Goal: Task Accomplishment & Management: Use online tool/utility

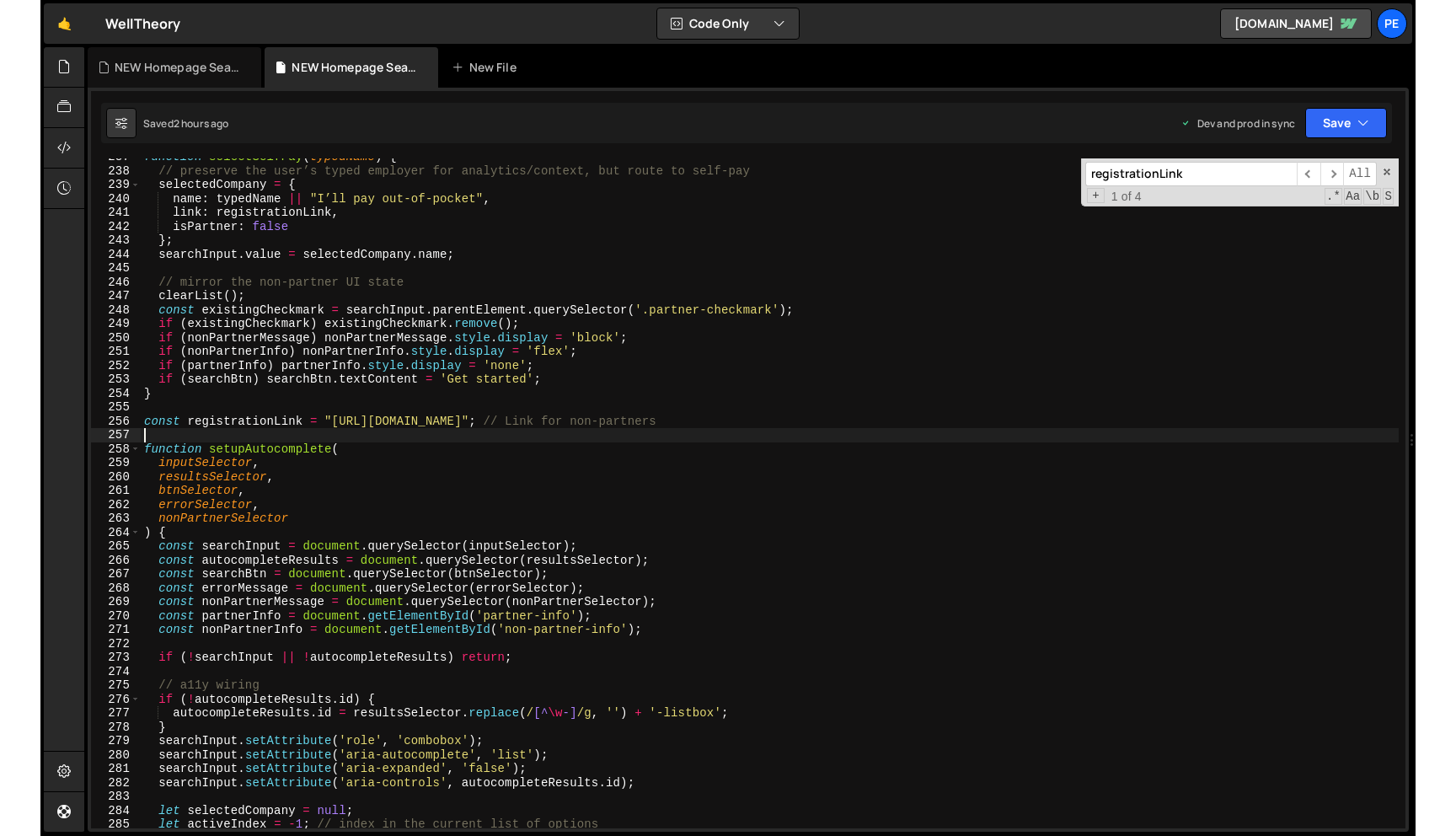
scroll to position [3289, 0]
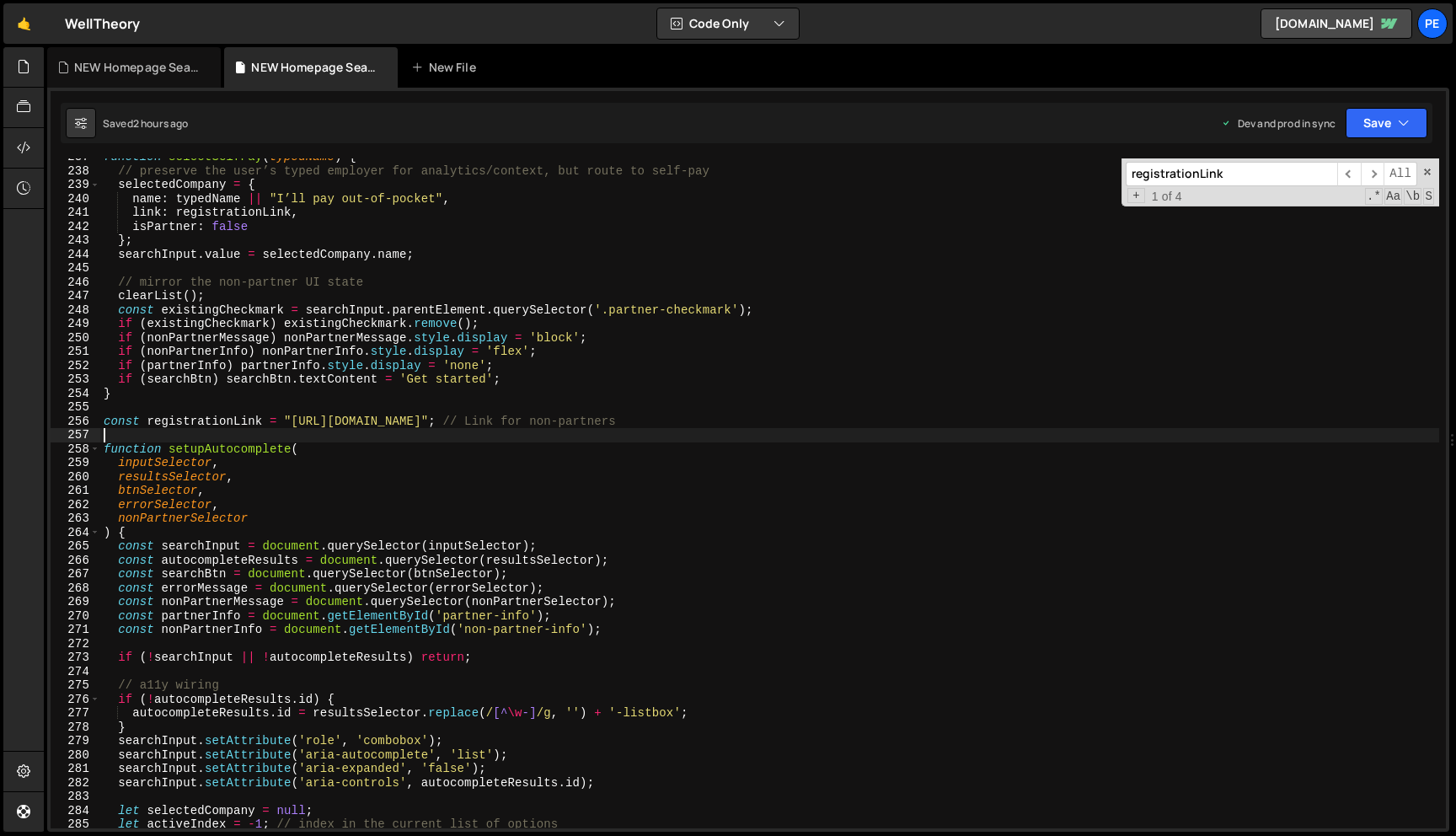
click at [454, 319] on div "function selectSelfPay ( typedName ) { // preserve the user’s typed employer fo…" at bounding box center [769, 499] width 1339 height 698
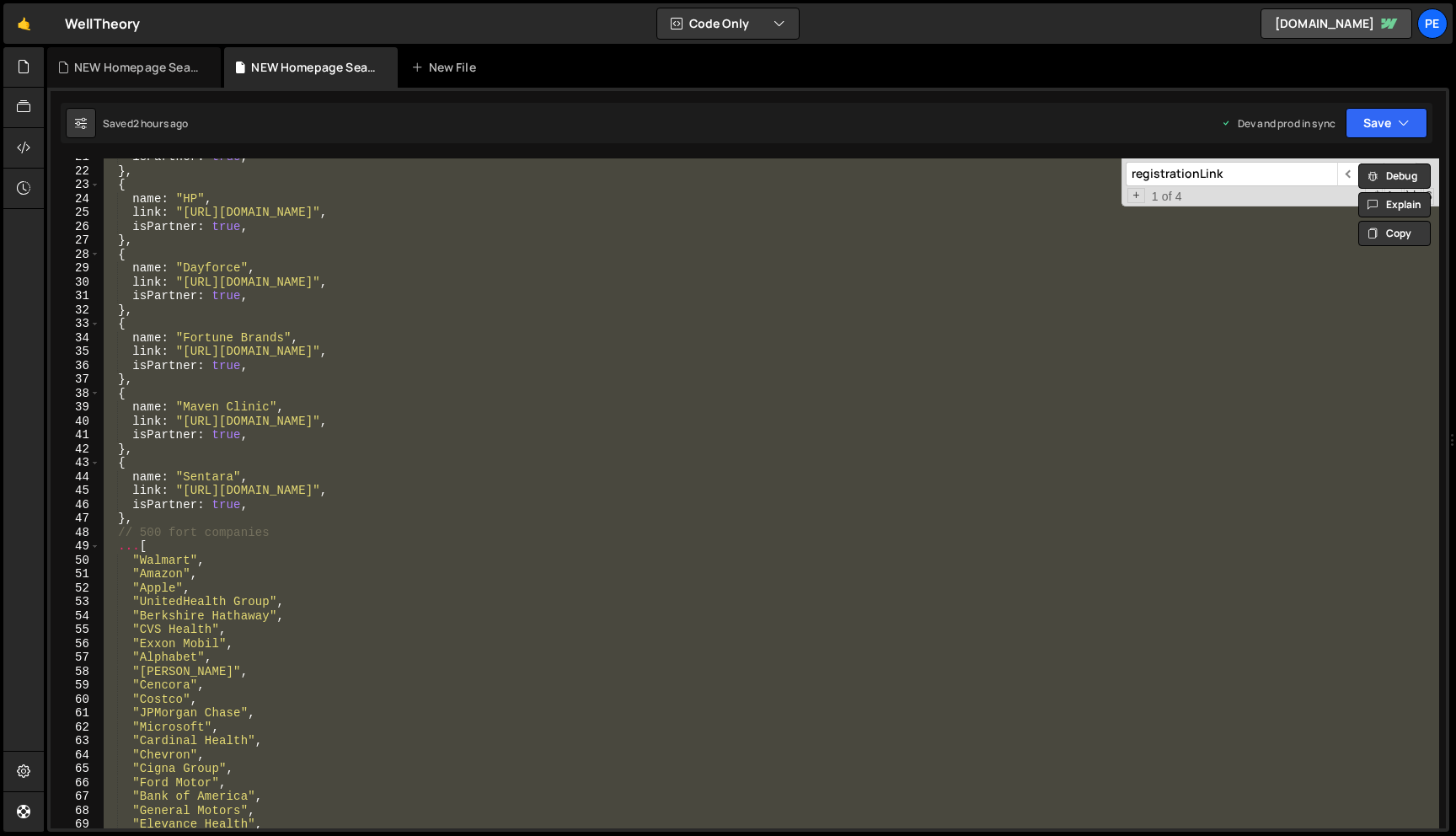
scroll to position [0, 0]
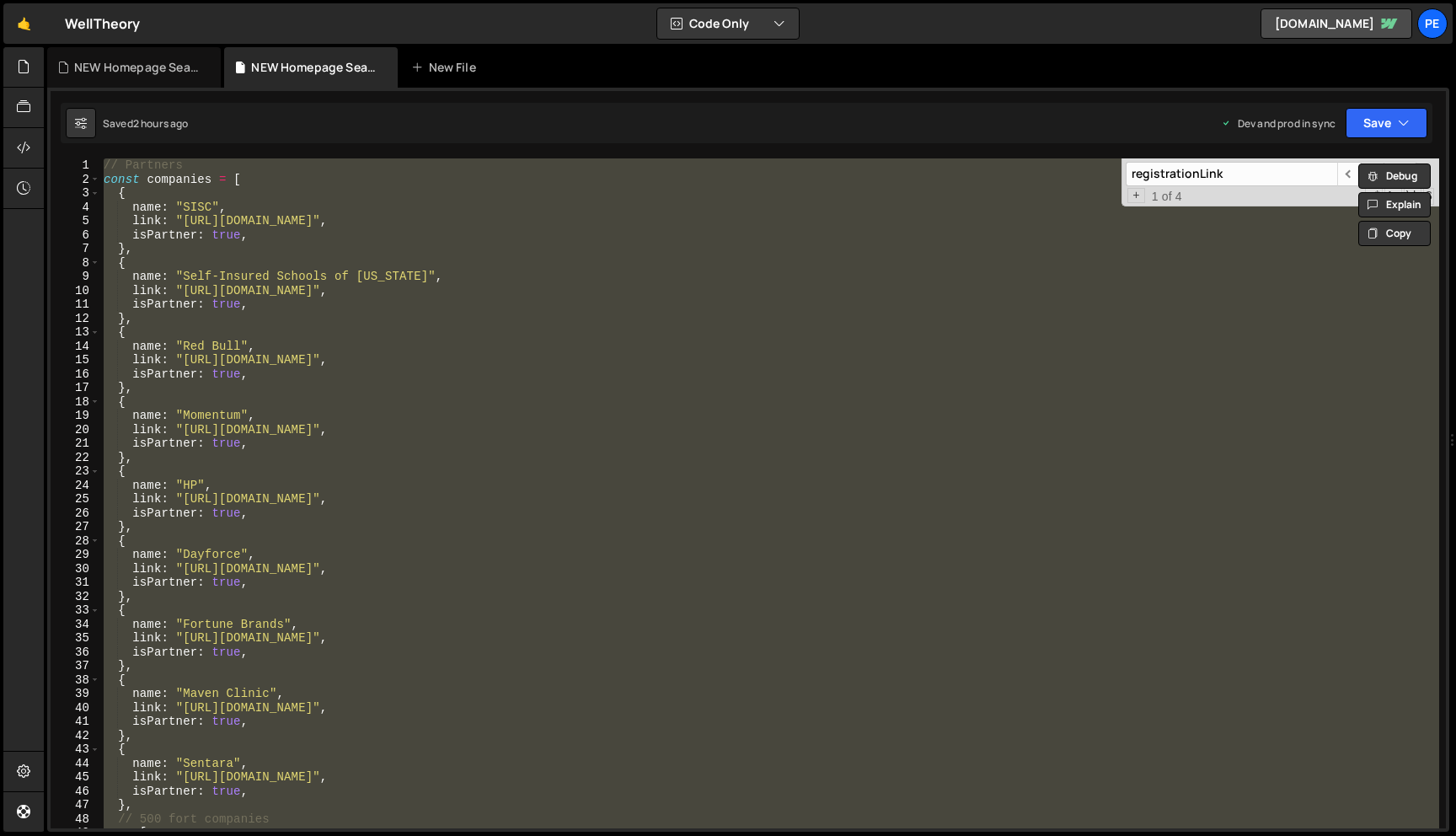
click at [454, 319] on div "// Partners const companies = [ { name : "SISC" , link : "[URL][DOMAIN_NAME]" ,…" at bounding box center [769, 493] width 1339 height 670
type textarea "},"
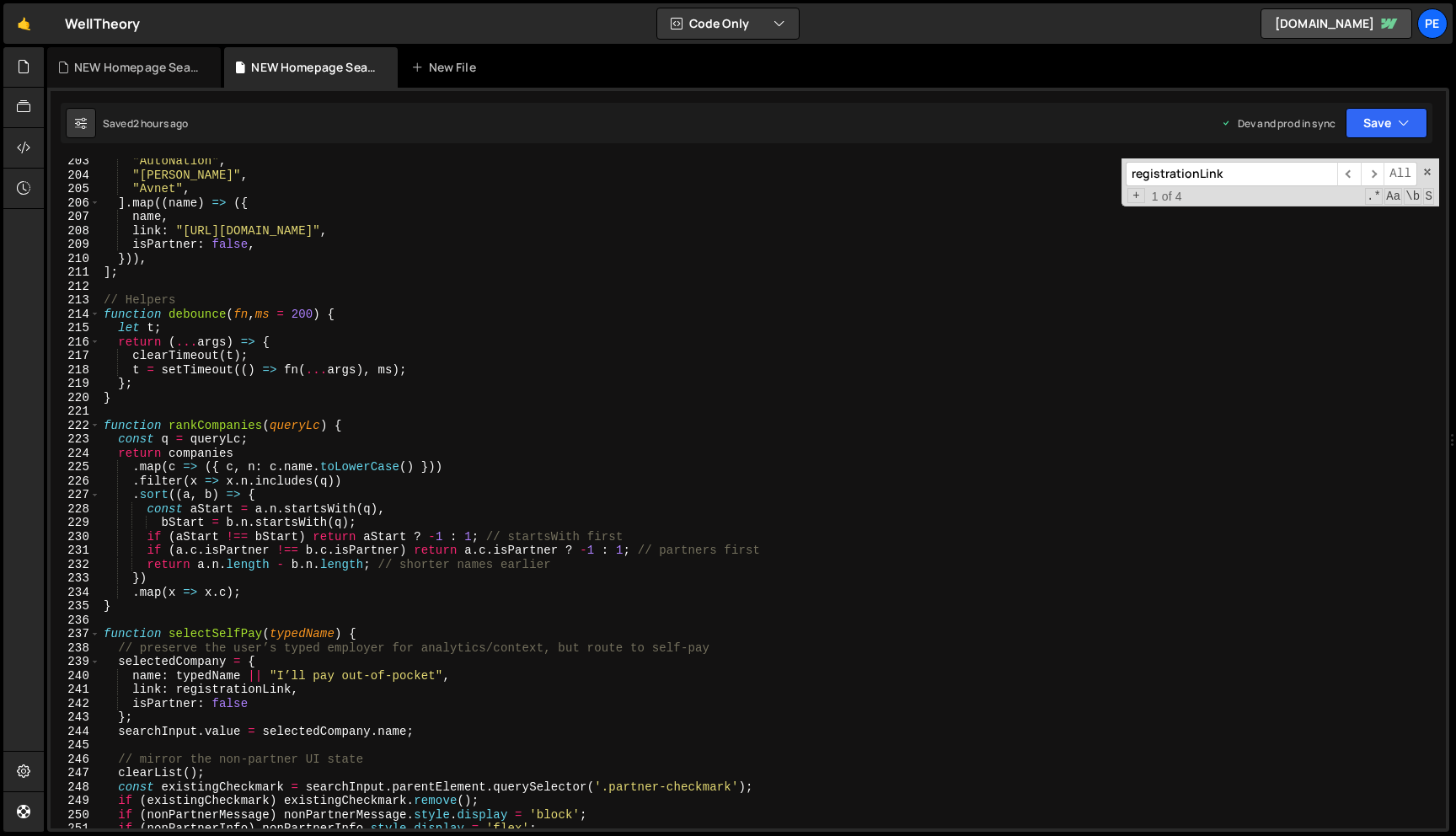
scroll to position [2815, 0]
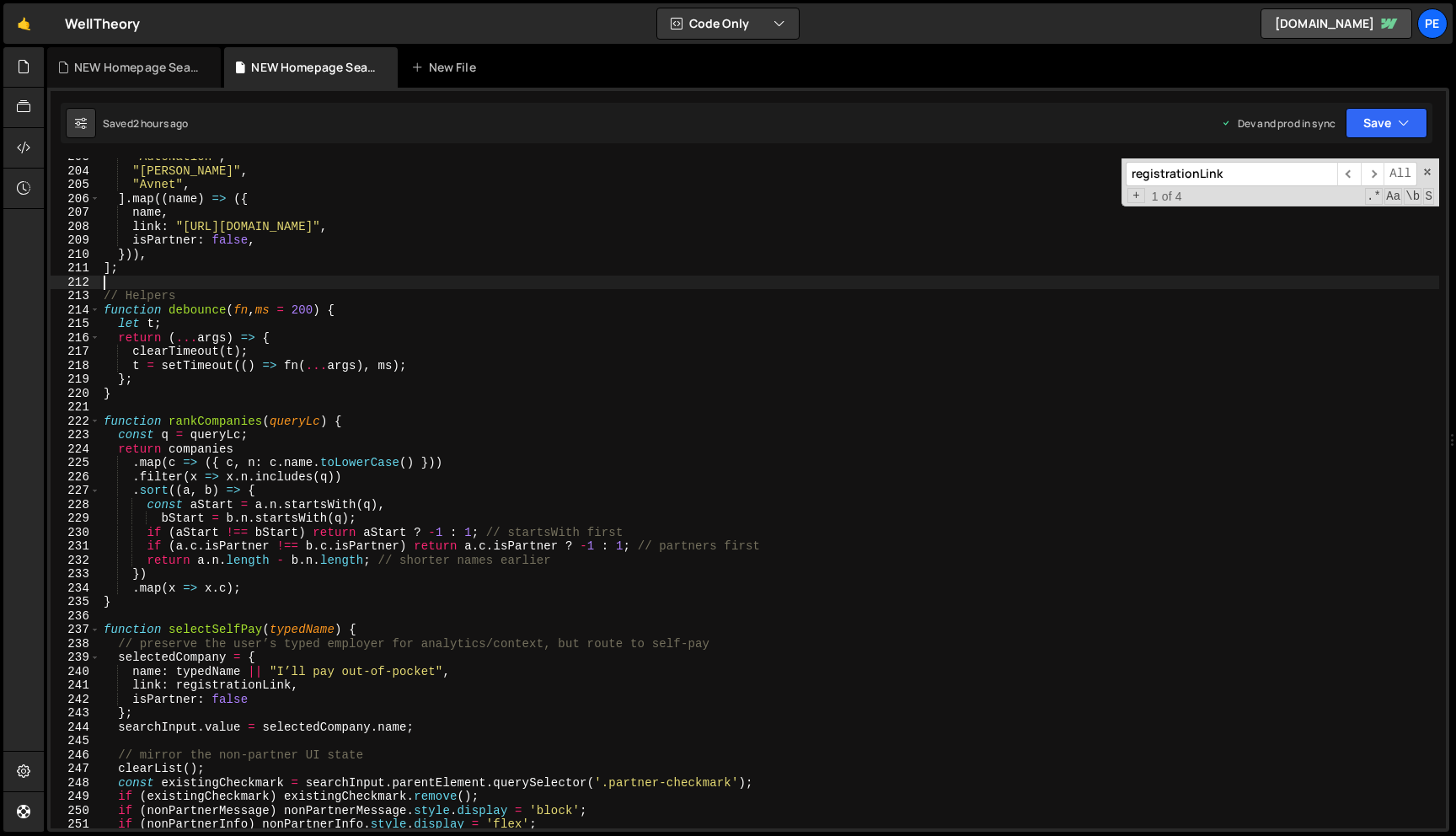
click at [155, 279] on div ""AutoNation" , "[PERSON_NAME]" , "Avnet" , ] . map (( name ) => ({ name , link …" at bounding box center [769, 499] width 1339 height 698
type textarea ");"
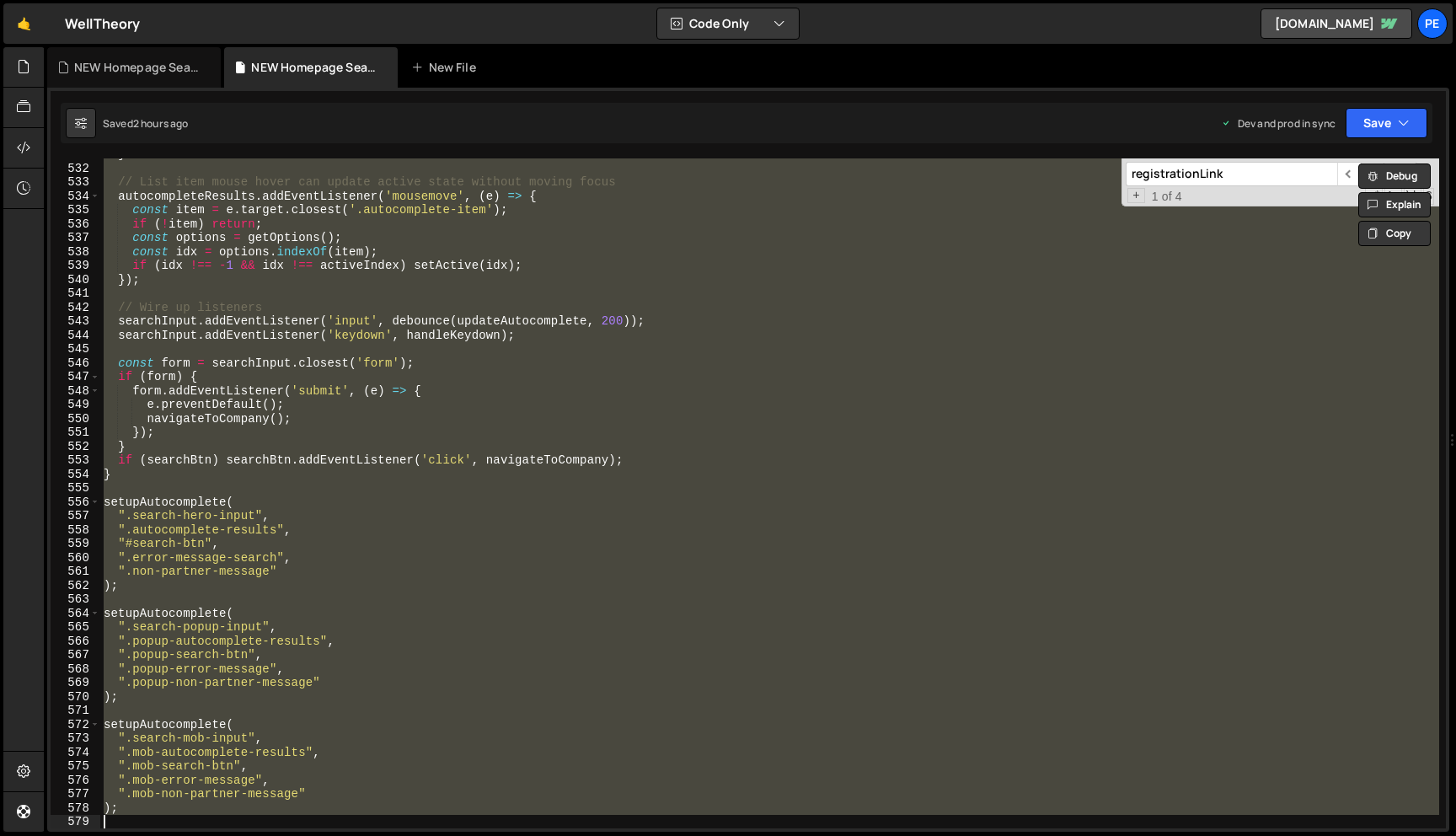
scroll to position [7377, 0]
paste textarea
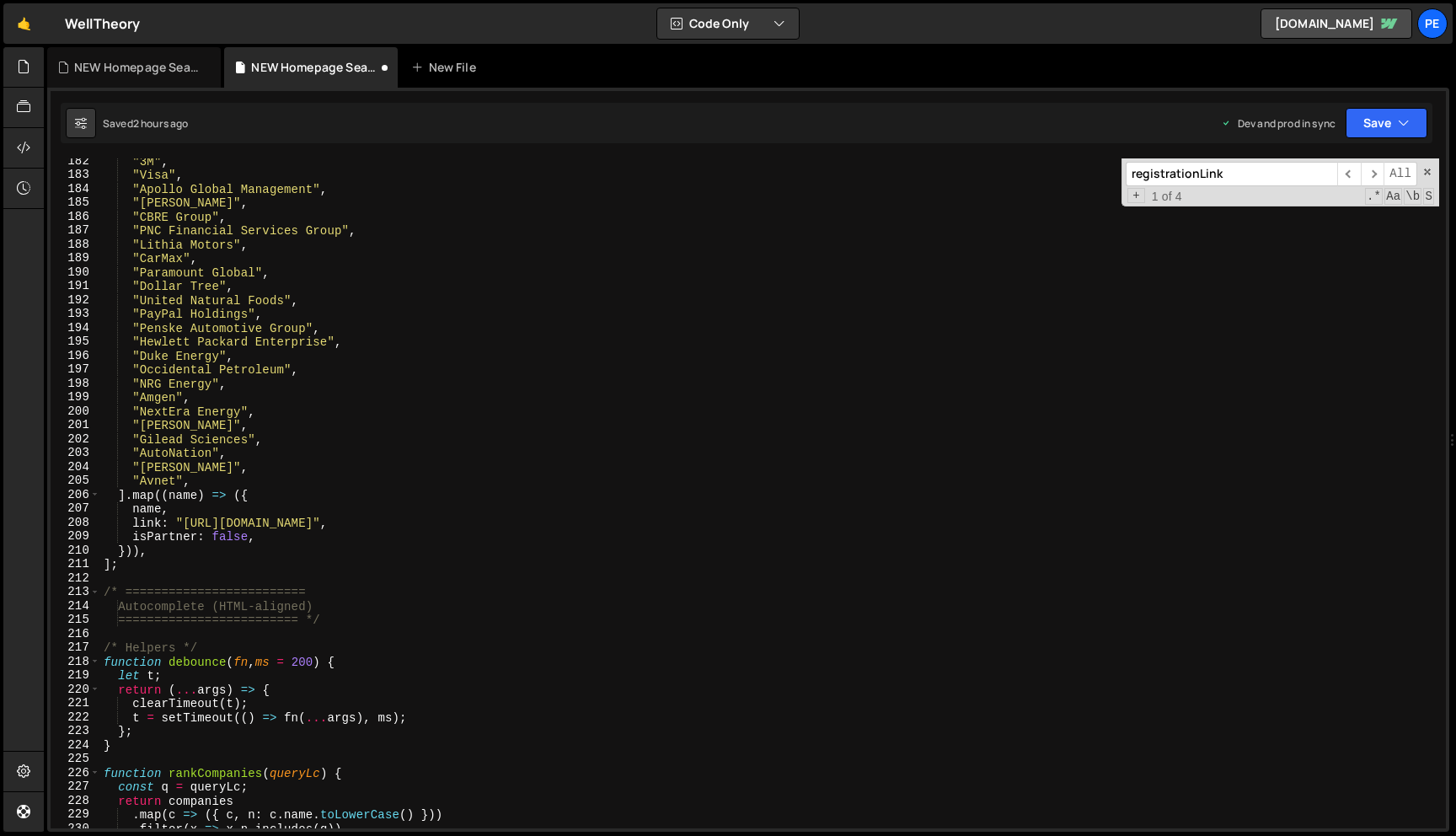
scroll to position [7170, 0]
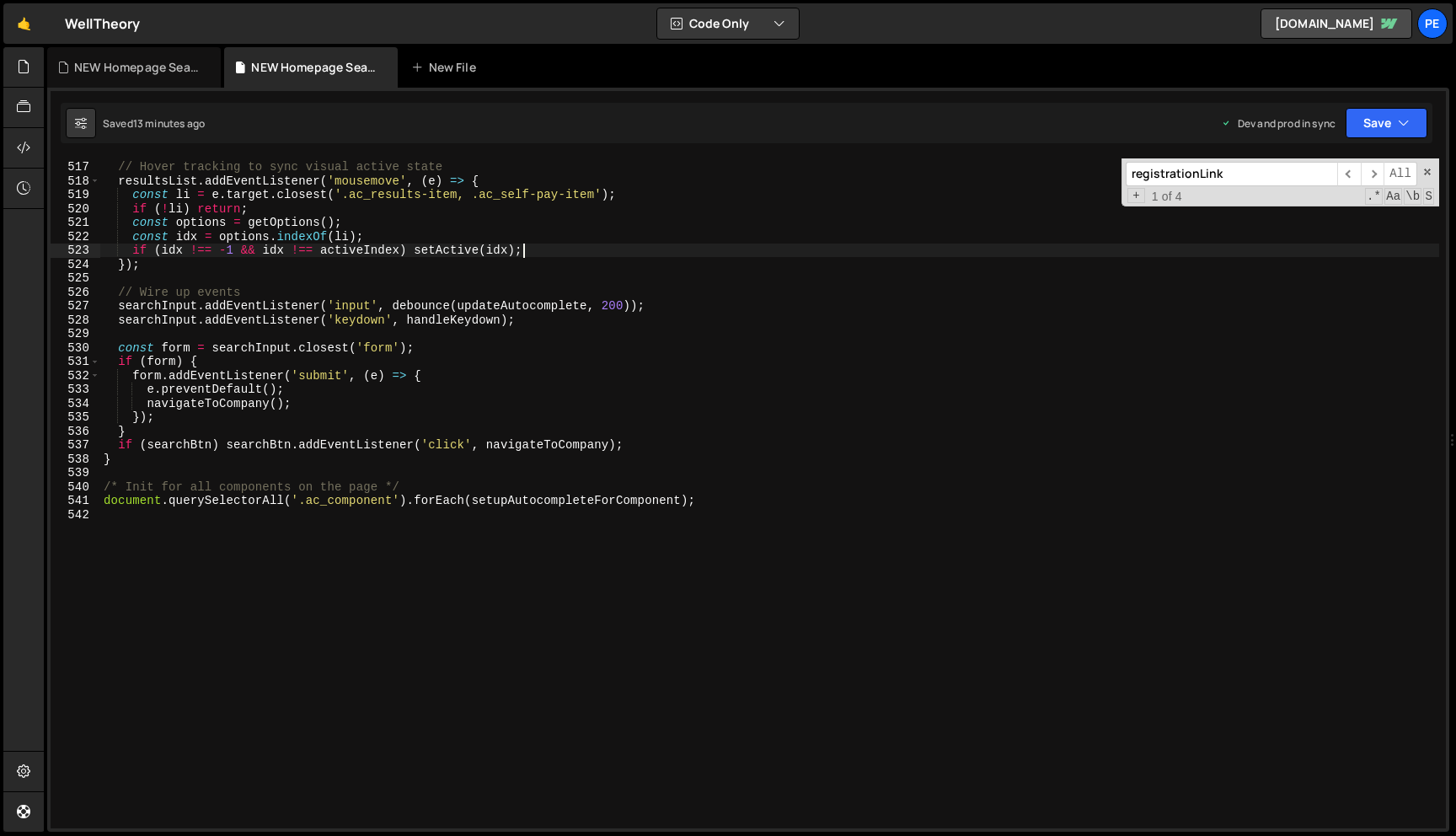
click at [922, 252] on div "// Hover tracking to sync visual active state resultsList . addEventListener ( …" at bounding box center [769, 494] width 1339 height 698
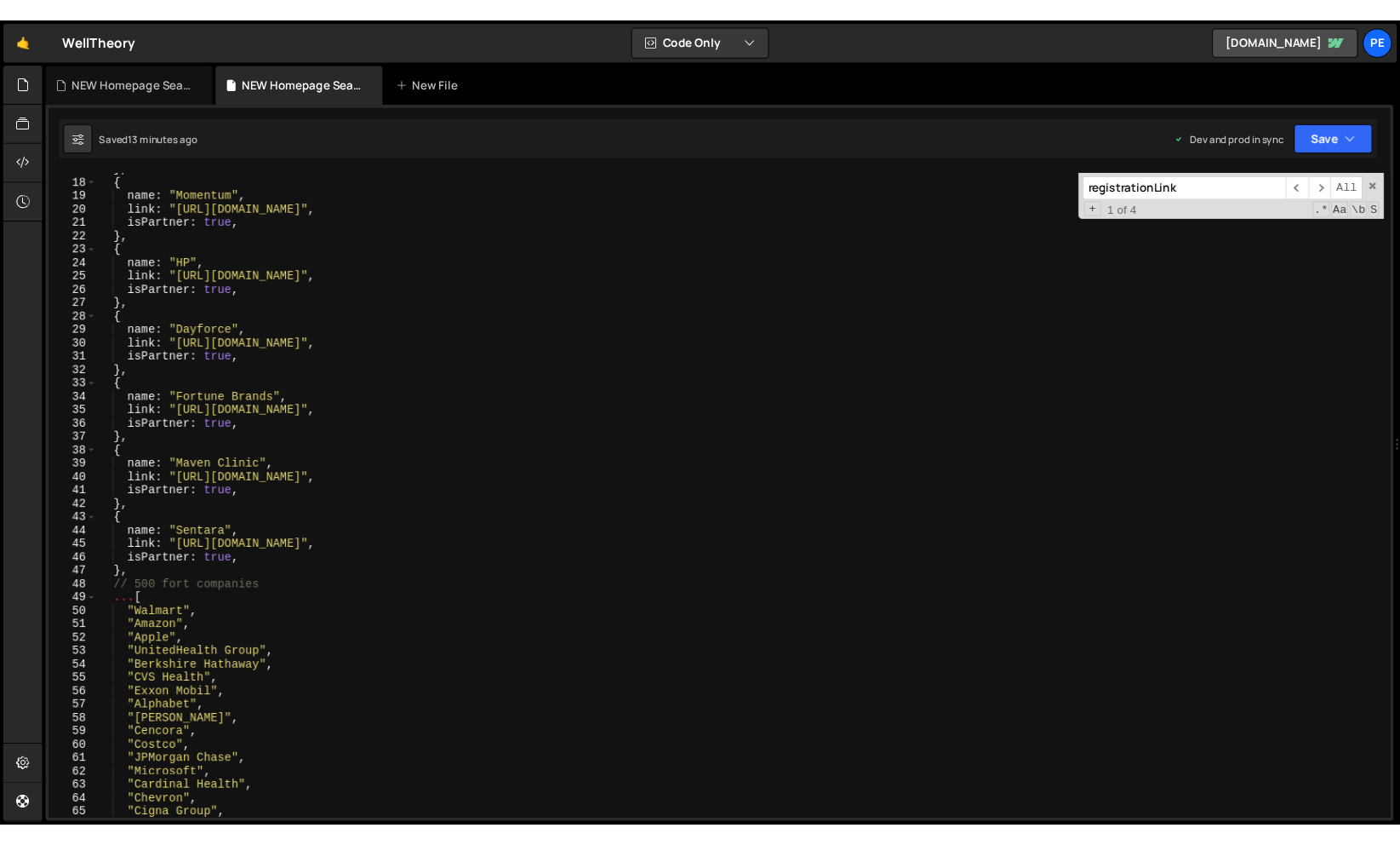
scroll to position [0, 0]
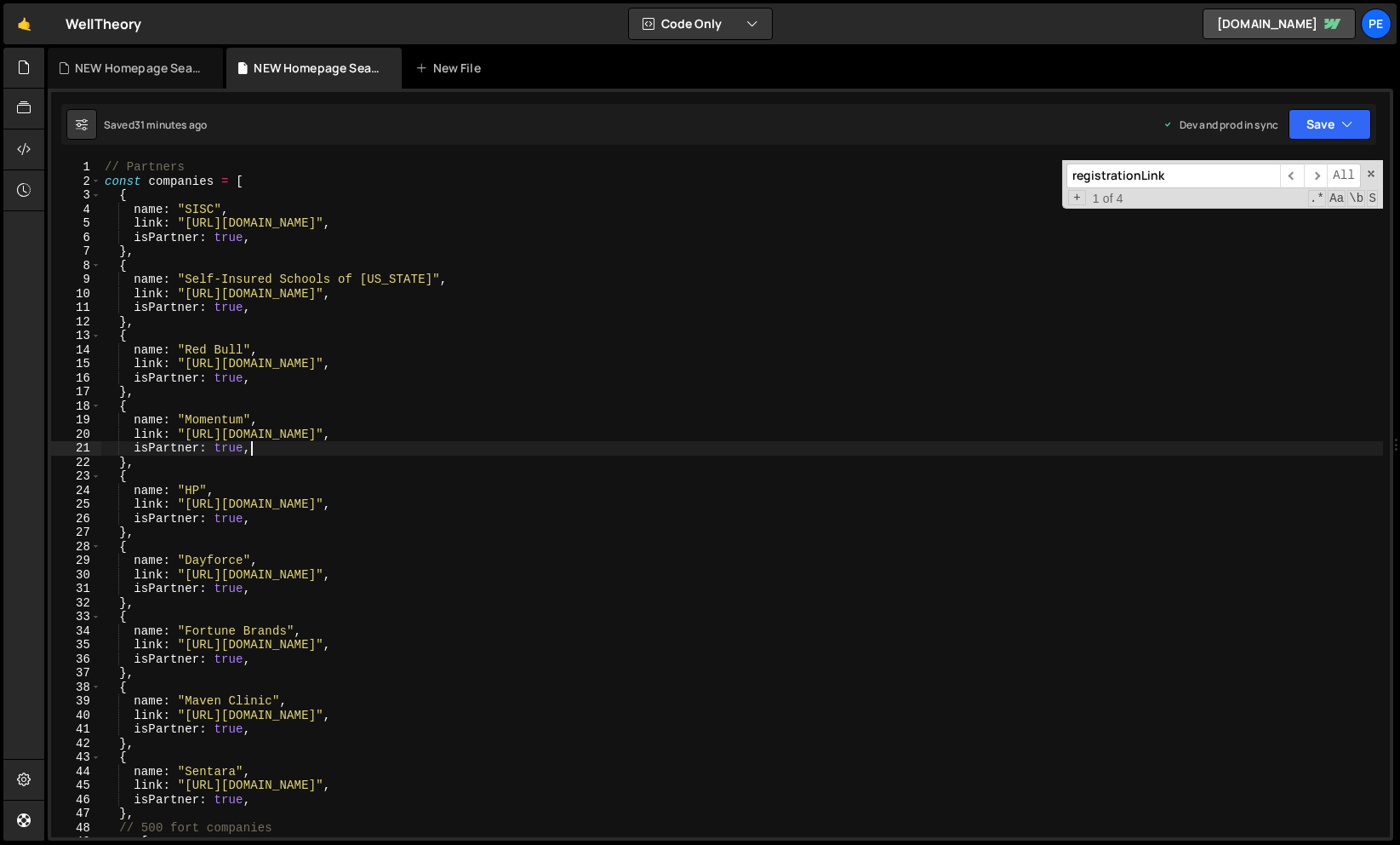
click at [545, 451] on div "// Partners const companies = [ { name : "SISC" , link : "[URL][DOMAIN_NAME]" ,…" at bounding box center [742, 513] width 1282 height 705
type textarea "isPartner: true,"
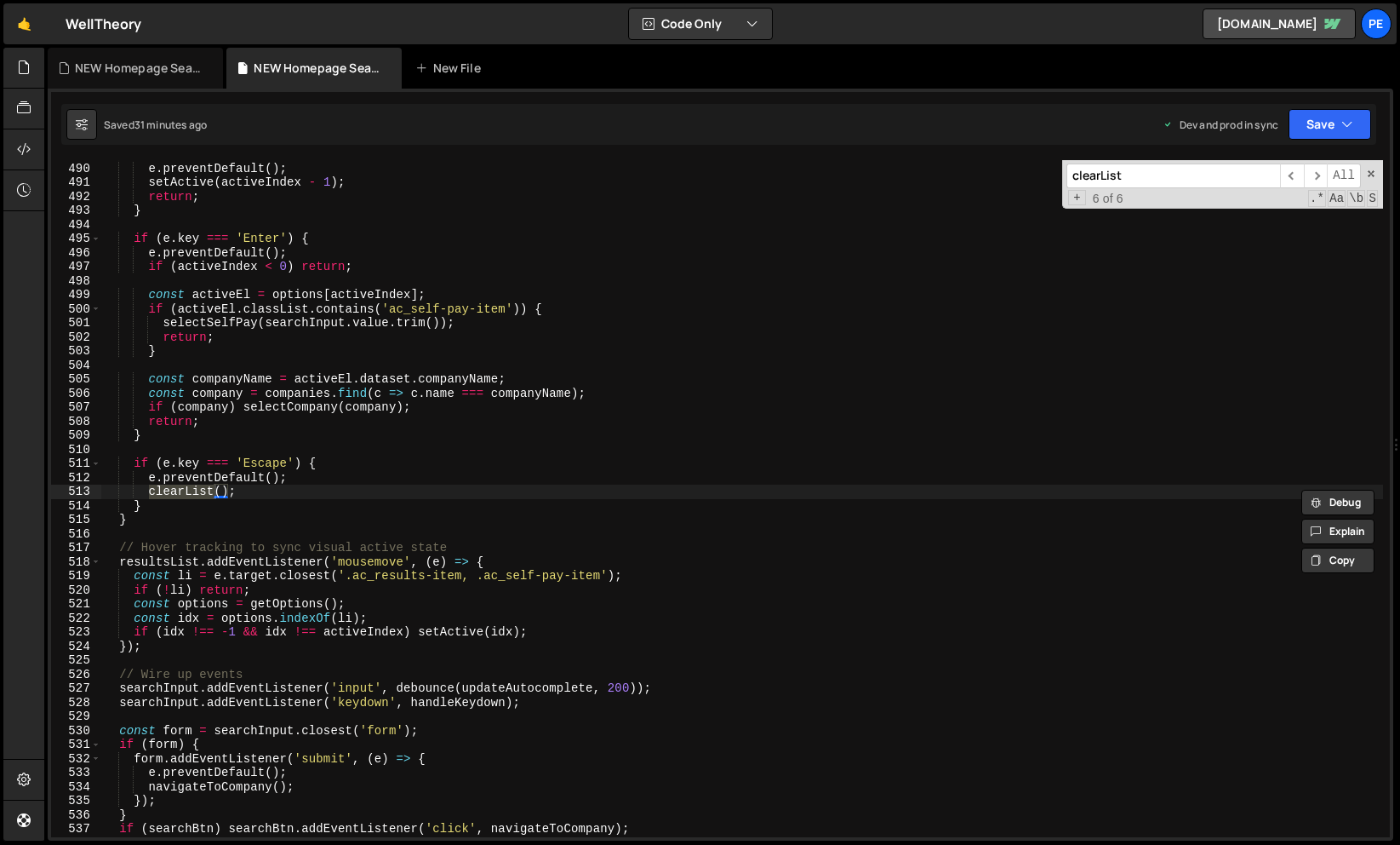
scroll to position [3707, 0]
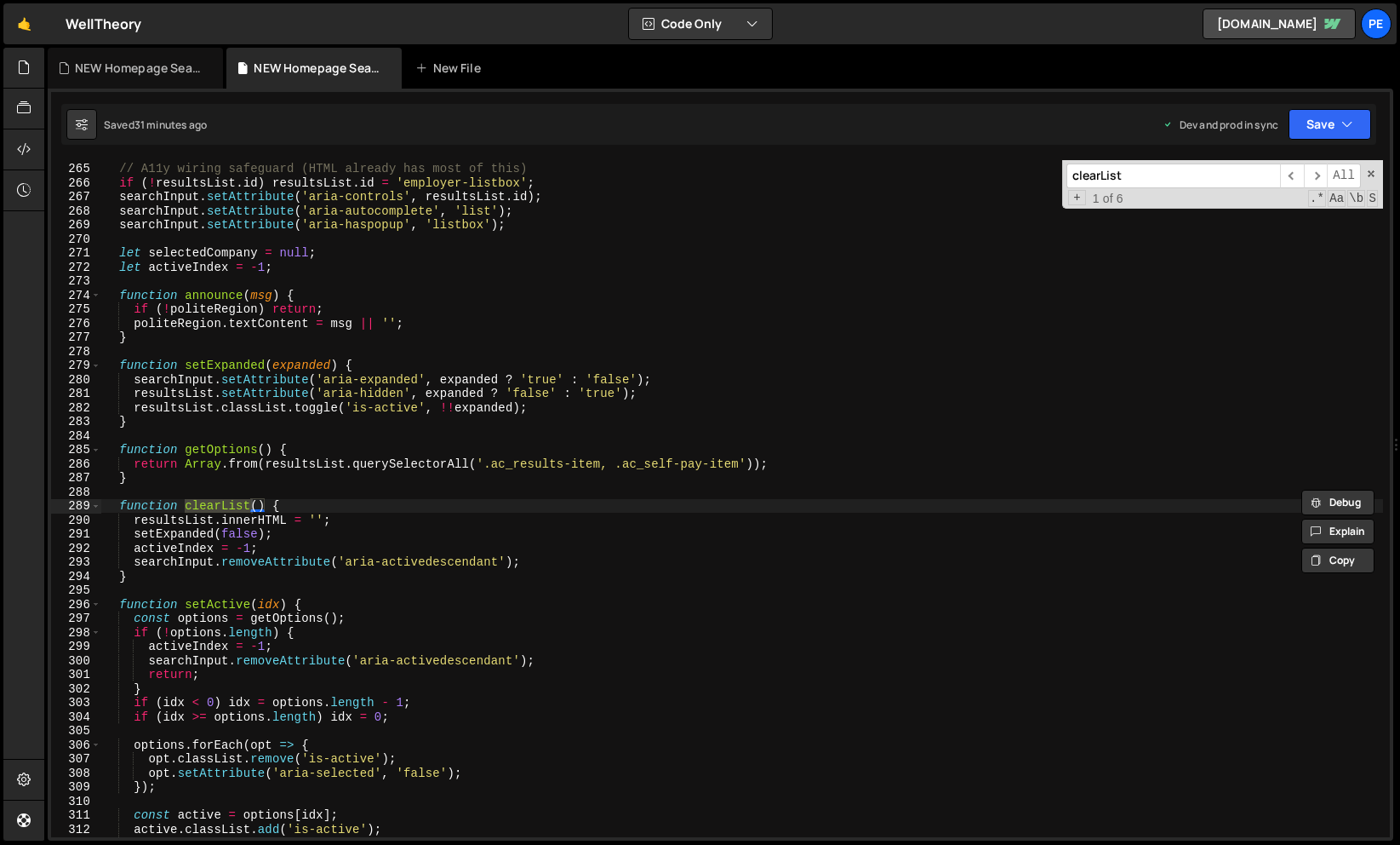
type input "clearList"
type textarea "setExpanded(false);"
click at [417, 536] on div "// A11y wiring safeguard (HTML already has most of this) if ( ! resultsList . i…" at bounding box center [742, 500] width 1282 height 705
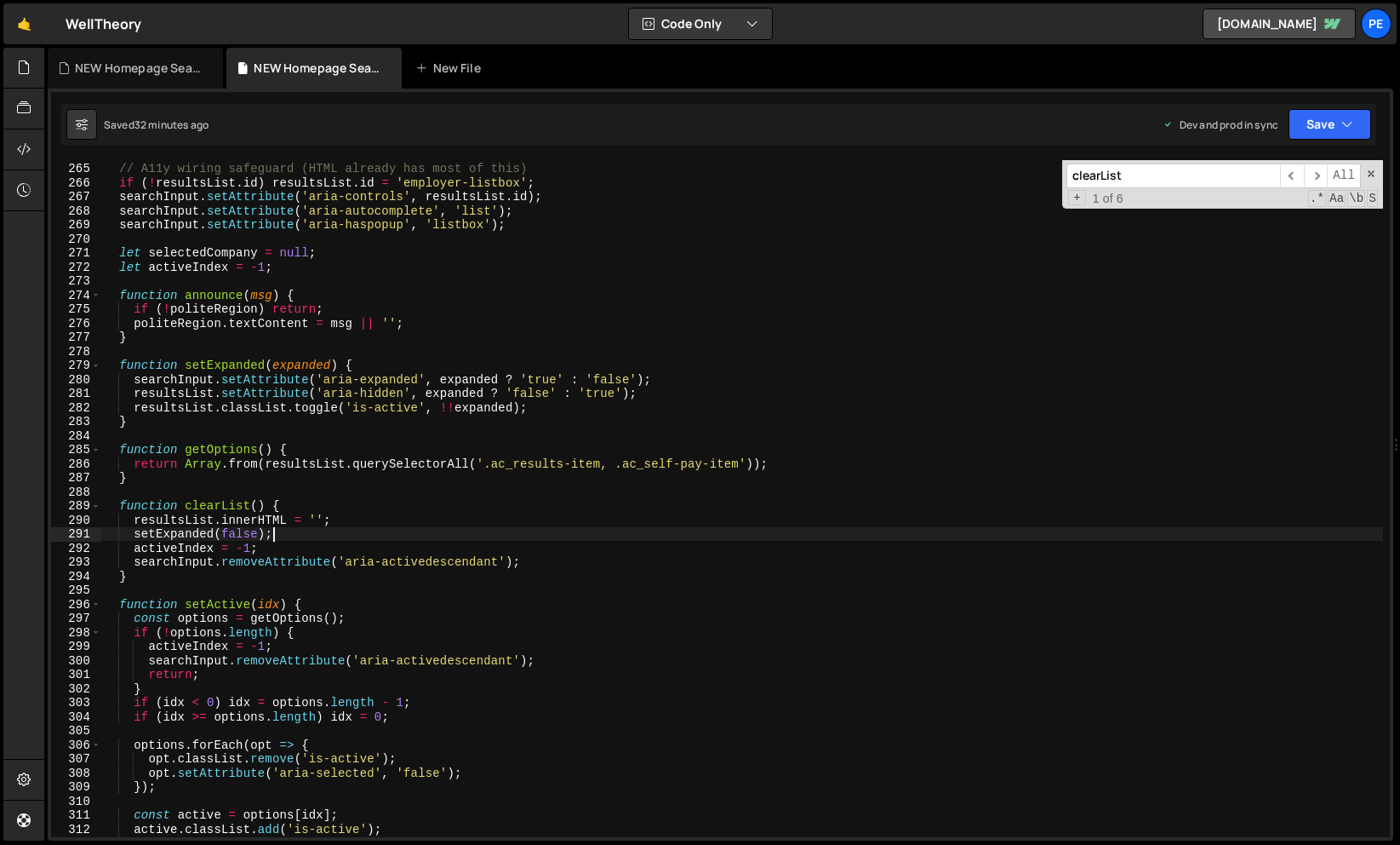
scroll to position [0, 1]
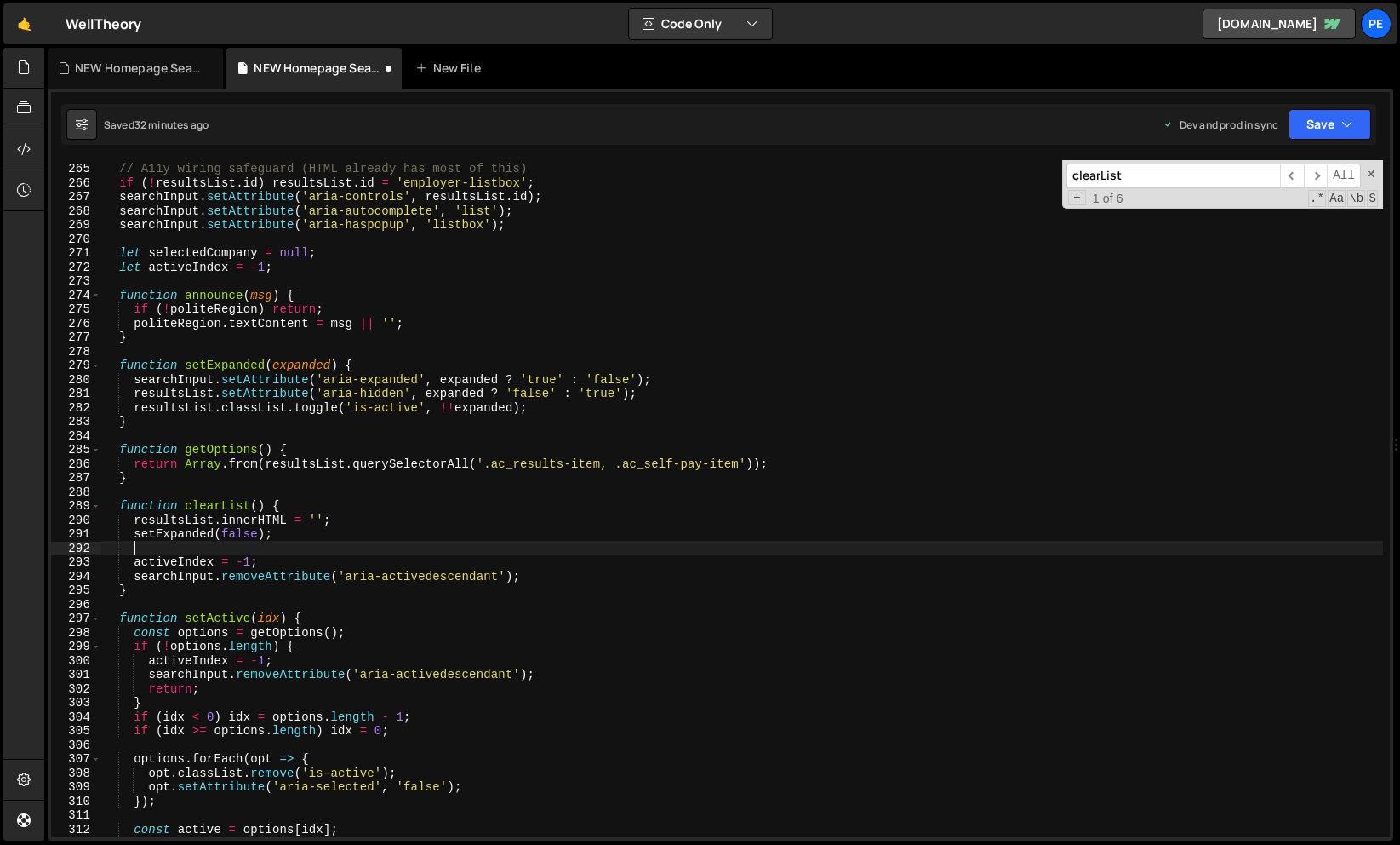
paste textarea
click at [676, 396] on div "// A11y wiring safeguard (HTML already has most of this) if ( ! resultsList . i…" at bounding box center [742, 500] width 1282 height 705
type textarea "resultsList.setAttribute('aria-hidden', expanded ? 'false' : 'true');"
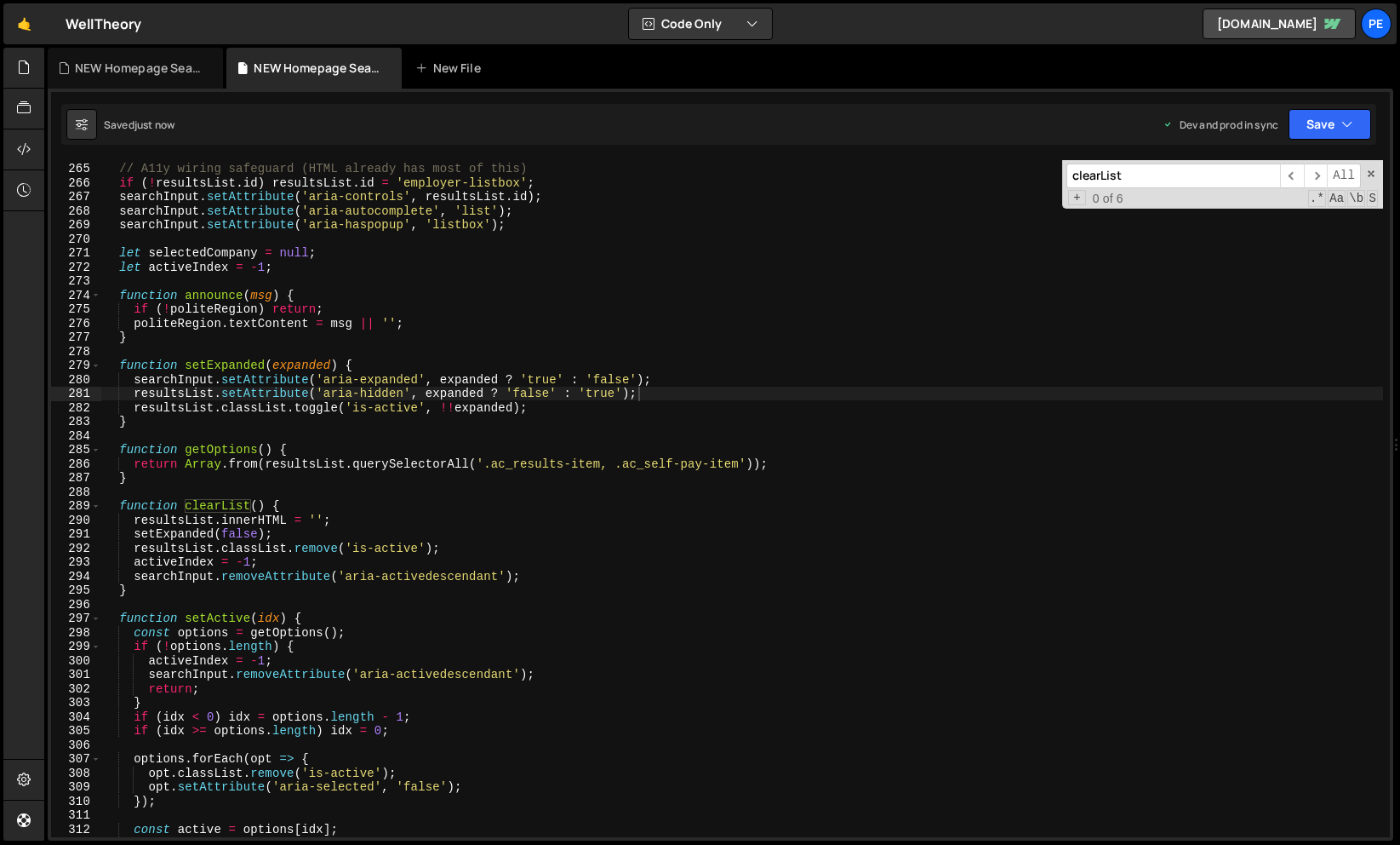
paste input "updateAutocomplete"
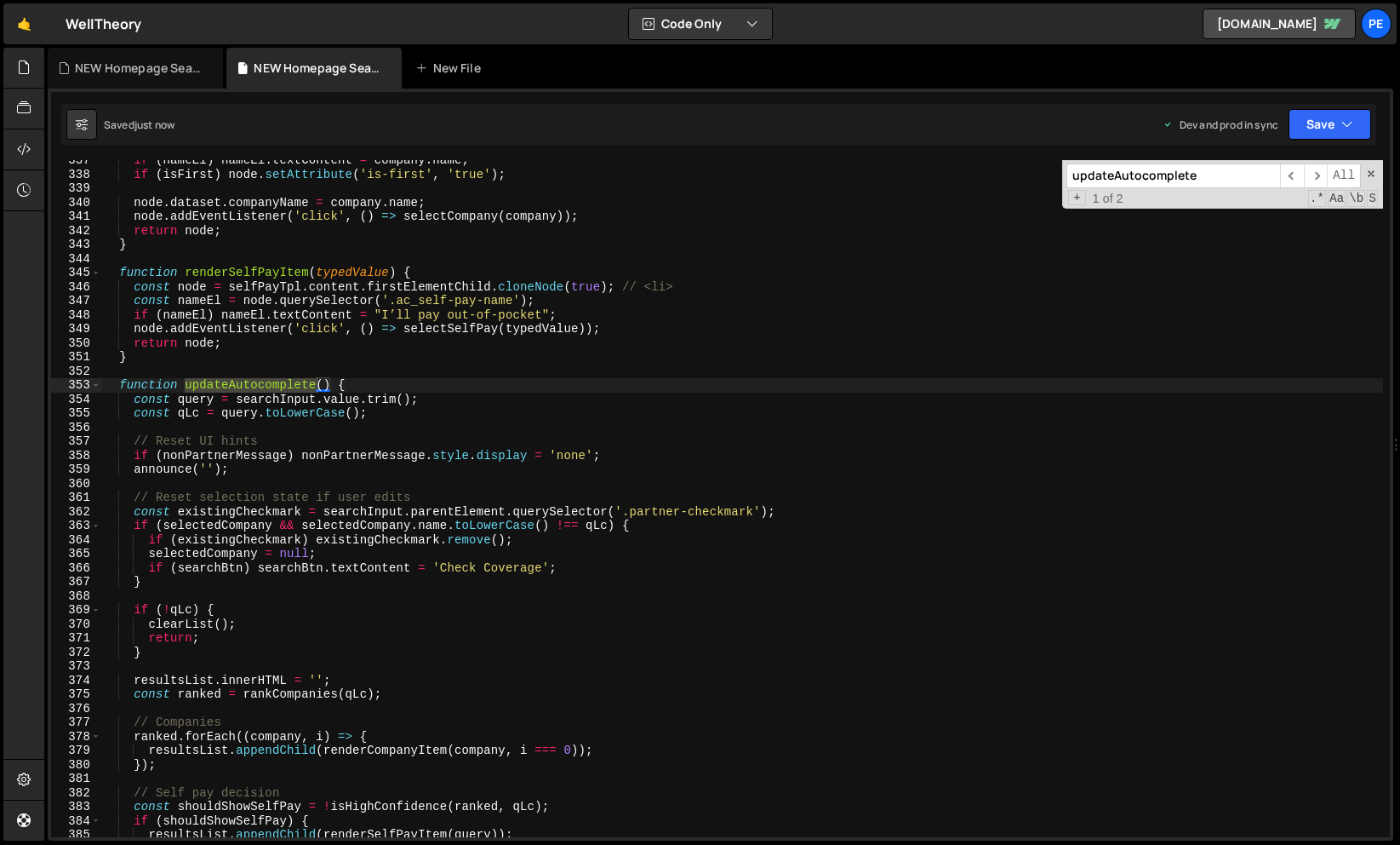
scroll to position [4728, 0]
type input "updateAutocomplete"
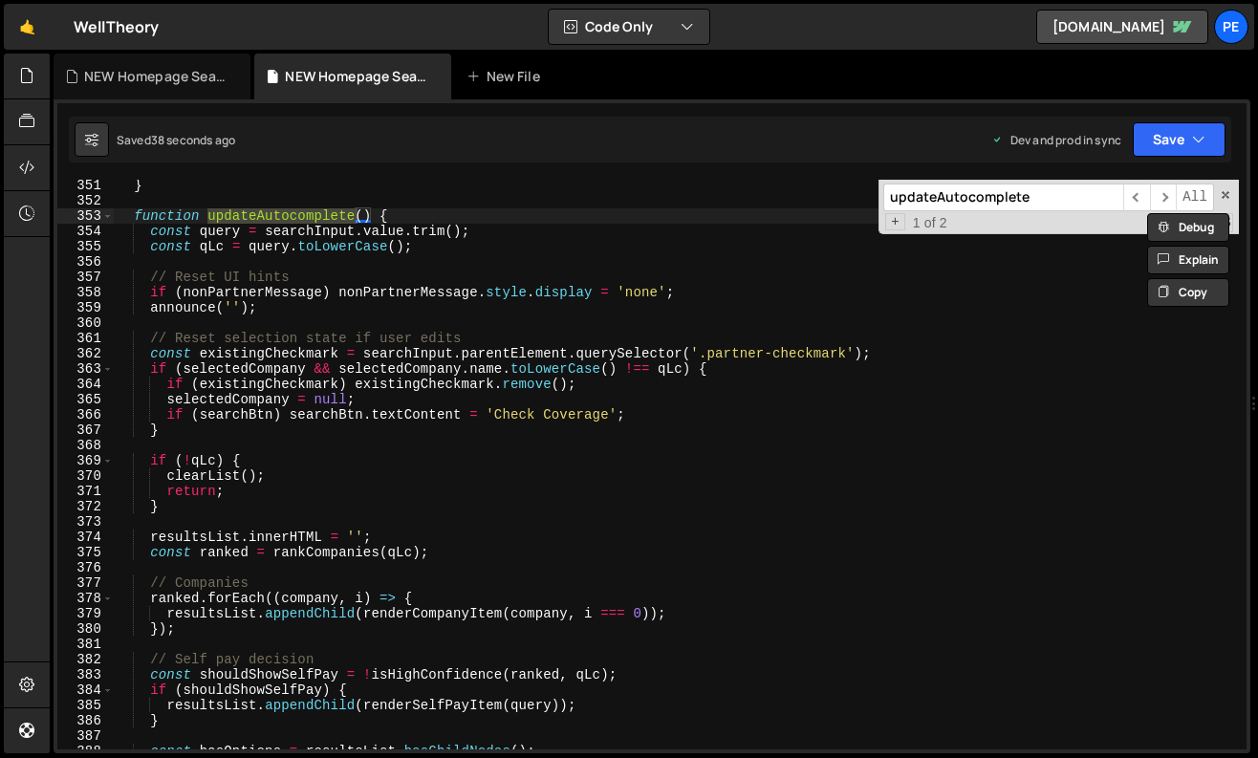
scroll to position [5355, 0]
click at [1003, 195] on input "updateAutocomplete" at bounding box center [1004, 198] width 240 height 28
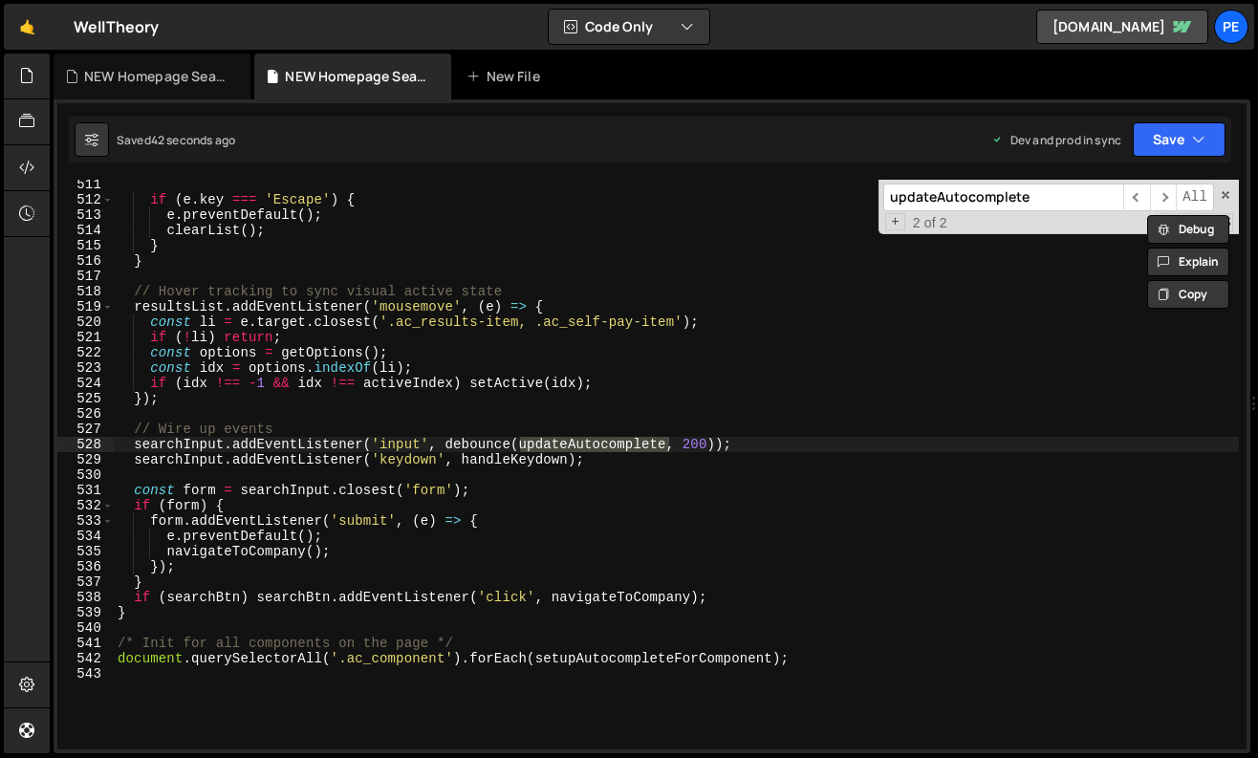
scroll to position [7824, 0]
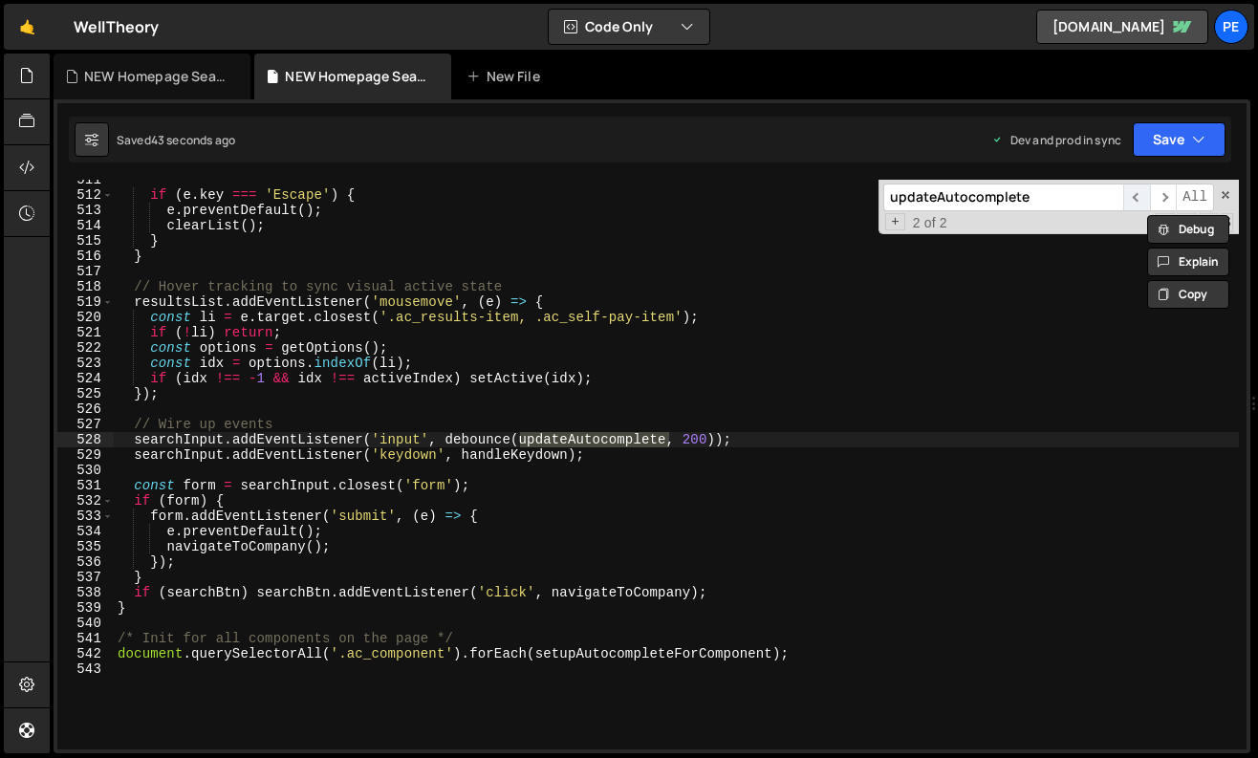
click at [1133, 203] on span "​" at bounding box center [1137, 198] width 27 height 28
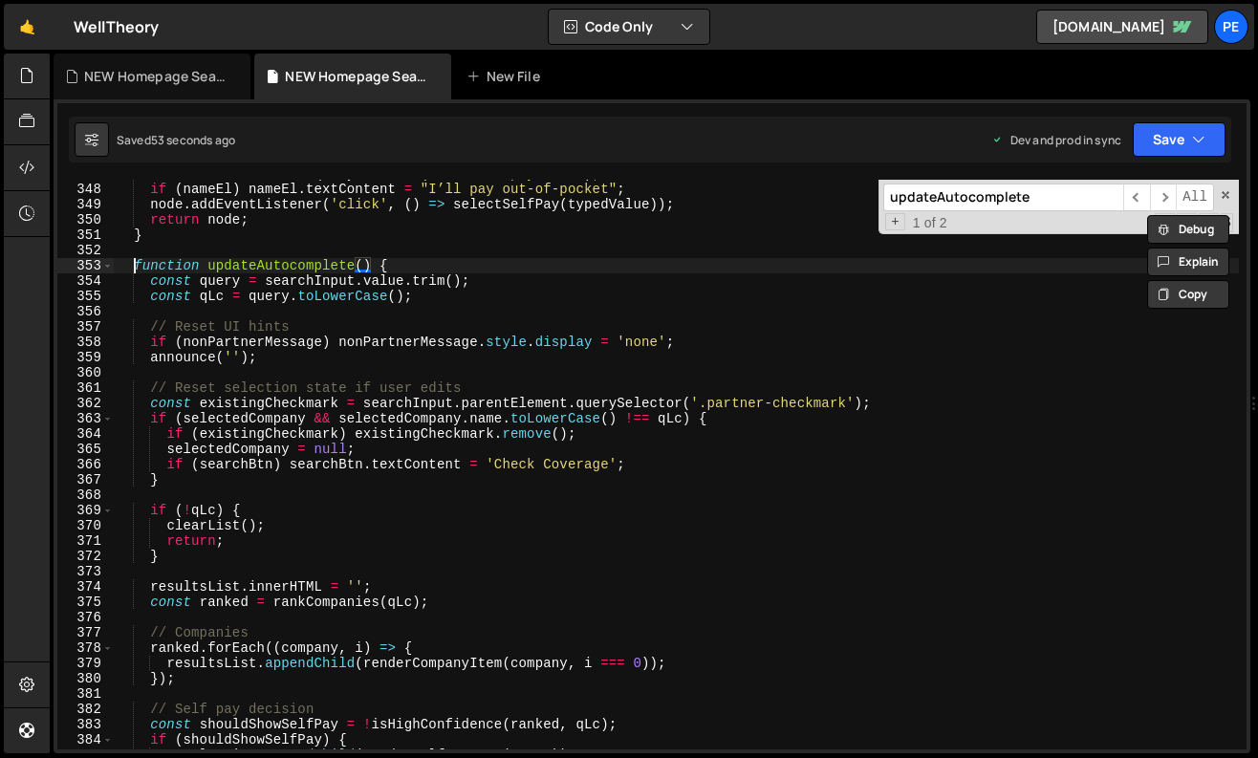
scroll to position [0, 17]
click at [135, 267] on div "const nameEl = node . querySelector ( '.ac_self-pay-name' ) ; if ( nameEl ) nam…" at bounding box center [676, 466] width 1125 height 601
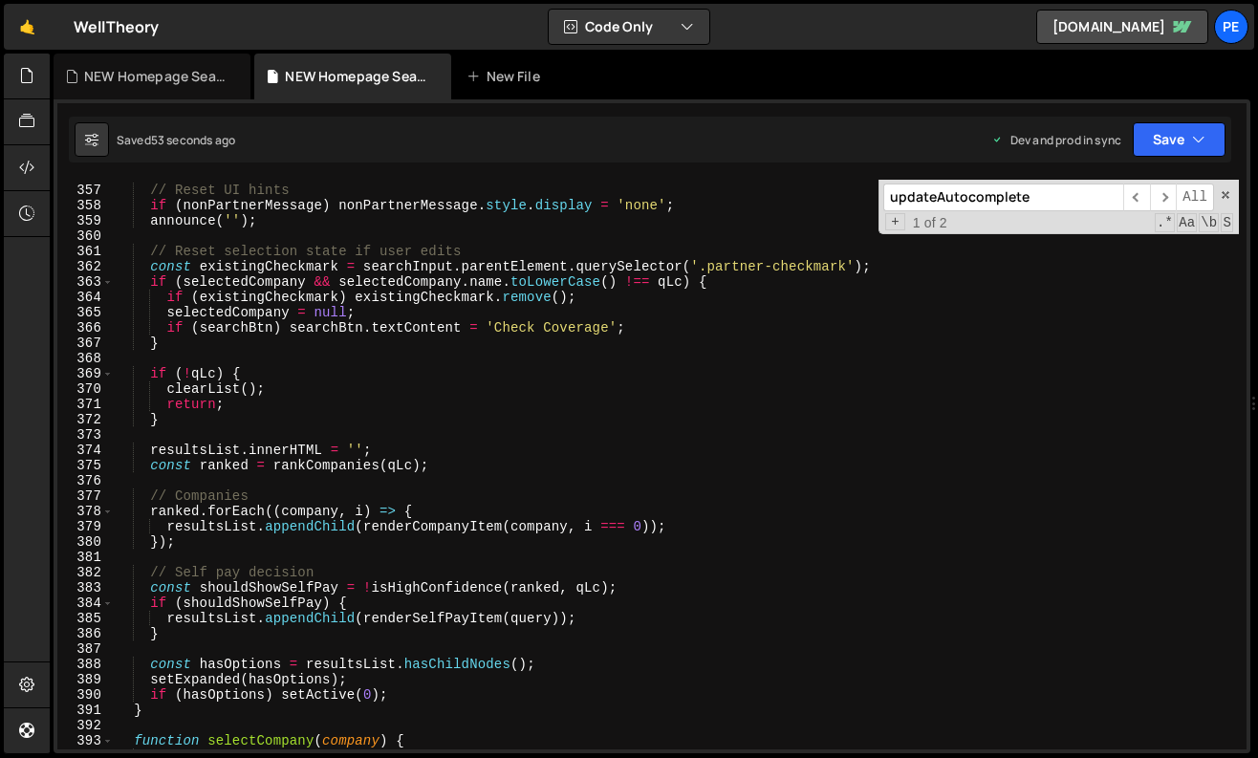
scroll to position [5490, 0]
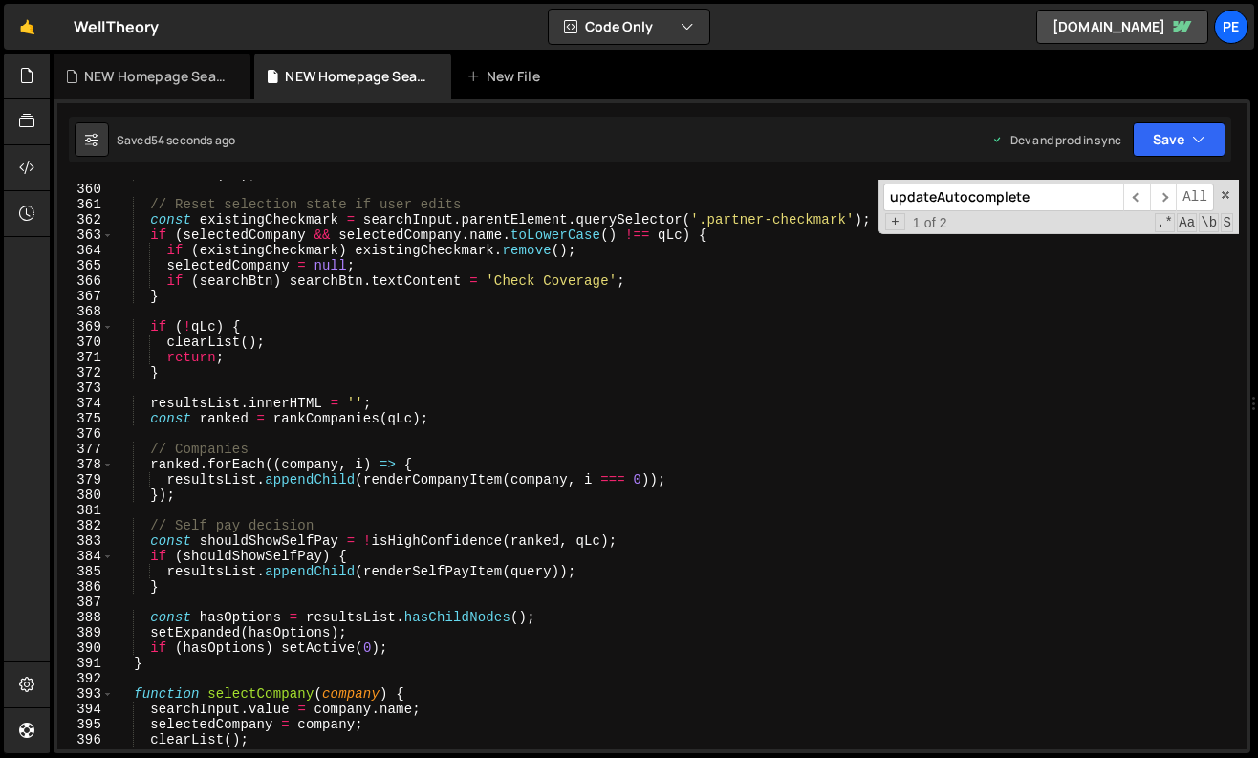
click at [158, 662] on div "announce ( '' ) ; // Reset selection state if user edits const existingCheckmar…" at bounding box center [676, 466] width 1125 height 601
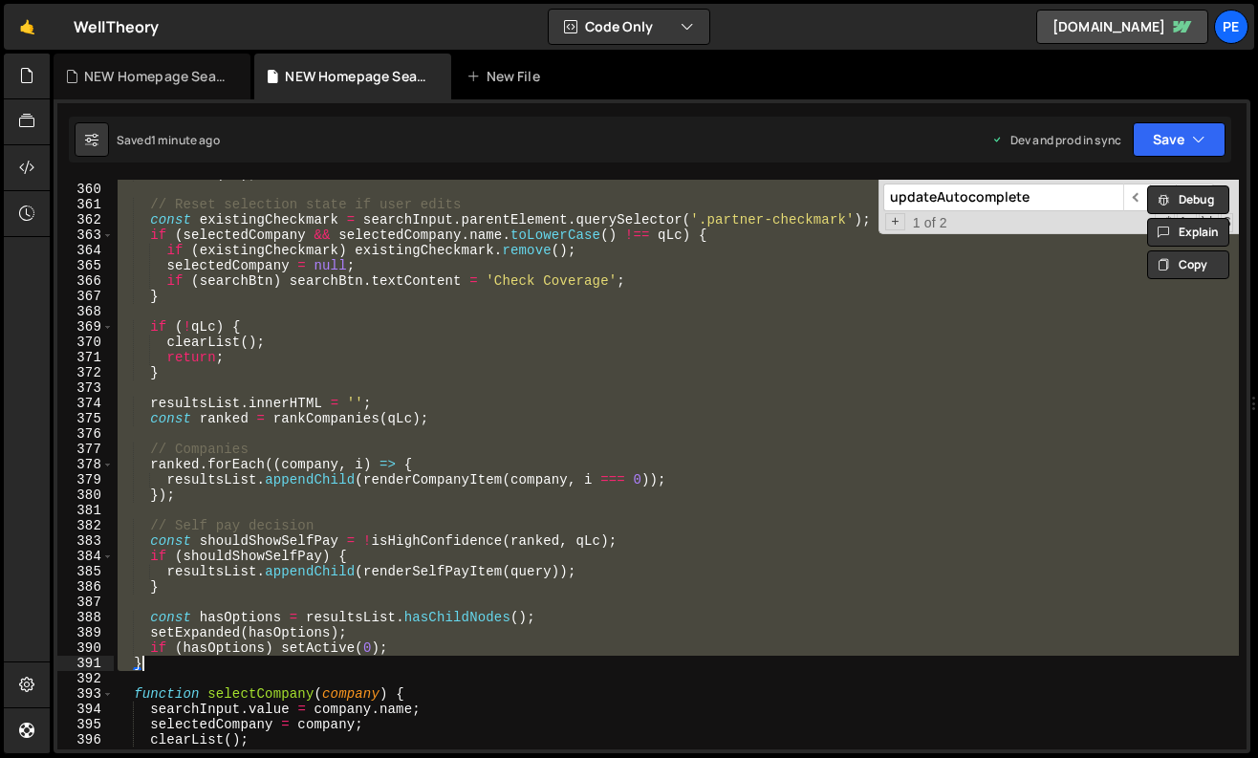
click at [325, 549] on div "announce ( '' ) ; // Reset selection state if user edits const existingCheckmar…" at bounding box center [676, 465] width 1125 height 570
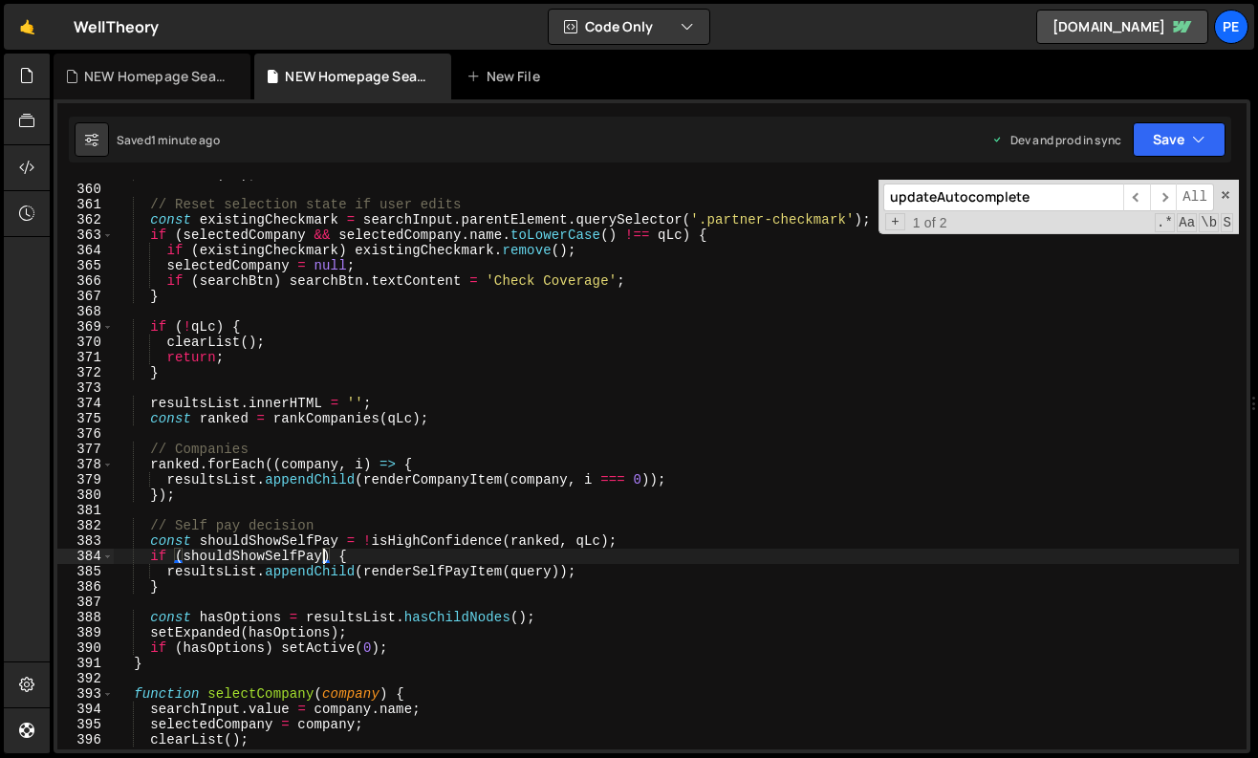
click at [400, 551] on div "announce ( '' ) ; // Reset selection state if user edits const existingCheckmar…" at bounding box center [676, 466] width 1125 height 601
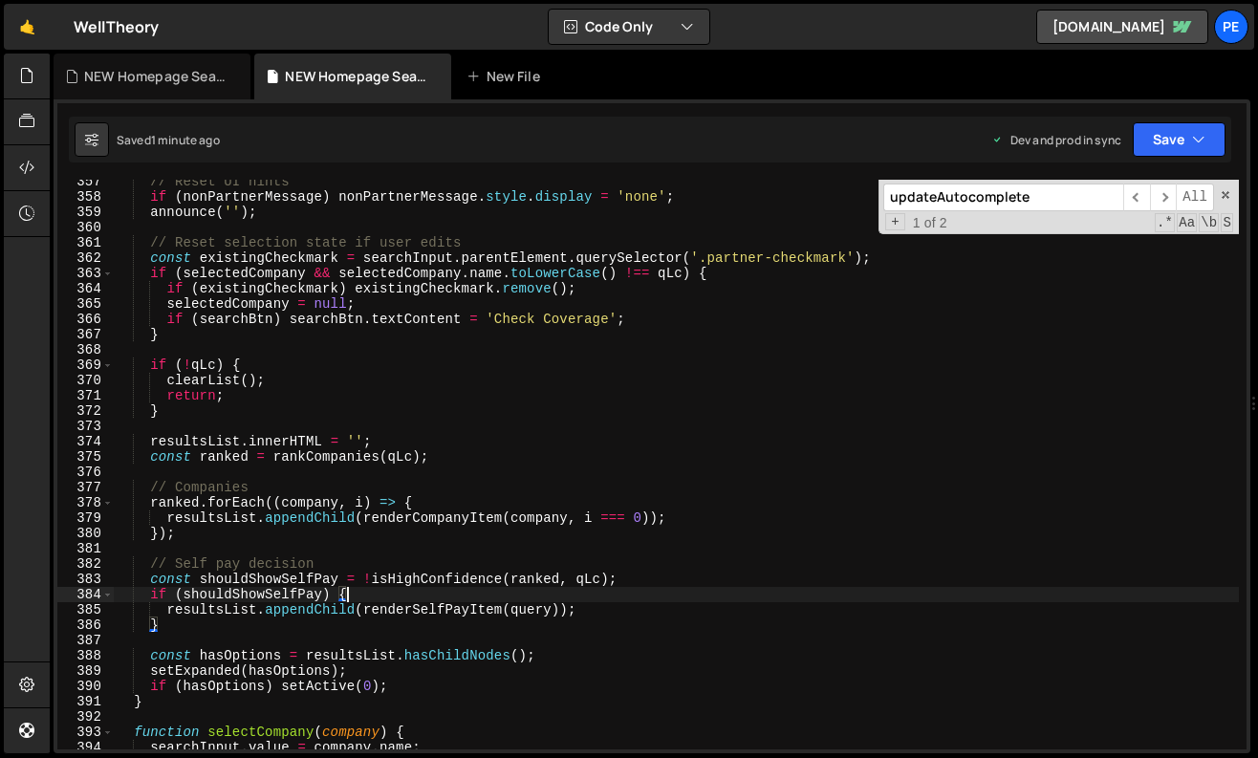
click at [936, 202] on input "updateAutocomplete" at bounding box center [1004, 198] width 240 height 28
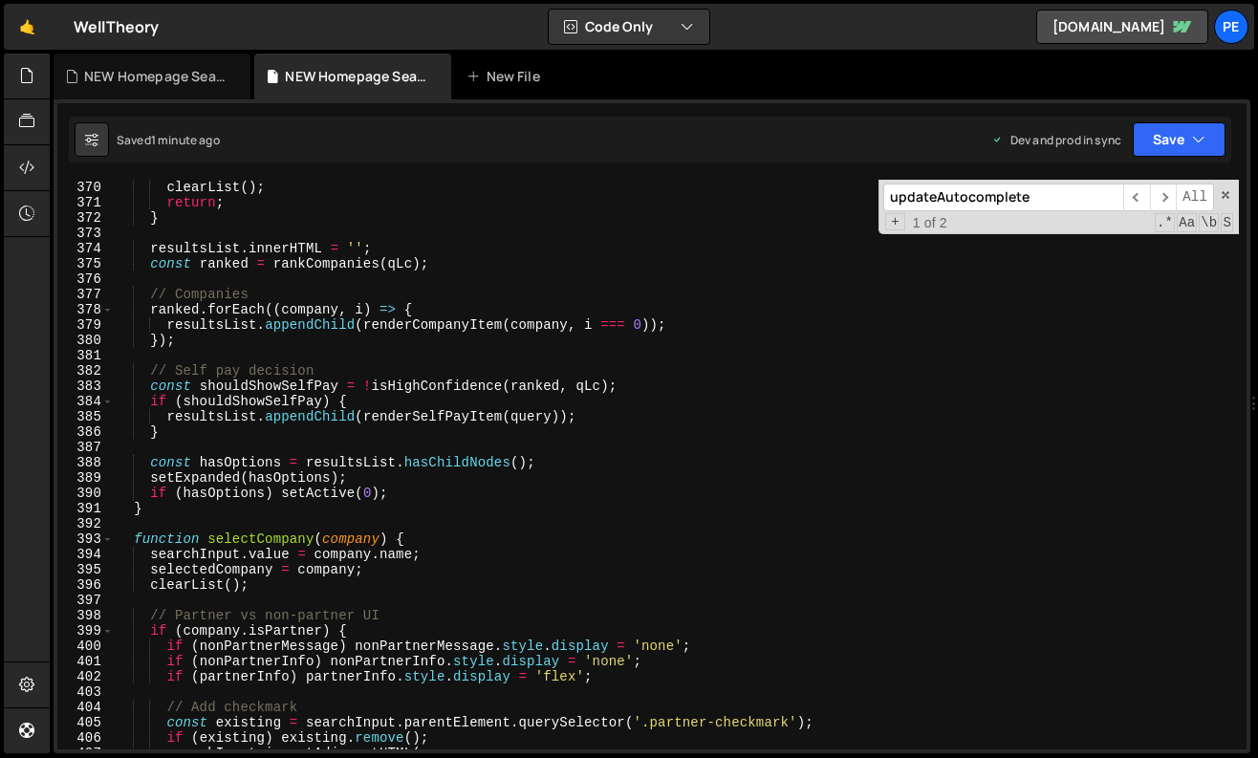
scroll to position [5659, 0]
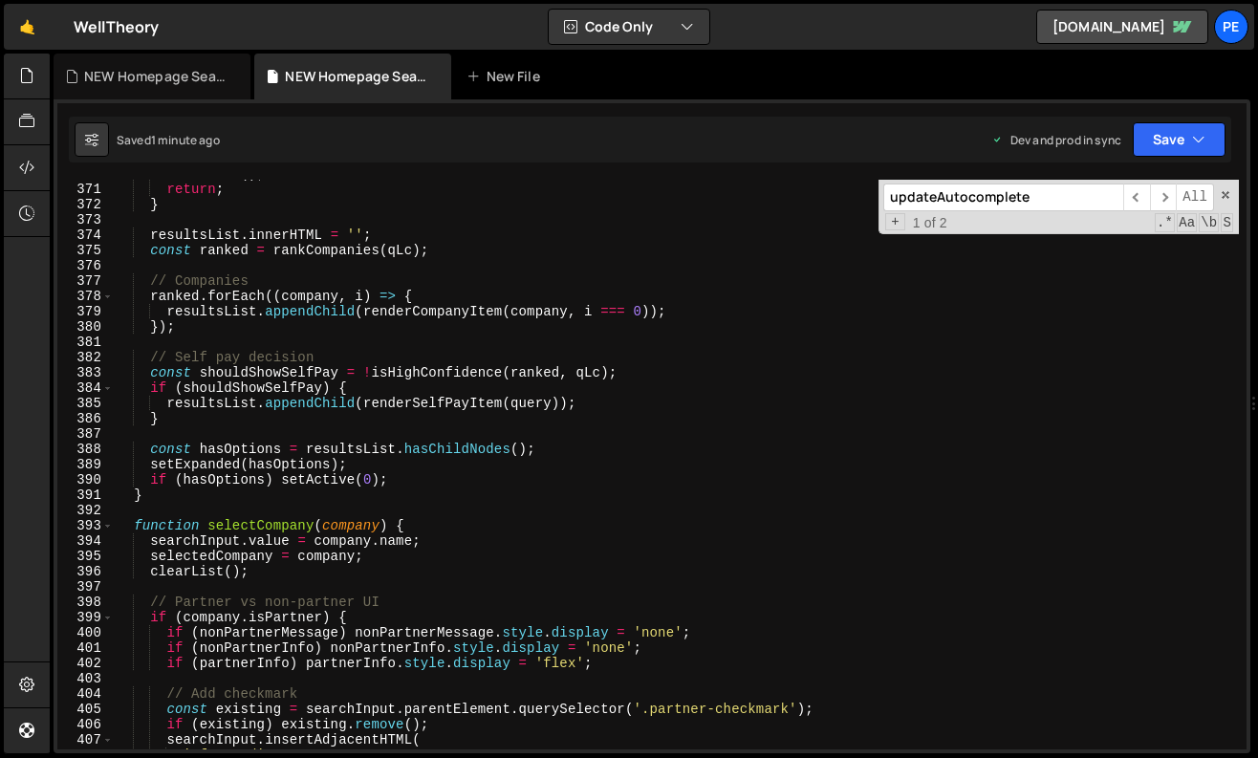
type textarea "if (hasOptions) setActive(0);"
click at [449, 473] on div "clearList ( ) ; return ; } resultsList . innerHTML = '' ; const ranked = rankCo…" at bounding box center [676, 466] width 1125 height 601
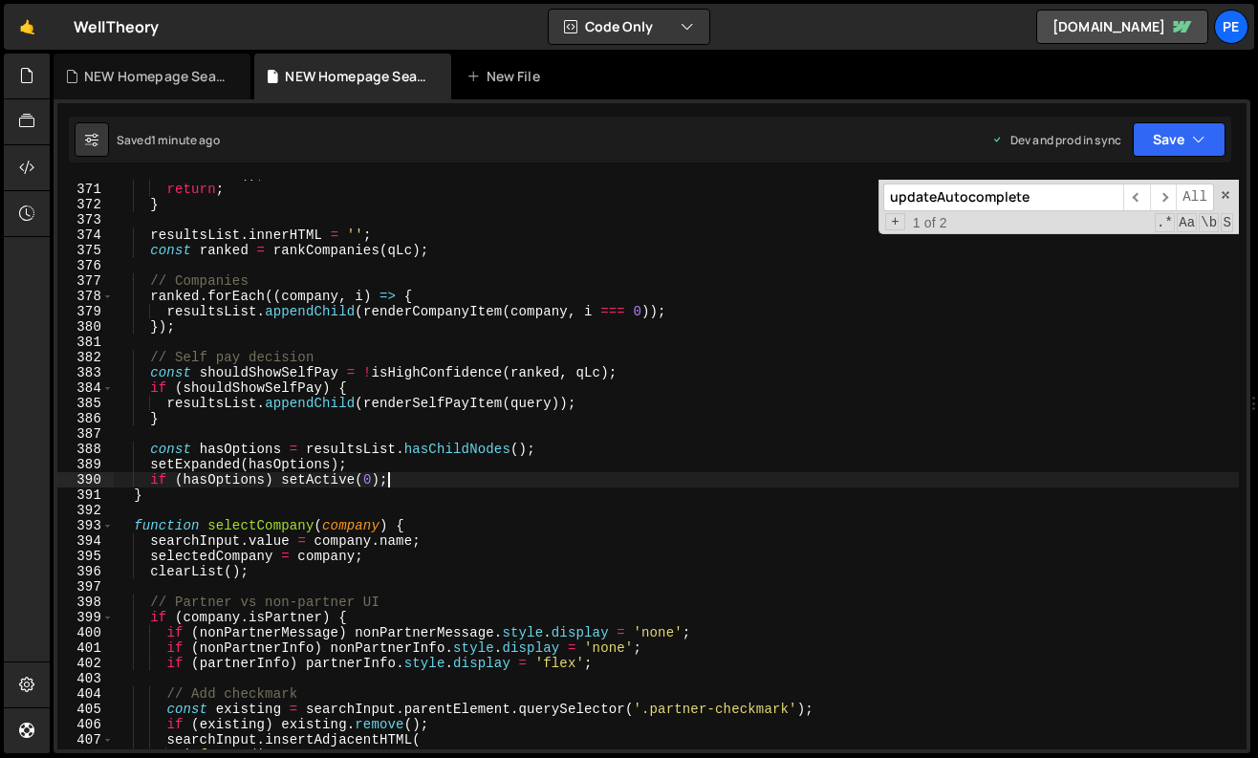
scroll to position [0, 1]
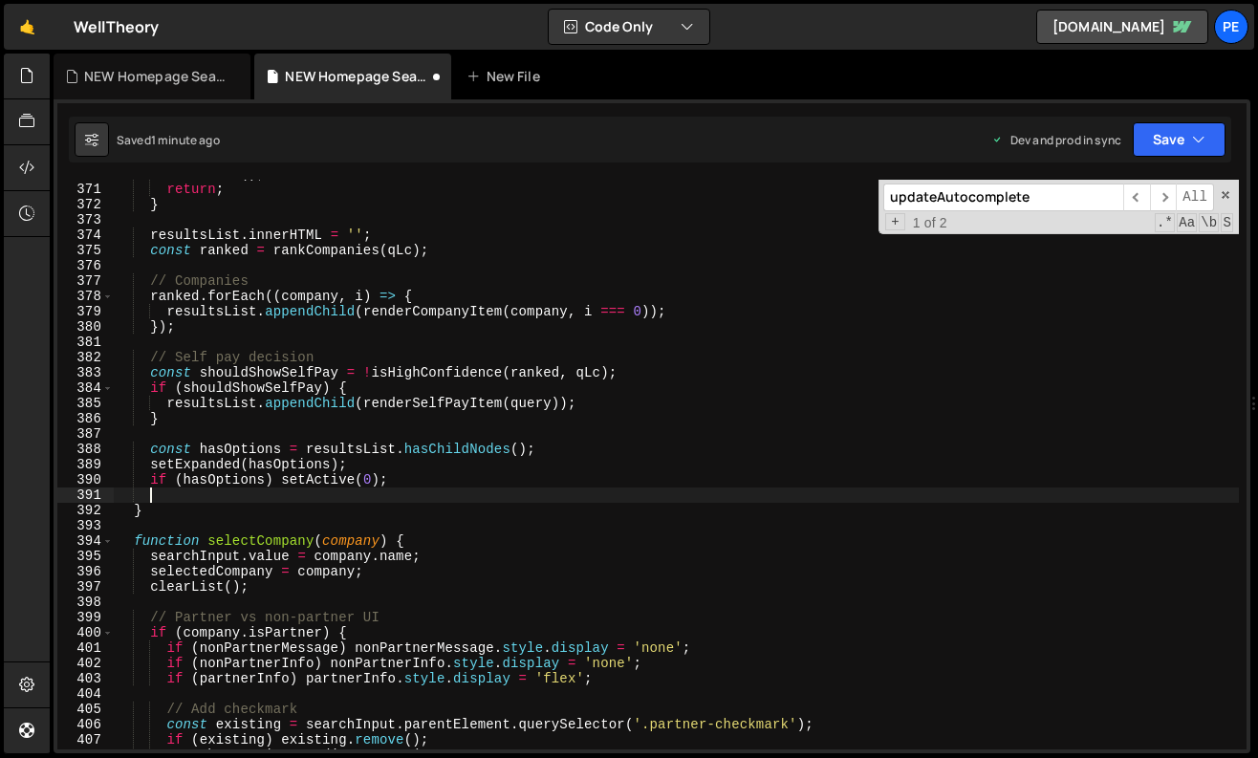
paste textarea
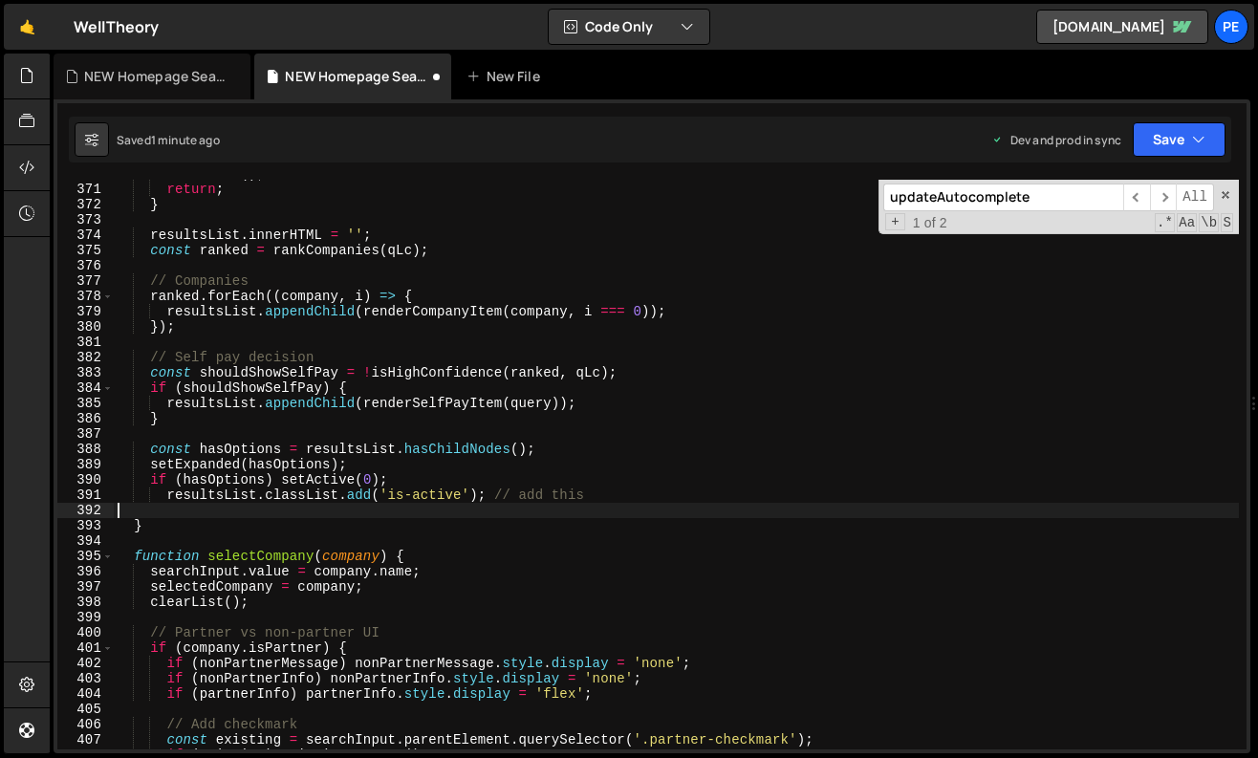
type textarea "document.querySelectorAll('.ac_component').forEach(setupAutocompleteForComponen…"
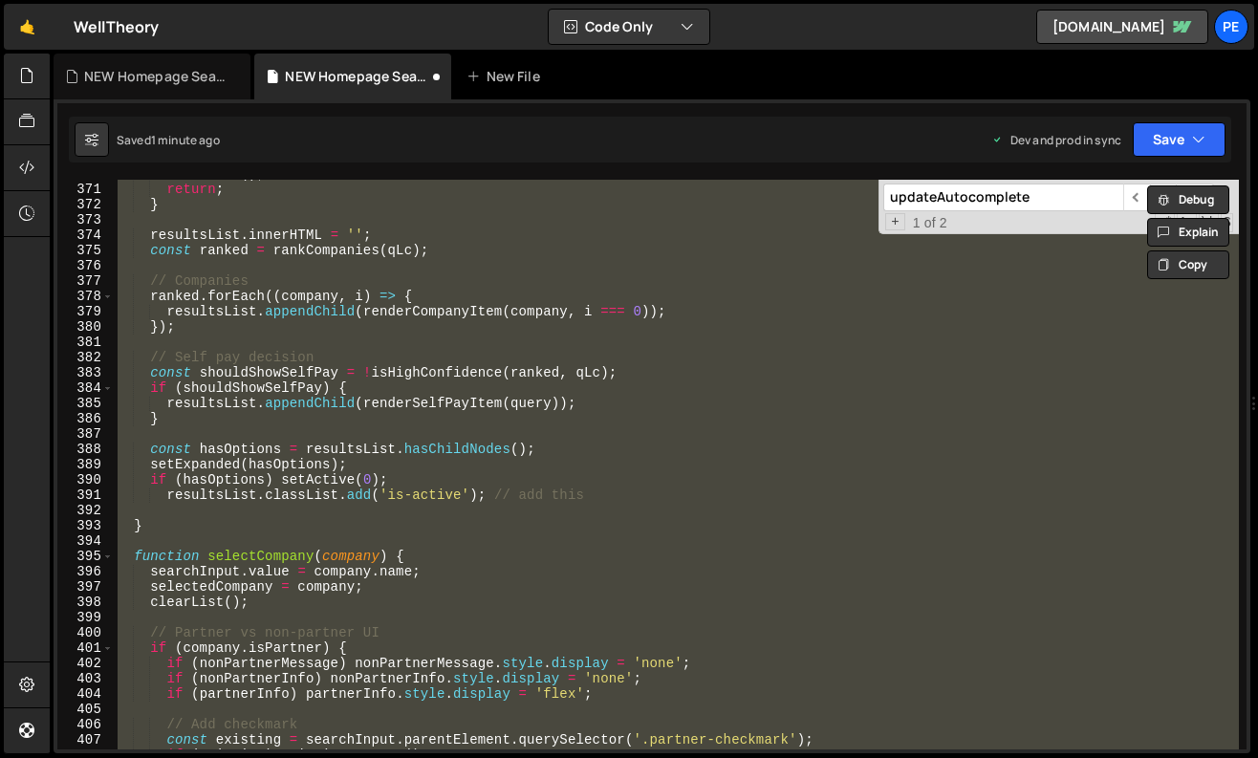
scroll to position [8052, 0]
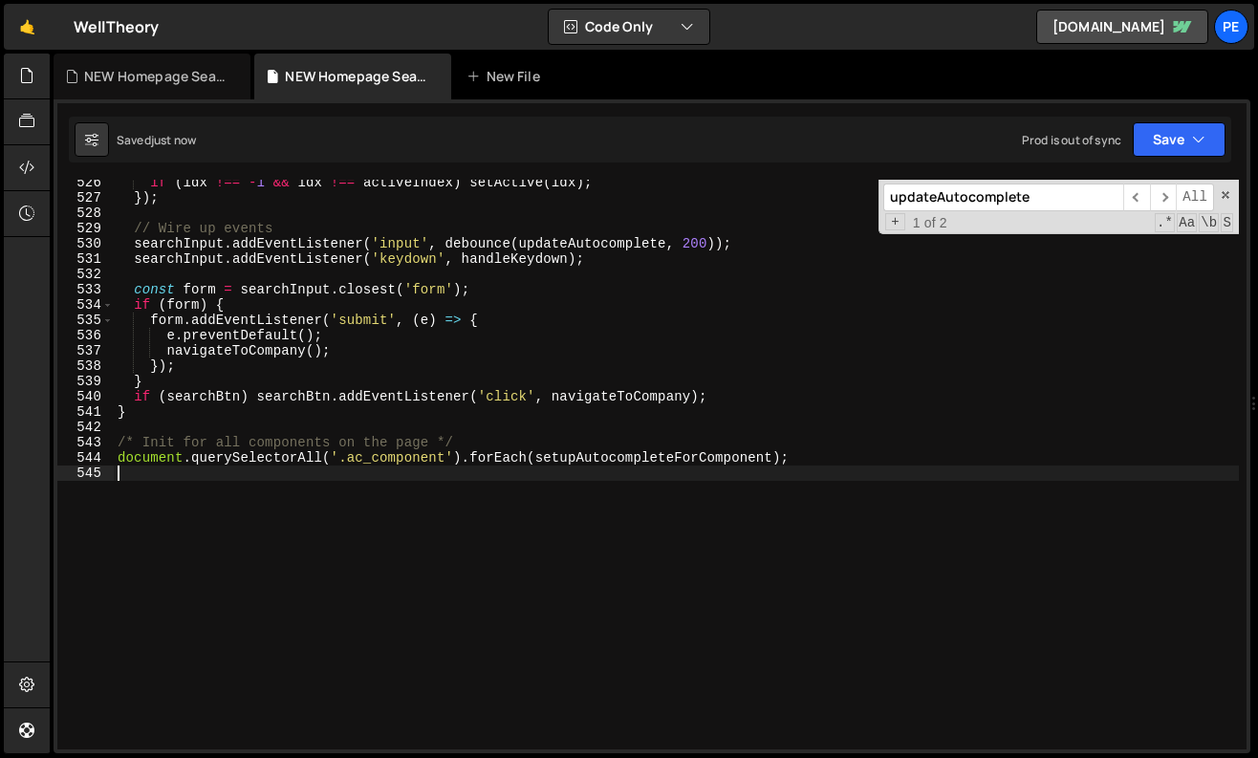
type textarea "document.querySelectorAll('.ac_component').forEach(setupAutocompleteForComponen…"
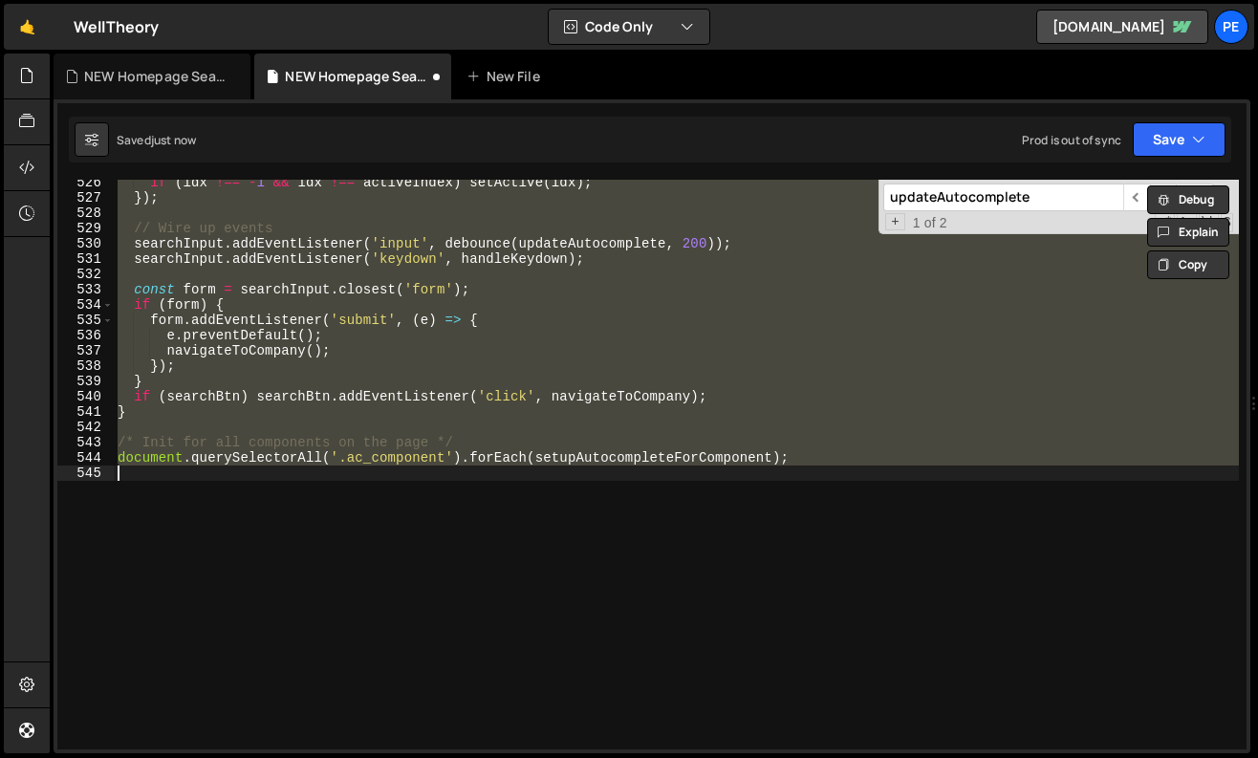
scroll to position [5681, 0]
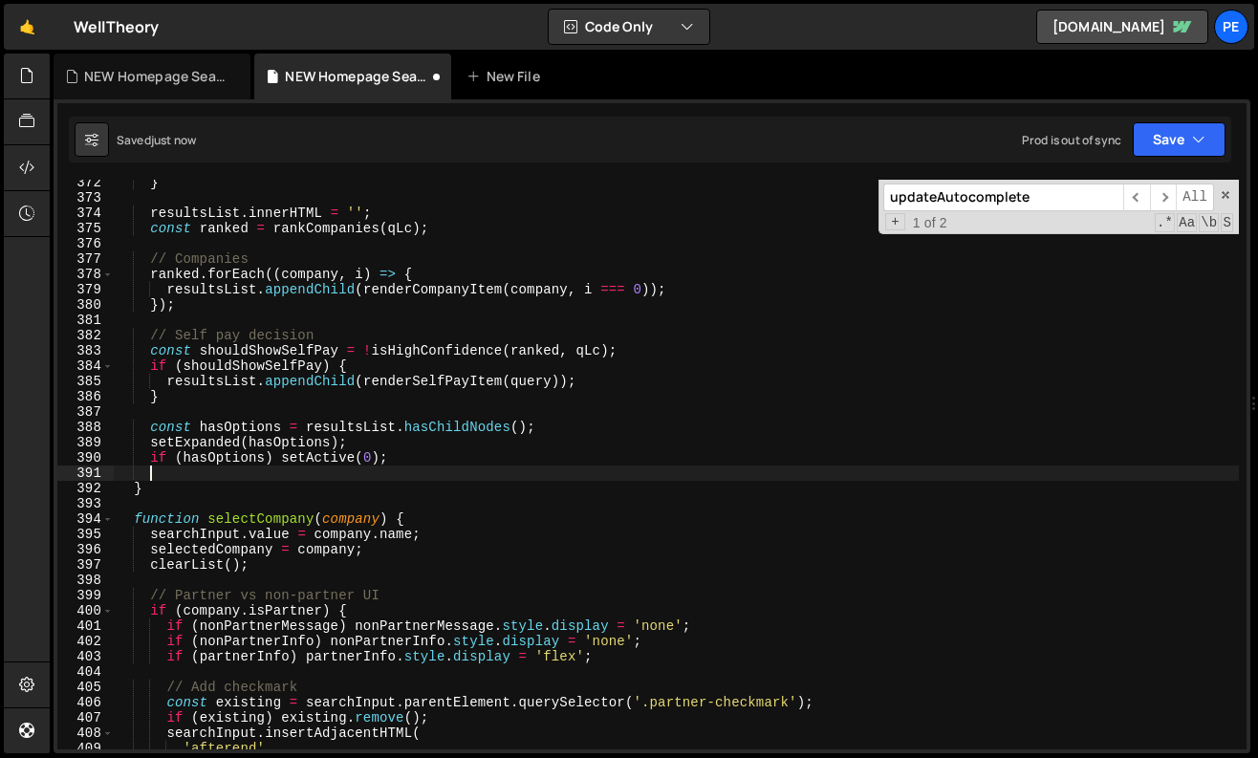
paste textarea
type textarea "resultsList.classList.add('is-active');"
click at [499, 476] on div "} resultsList . innerHTML = '' ; const ranked = rankCompanies ( qLc ) ; // Comp…" at bounding box center [676, 483] width 1125 height 617
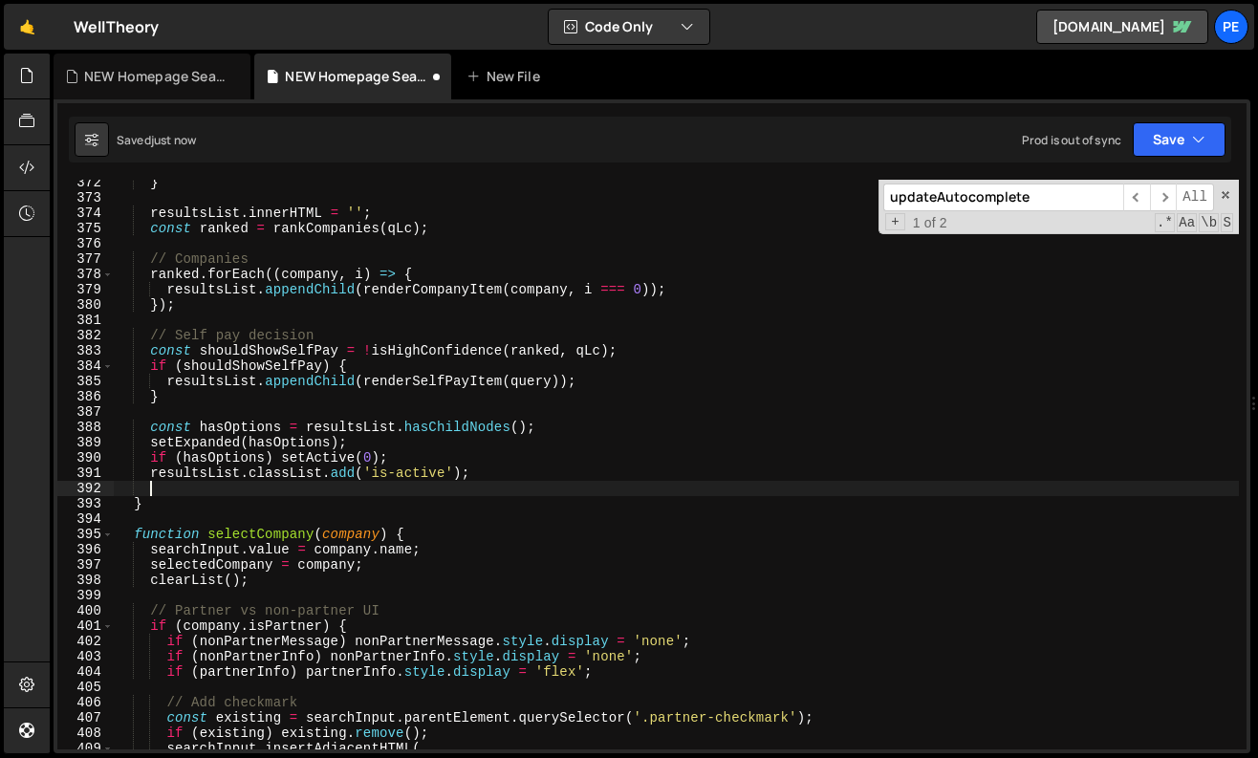
paste textarea "}"
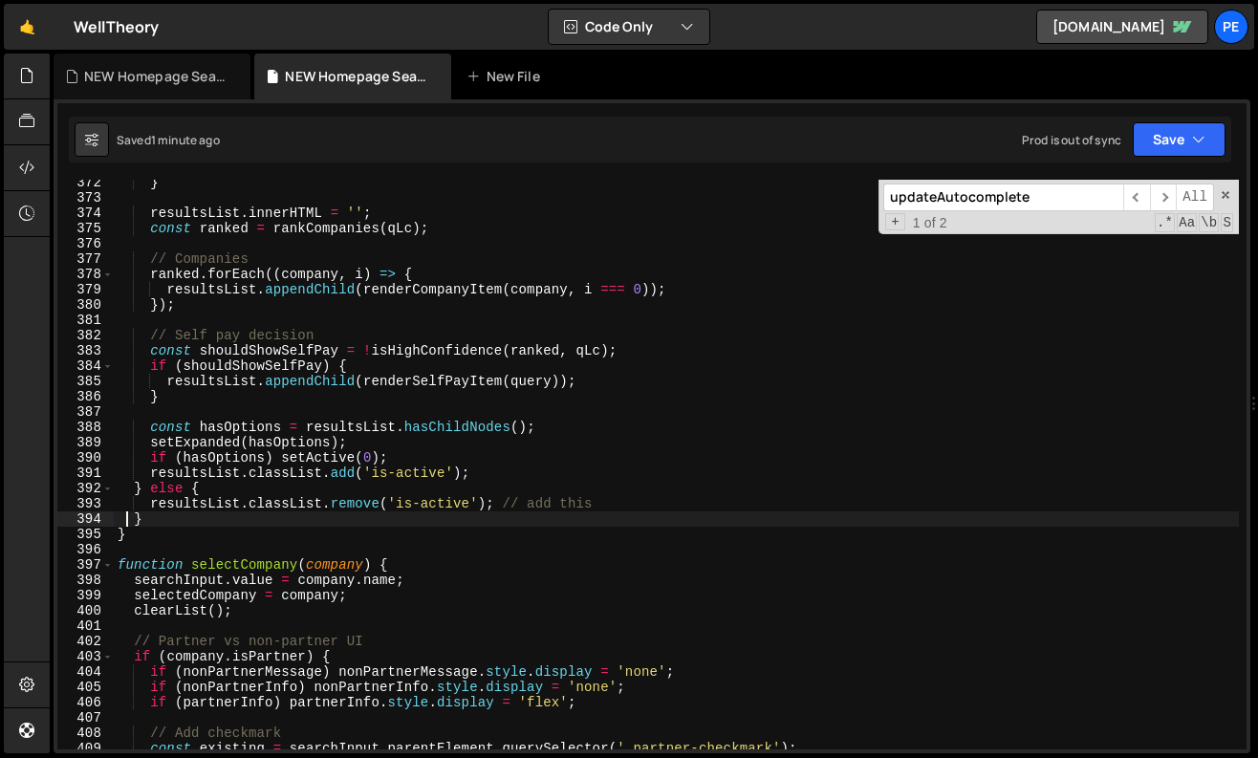
type textarea "document.querySelectorAll('.ac_component').forEach(setupAutocompleteForComponen…"
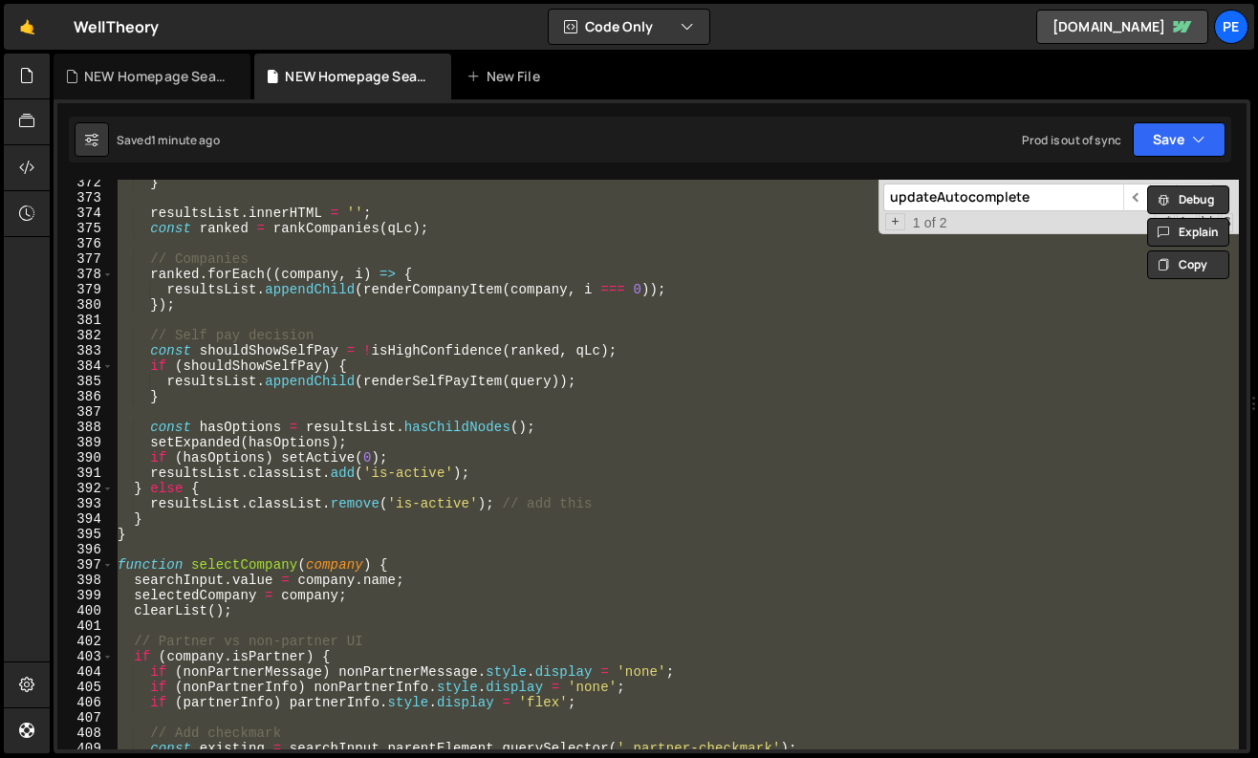
scroll to position [8083, 0]
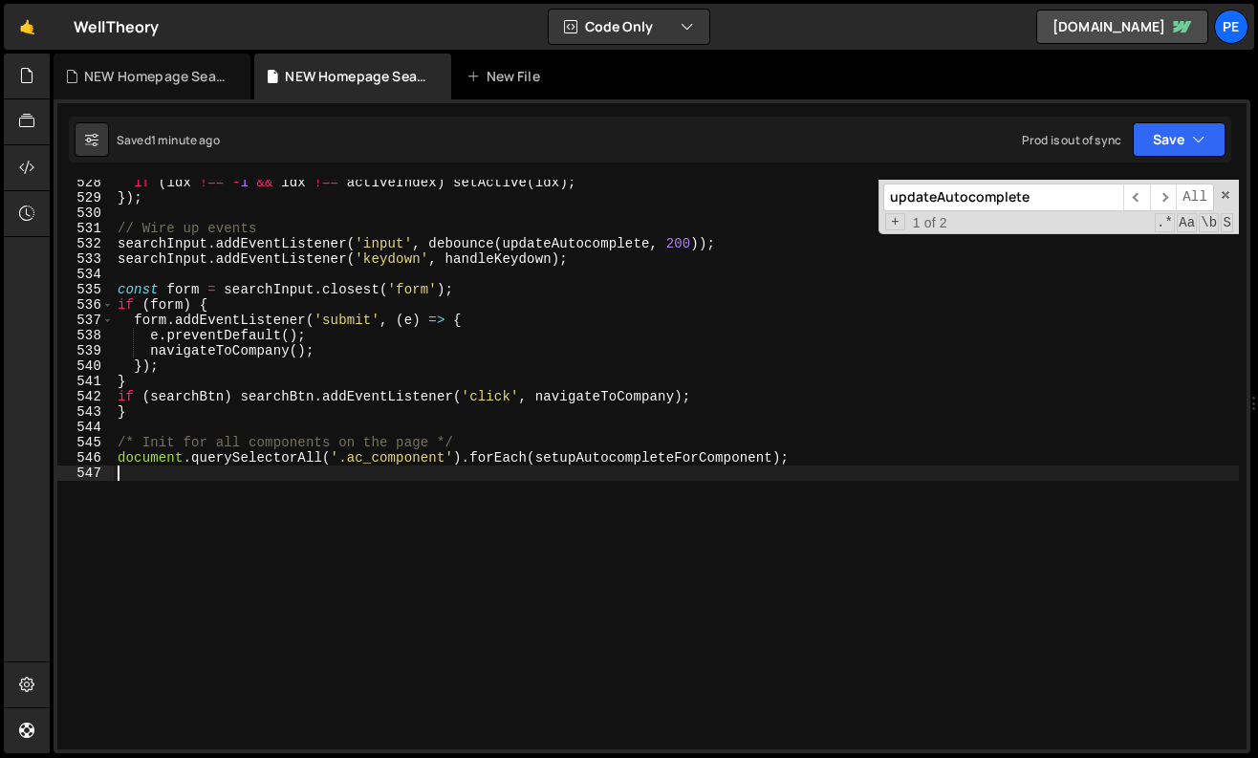
type textarea "document.querySelectorAll('.ac_component').forEach(setupAutocompleteForComponen…"
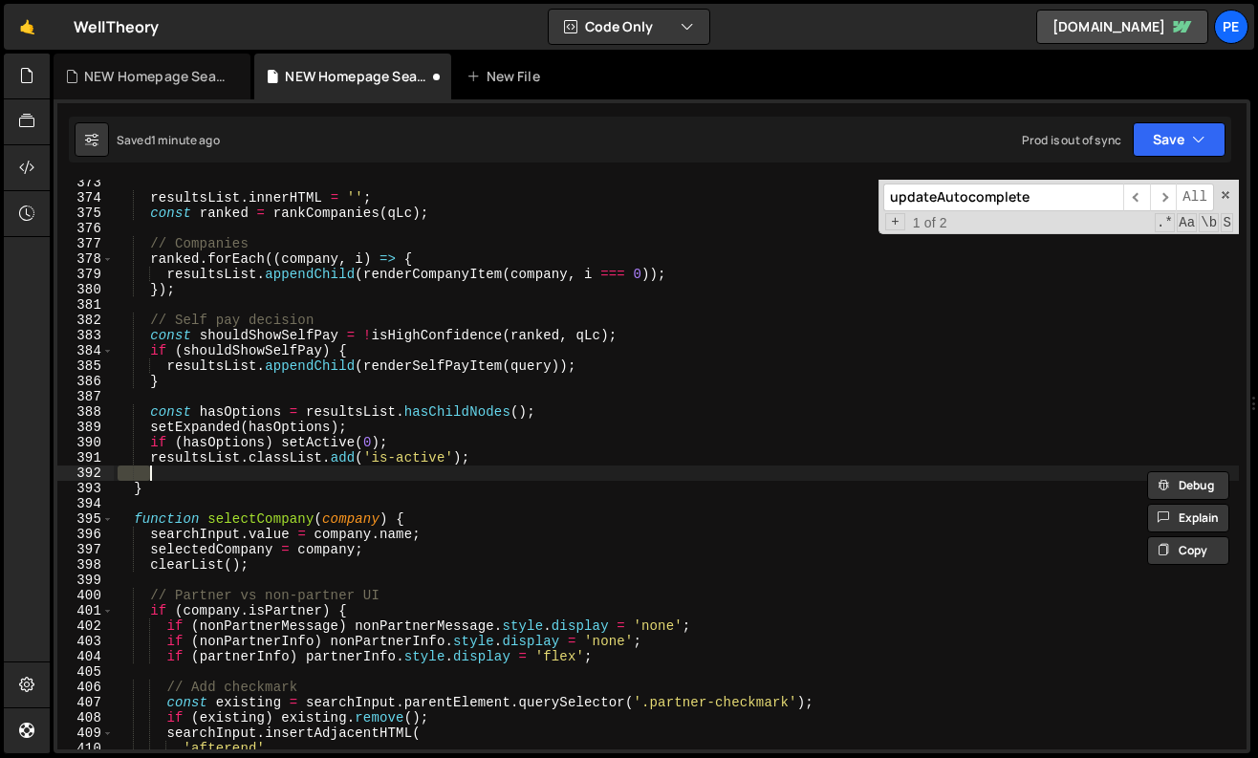
scroll to position [5696, 0]
paste textarea "}"
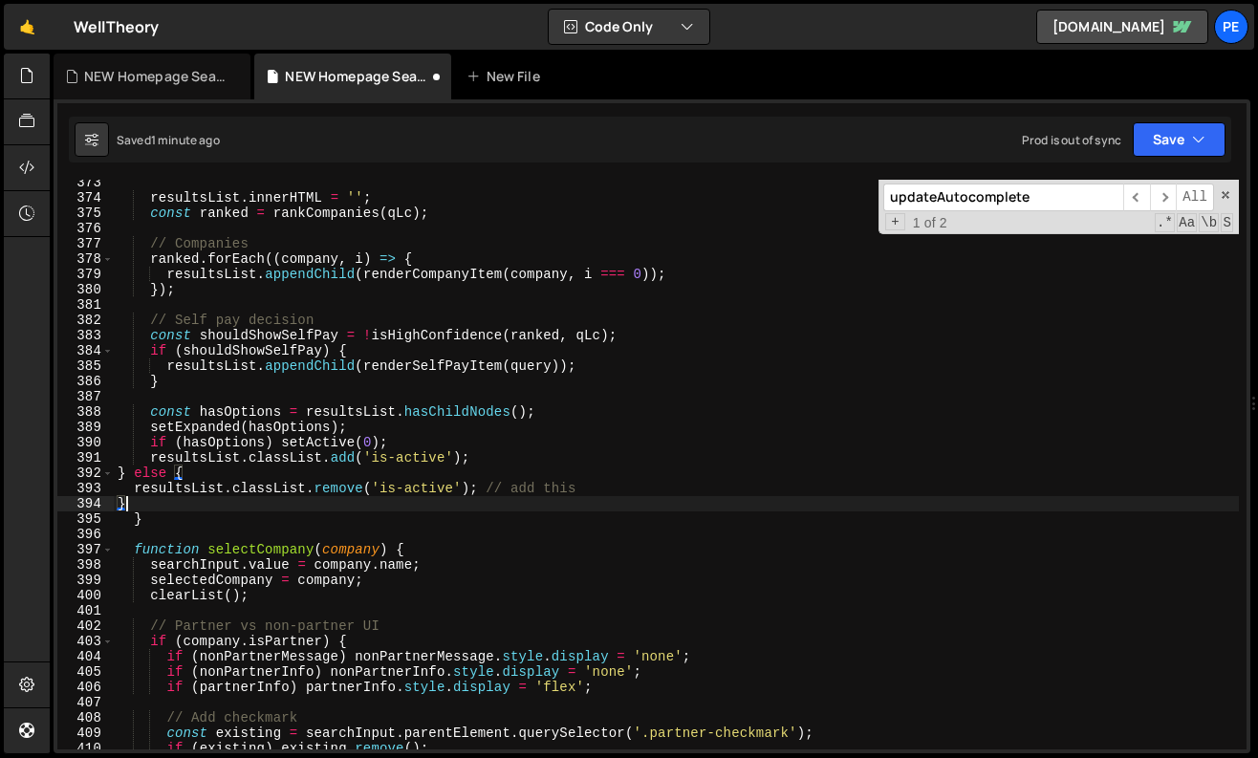
type textarea "}"
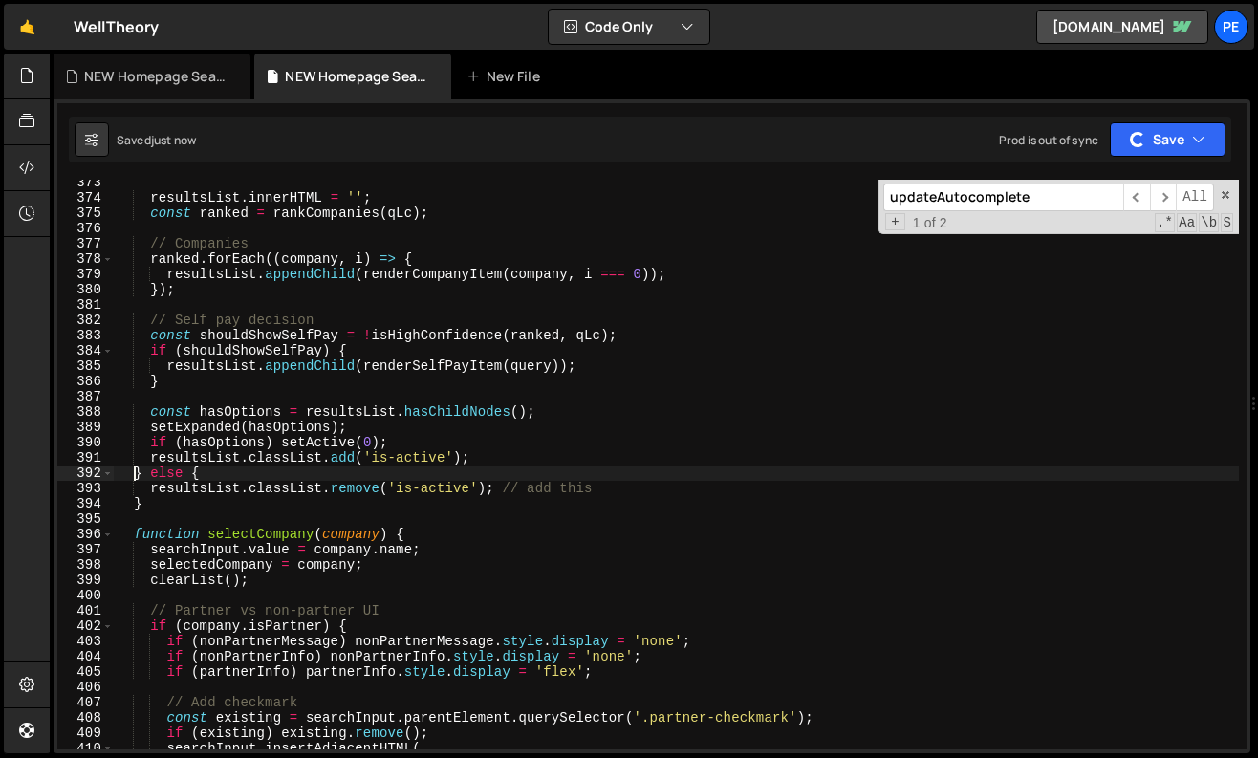
click at [134, 477] on div "resultsList . innerHTML = '' ; const ranked = rankCompanies ( qLc ) ; // Compan…" at bounding box center [676, 475] width 1125 height 601
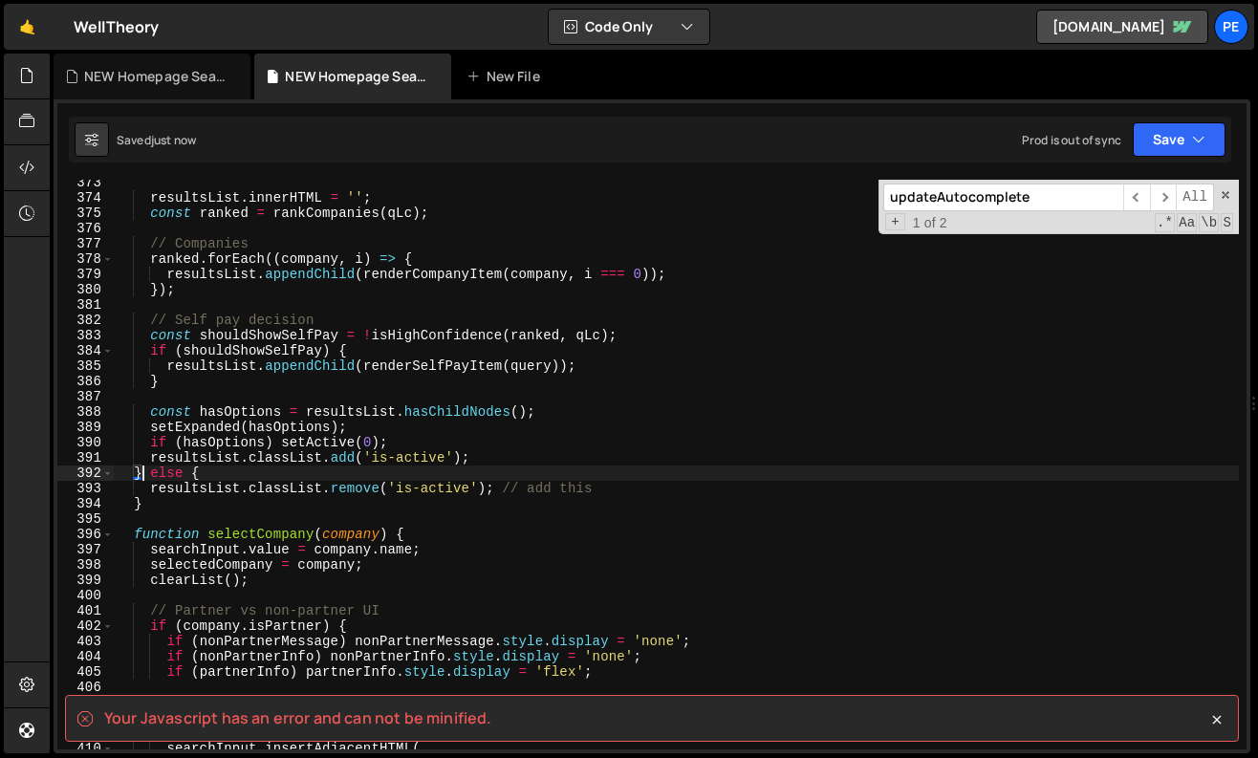
scroll to position [8075, 0]
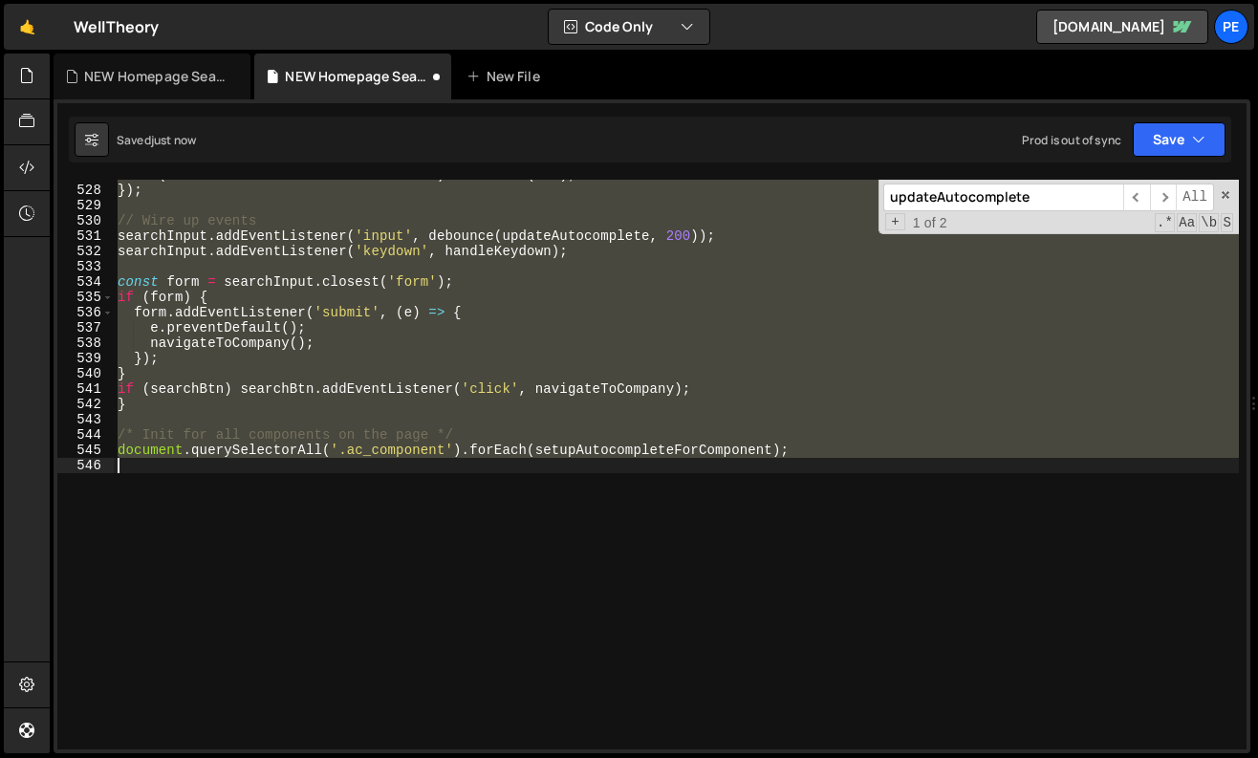
type textarea "document.querySelectorAll('.ac_component').forEach(setupAutocompleteForComponen…"
click at [235, 515] on div "if ( idx !== - 1 && idx !== activeIndex ) setActive ( idx ) ; }) ; // Wire up e…" at bounding box center [676, 465] width 1125 height 570
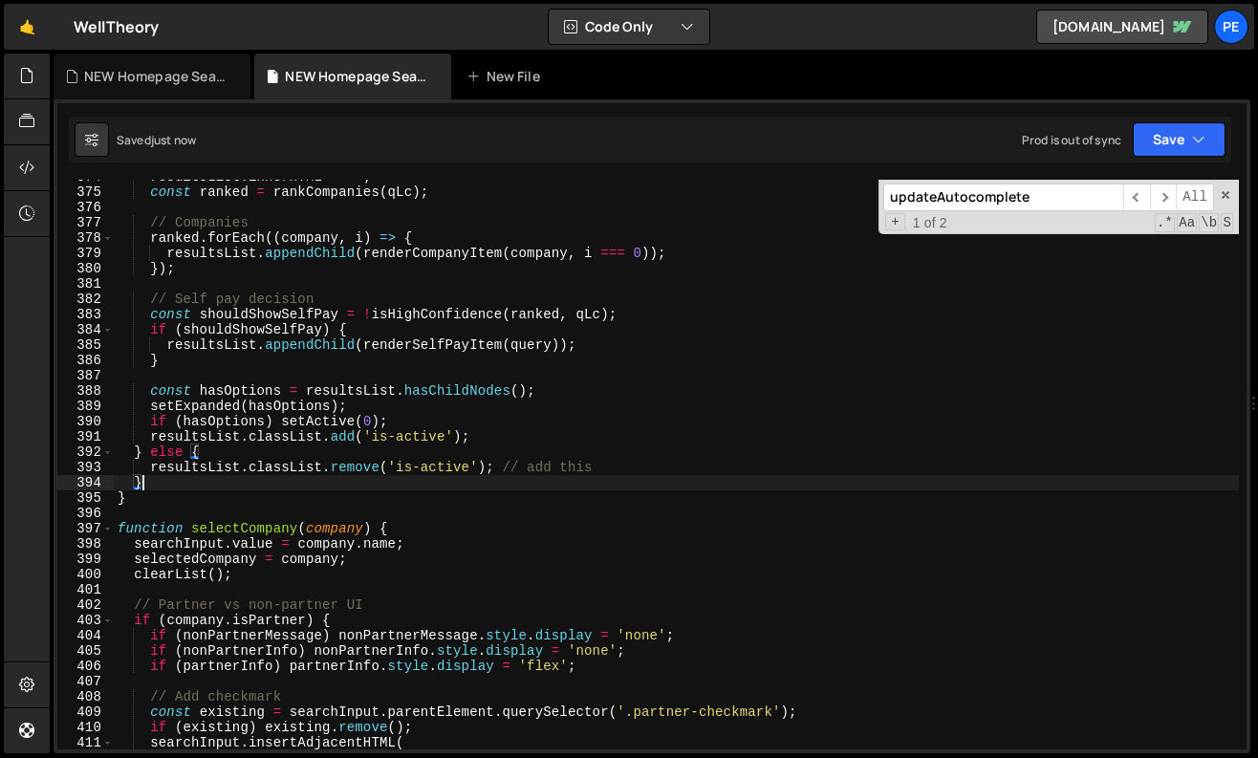
scroll to position [5714, 0]
click at [511, 446] on div "resultsList . innerHTML = '' ; const ranked = rankCompanies ( qLc ) ; // Compan…" at bounding box center [676, 471] width 1125 height 601
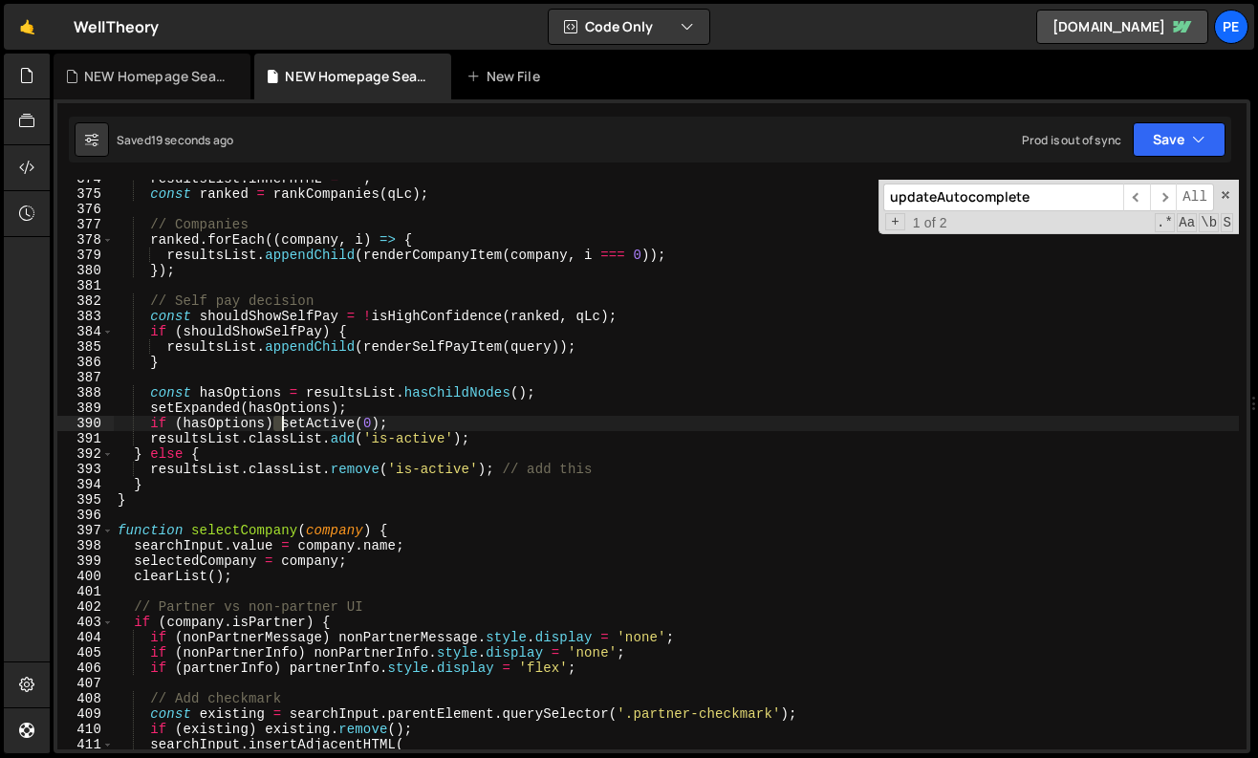
click at [278, 423] on div "resultsList . innerHTML = '' ; const ranked = rankCompanies ( qLc ) ; // Compan…" at bounding box center [676, 471] width 1125 height 601
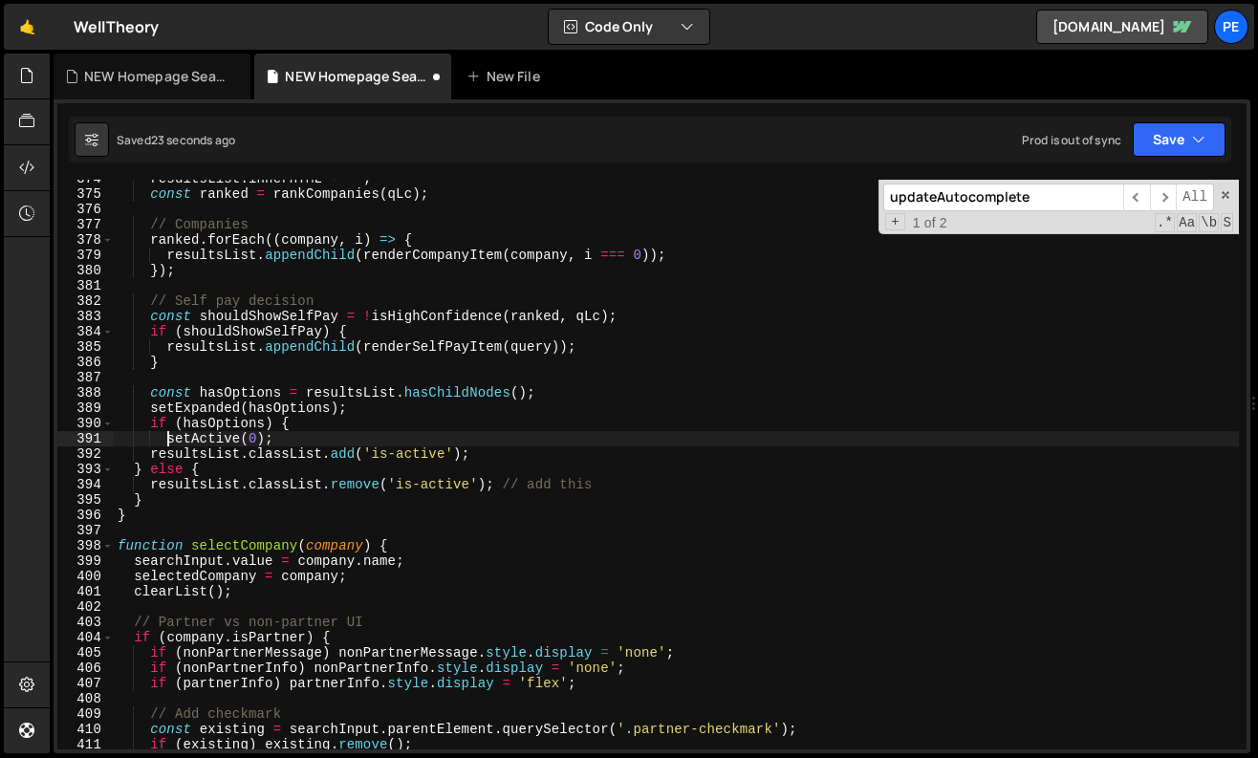
type textarea "resultsList.classList.add('is-active');"
type textarea "setActive(0);"
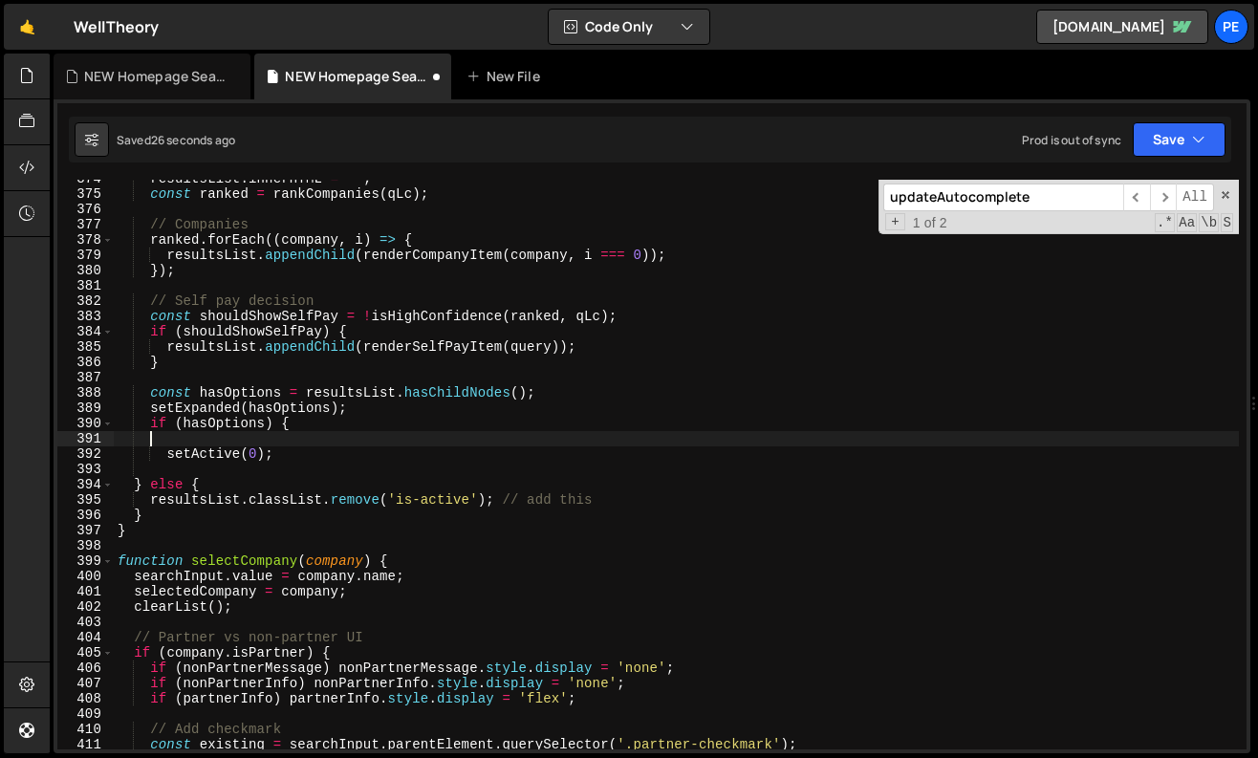
scroll to position [0, 1]
paste textarea "resultsList.classList.add('is-active');"
type textarea "resultsList.classList.add('is-active');"
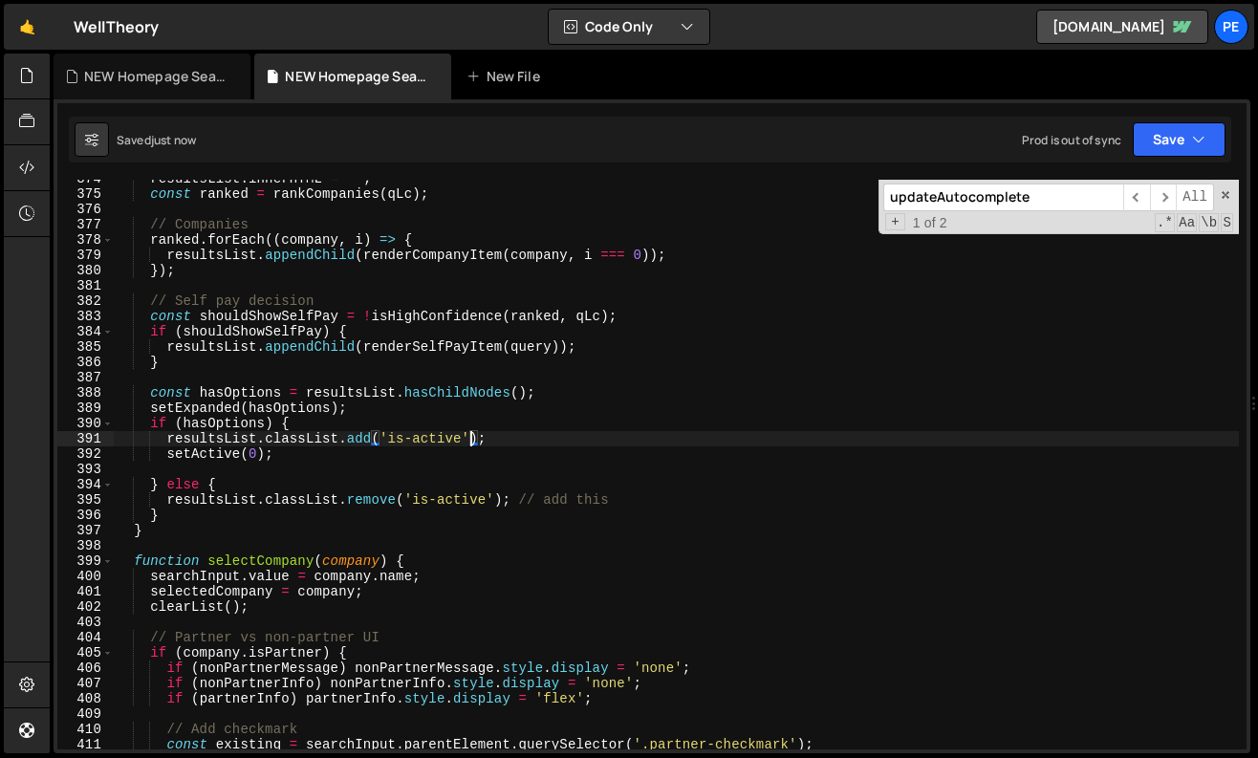
click at [244, 465] on div "resultsList . innerHTML = '' ; const ranked = rankCompanies ( qLc ) ; // Compan…" at bounding box center [676, 471] width 1125 height 601
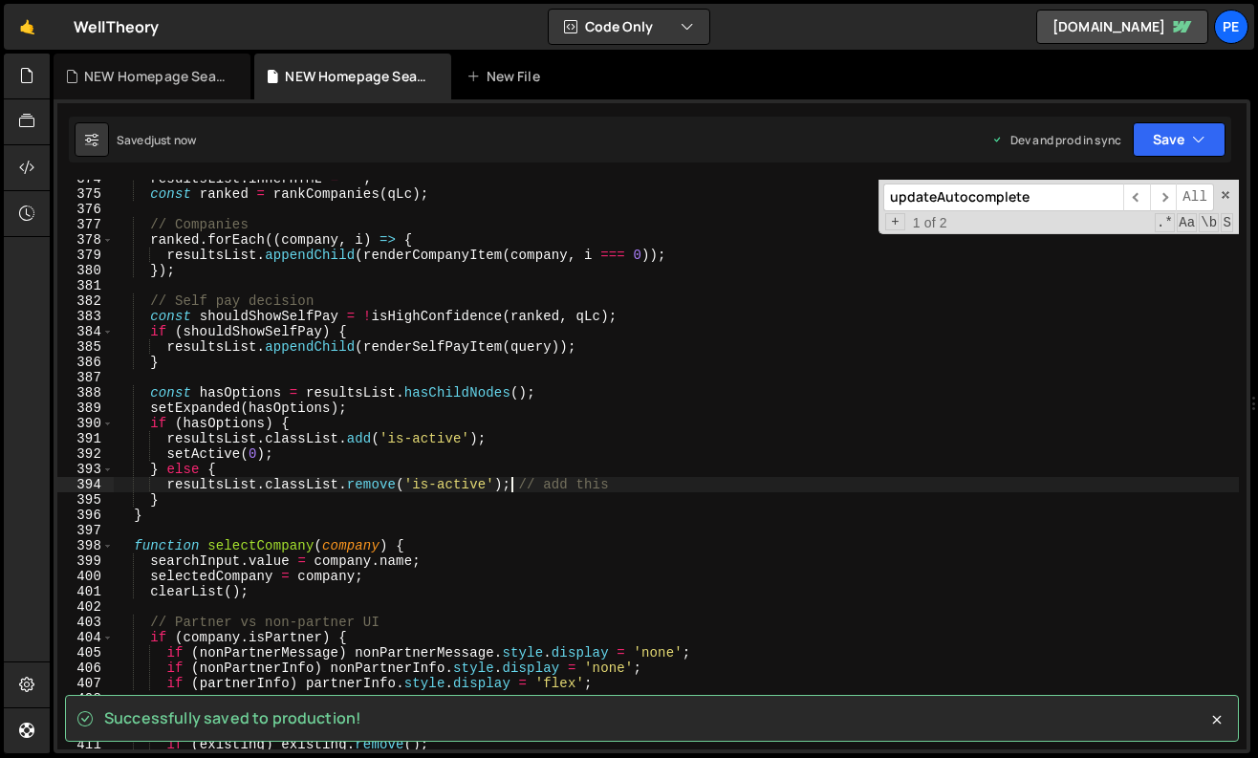
click at [513, 486] on div "resultsList . innerHTML = '' ; const ranked = rankCompanies ( qLc ) ; // Compan…" at bounding box center [676, 471] width 1125 height 601
click at [1231, 194] on span at bounding box center [1225, 194] width 13 height 13
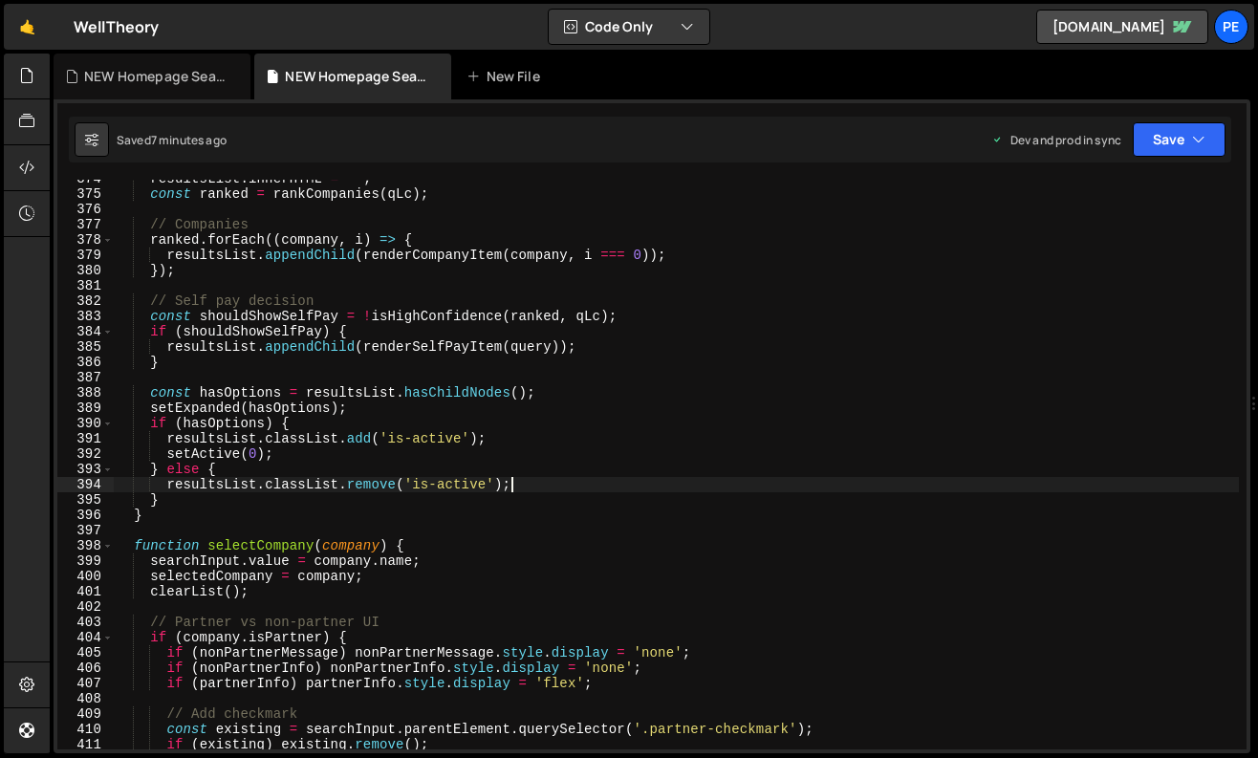
click at [442, 313] on div "resultsList . innerHTML = '' ; const ranked = rankCompanies ( qLc ) ; // Compan…" at bounding box center [676, 471] width 1125 height 601
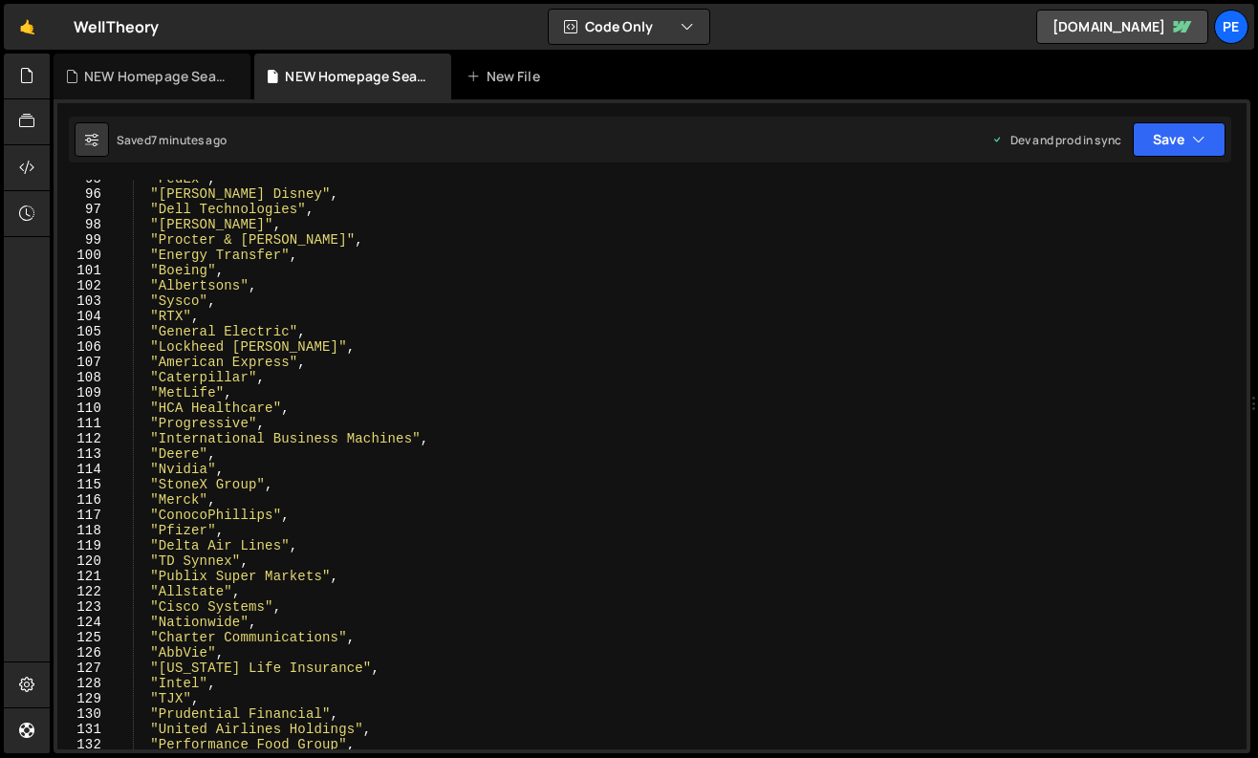
scroll to position [1386, 0]
type textarea "document.querySelectorAll('.ac_component').forEach(setupAutocompleteForComponen…"
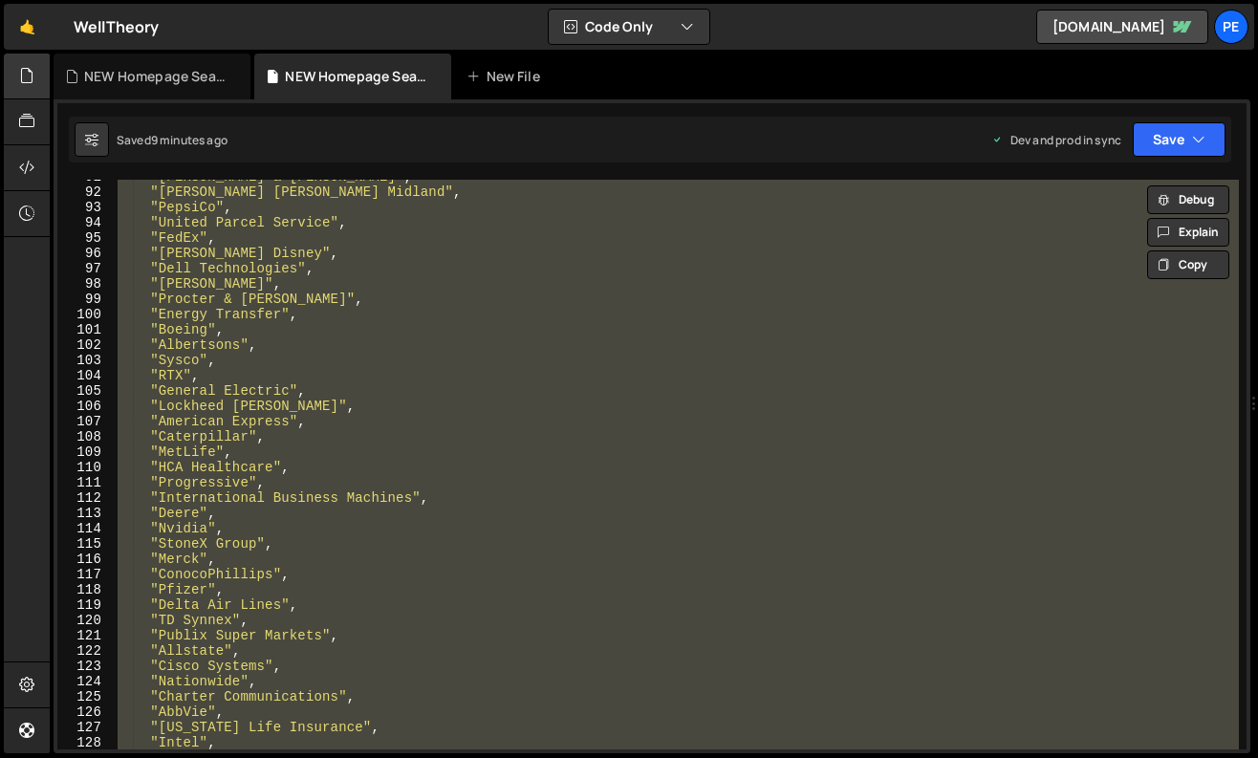
click at [23, 71] on icon at bounding box center [26, 75] width 15 height 21
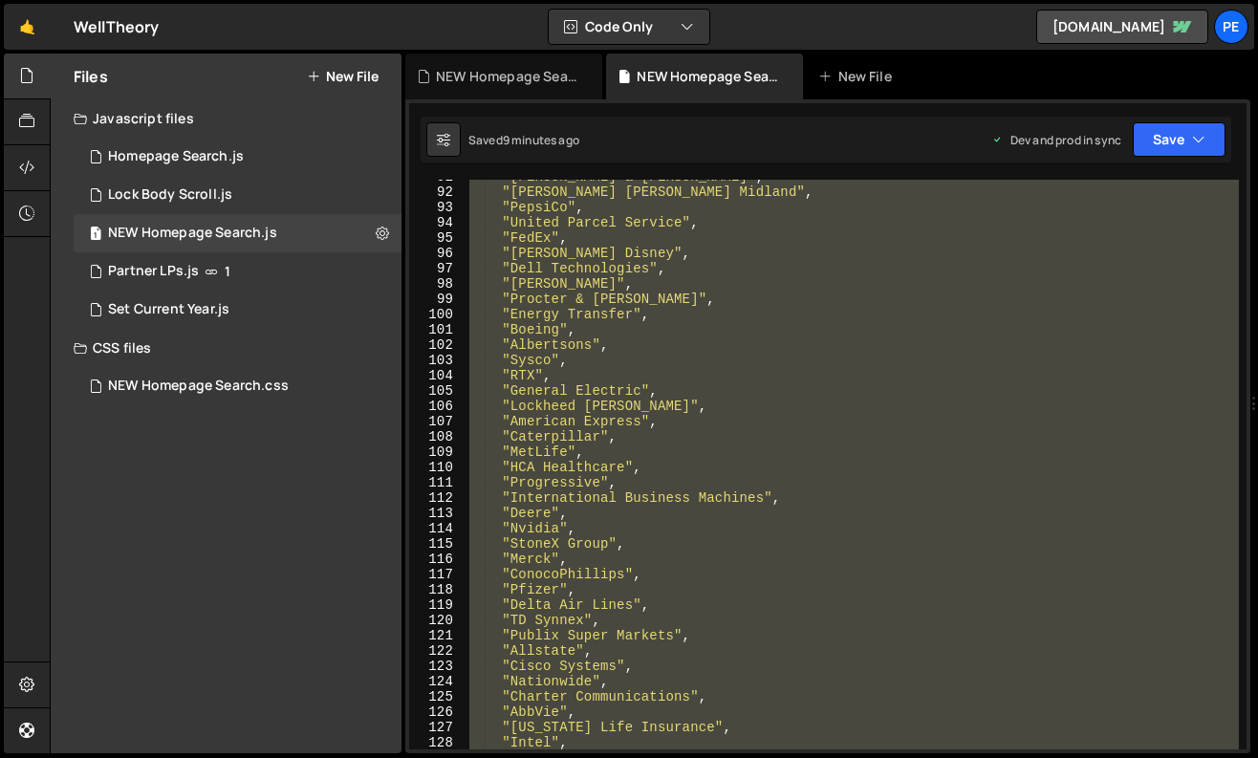
click at [352, 76] on button "New File" at bounding box center [343, 76] width 72 height 15
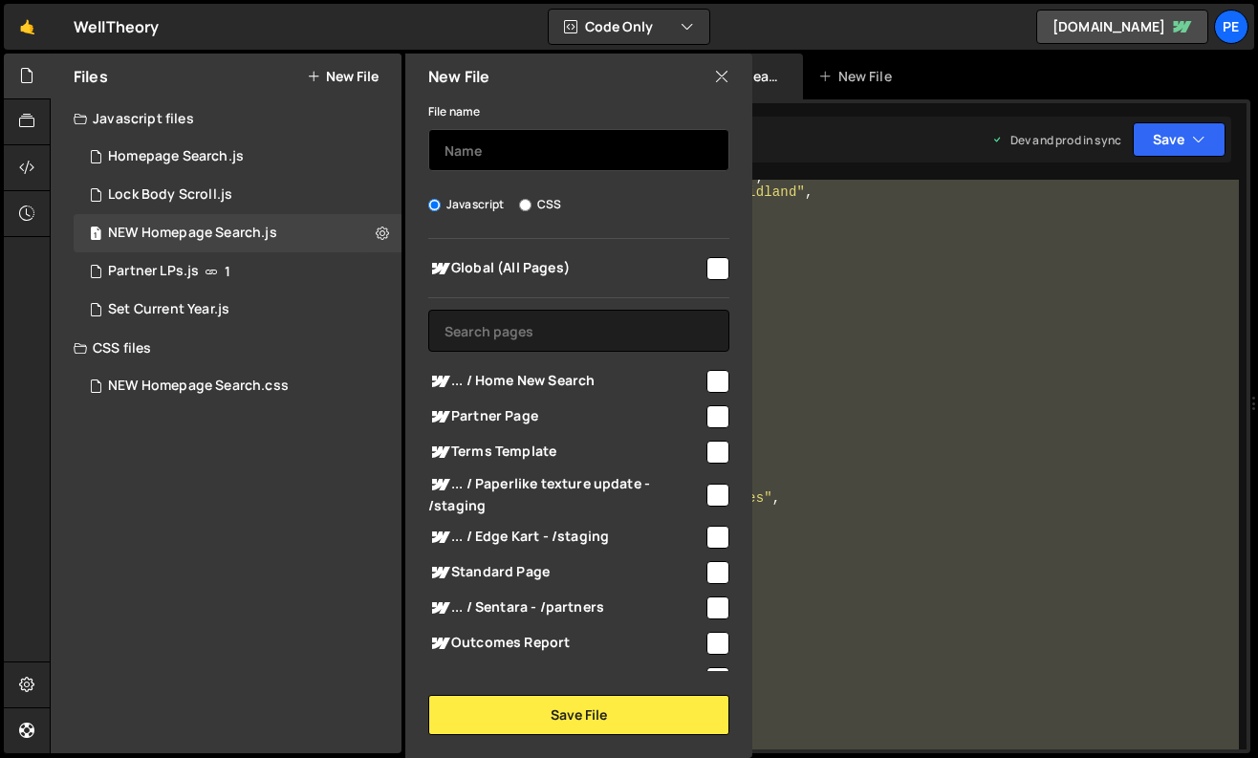
click at [496, 161] on input "text" at bounding box center [578, 150] width 301 height 42
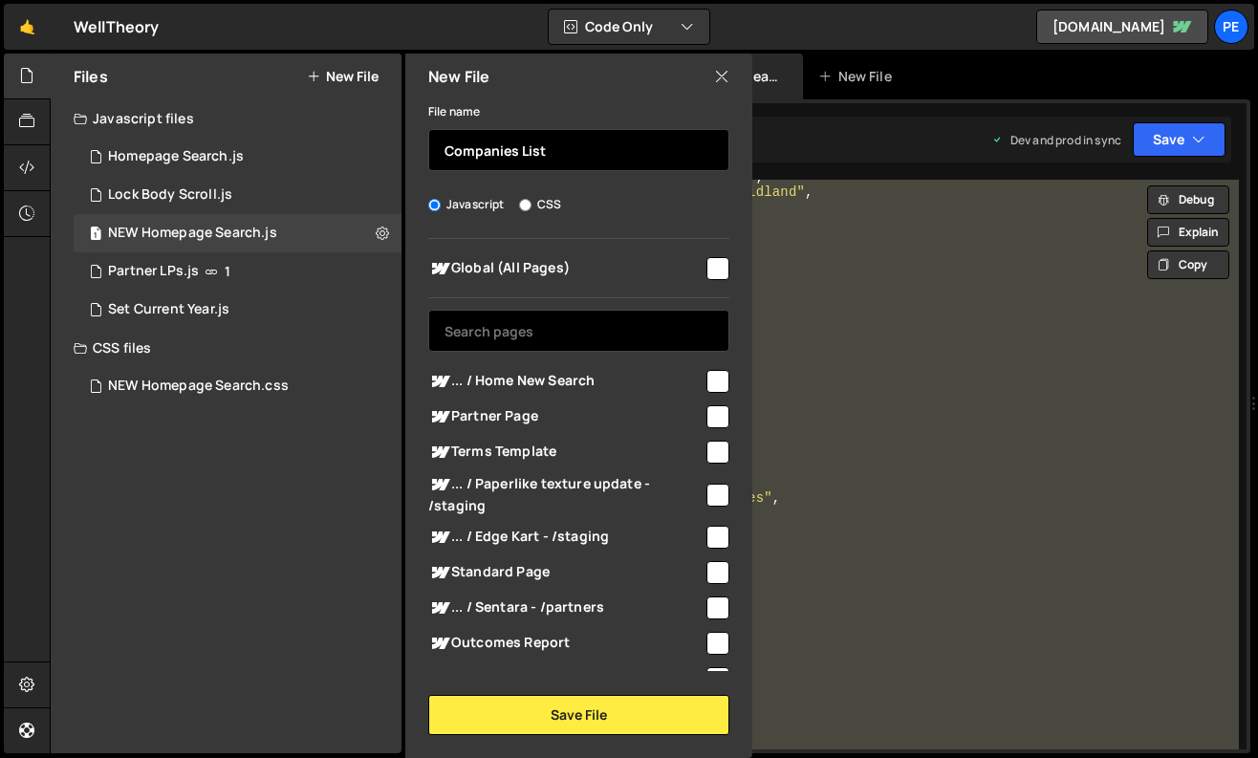
type input "Companies List"
click at [604, 332] on input "text" at bounding box center [578, 331] width 301 height 42
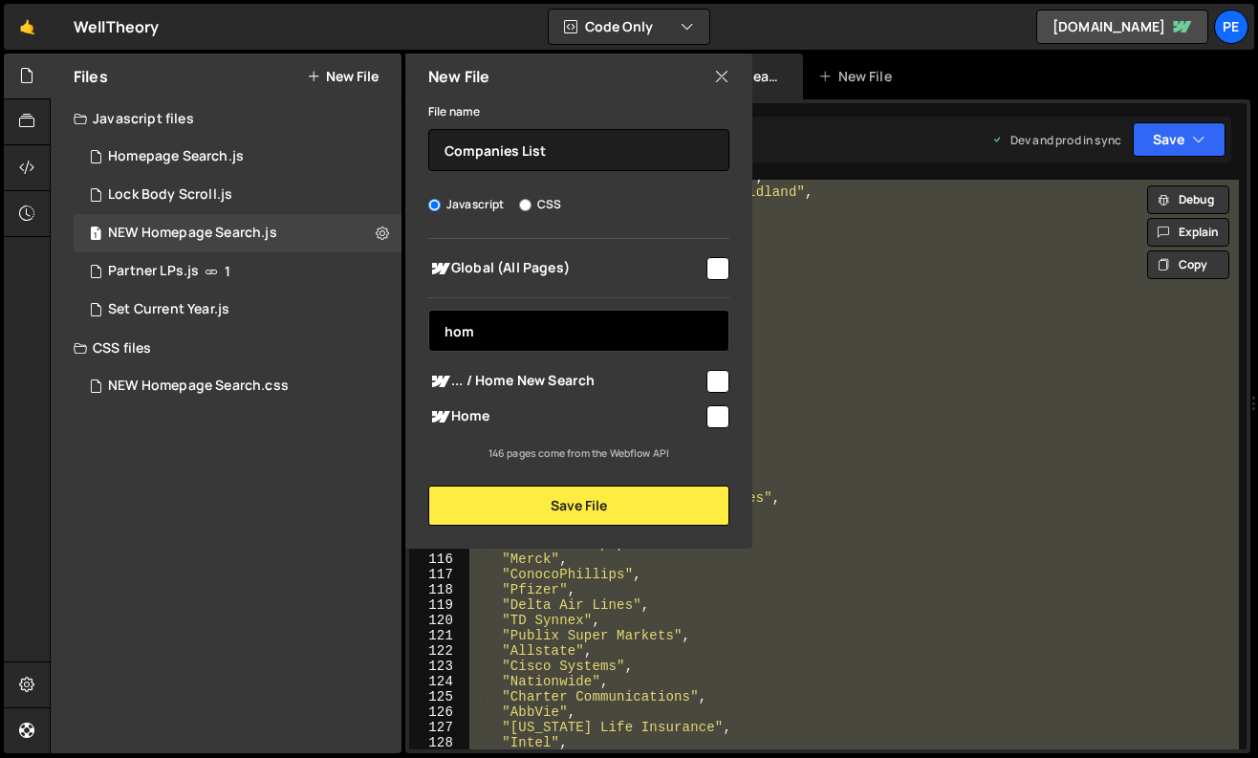
type input "hom"
click at [731, 384] on div "Global (All Pages) hom ... / Home New Search" at bounding box center [578, 350] width 347 height 223
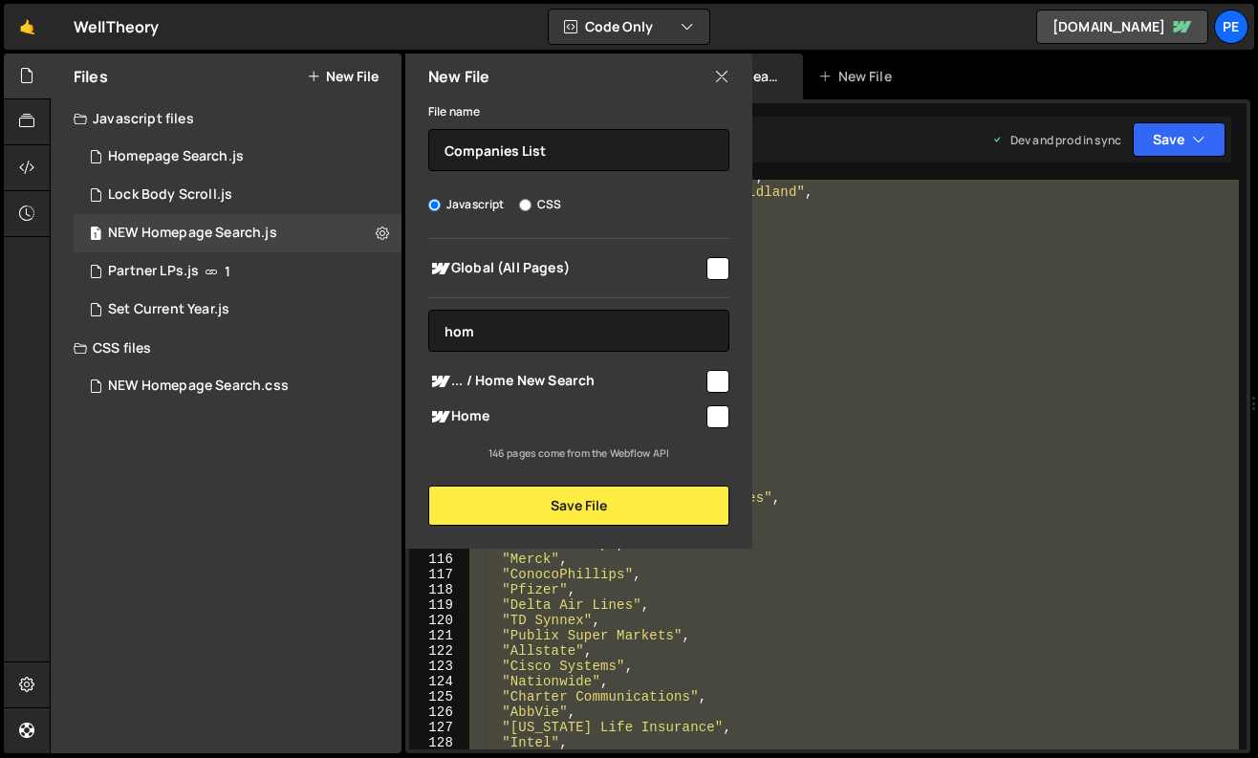
click at [718, 381] on input "checkbox" at bounding box center [718, 381] width 23 height 23
checkbox input "true"
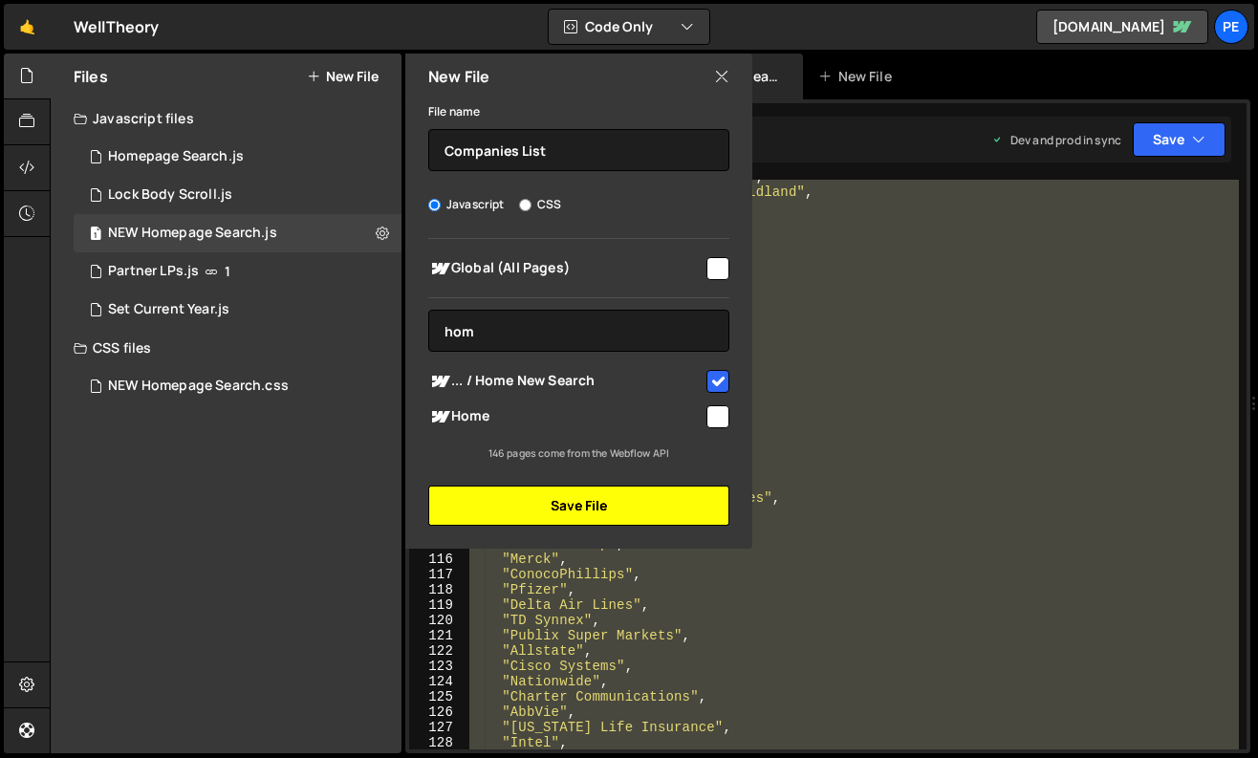
click at [657, 513] on button "Save File" at bounding box center [578, 506] width 301 height 40
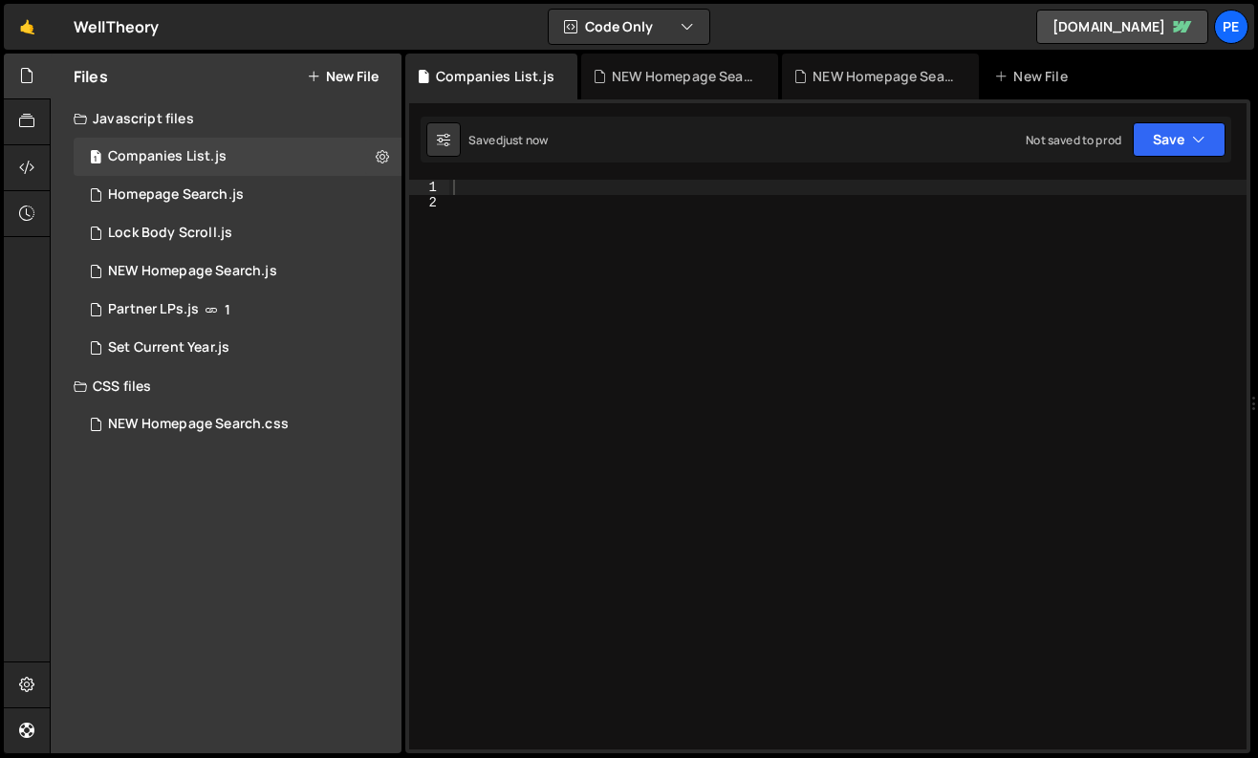
click at [551, 303] on div at bounding box center [847, 480] width 797 height 601
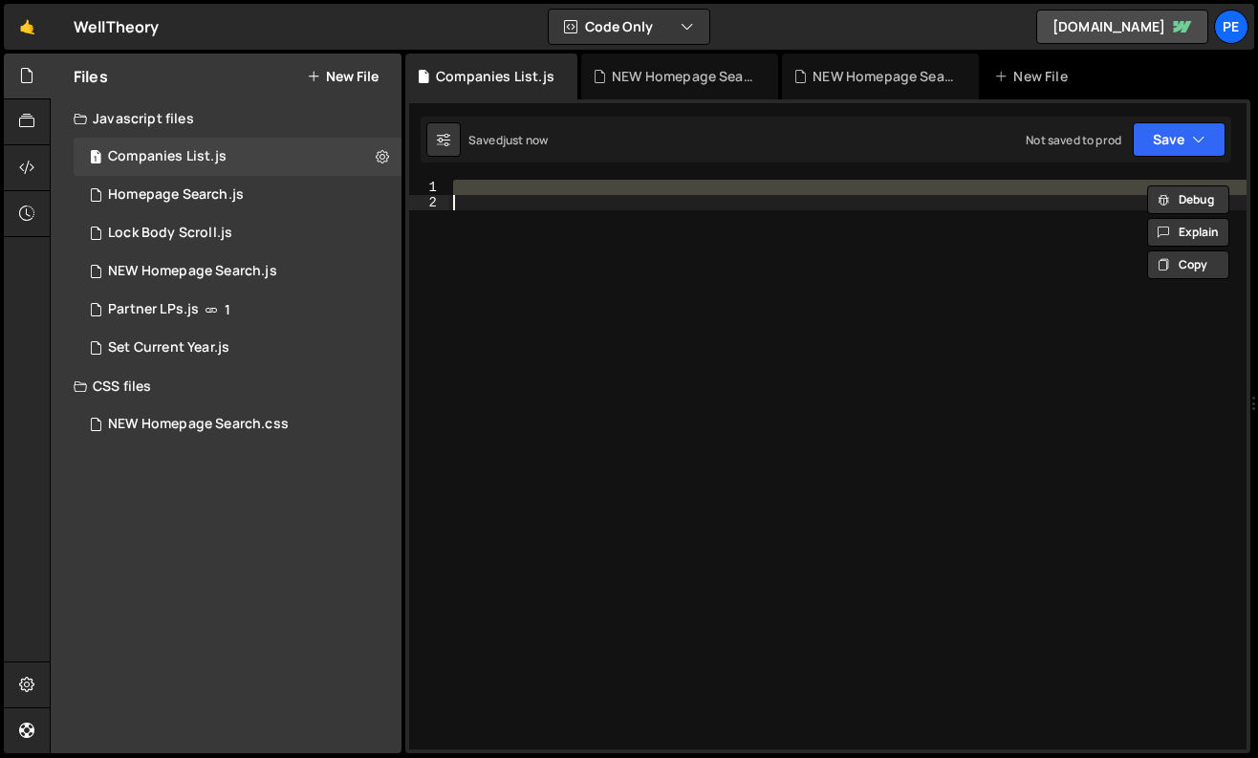
paste textarea
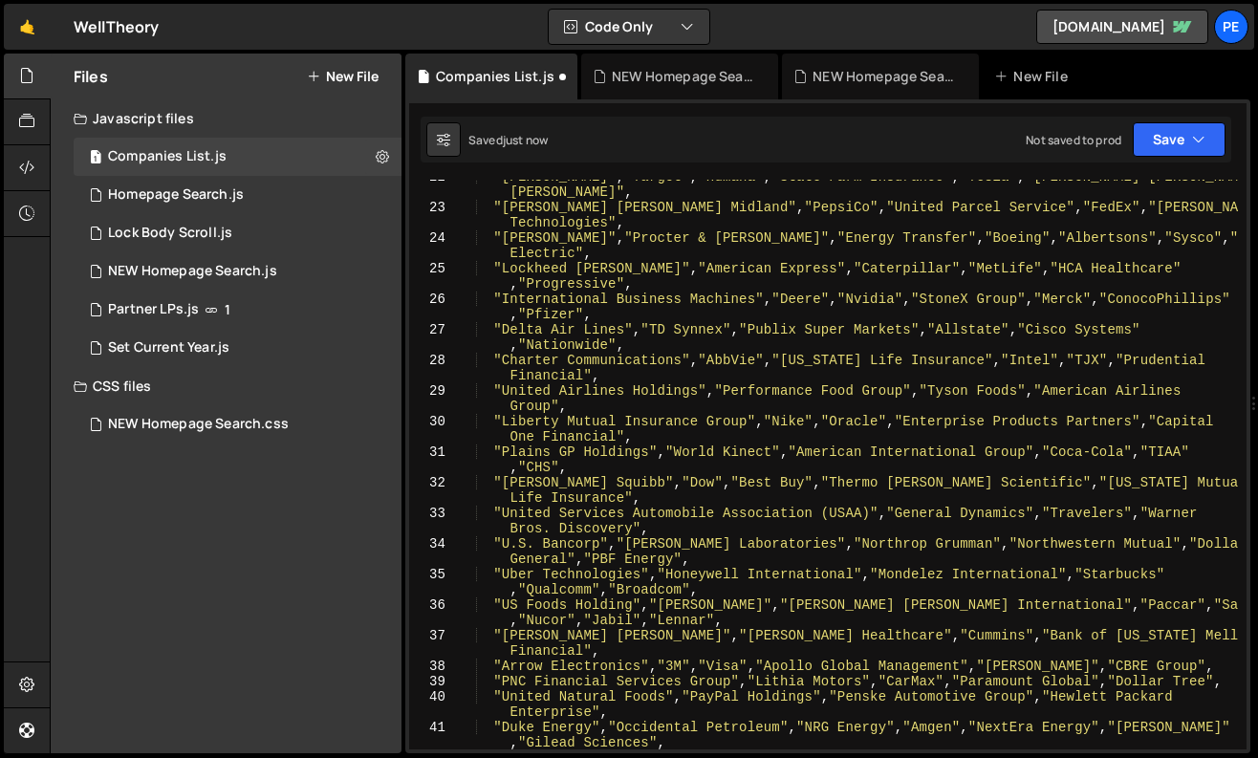
scroll to position [808, 0]
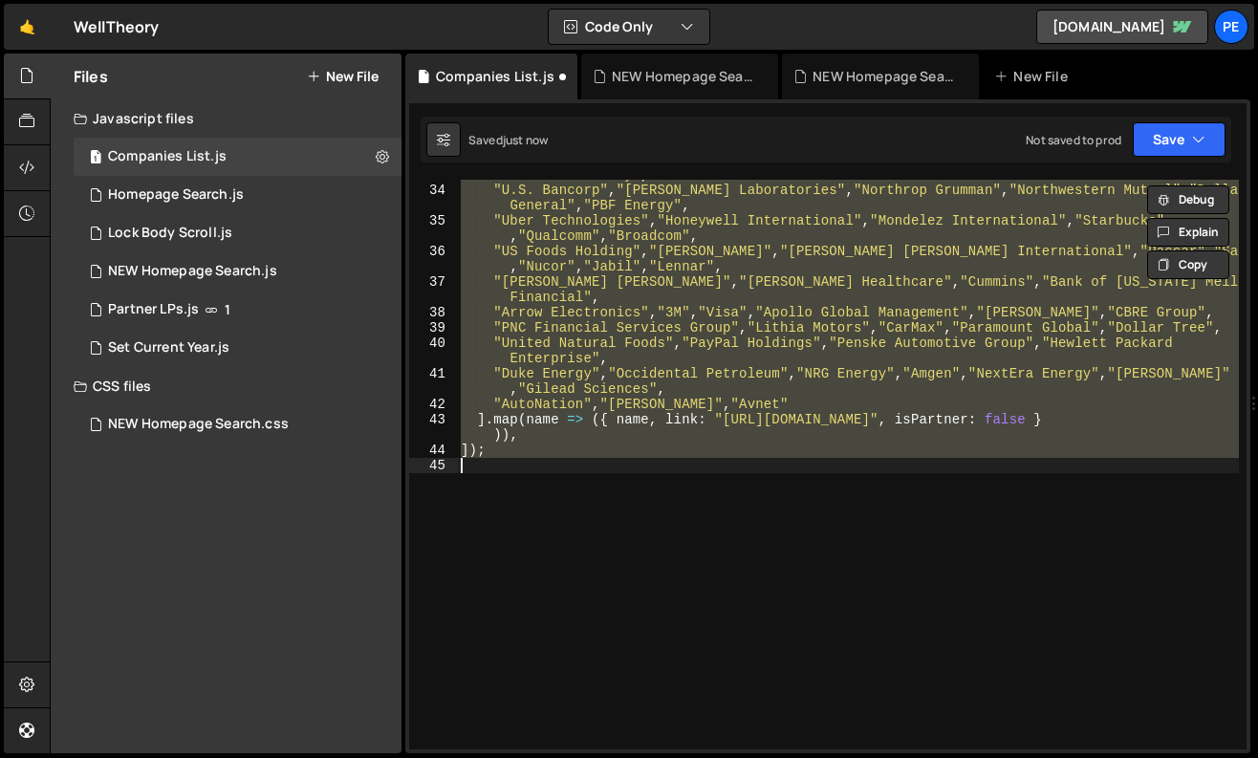
type textarea ""Liberty Mutual Insurance Group", "Nike", "Oracle", "Enterprise Products Partne…"
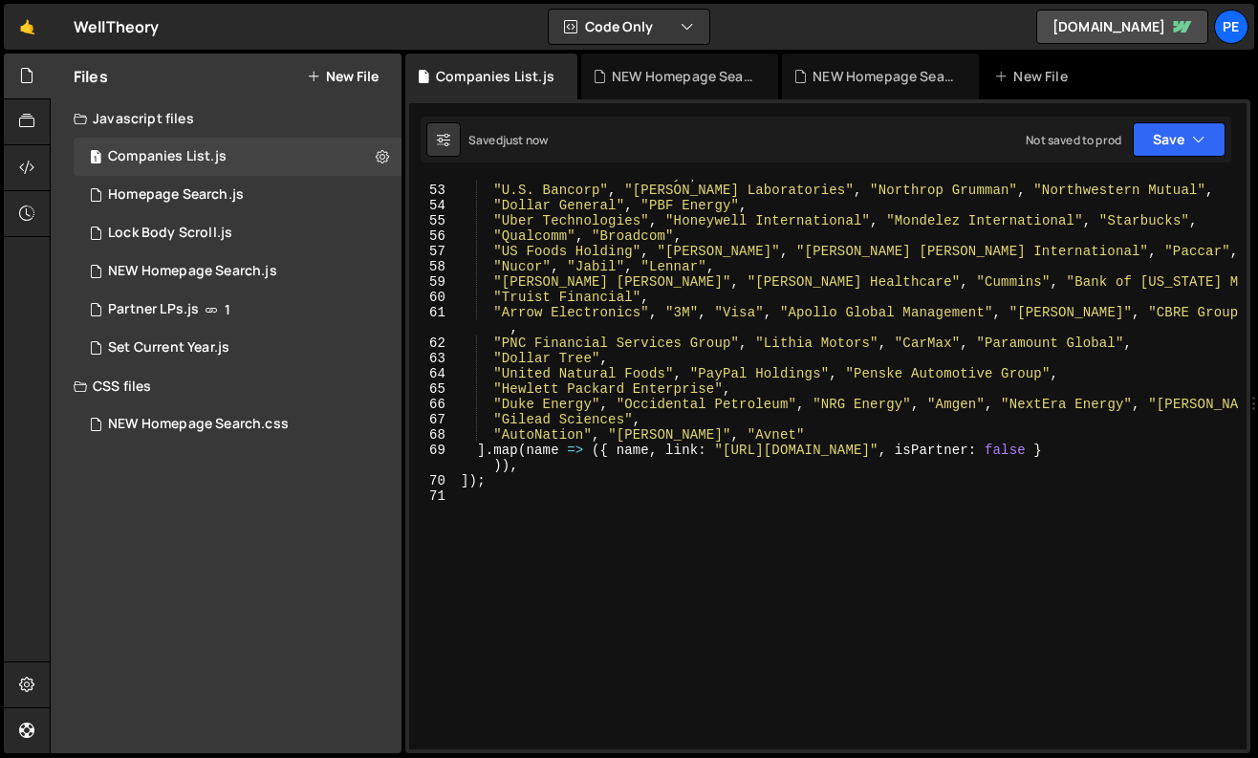
click at [665, 513] on div ""Warner Bros. Discovery" , "U.S. Bancorp" , "[PERSON_NAME] Laboratories" , "Nor…" at bounding box center [848, 467] width 782 height 601
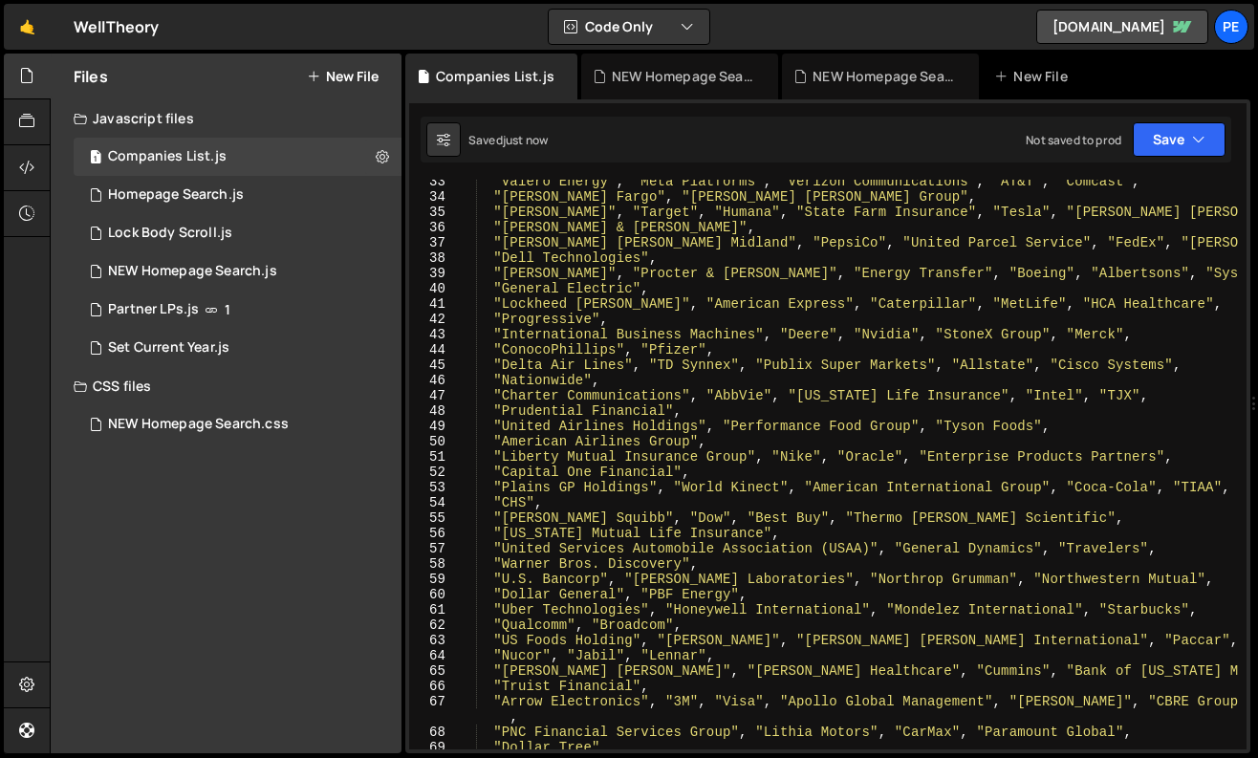
scroll to position [0, 0]
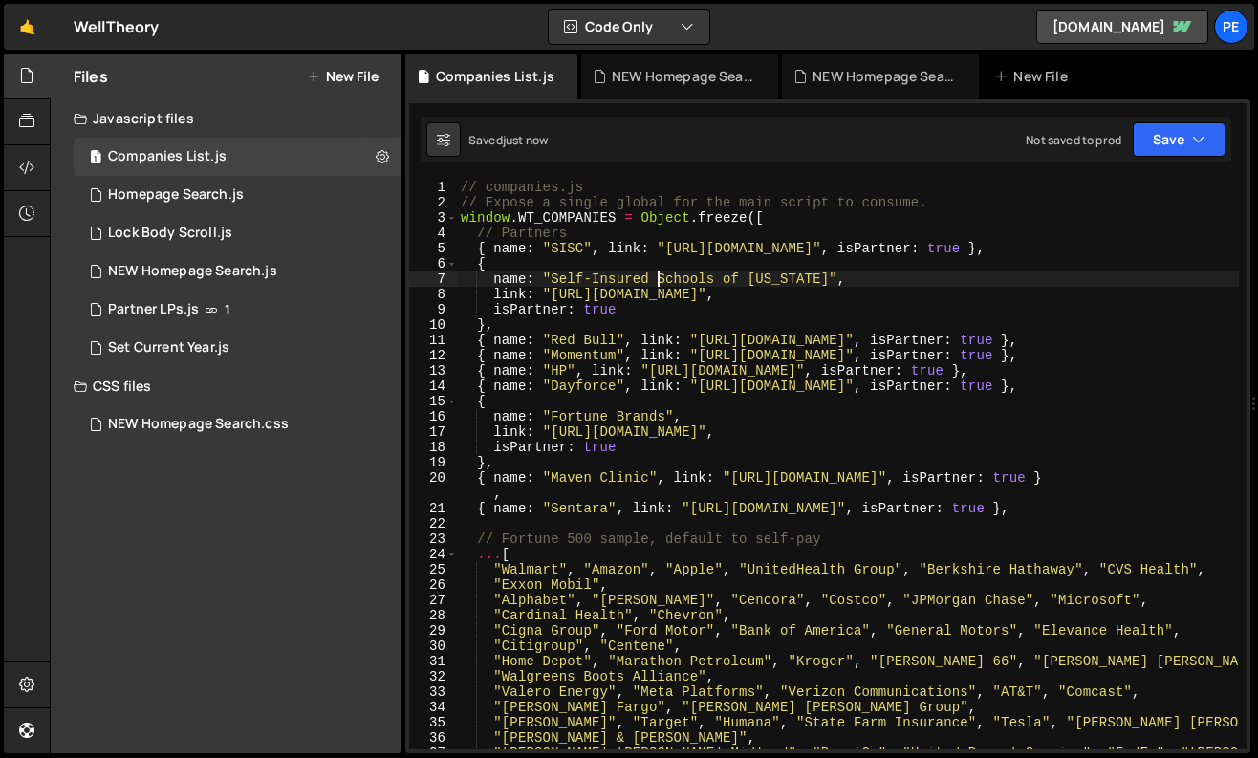
click at [661, 280] on div "// companies.js // Expose a single global for the main script to consume. windo…" at bounding box center [848, 480] width 782 height 601
type textarea "name: "Self-Insured Schools of [US_STATE]","
click at [242, 271] on div "NEW Homepage Search.js" at bounding box center [192, 271] width 169 height 17
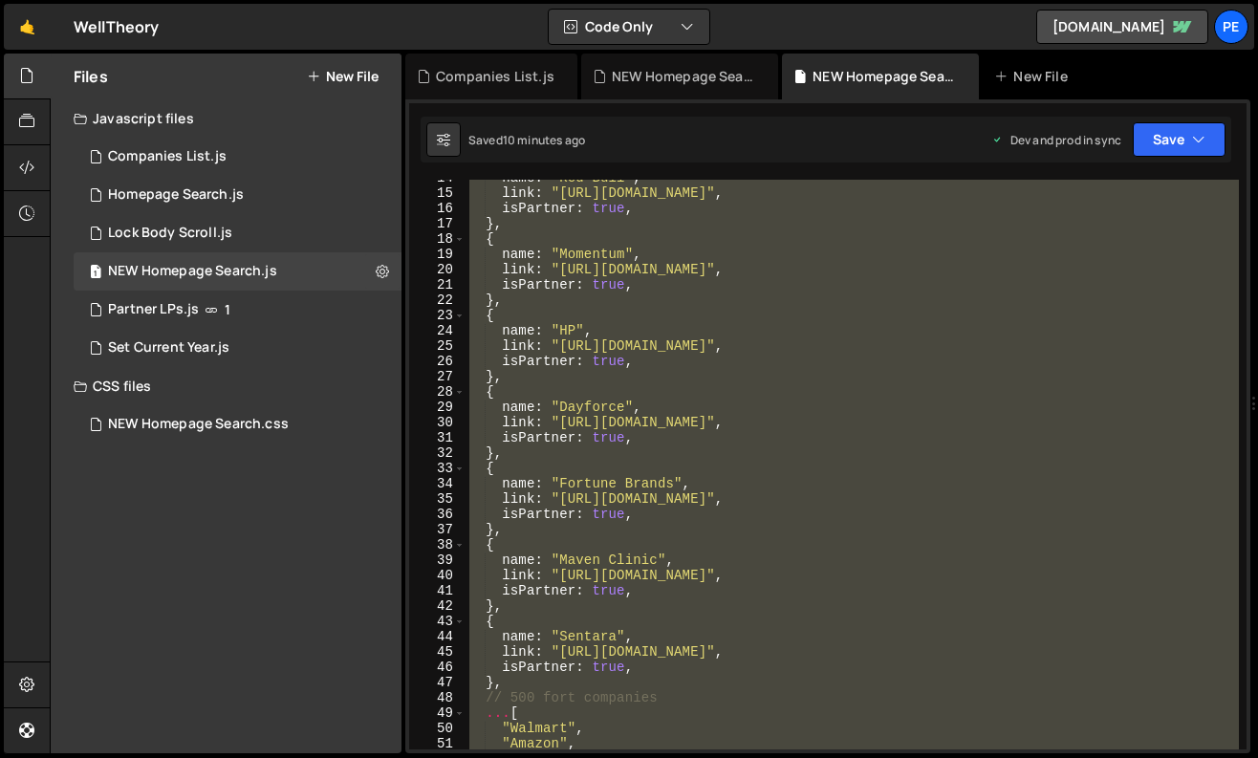
scroll to position [187, 0]
click at [657, 372] on div "name : "Red Bull" , link : "[URL][DOMAIN_NAME]" , isPartner : true , } , { name…" at bounding box center [853, 465] width 774 height 570
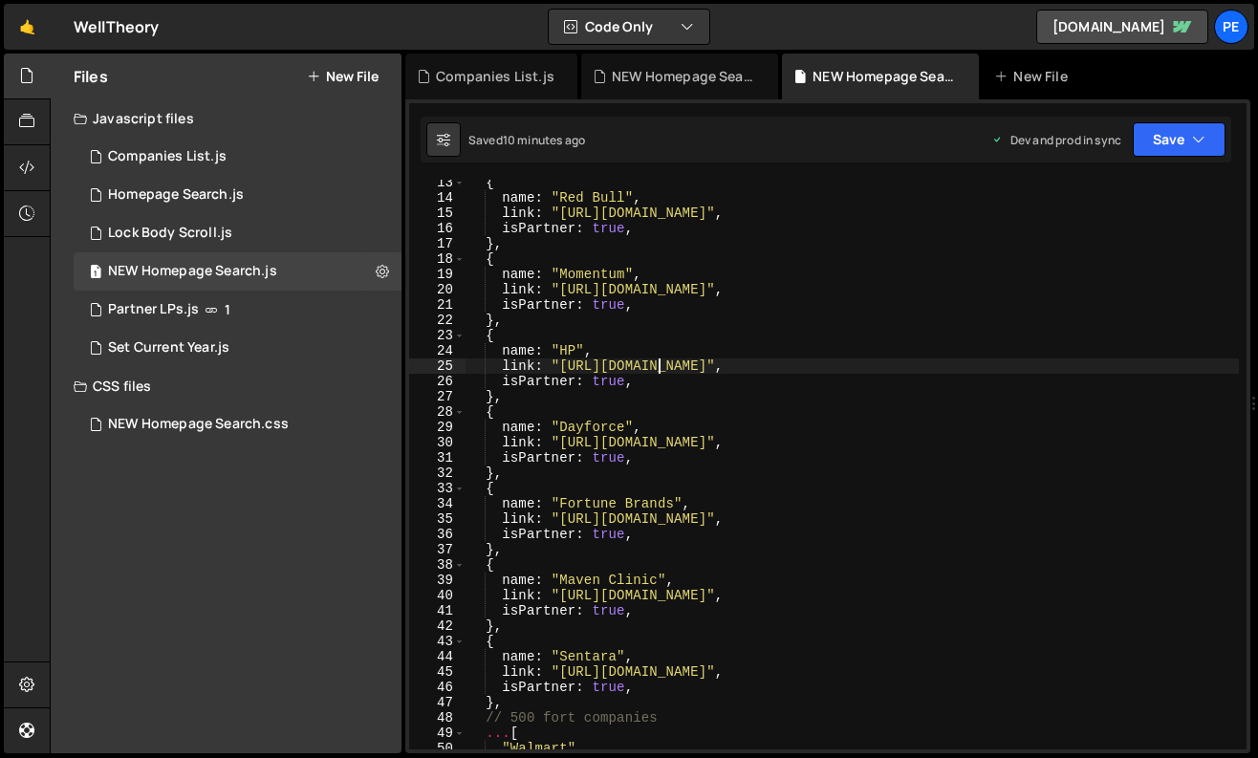
scroll to position [0, 0]
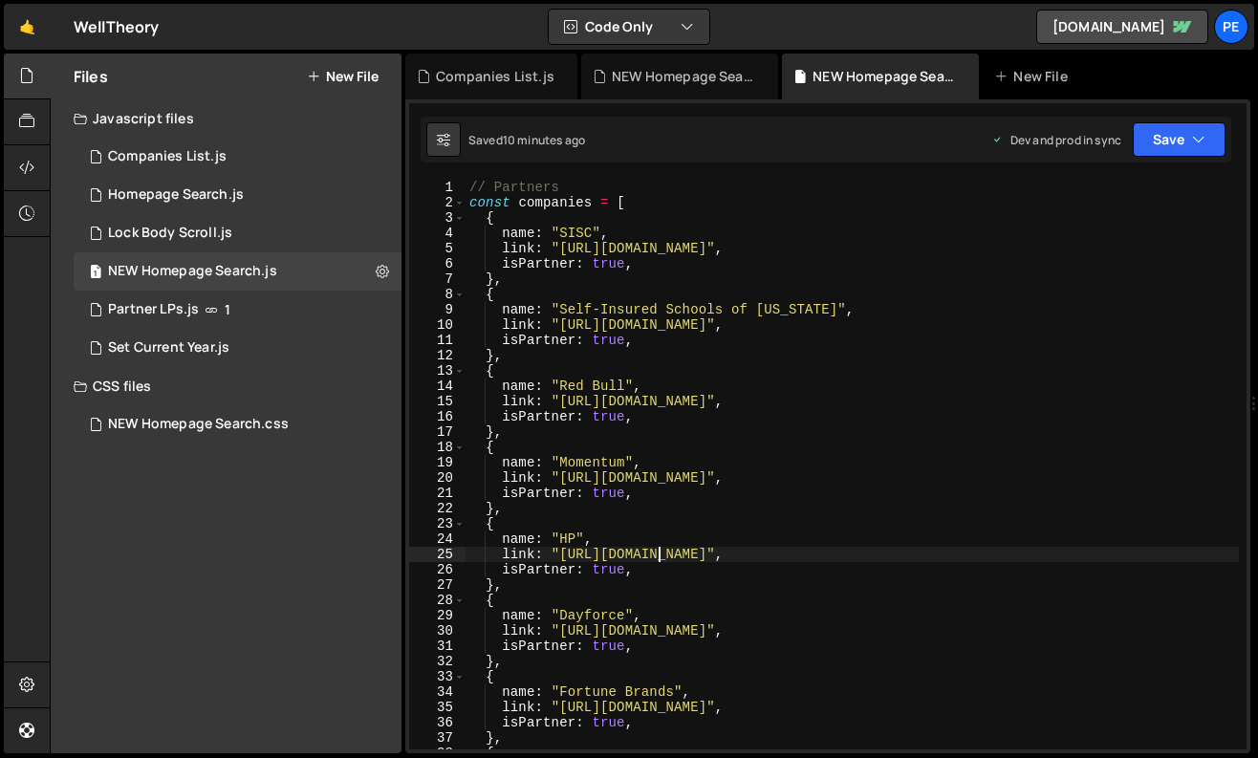
click at [472, 183] on div "// Partners const companies = [ { name : "SISC" , link : "[URL][DOMAIN_NAME]" ,…" at bounding box center [1028, 480] width 1125 height 601
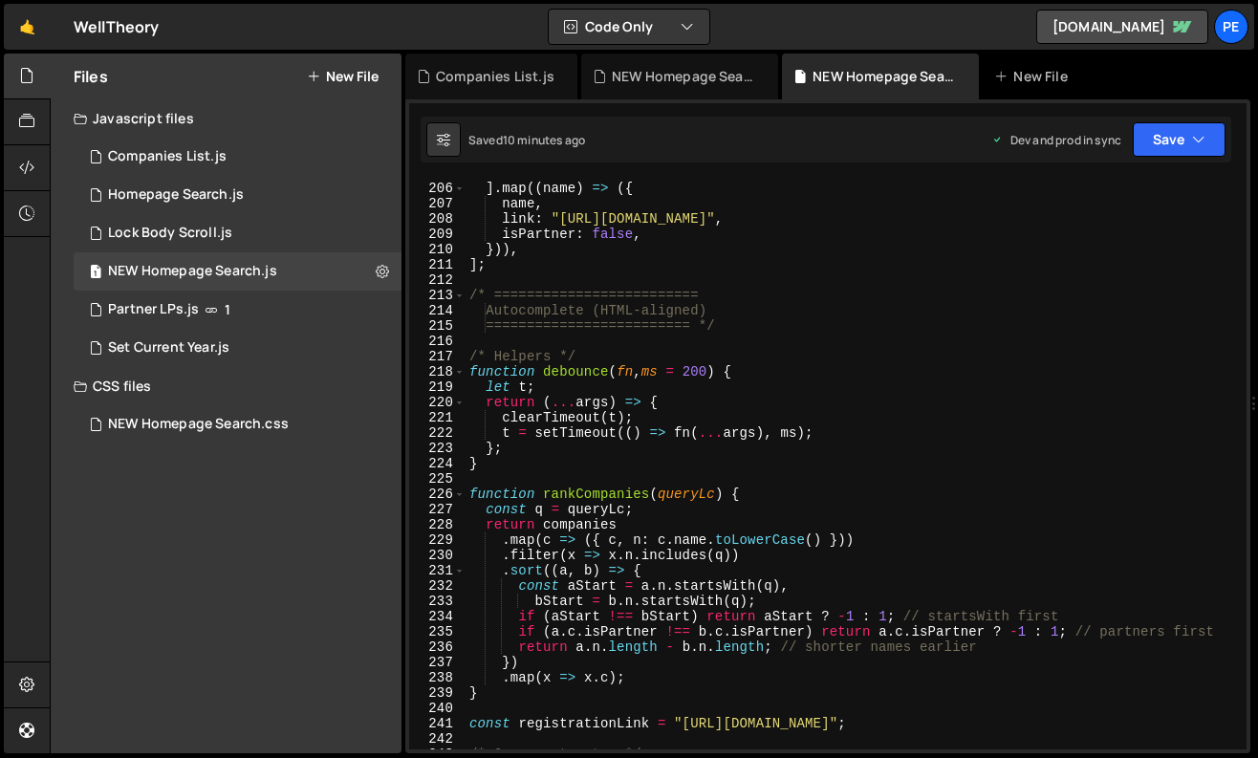
scroll to position [3062, 0]
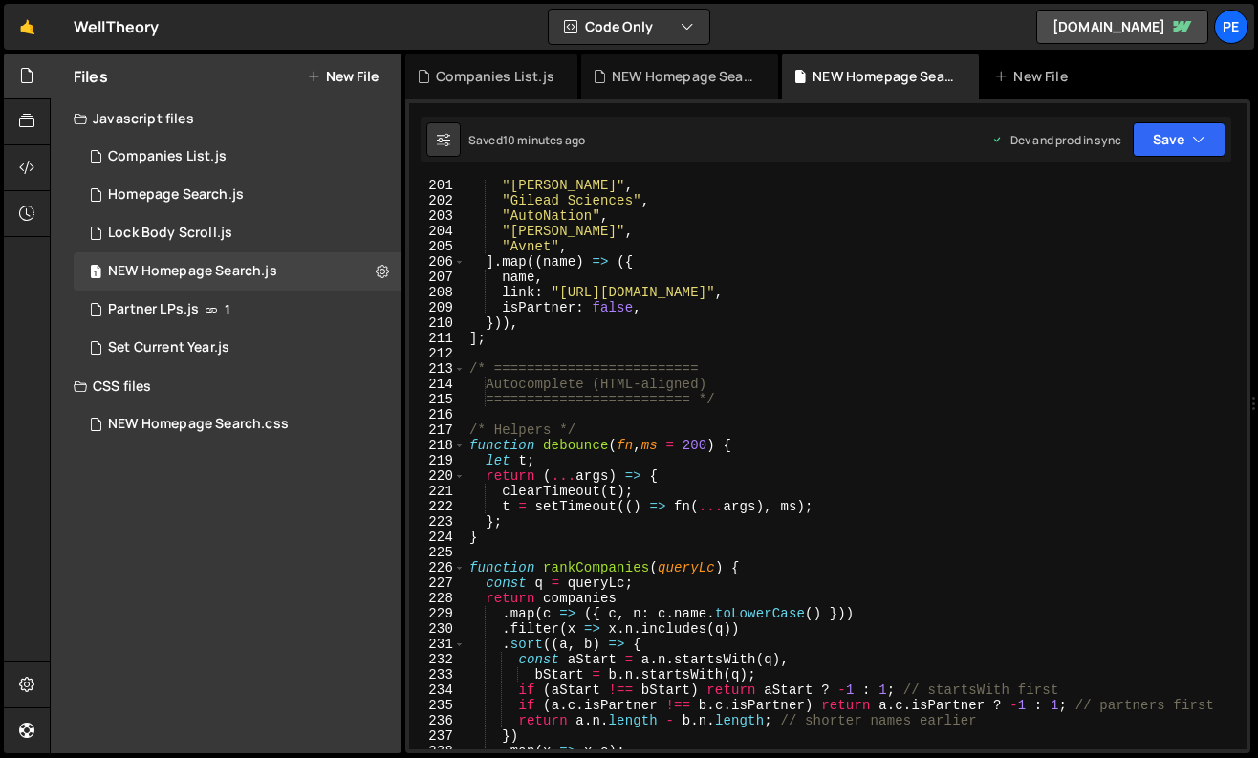
click at [506, 343] on div ""[PERSON_NAME]" , "Gilead Sciences" , "AutoNation" , "[PERSON_NAME]" , "Avnet" …" at bounding box center [1028, 478] width 1125 height 601
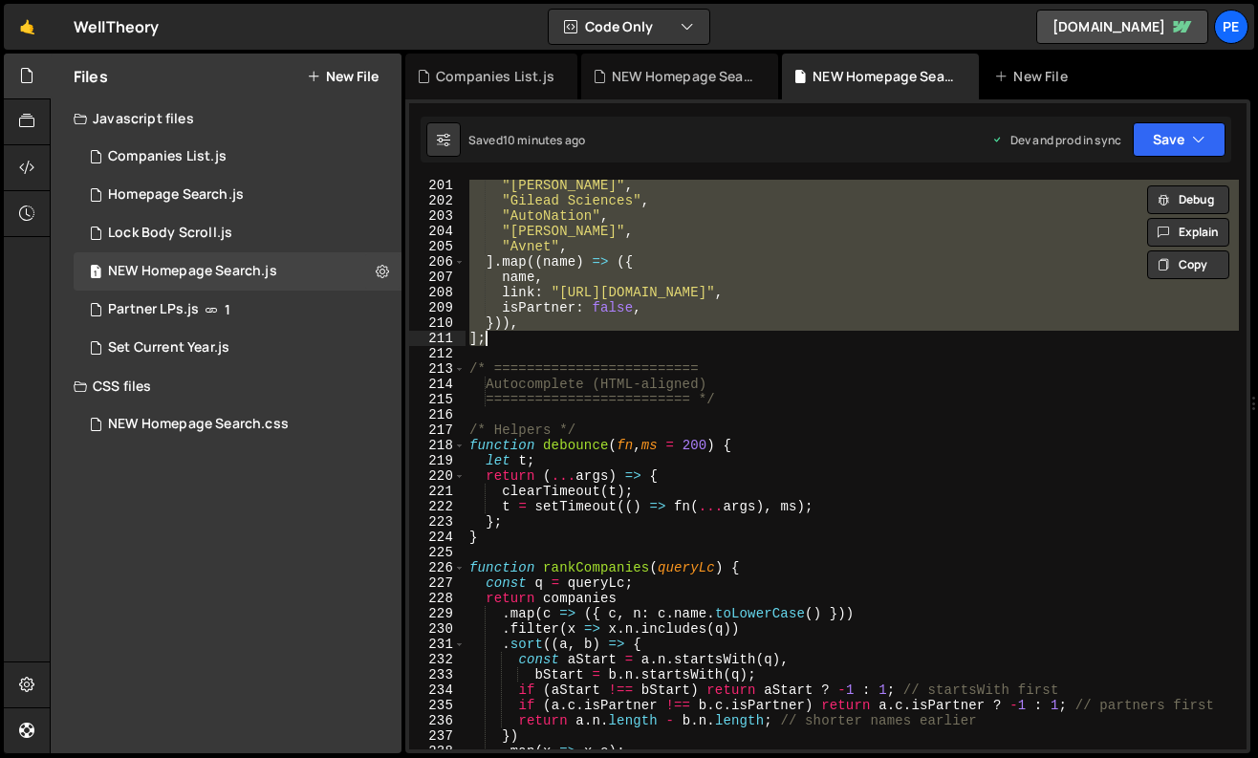
paste textarea "}"
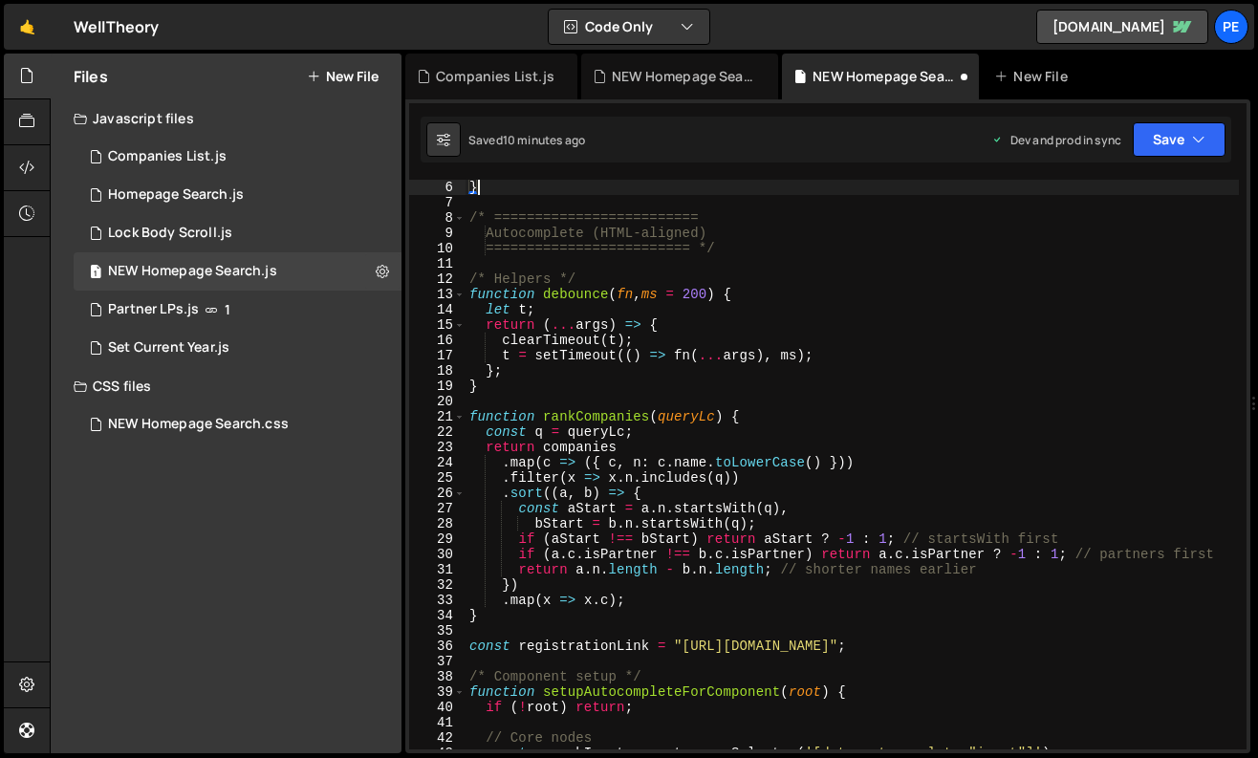
scroll to position [0, 0]
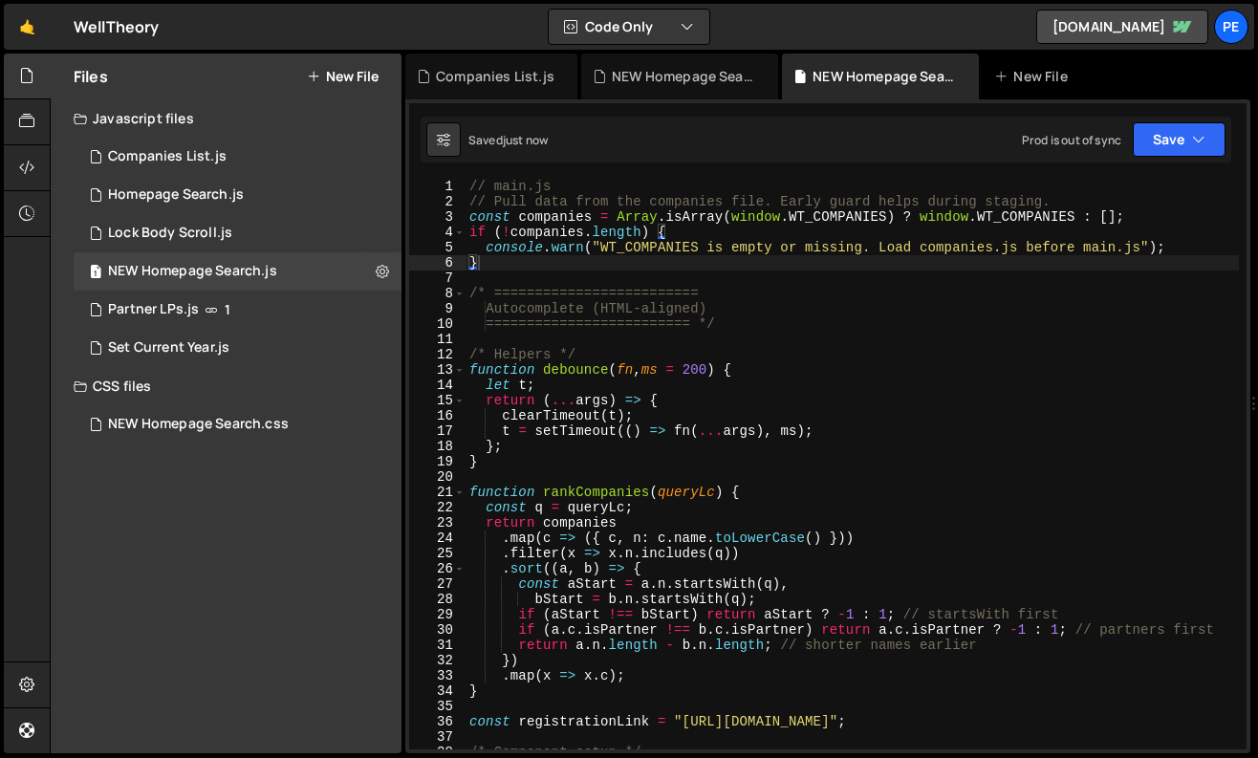
click at [495, 179] on div "} 1 2 3 4 5 6 7 8 9 10 11 12 13 14 15 16 17 18 19 20 21 22 23 24 25 26 27 28 29…" at bounding box center [827, 426] width 845 height 654
click at [495, 185] on div "// main.js // Pull data from the companies file. Early guard helps during stagi…" at bounding box center [1028, 479] width 1125 height 601
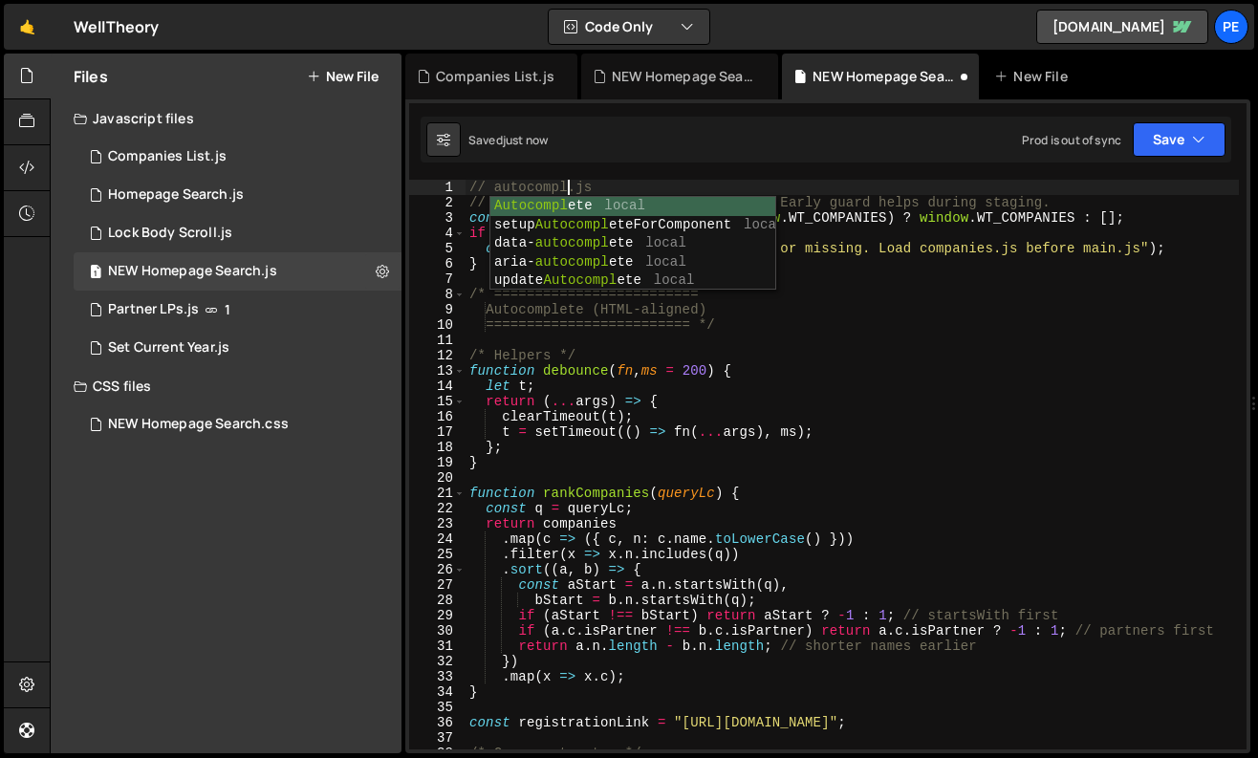
scroll to position [0, 8]
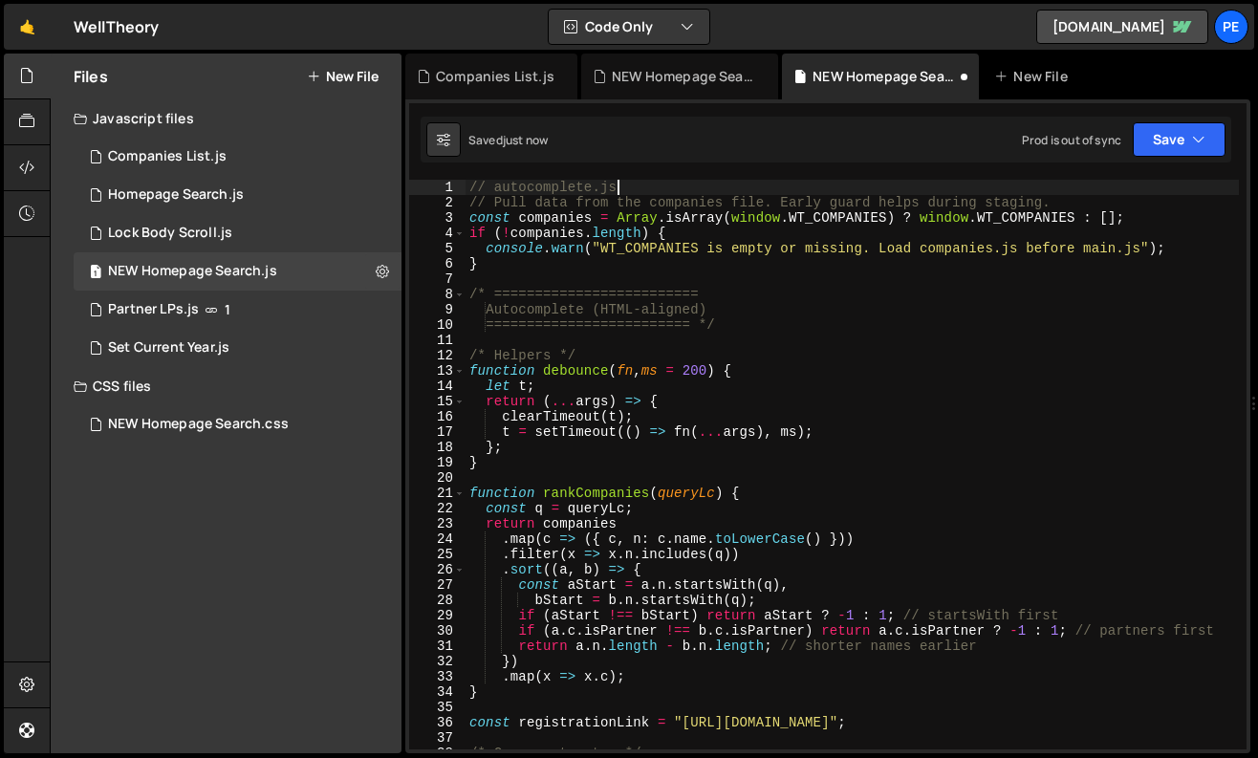
click at [905, 191] on div "// autocomplete.js // Pull data from the companies file. Early guard helps duri…" at bounding box center [1028, 480] width 1125 height 601
type textarea "// autocomplete.js"
click at [229, 158] on div "1 Companies List.js 0" at bounding box center [238, 157] width 328 height 38
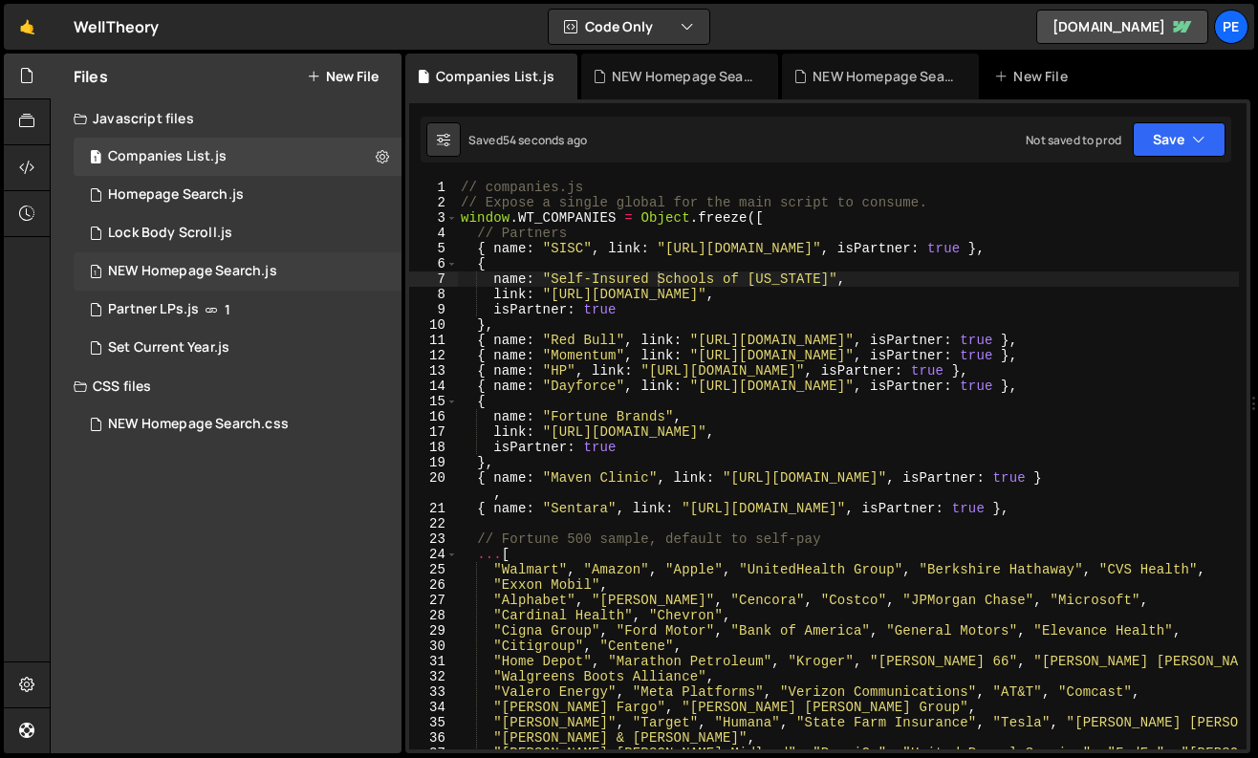
click at [382, 273] on div "1 NEW Homepage Search.js 0" at bounding box center [238, 271] width 328 height 38
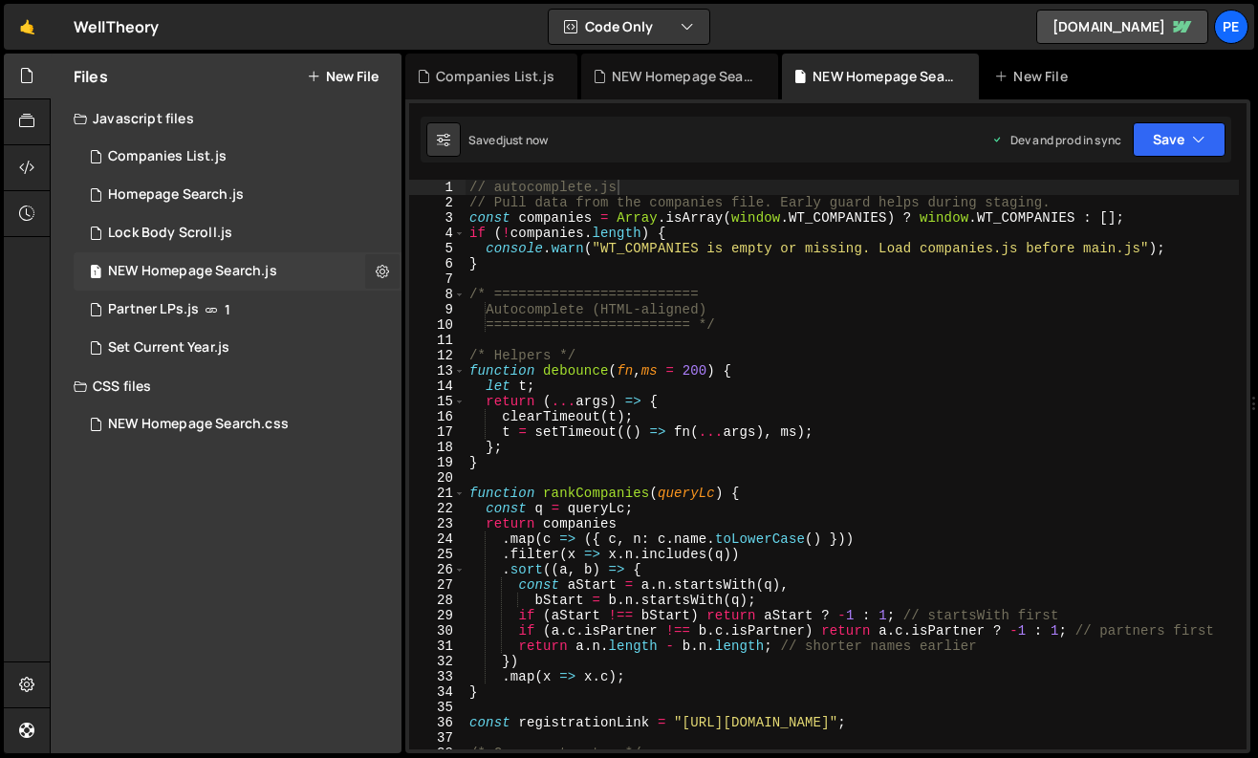
click at [381, 272] on icon at bounding box center [382, 271] width 13 height 18
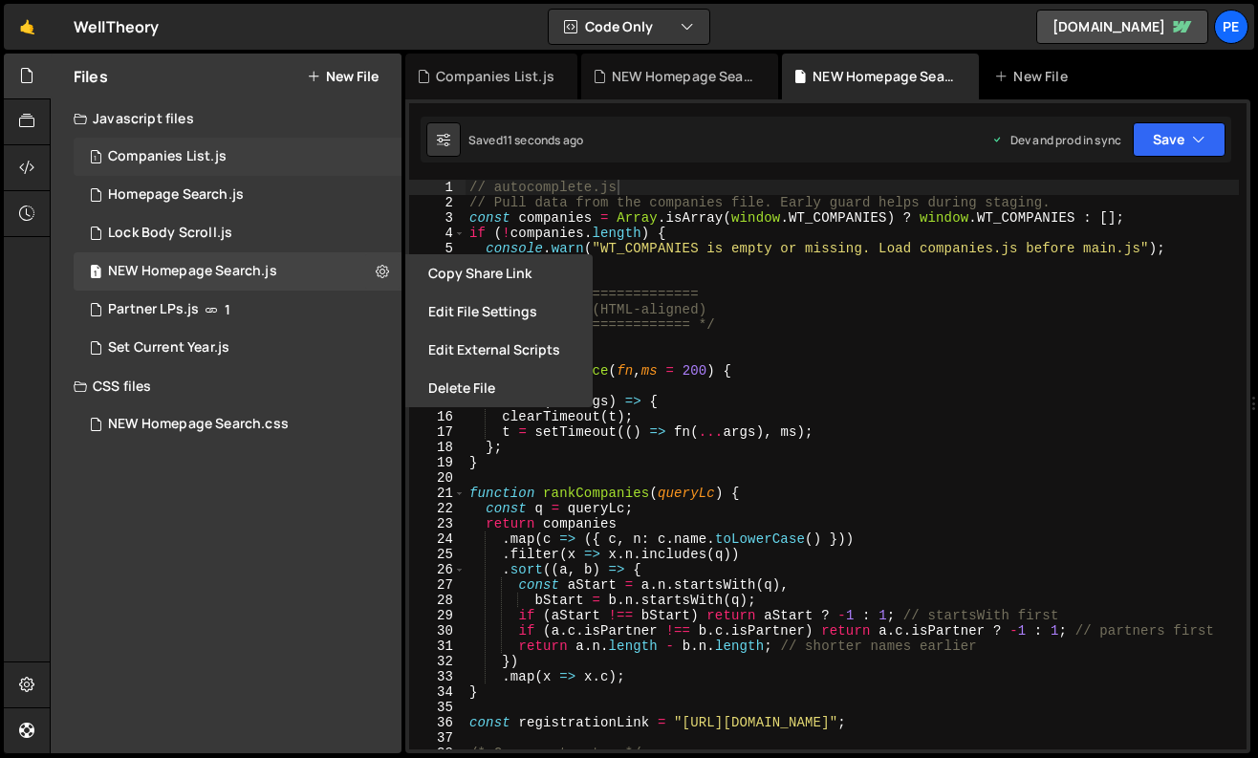
click at [379, 162] on div "1 Companies List.js 0" at bounding box center [238, 157] width 328 height 38
click at [377, 161] on icon at bounding box center [382, 156] width 13 height 18
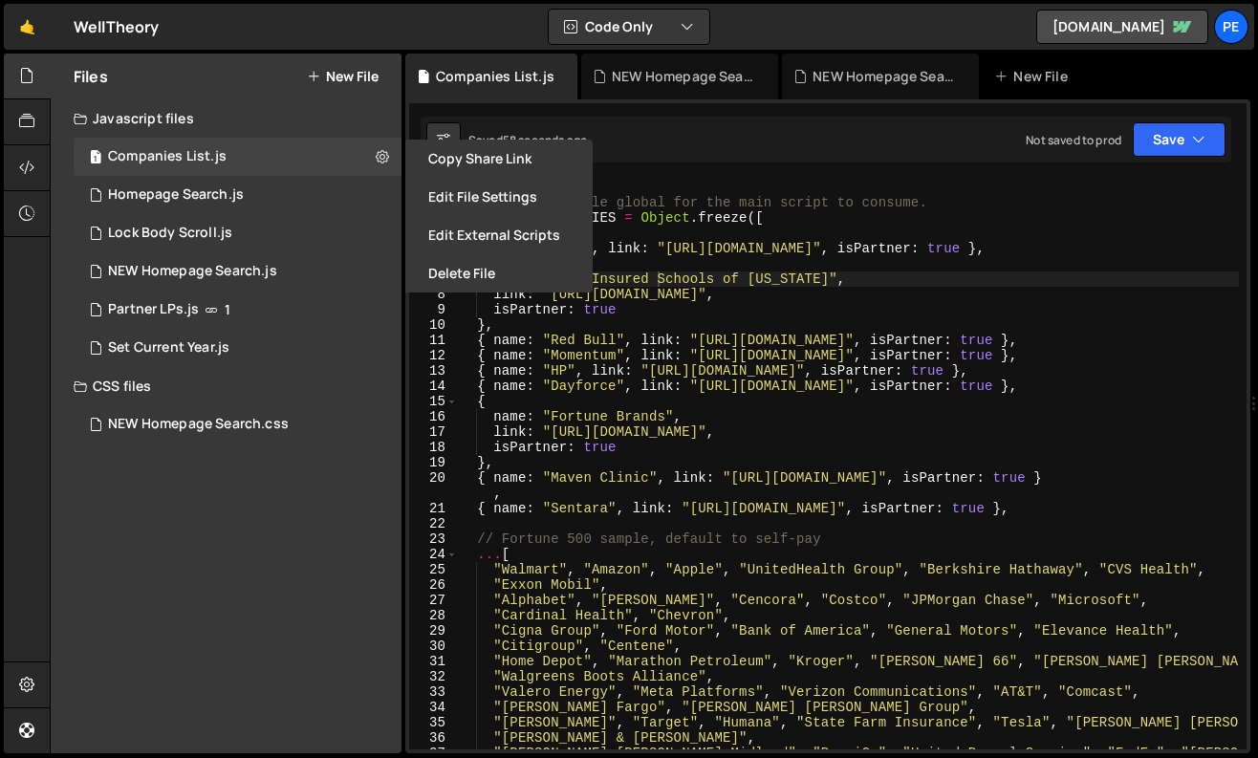
type textarea "{ name: "SISC", link: "[URL][DOMAIN_NAME]", isPartner: true },"
click at [760, 254] on div "// companies.js // Expose a single global for the main script to consume. windo…" at bounding box center [848, 480] width 782 height 601
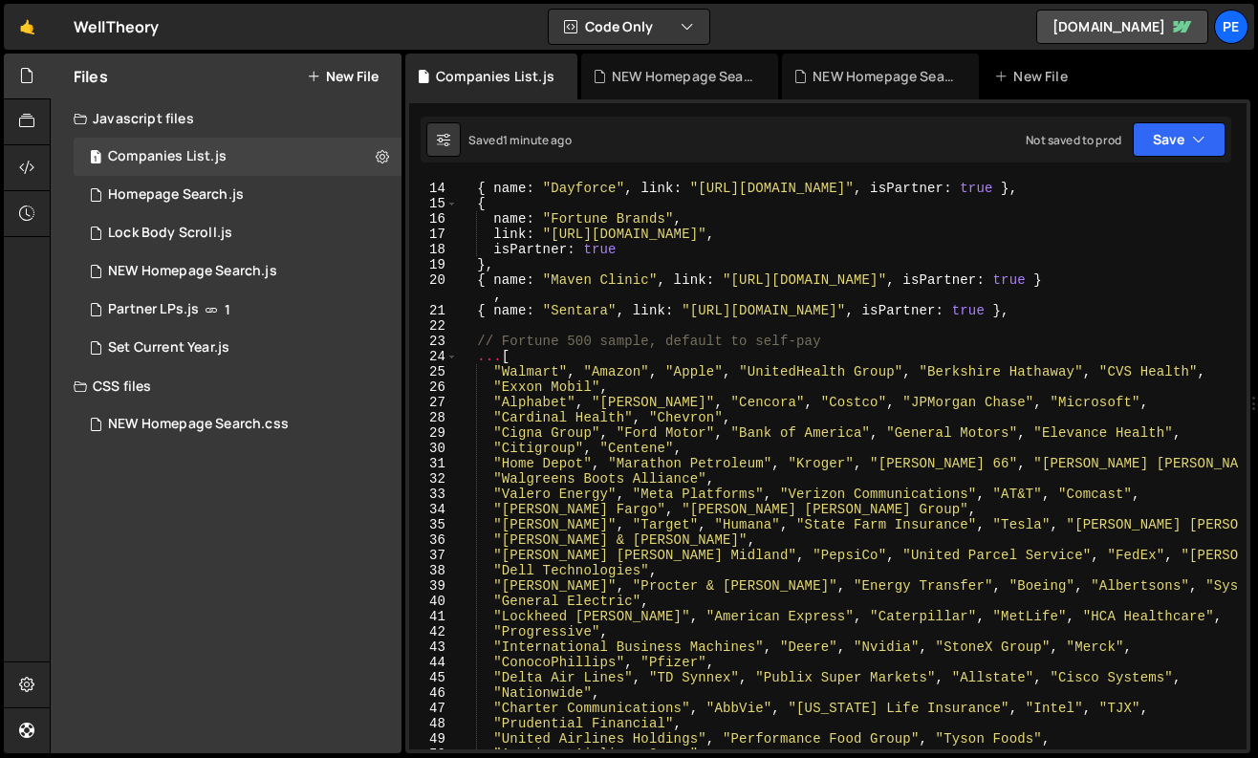
scroll to position [0, 0]
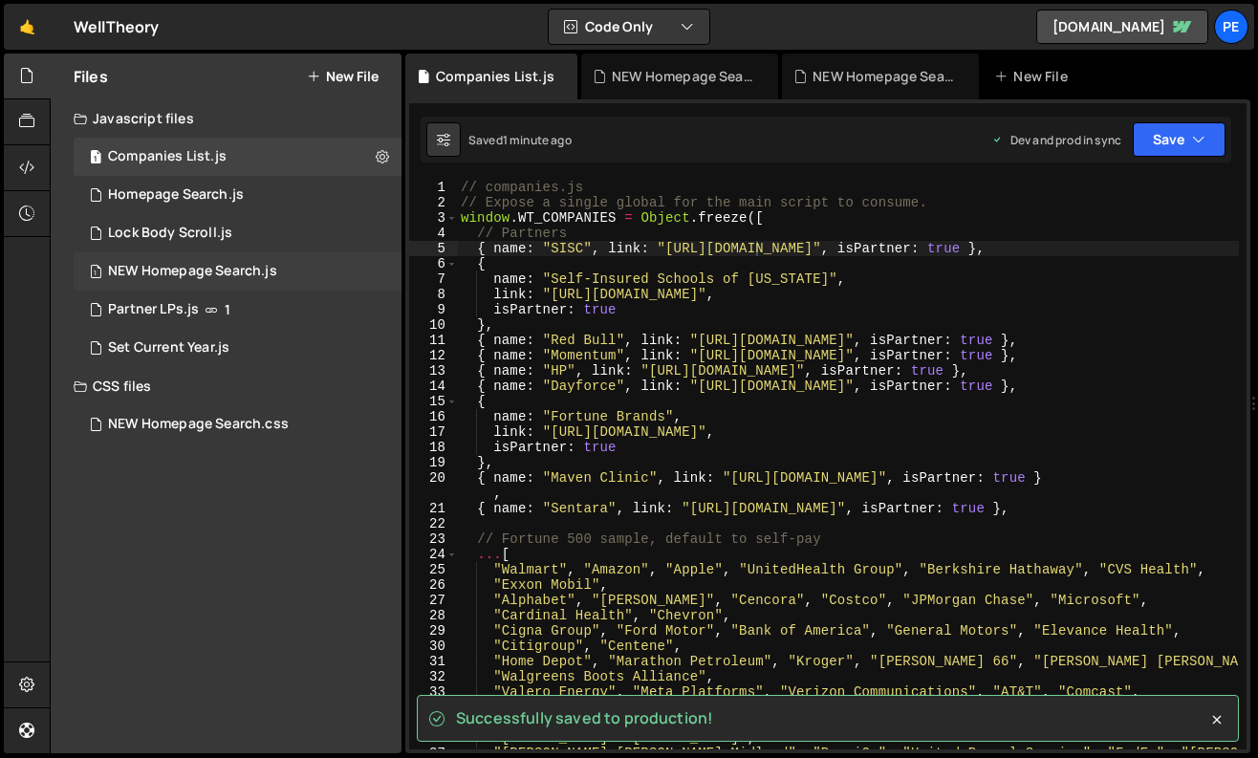
click at [271, 278] on div "NEW Homepage Search.js" at bounding box center [192, 271] width 169 height 17
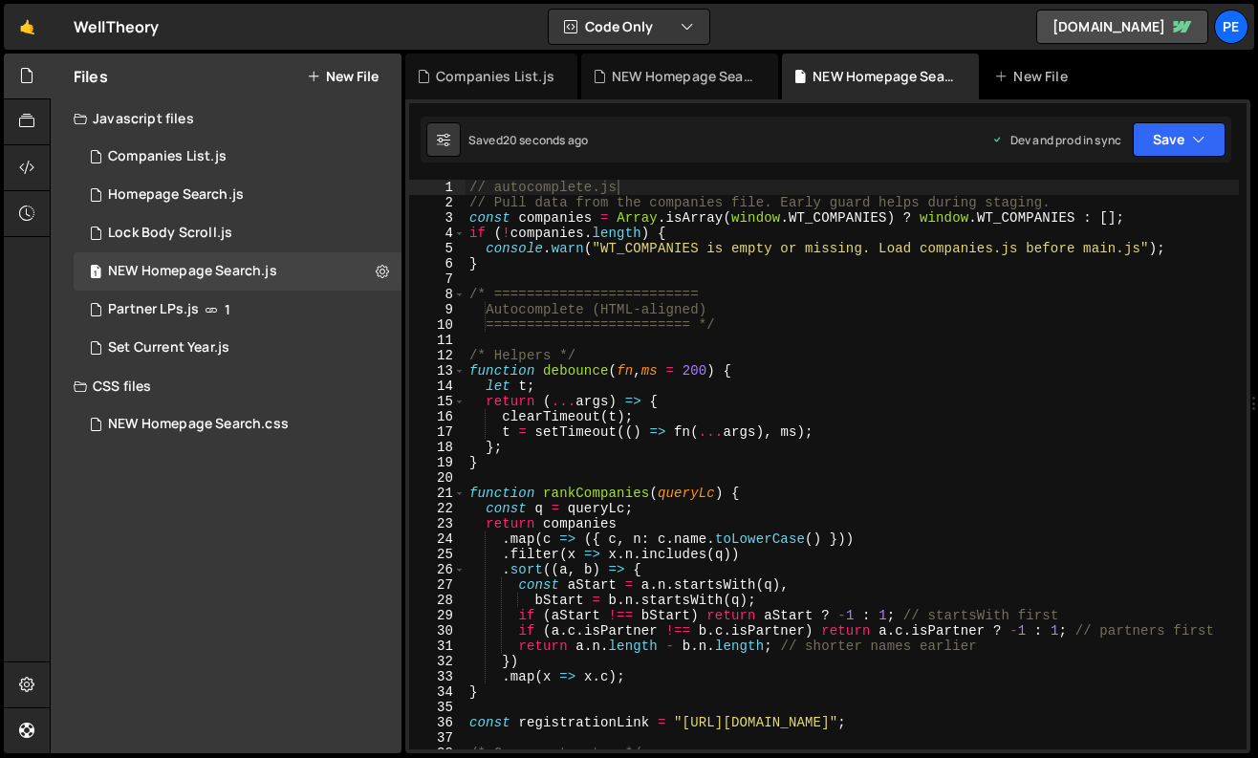
click at [823, 238] on div "// autocomplete.js // Pull data from the companies file. Early guard helps duri…" at bounding box center [1028, 480] width 1125 height 601
type textarea "if (!companies.length) {"
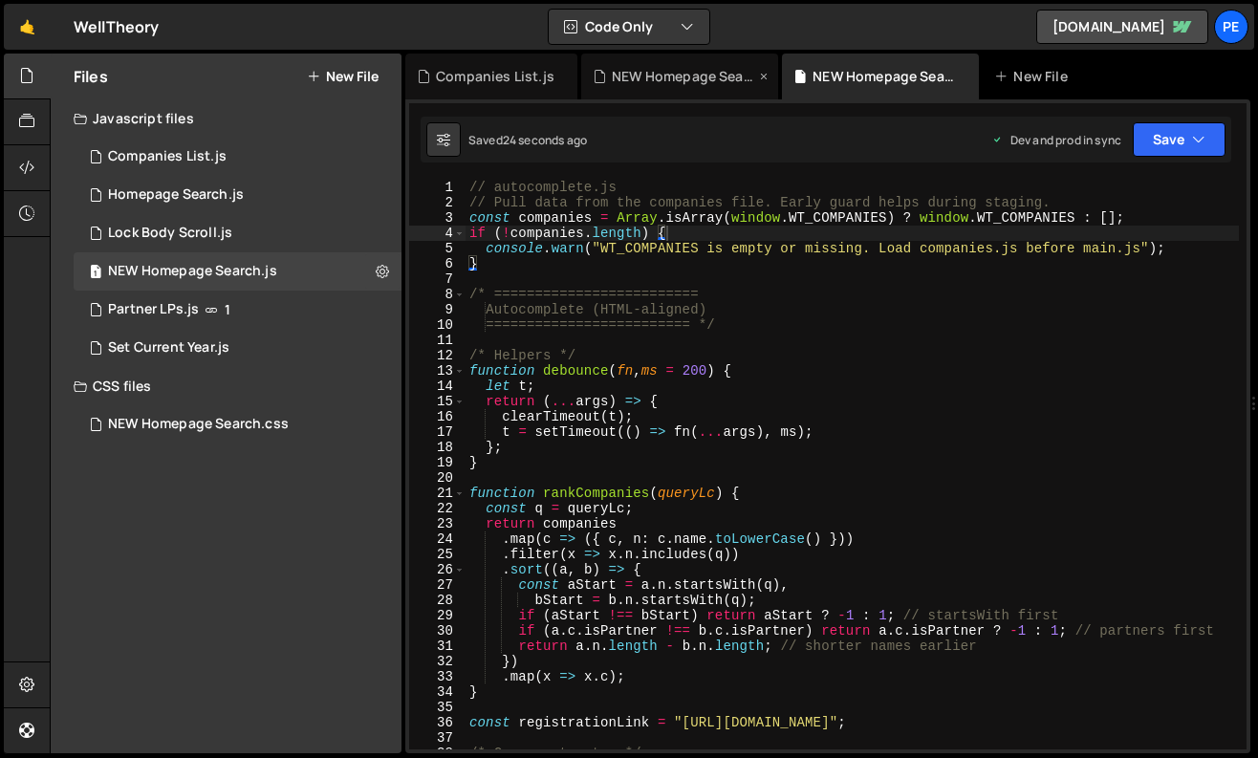
click at [758, 76] on icon at bounding box center [763, 76] width 13 height 19
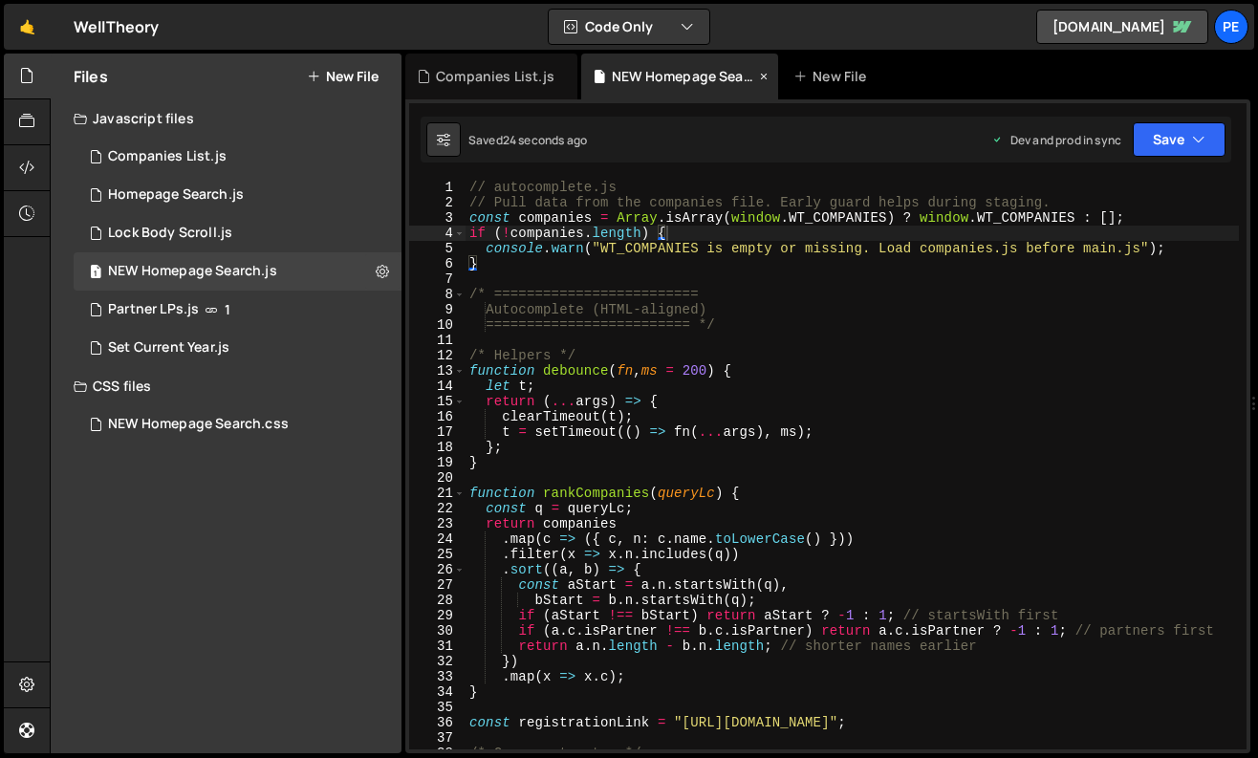
click at [759, 76] on icon at bounding box center [763, 76] width 13 height 19
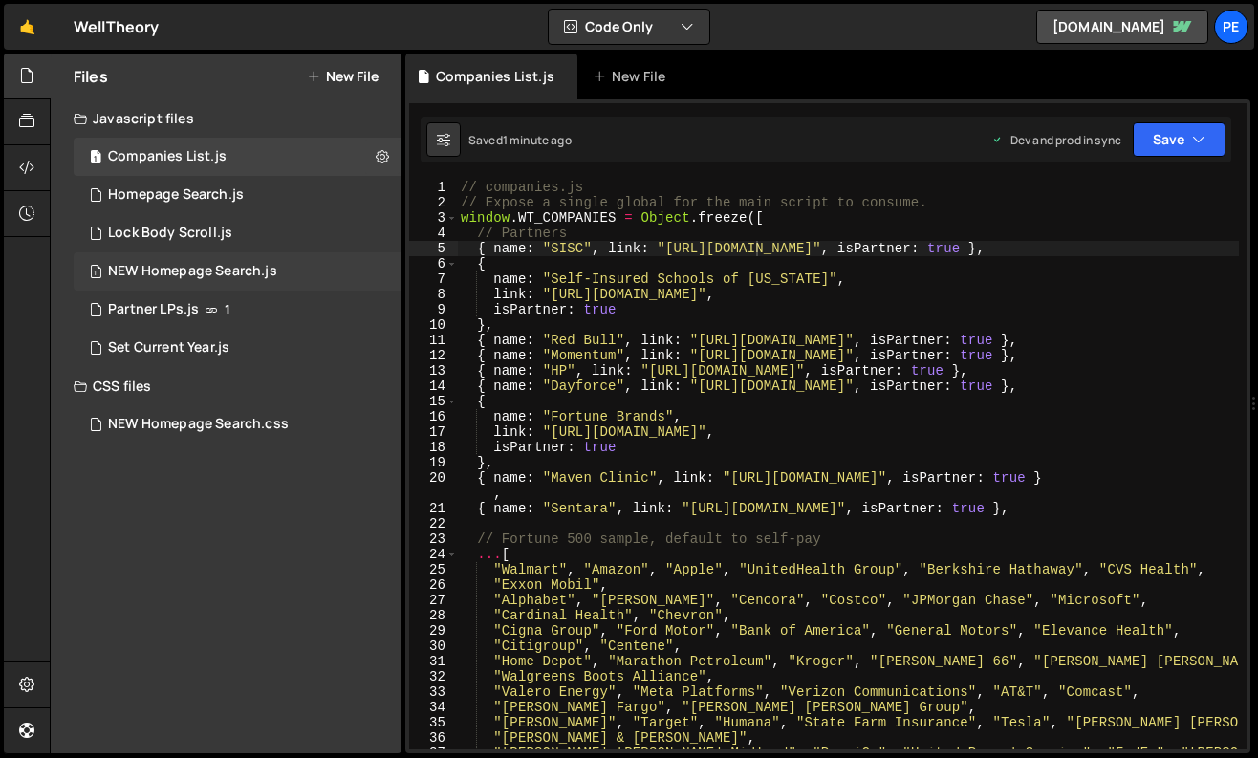
click at [266, 275] on div "NEW Homepage Search.js" at bounding box center [192, 271] width 169 height 17
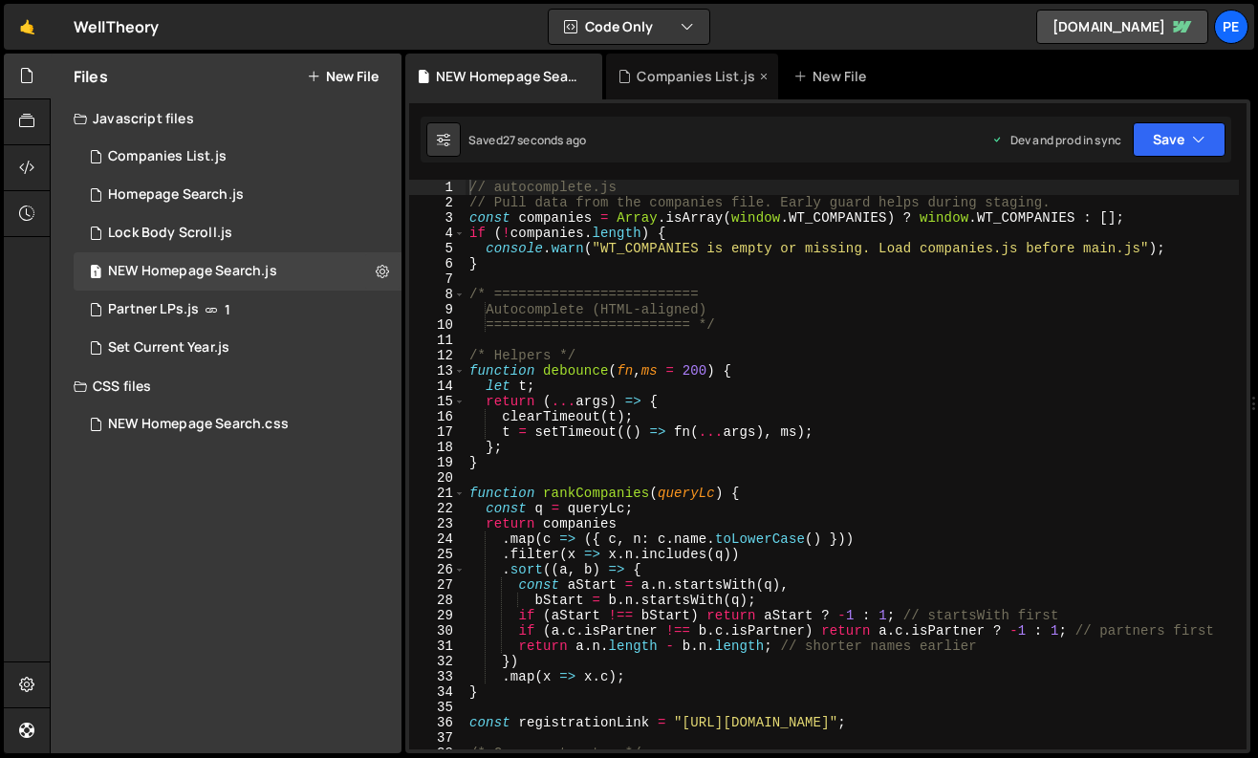
click at [666, 79] on div "Companies List.js" at bounding box center [696, 76] width 119 height 19
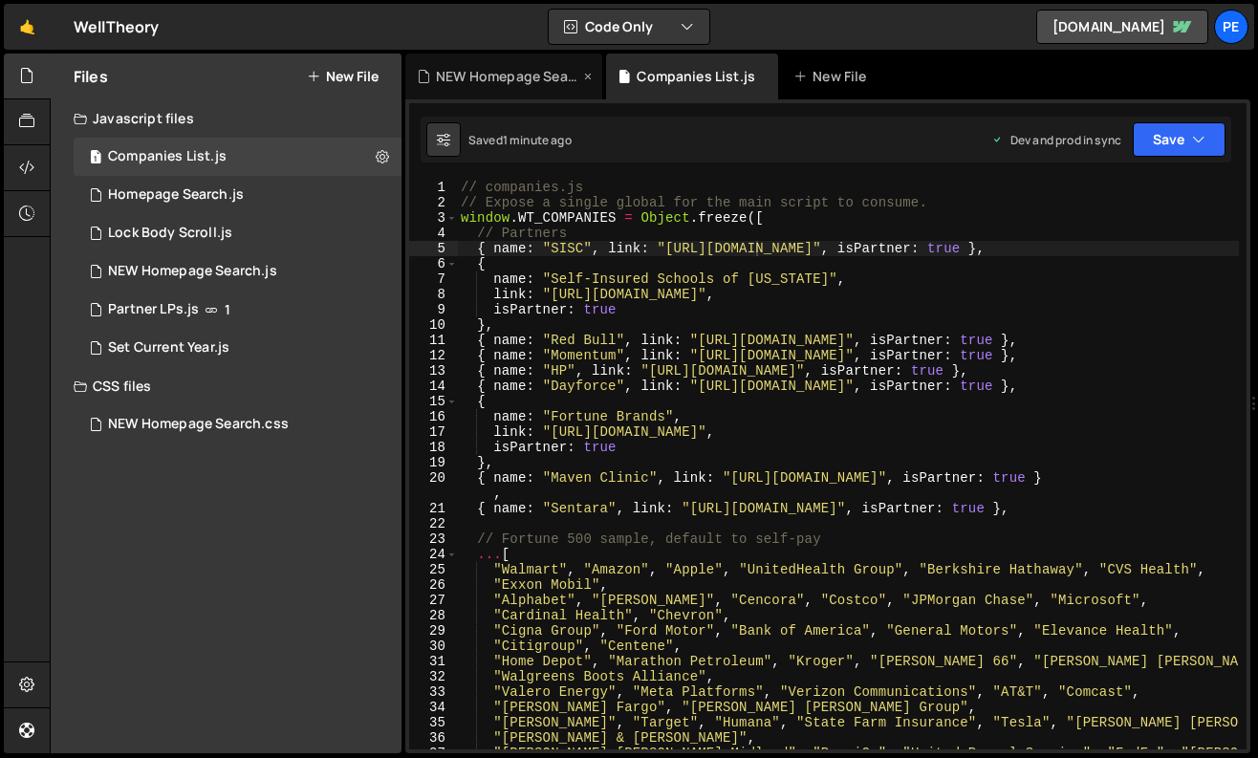
click at [505, 78] on div "NEW Homepage Search.js" at bounding box center [507, 76] width 143 height 19
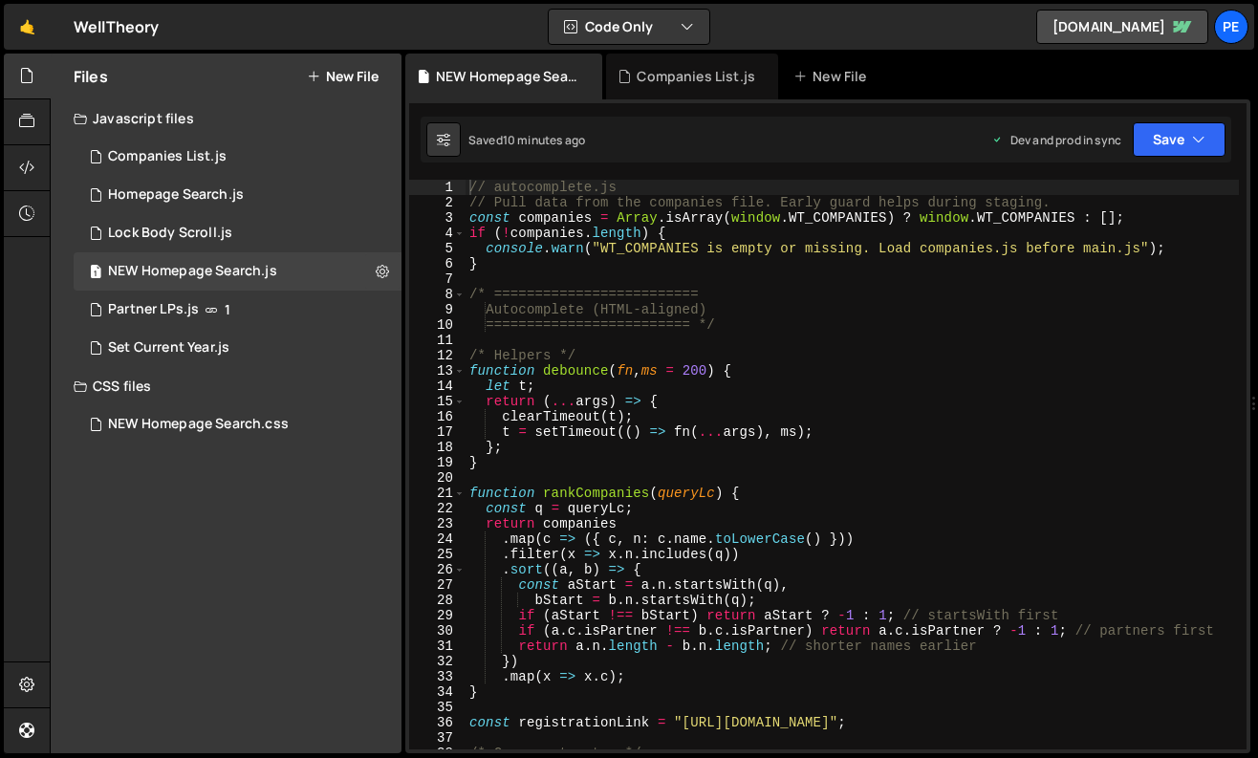
click at [694, 335] on div "// autocomplete.js // Pull data from the companies file. Early guard helps duri…" at bounding box center [853, 480] width 774 height 601
click at [768, 256] on div "// autocomplete.js // Pull data from the companies file. Early guard helps duri…" at bounding box center [853, 480] width 774 height 601
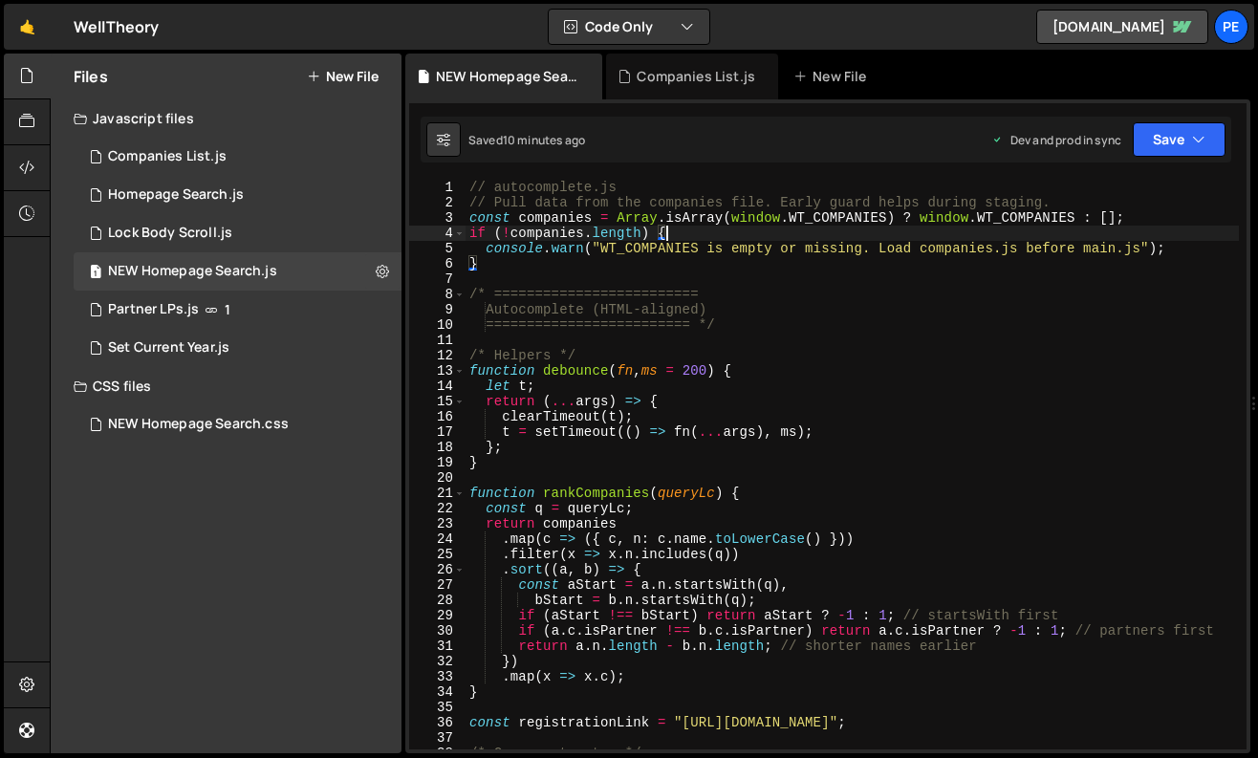
click at [750, 237] on div "// autocomplete.js // Pull data from the companies file. Early guard helps duri…" at bounding box center [853, 480] width 774 height 601
click at [638, 217] on div "// autocomplete.js // Pull data from the companies file. Early guard helps duri…" at bounding box center [853, 480] width 774 height 601
click at [710, 216] on div "// autocomplete.js // Pull data from the companies file. Early guard helps duri…" at bounding box center [853, 480] width 774 height 601
click at [742, 203] on div "// autocomplete.js // Pull data from the companies file. Early guard helps duri…" at bounding box center [853, 480] width 774 height 601
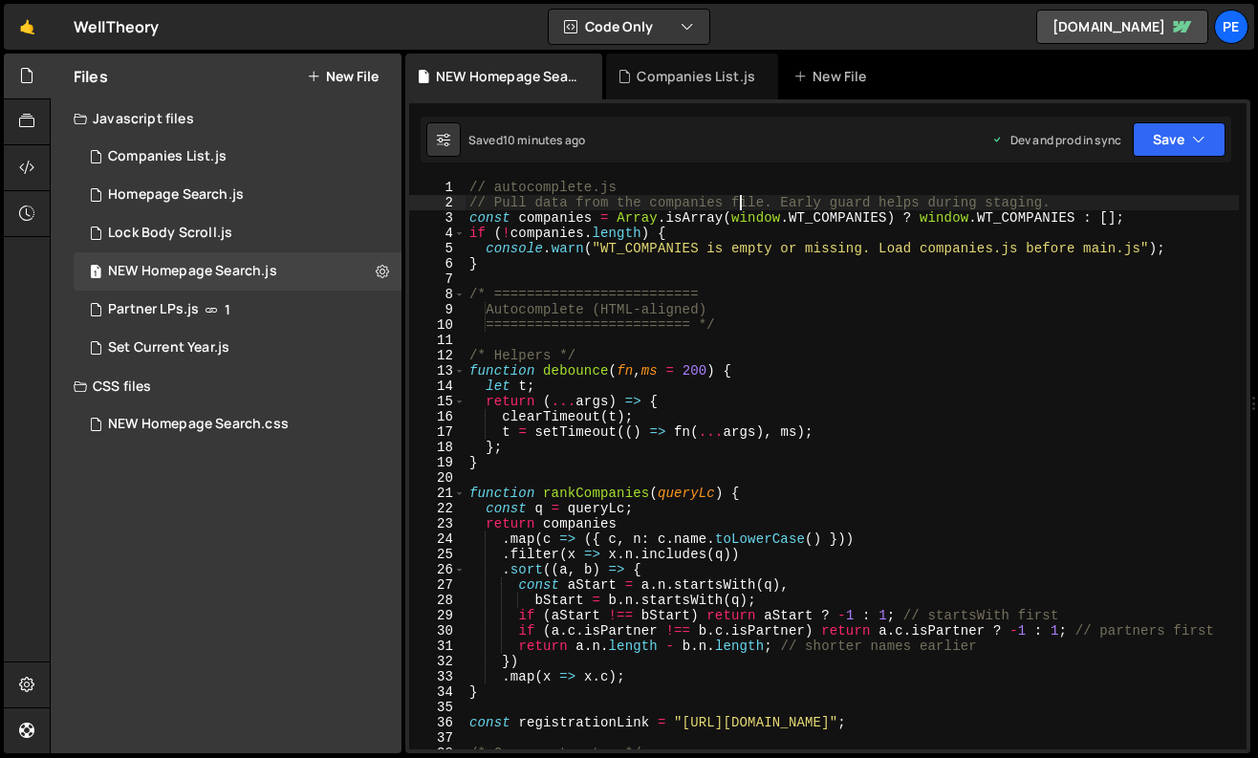
click at [787, 252] on div "// autocomplete.js // Pull data from the companies file. Early guard helps duri…" at bounding box center [853, 480] width 774 height 601
click at [734, 271] on div "// autocomplete.js // Pull data from the companies file. Early guard helps duri…" at bounding box center [853, 480] width 774 height 601
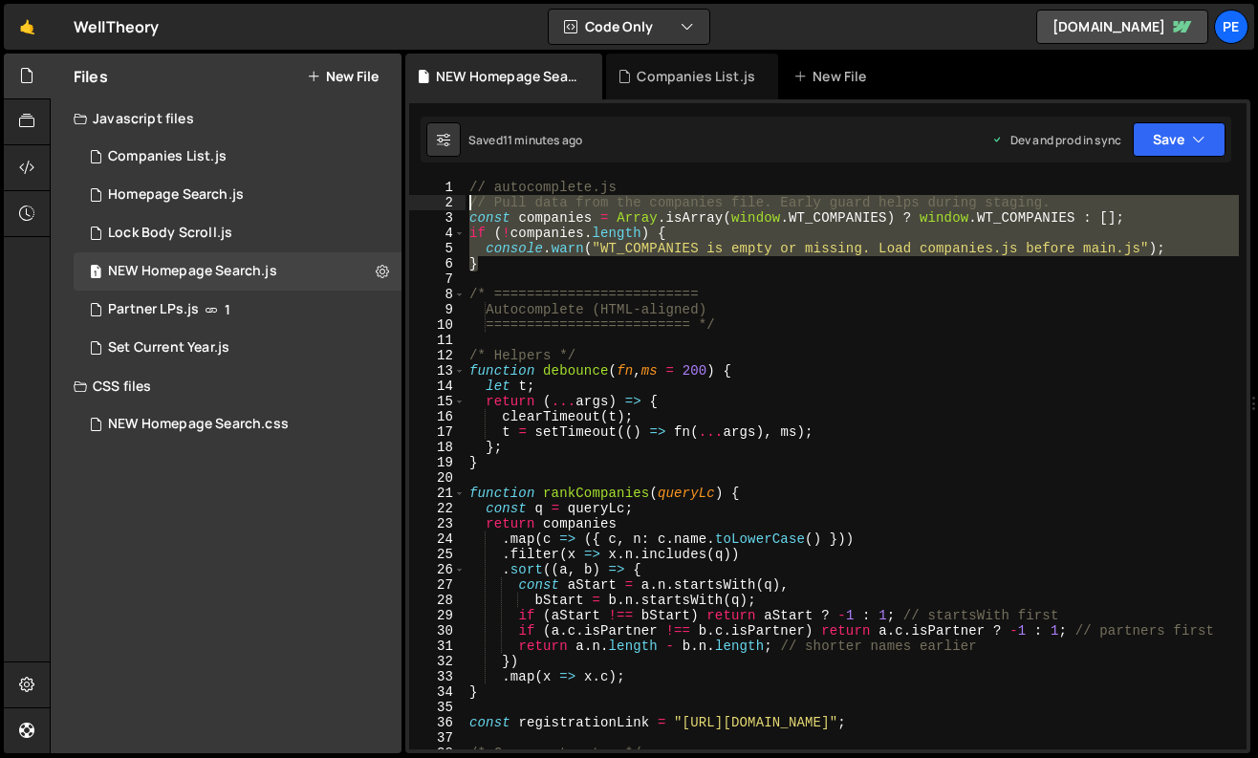
drag, startPoint x: 530, startPoint y: 256, endPoint x: 467, endPoint y: 185, distance: 94.8
click at [466, 186] on div "// autocomplete.js // Pull data from the companies file. Early guard helps duri…" at bounding box center [853, 480] width 774 height 601
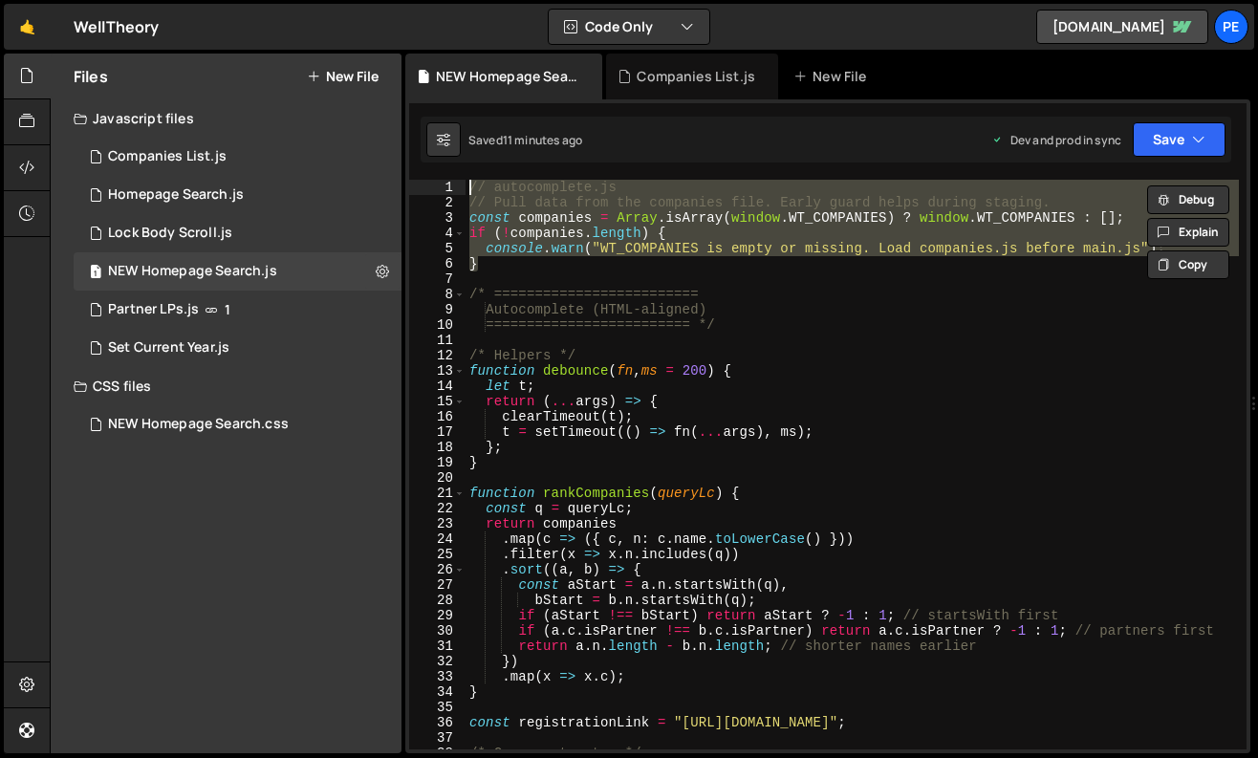
click at [544, 261] on div "// autocomplete.js // Pull data from the companies file. Early guard helps duri…" at bounding box center [853, 465] width 774 height 570
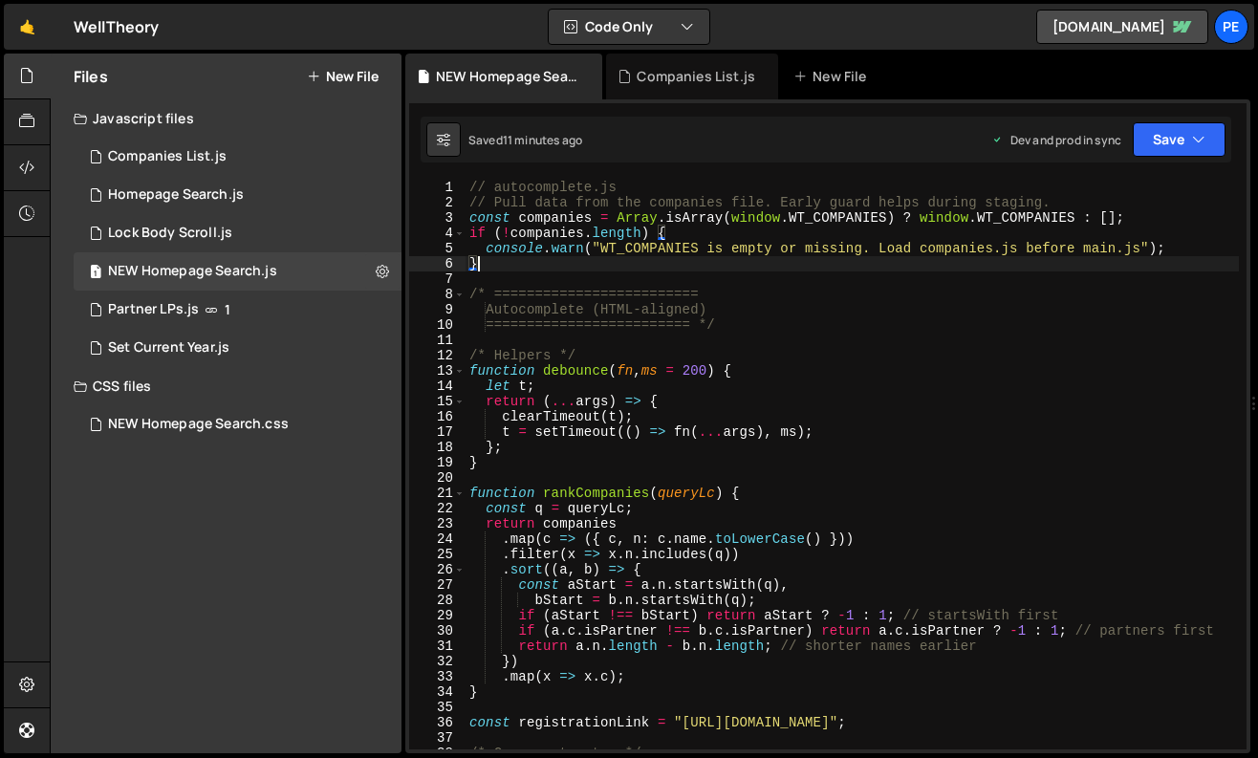
click at [654, 255] on div "// autocomplete.js // Pull data from the companies file. Early guard helps duri…" at bounding box center [853, 480] width 774 height 601
click at [575, 222] on div "// autocomplete.js // Pull data from the companies file. Early guard helps duri…" at bounding box center [853, 480] width 774 height 601
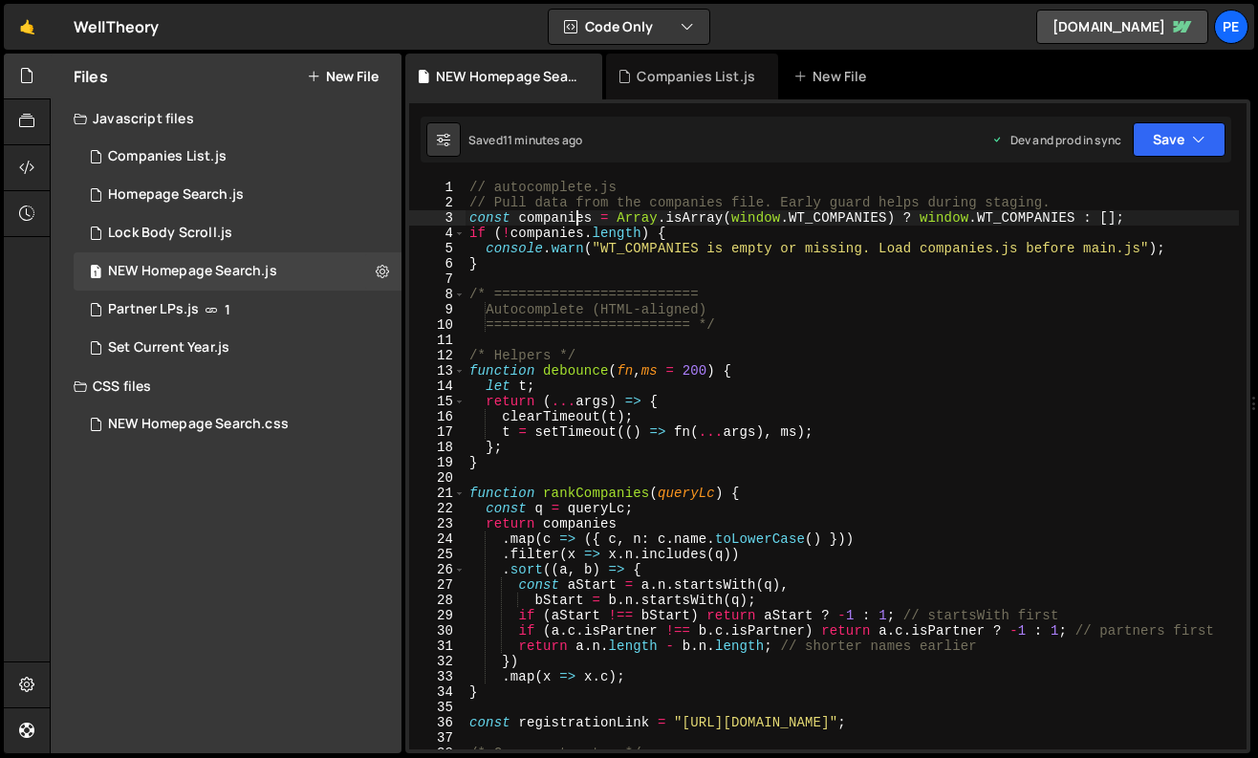
click at [575, 221] on div "// autocomplete.js // Pull data from the companies file. Early guard helps duri…" at bounding box center [853, 480] width 774 height 601
click at [651, 218] on div "// autocomplete.js // Pull data from the companies file. Early guard helps duri…" at bounding box center [853, 480] width 774 height 601
click at [825, 214] on div "// autocomplete.js // Pull data from the companies file. Early guard helps duri…" at bounding box center [853, 480] width 774 height 601
click at [861, 251] on div "// autocomplete.js // Pull data from the companies file. Early guard helps duri…" at bounding box center [853, 480] width 774 height 601
click at [280, 625] on div "Files New File Javascript files 1 Companies List.js 0 1 Homepage Search.js 0 1 …" at bounding box center [226, 404] width 351 height 700
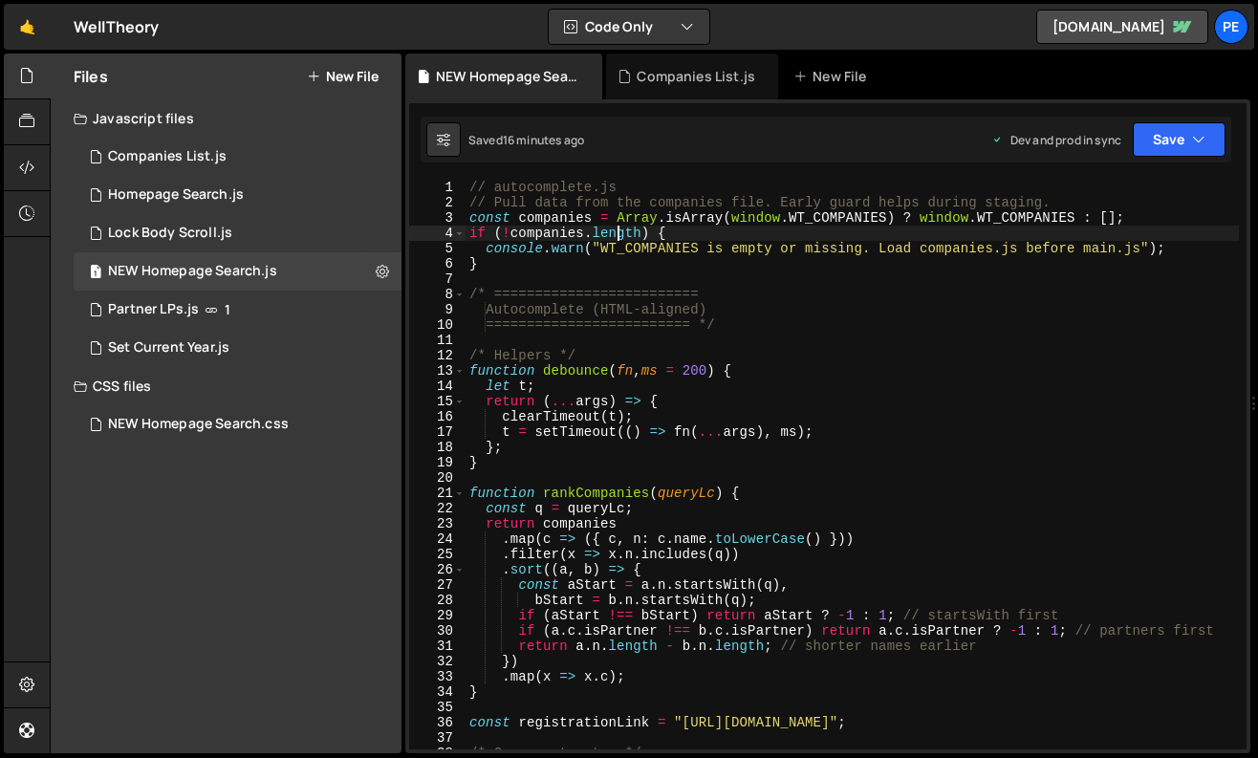
click at [621, 238] on div "// autocomplete.js // Pull data from the companies file. Early guard helps duri…" at bounding box center [853, 480] width 774 height 601
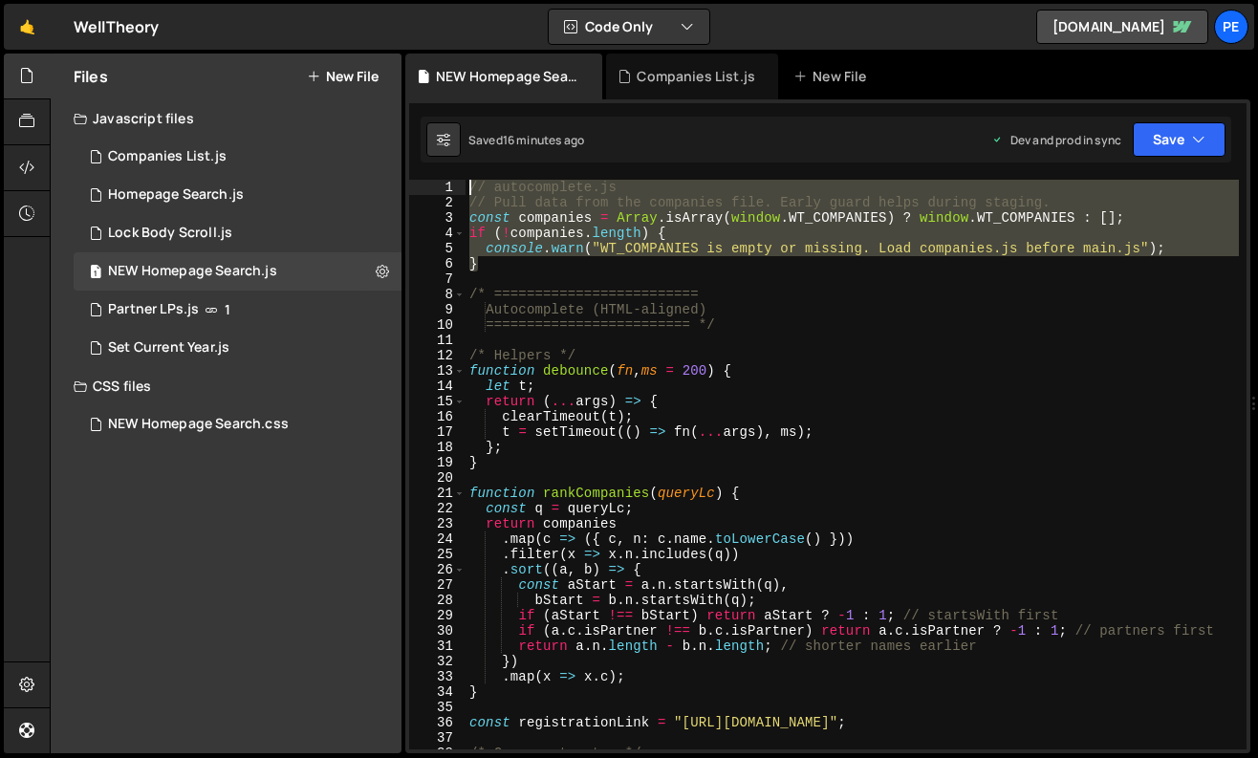
drag, startPoint x: 521, startPoint y: 270, endPoint x: 439, endPoint y: 179, distance: 122.5
click at [439, 180] on div "if (!companies.length) { 1 2 3 4 5 6 7 8 9 10 11 12 13 14 15 16 17 18 19 20 21 …" at bounding box center [828, 465] width 838 height 570
paste textarea "const companies = await getCompanies();"
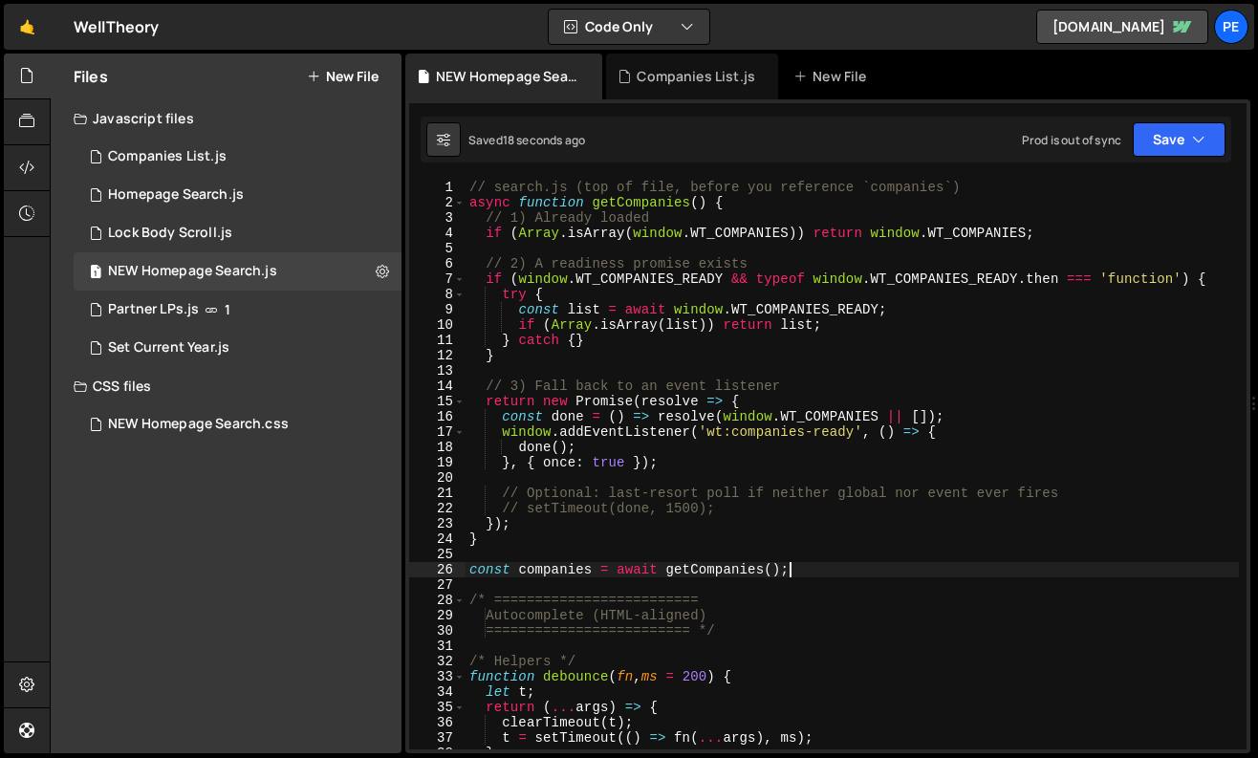
click at [469, 186] on div "// search.js (top of file, before you reference `companies`) async function get…" at bounding box center [853, 480] width 774 height 601
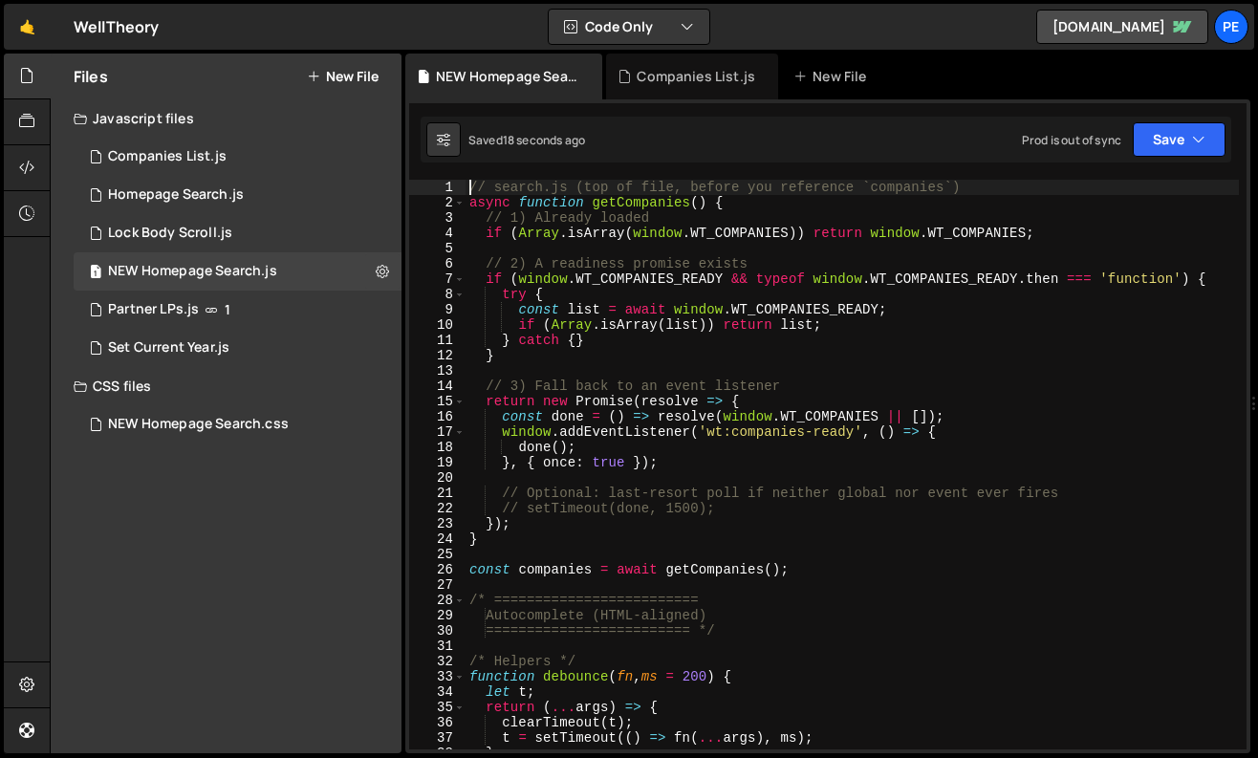
scroll to position [73, 0]
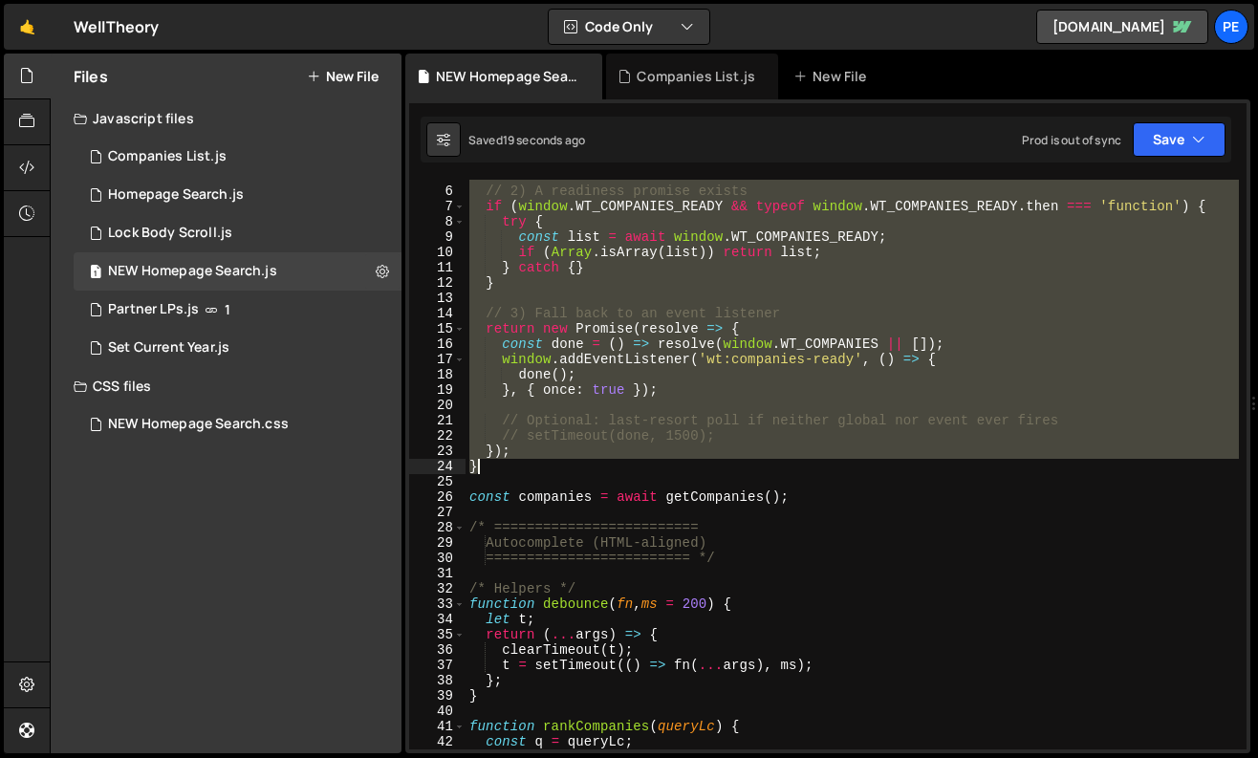
click at [513, 464] on div "// 2) A readiness promise exists if ( window . WT_COMPANIES_READY && typeof win…" at bounding box center [853, 468] width 774 height 601
click at [809, 496] on div "// 2) A readiness promise exists if ( window . WT_COMPANIES_READY && typeof win…" at bounding box center [853, 468] width 774 height 601
type textarea "const companies = await getCompanies();"
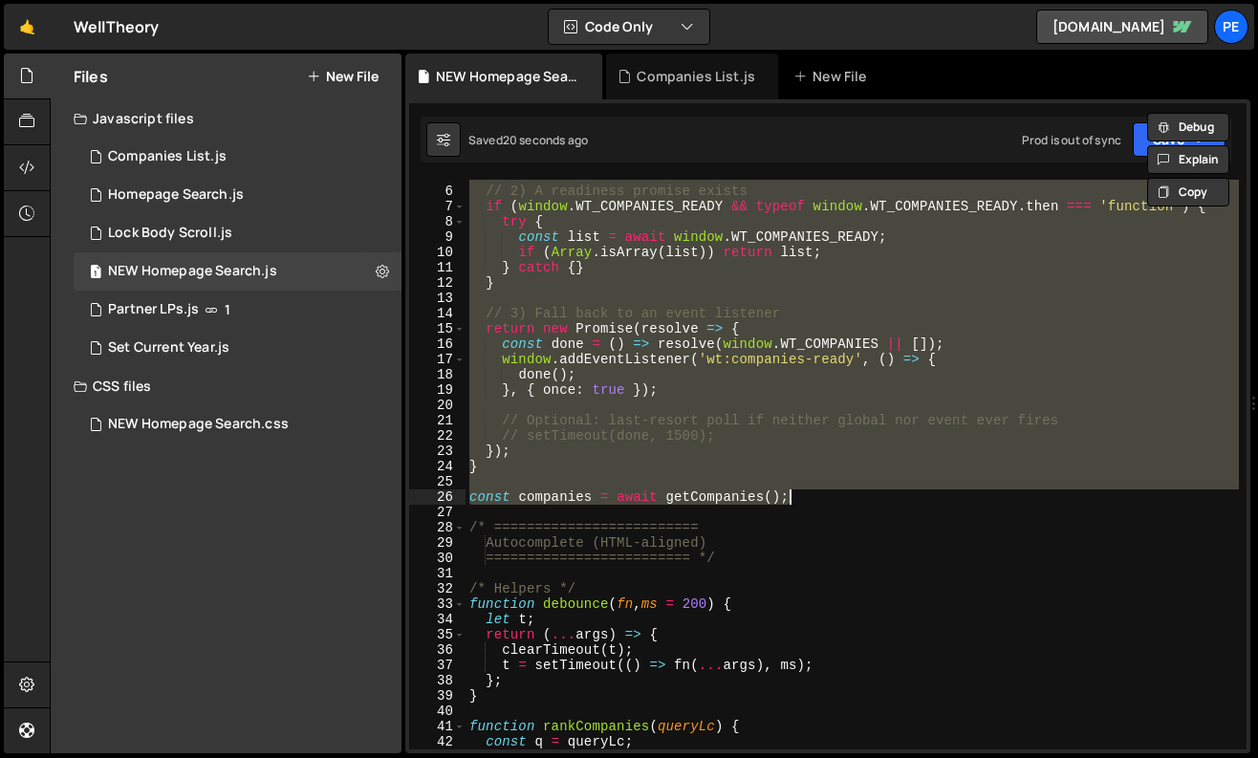
paste textarea
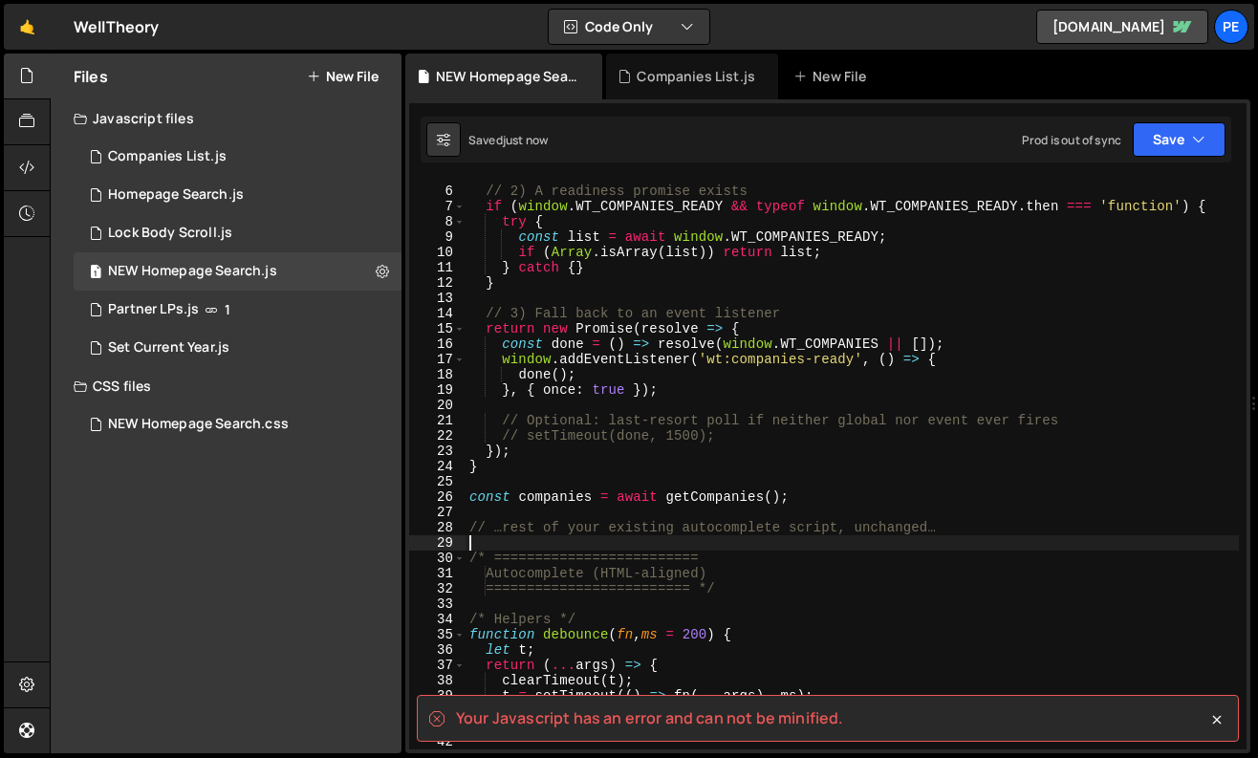
click at [786, 388] on div "// 2) A readiness promise exists if ( window . WT_COMPANIES_READY && typeof win…" at bounding box center [853, 468] width 774 height 601
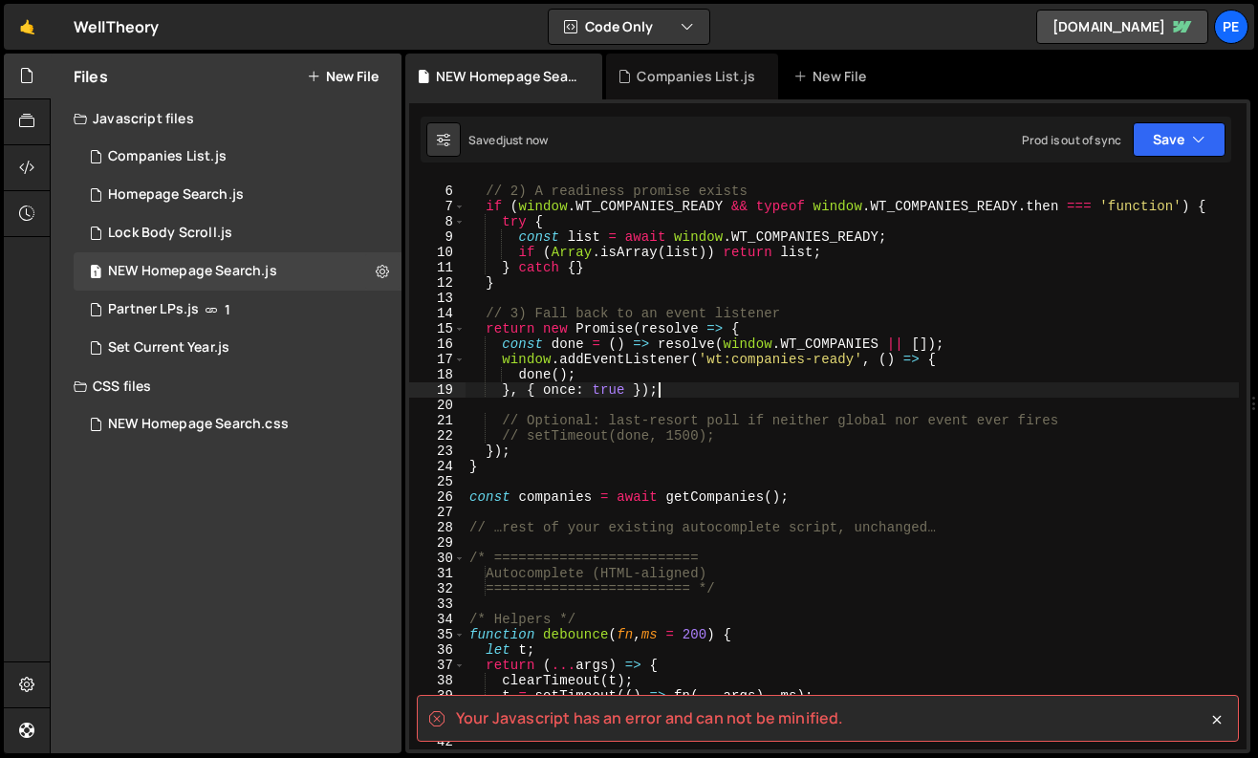
scroll to position [0, 0]
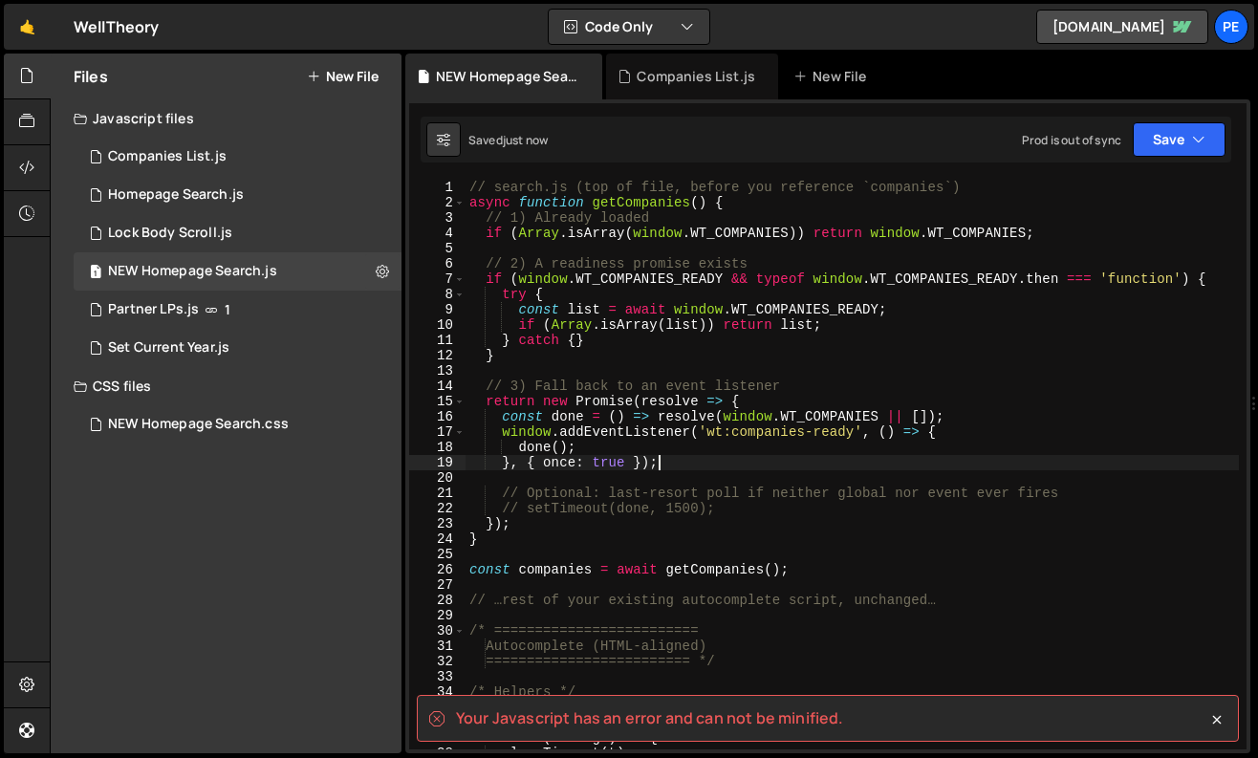
type textarea "document.querySelectorAll('.ac_component').forEach(setupAutocompleteForComponen…"
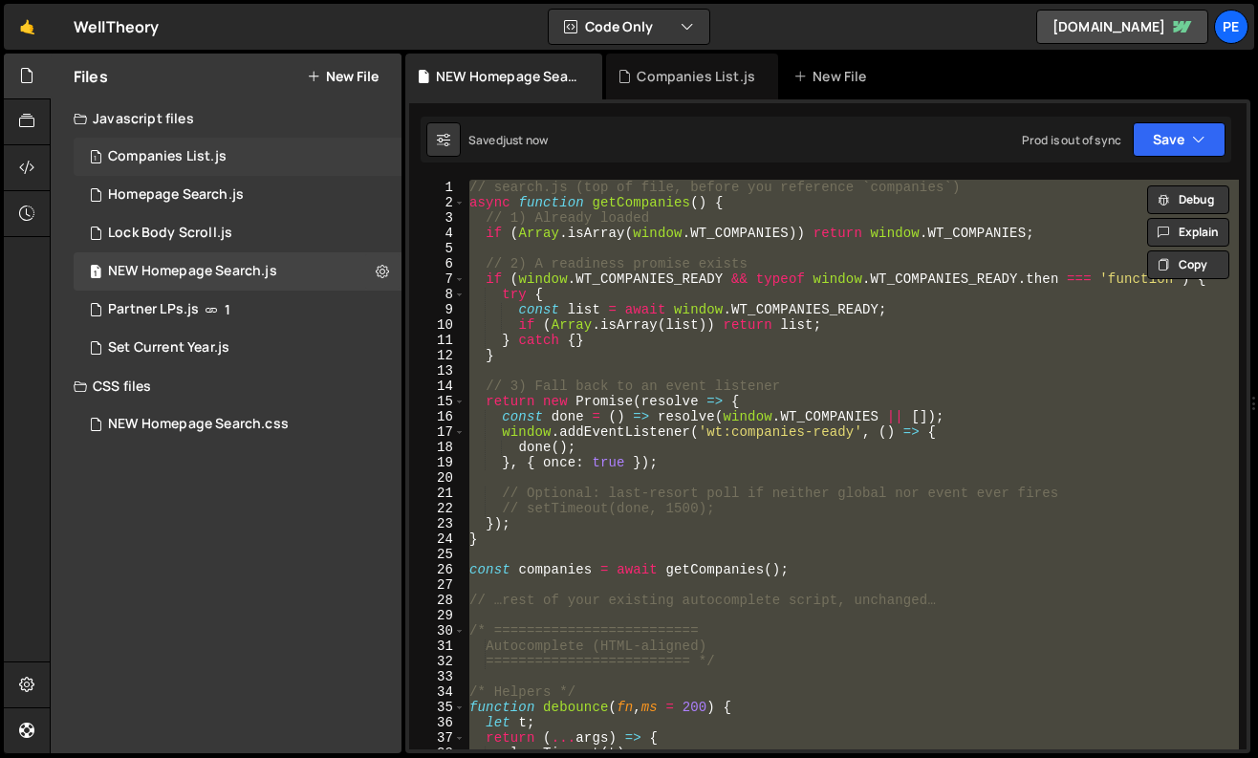
click at [271, 164] on div "1 Companies List.js 0" at bounding box center [238, 157] width 328 height 38
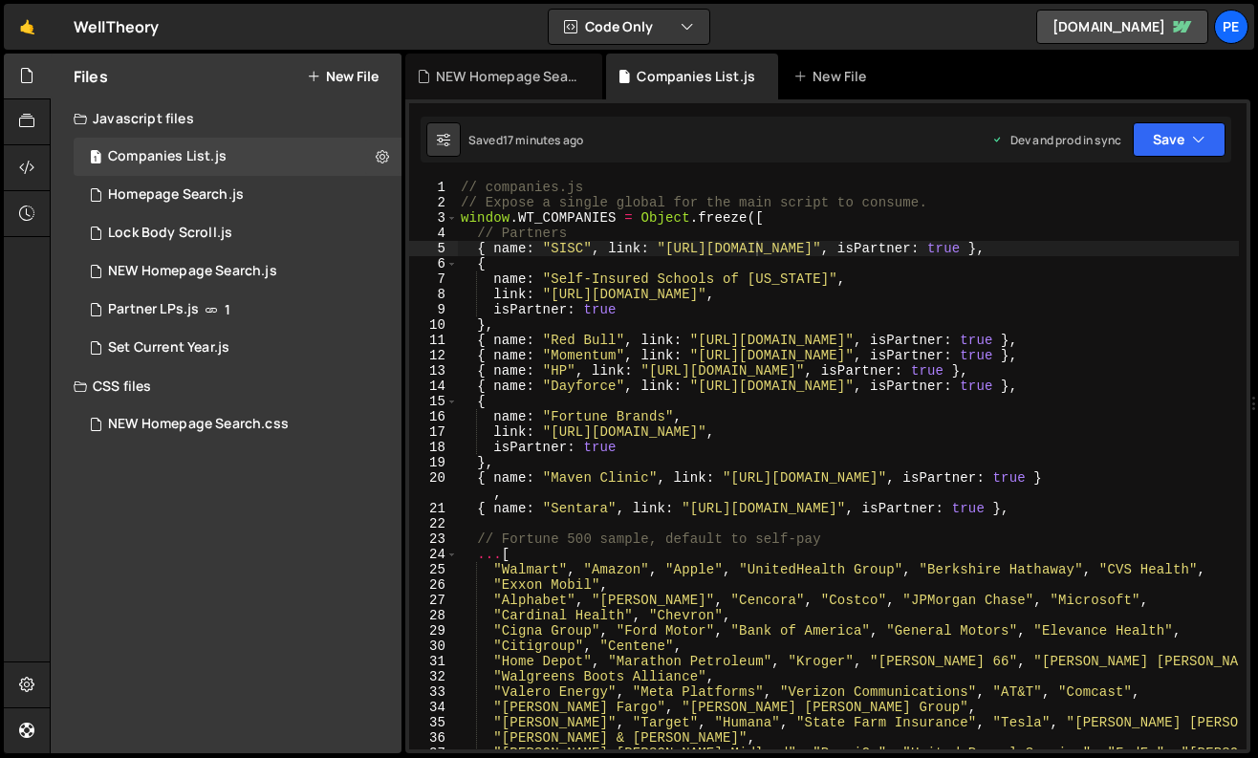
click at [715, 215] on div "// companies.js // Expose a single global for the main script to consume. windo…" at bounding box center [848, 480] width 782 height 601
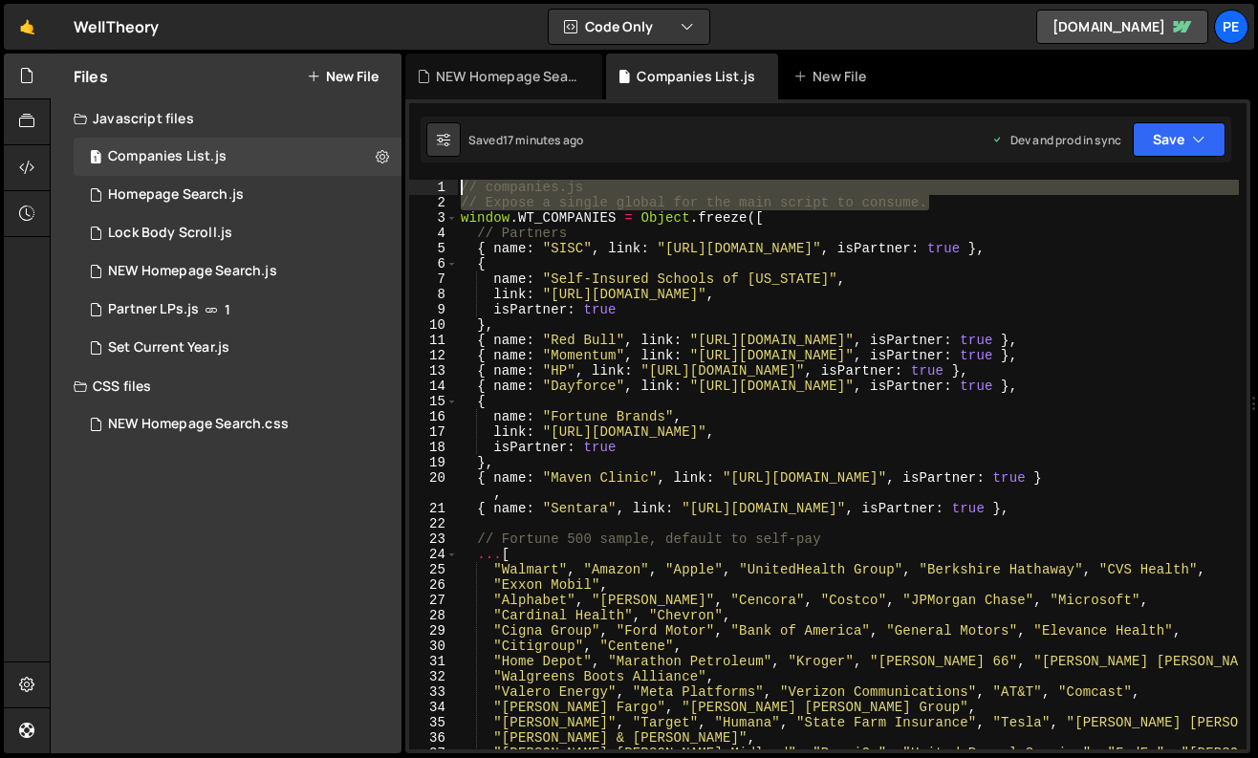
drag, startPoint x: 981, startPoint y: 199, endPoint x: 439, endPoint y: 174, distance: 542.7
click at [439, 174] on div "window.WT_COMPANIES = Object.freeze([ 1 2 3 4 5 6 7 8 9 10 11 12 13 14 15 16 17…" at bounding box center [827, 426] width 845 height 654
paste textarea "const COMPANIES = Object.freeze(["
click at [852, 222] on div "// companies.js // Expose a single global for the main script to consume. windo…" at bounding box center [848, 480] width 782 height 601
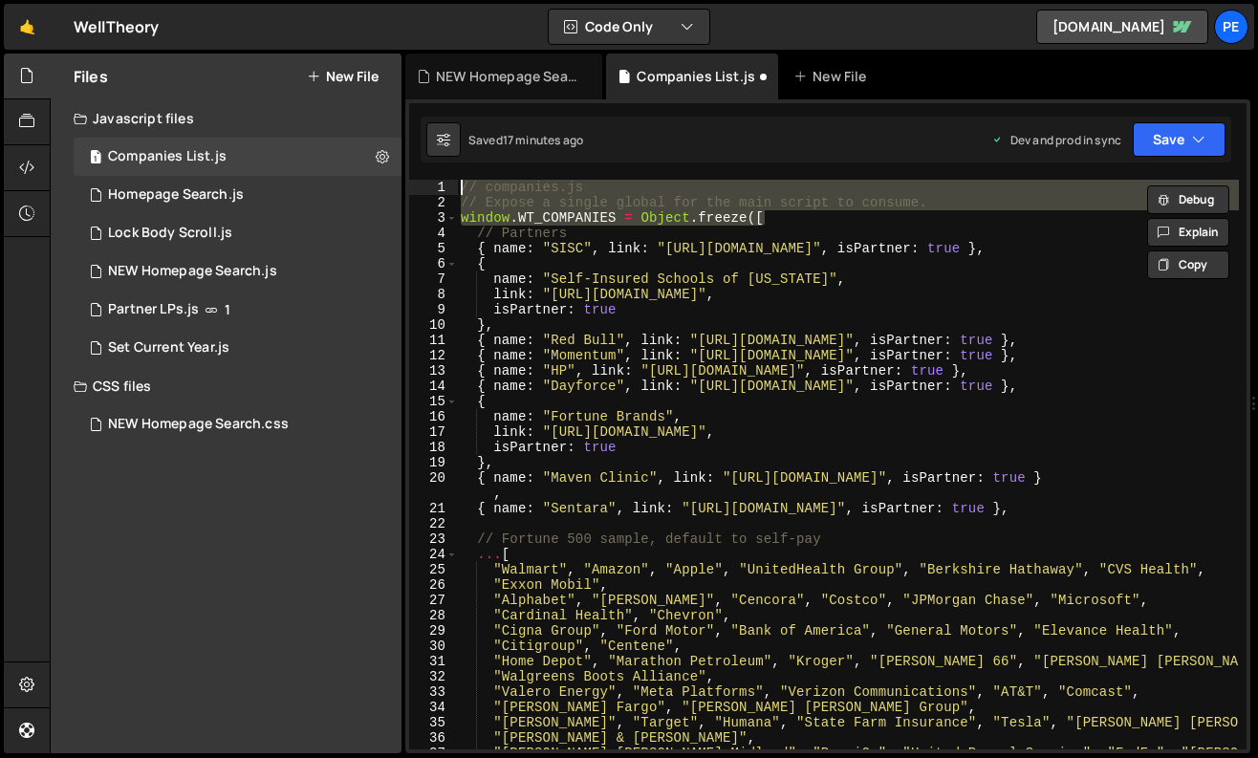
paste textarea "const COMPANIES = Object.freeze(["
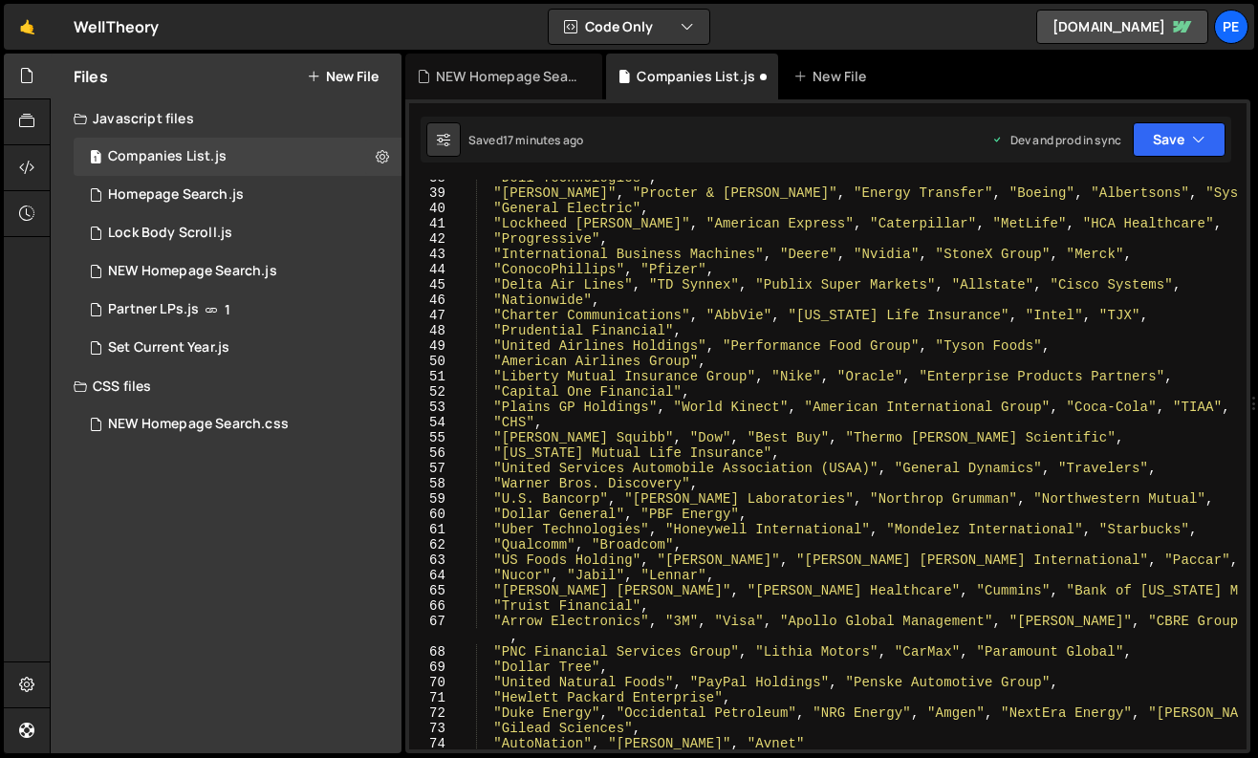
scroll to position [930, 0]
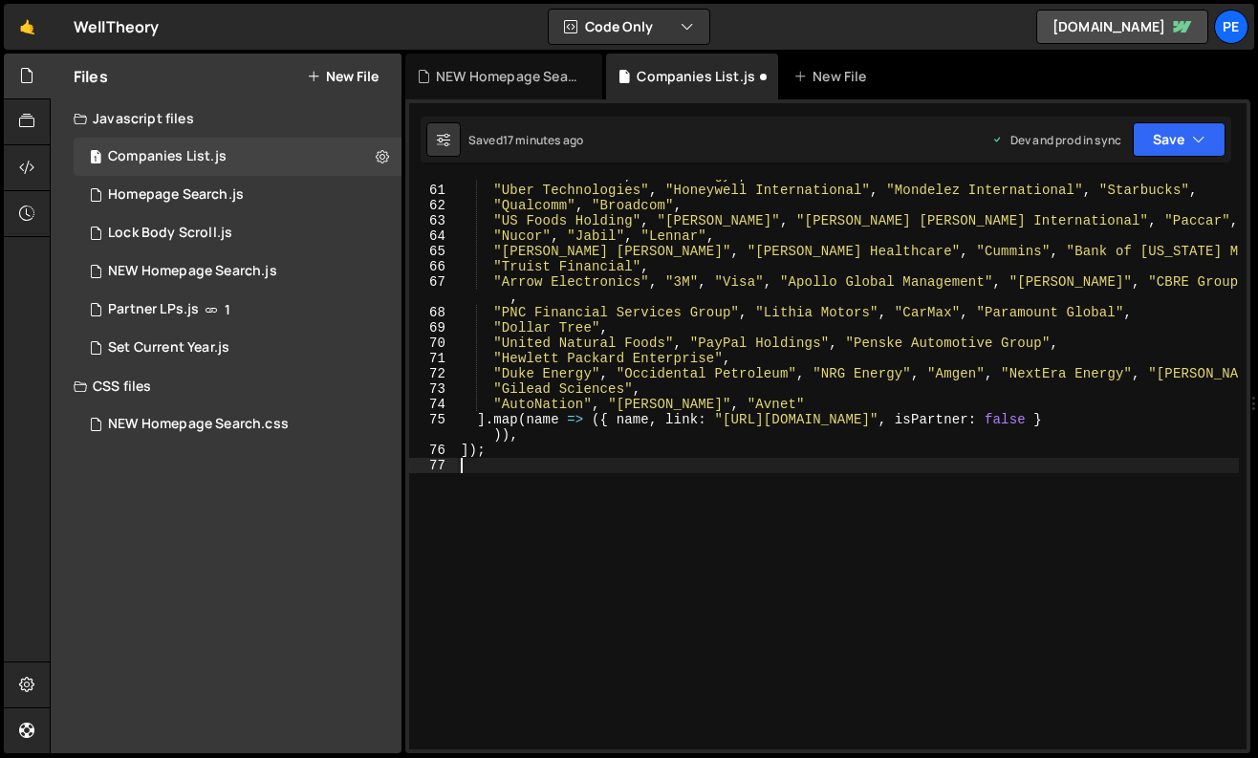
drag, startPoint x: 496, startPoint y: 459, endPoint x: 416, endPoint y: 455, distance: 80.4
click at [416, 455] on div "const COMPANIES = Object.freeze([ 60 61 62 63 64 65 66 67 68 69 70 71 72 73 74 …" at bounding box center [828, 465] width 838 height 570
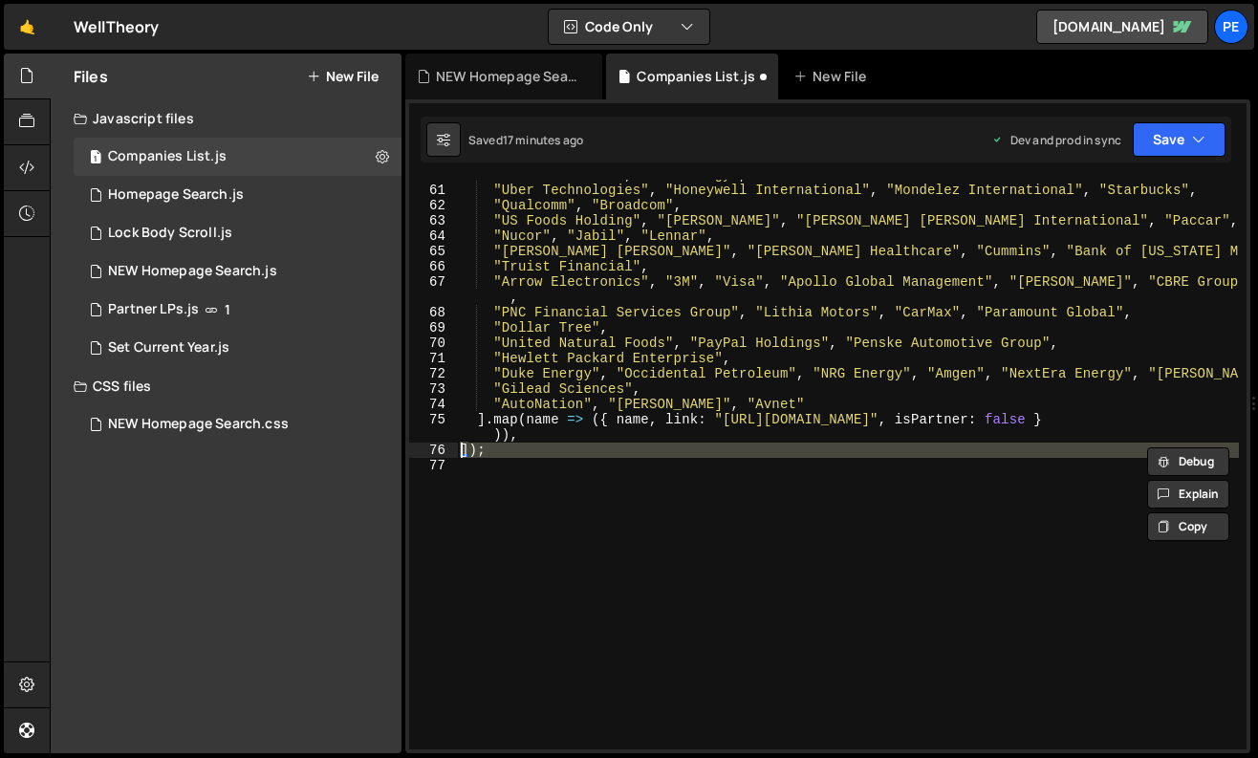
paste textarea "})();"
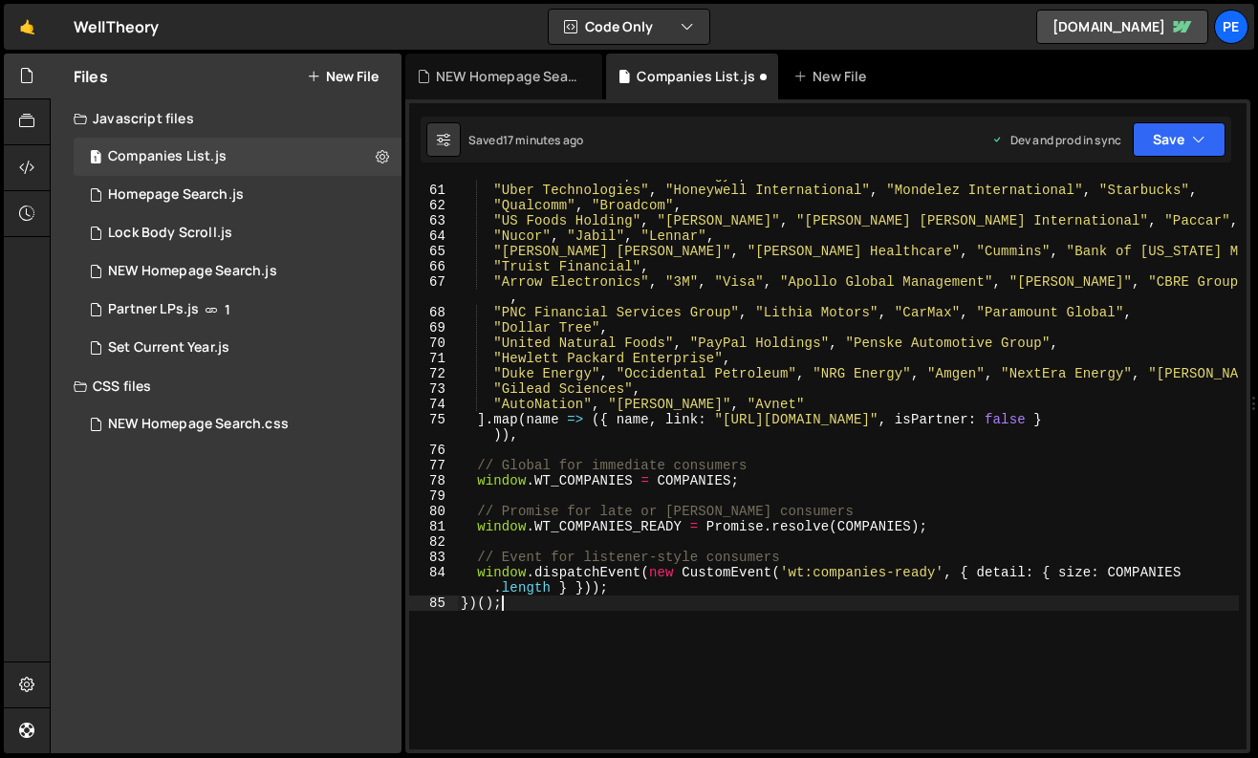
type textarea "]);"
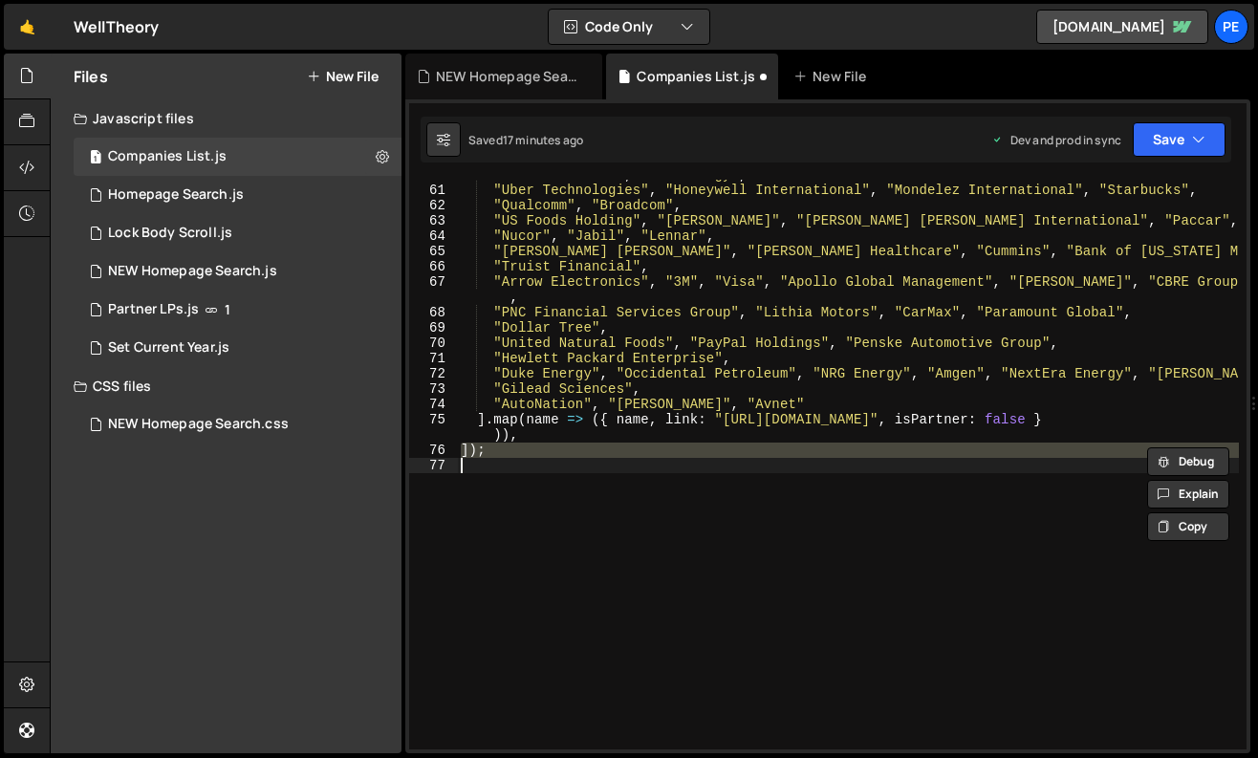
click at [591, 501] on div ""Dollar General" , "PBF Energy" , "Uber Technologies" , "Honeywell Internationa…" at bounding box center [848, 467] width 782 height 601
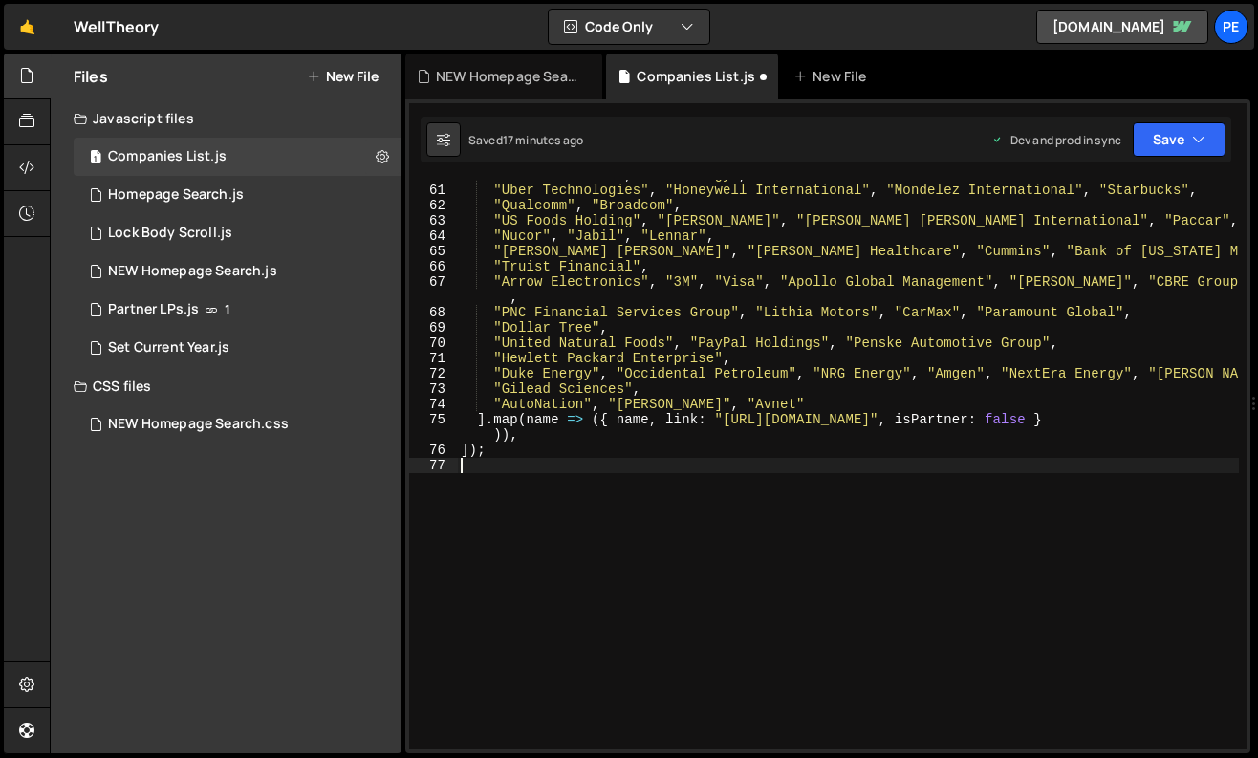
paste textarea "})();"
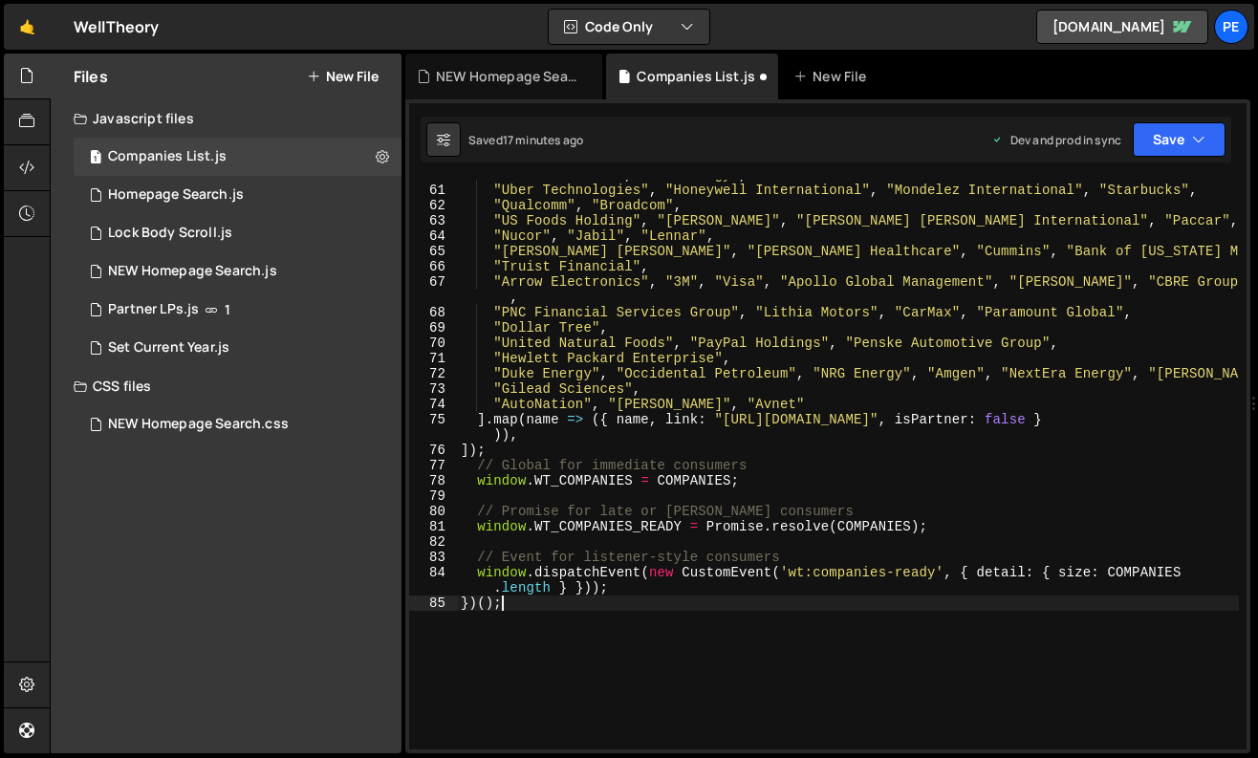
scroll to position [915, 0]
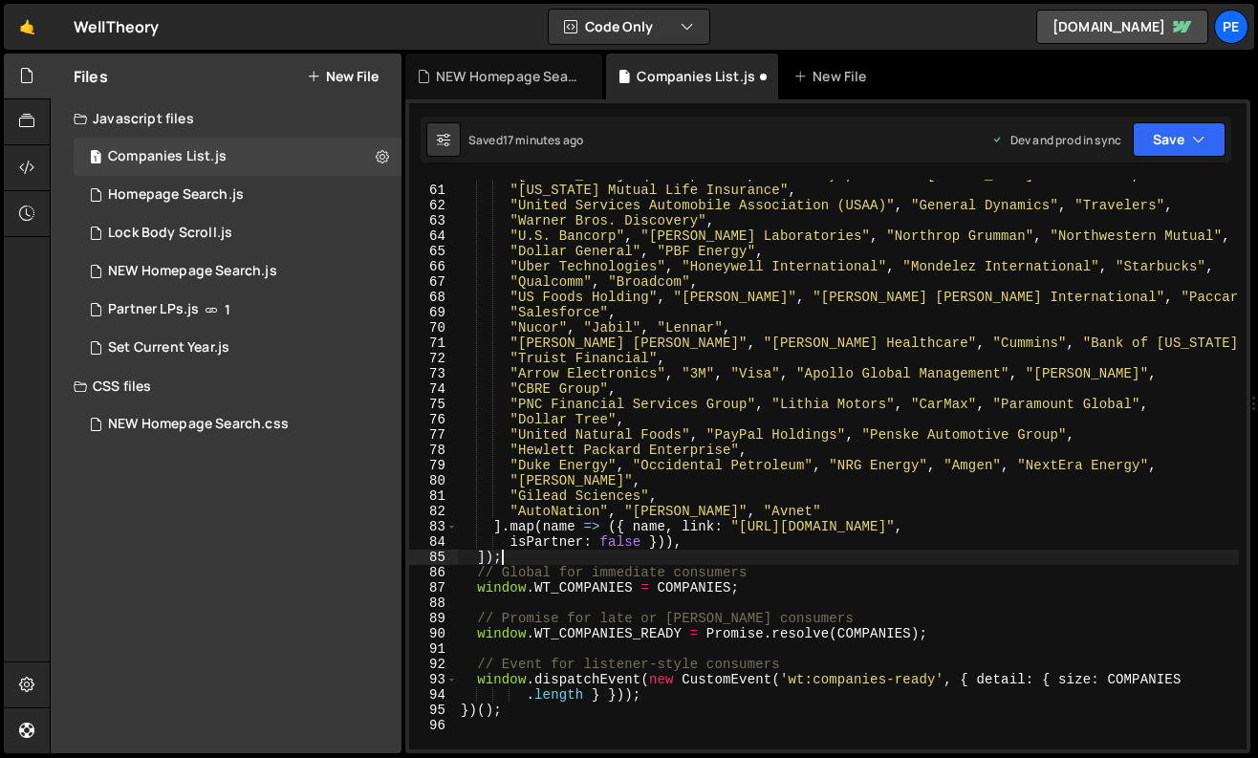
type textarea ""Arrow Electronics", "3M", "Visa", "Apollo Global Management", "[PERSON_NAME]","
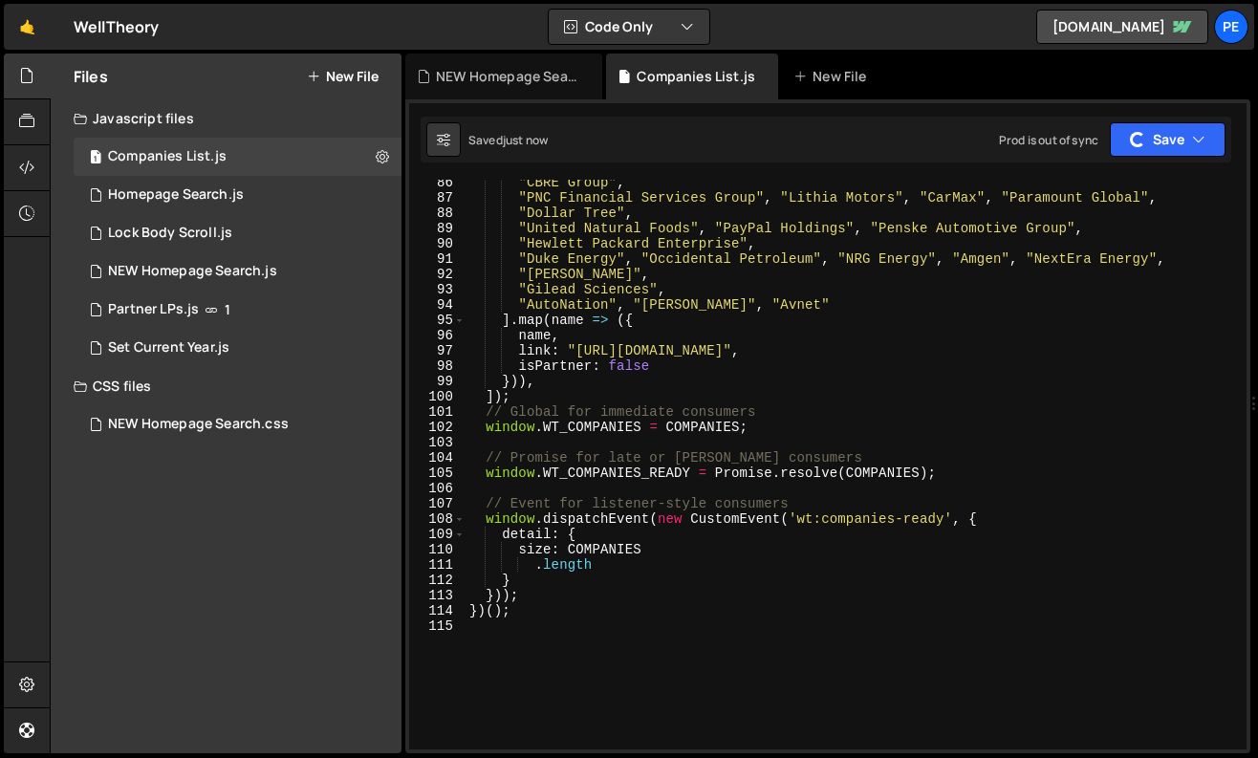
scroll to position [1371, 0]
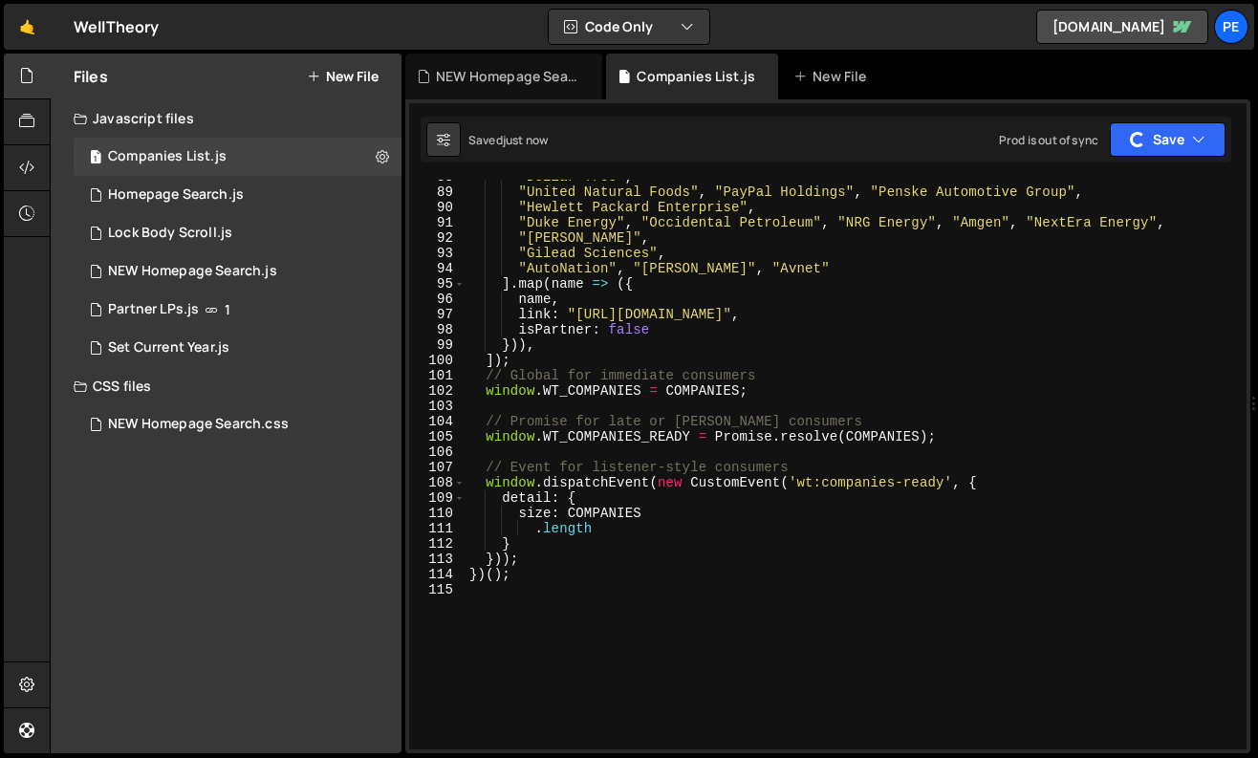
click at [647, 596] on div ""Dollar Tree" , "United Natural Foods" , "PayPal Holdings" , "Penske Automotive…" at bounding box center [853, 469] width 774 height 601
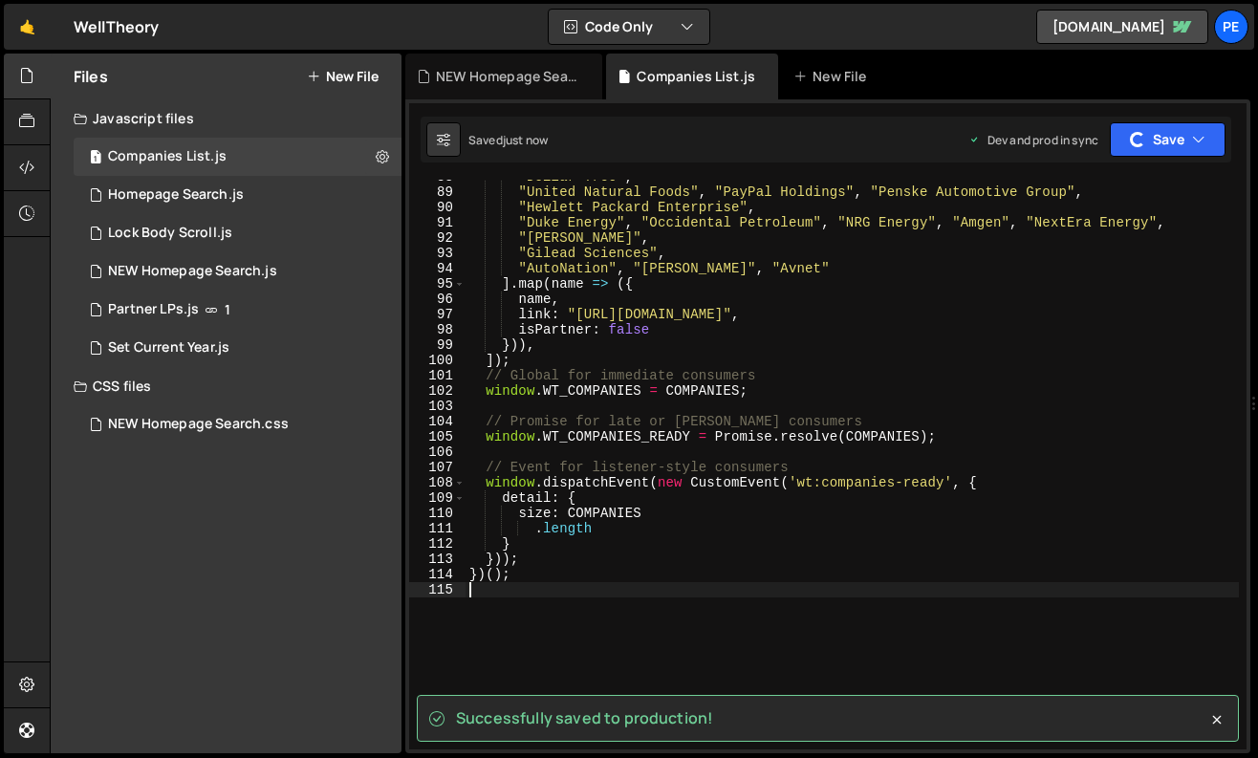
click at [637, 537] on div ""Dollar Tree" , "United Natural Foods" , "PayPal Holdings" , "Penske Automotive…" at bounding box center [853, 469] width 774 height 601
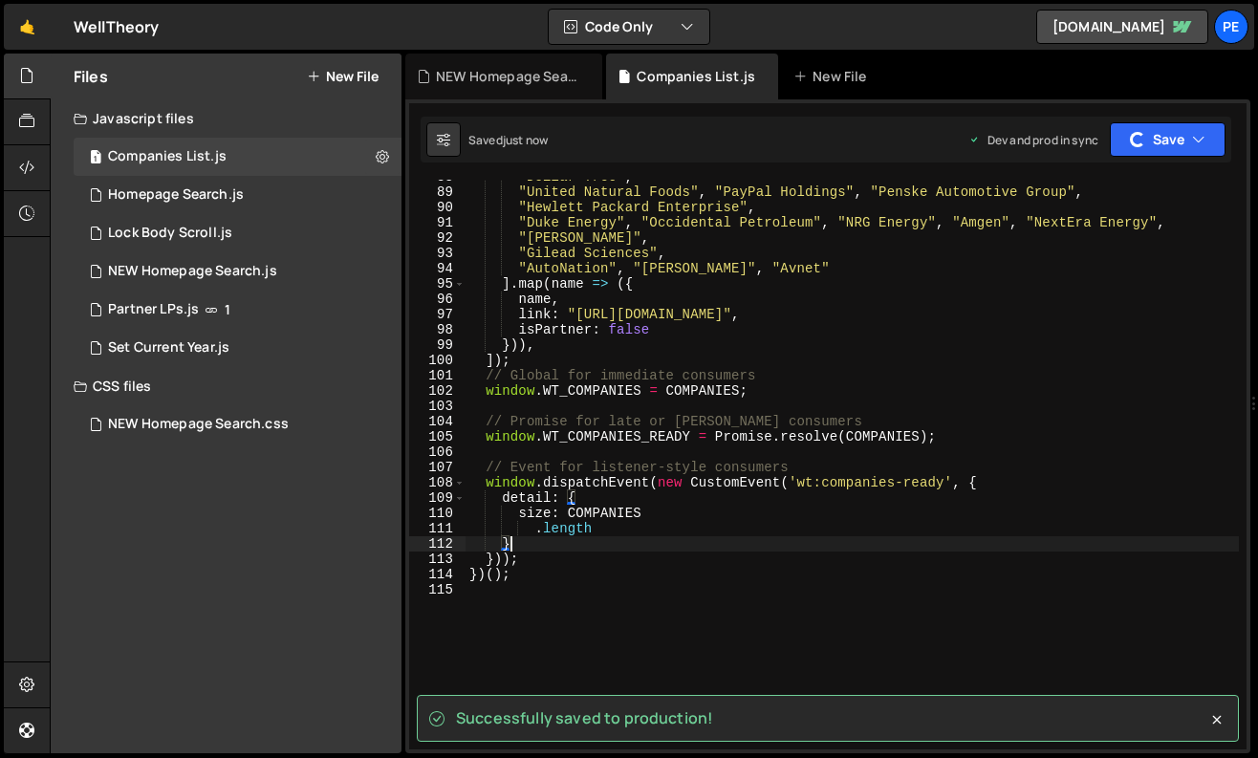
type textarea "})();"
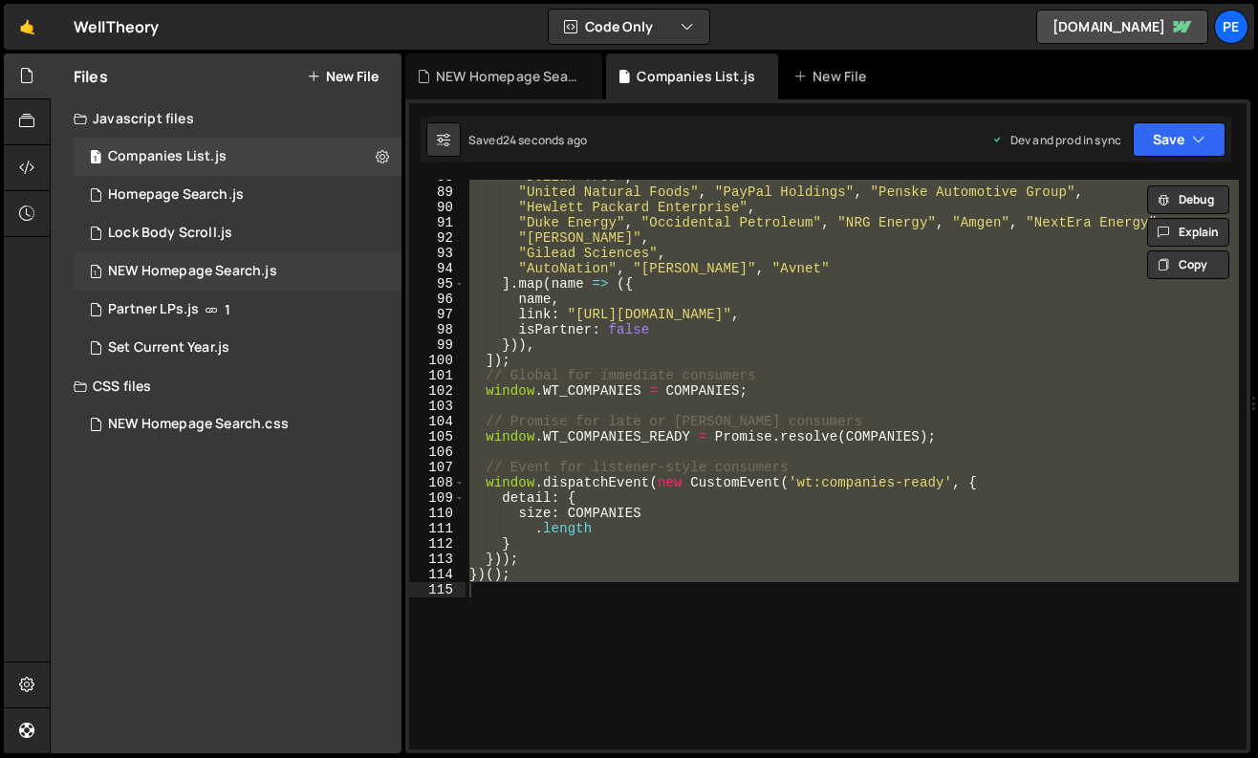
click at [250, 271] on div "NEW Homepage Search.js" at bounding box center [192, 271] width 169 height 17
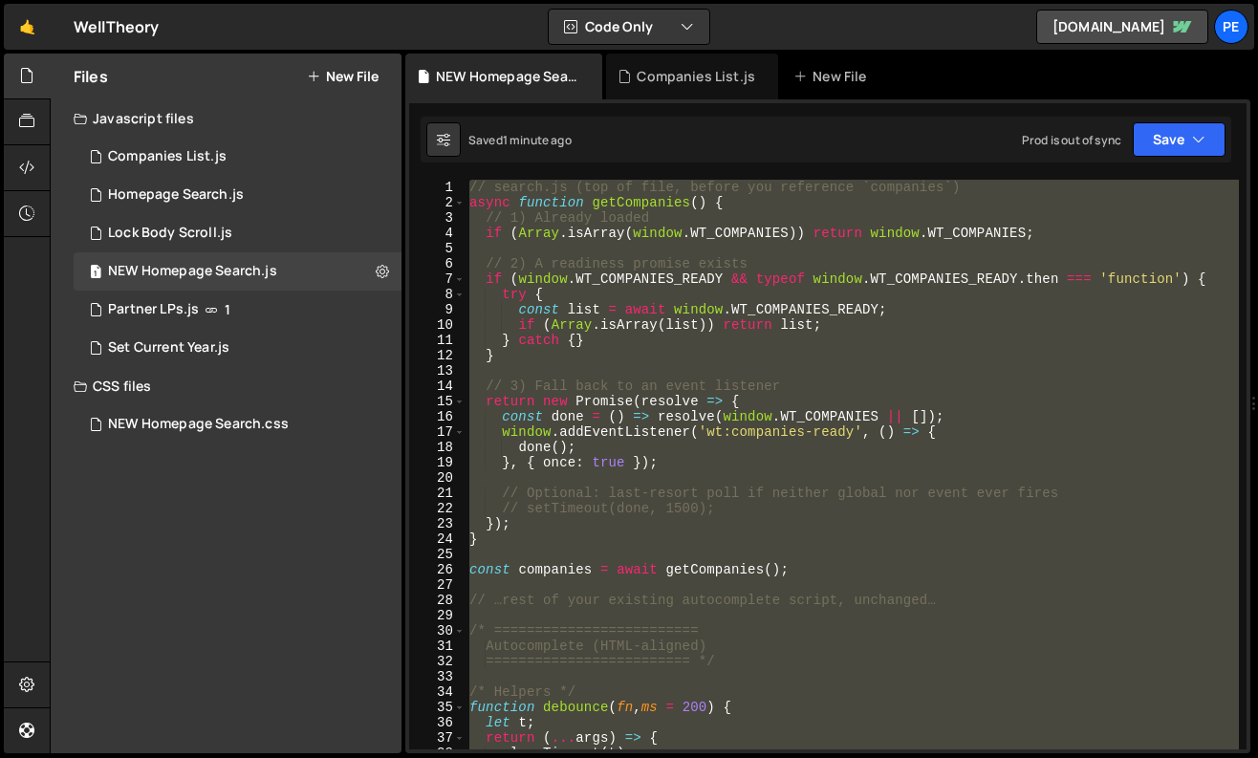
click at [728, 388] on div "// search.js (top of file, before you reference `companies`) async function get…" at bounding box center [853, 465] width 774 height 570
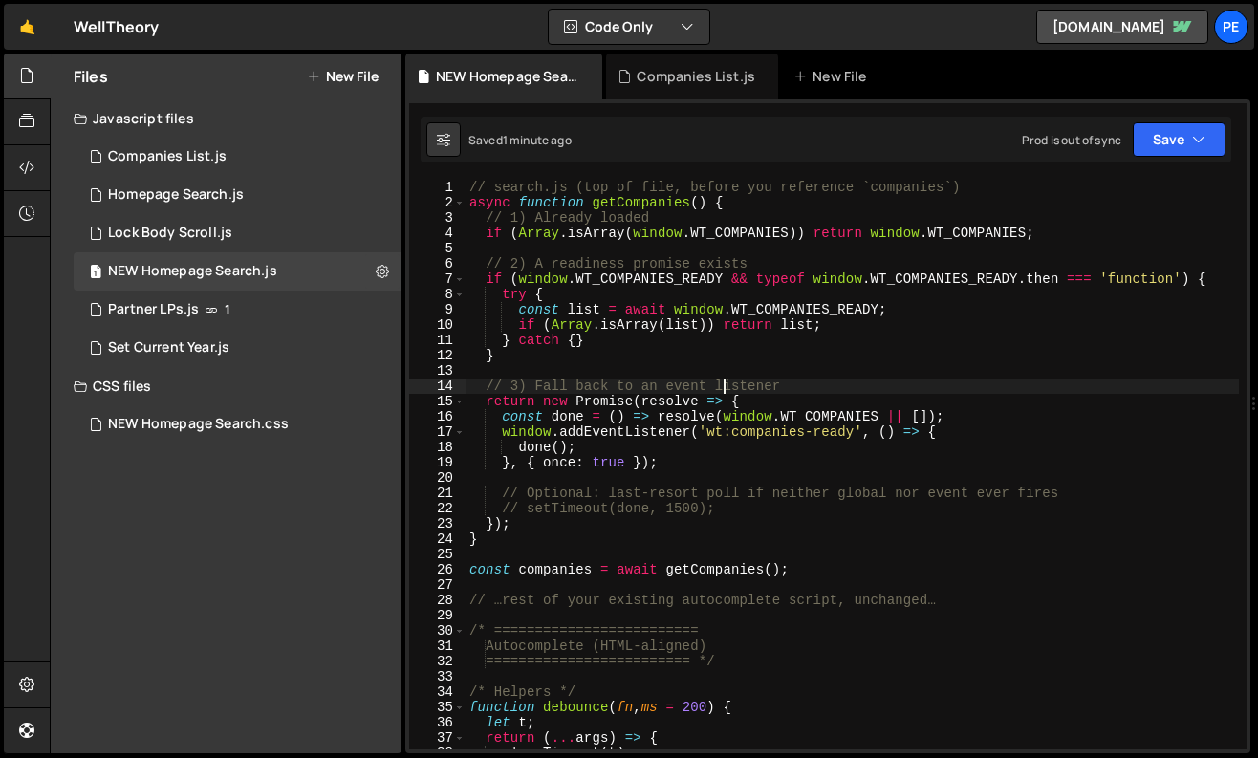
type textarea "document.querySelectorAll('.ac_component').forEach(setupAutocompleteForComponen…"
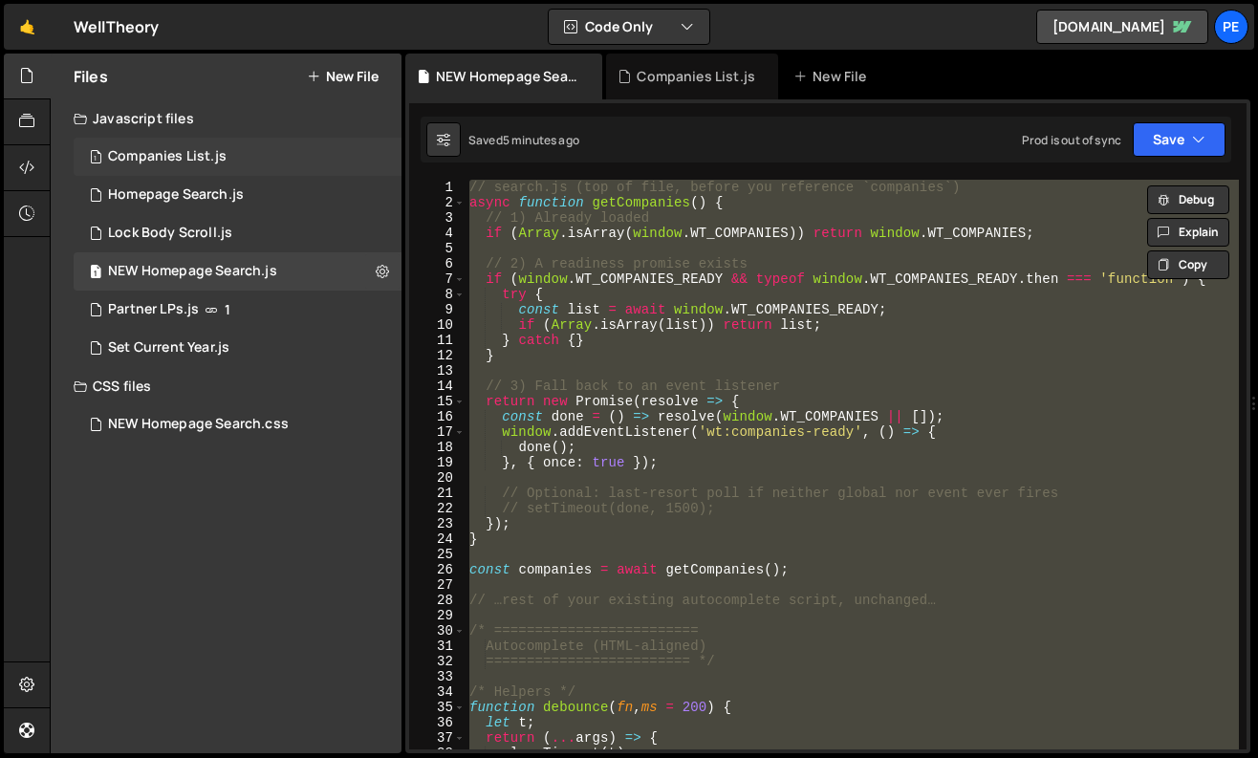
click at [214, 162] on div "Companies List.js" at bounding box center [167, 156] width 119 height 17
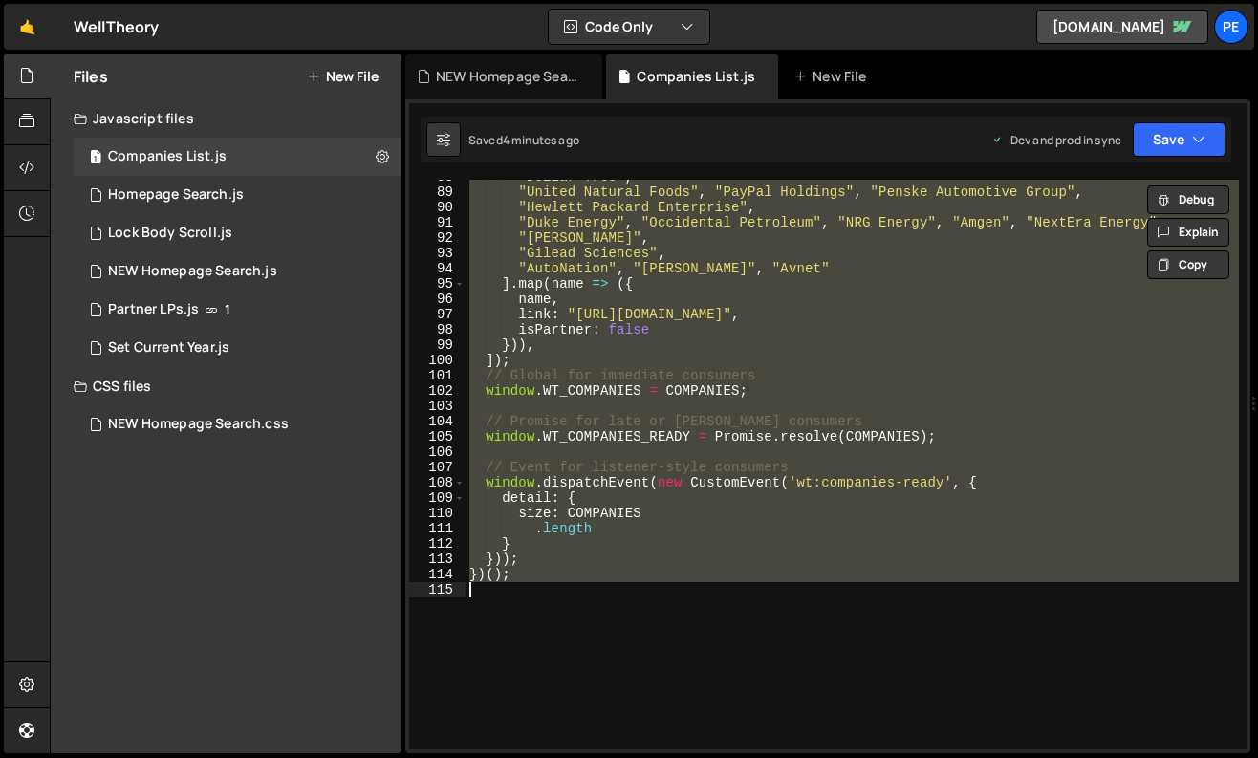
click at [677, 356] on div ""Dollar Tree" , "United Natural Foods" , "PayPal Holdings" , "Penske Automotive…" at bounding box center [853, 465] width 774 height 570
type textarea "})();"
paste textarea
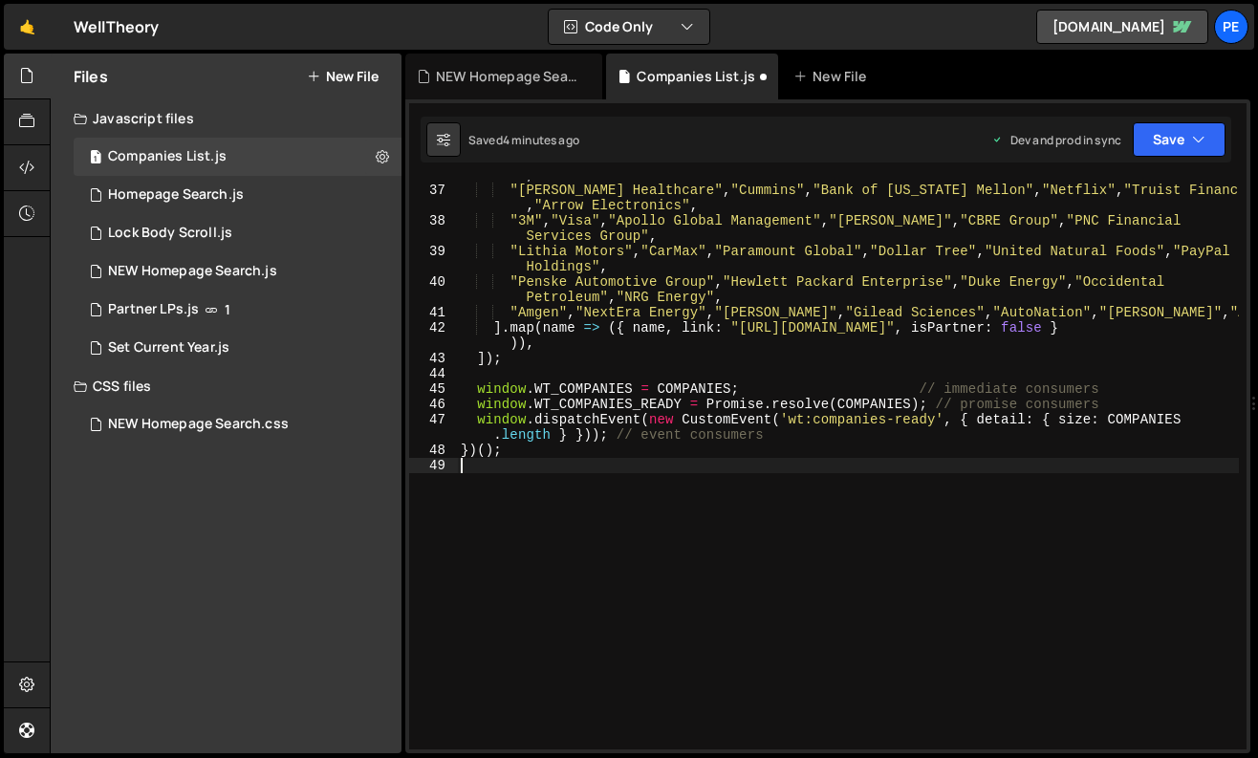
scroll to position [946, 0]
type textarea "})();"
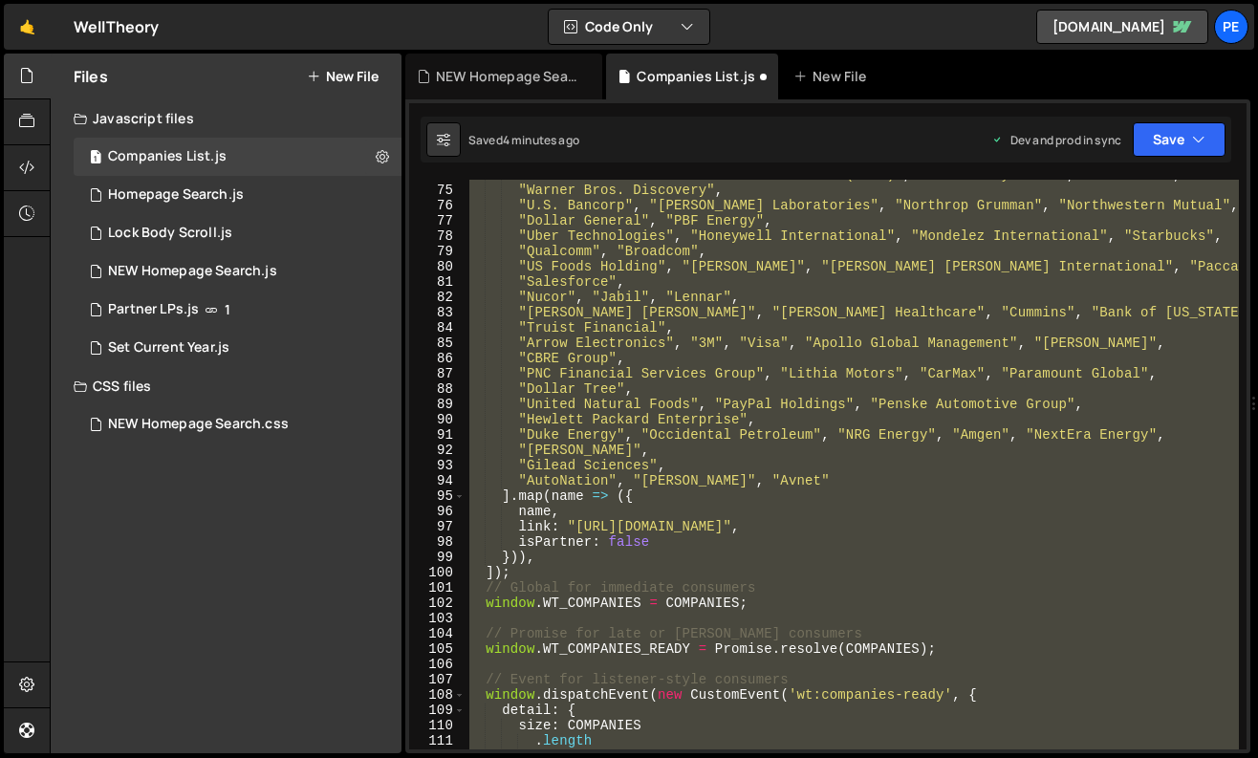
paste textarea
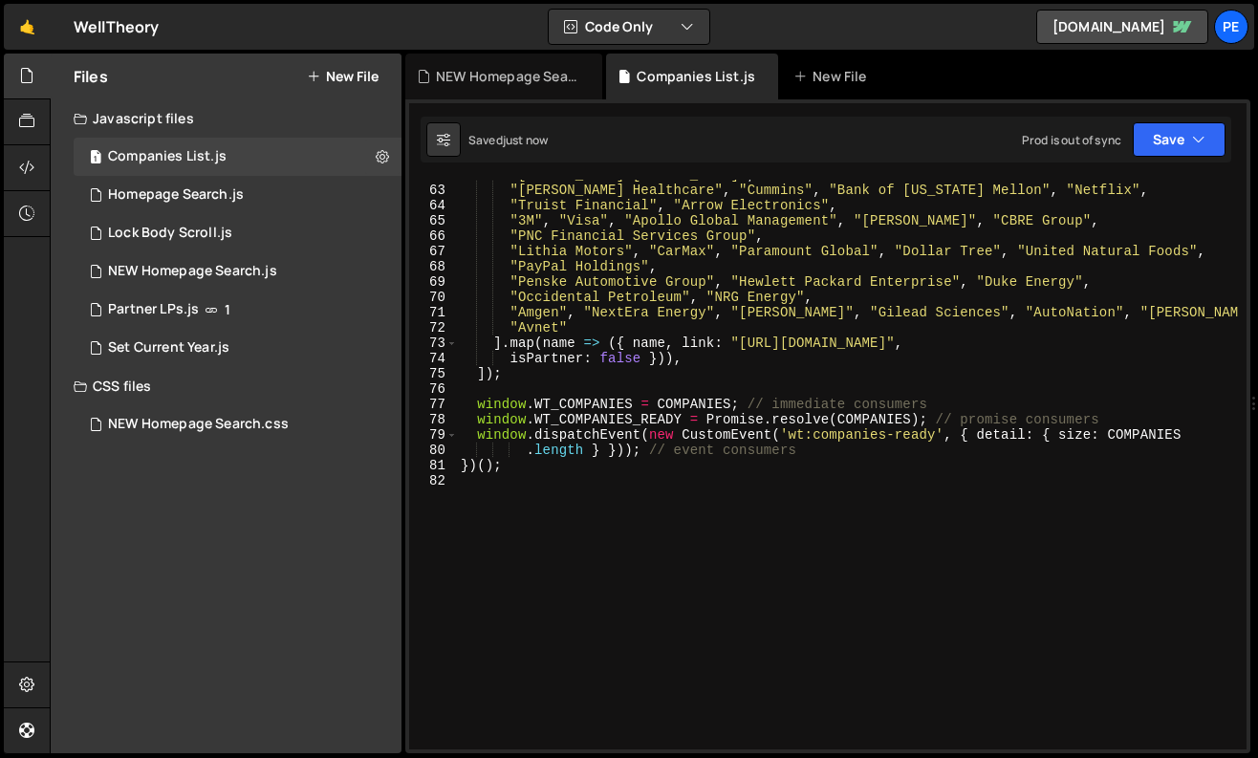
type textarea ""[PERSON_NAME] Fargo","
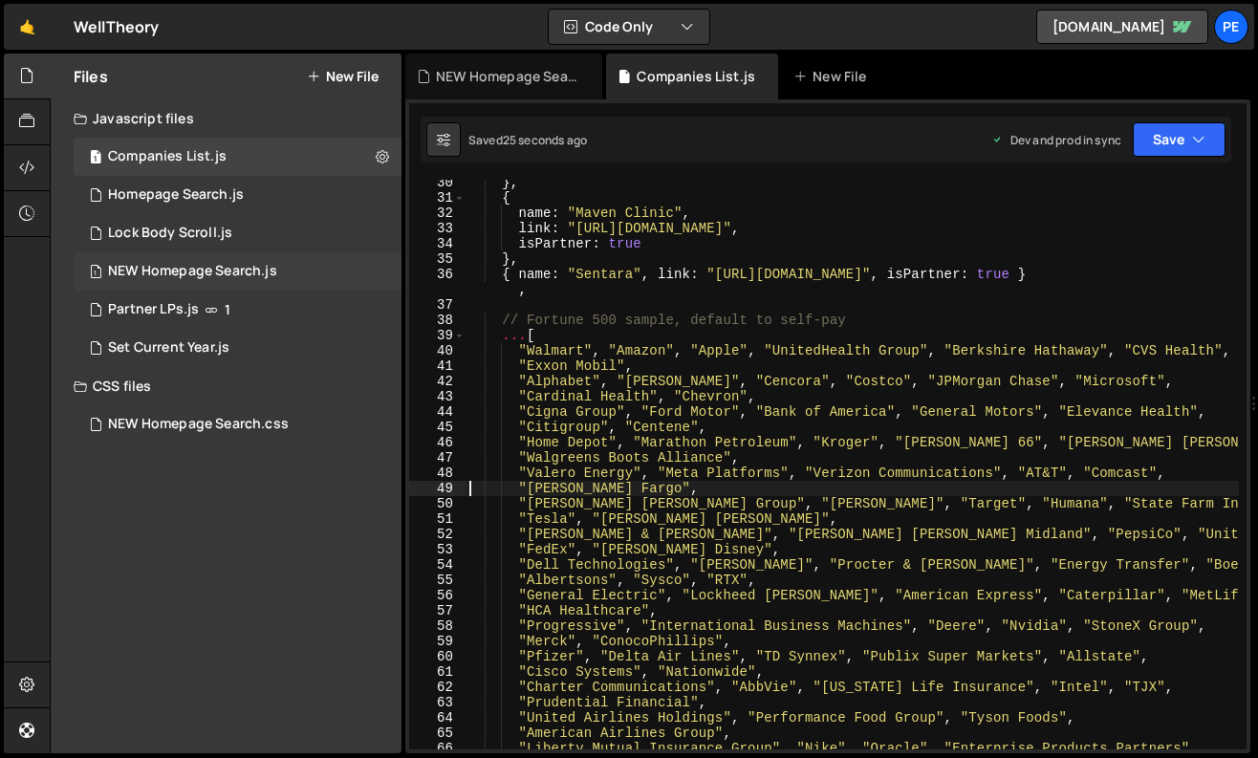
click at [231, 273] on div "NEW Homepage Search.js" at bounding box center [192, 271] width 169 height 17
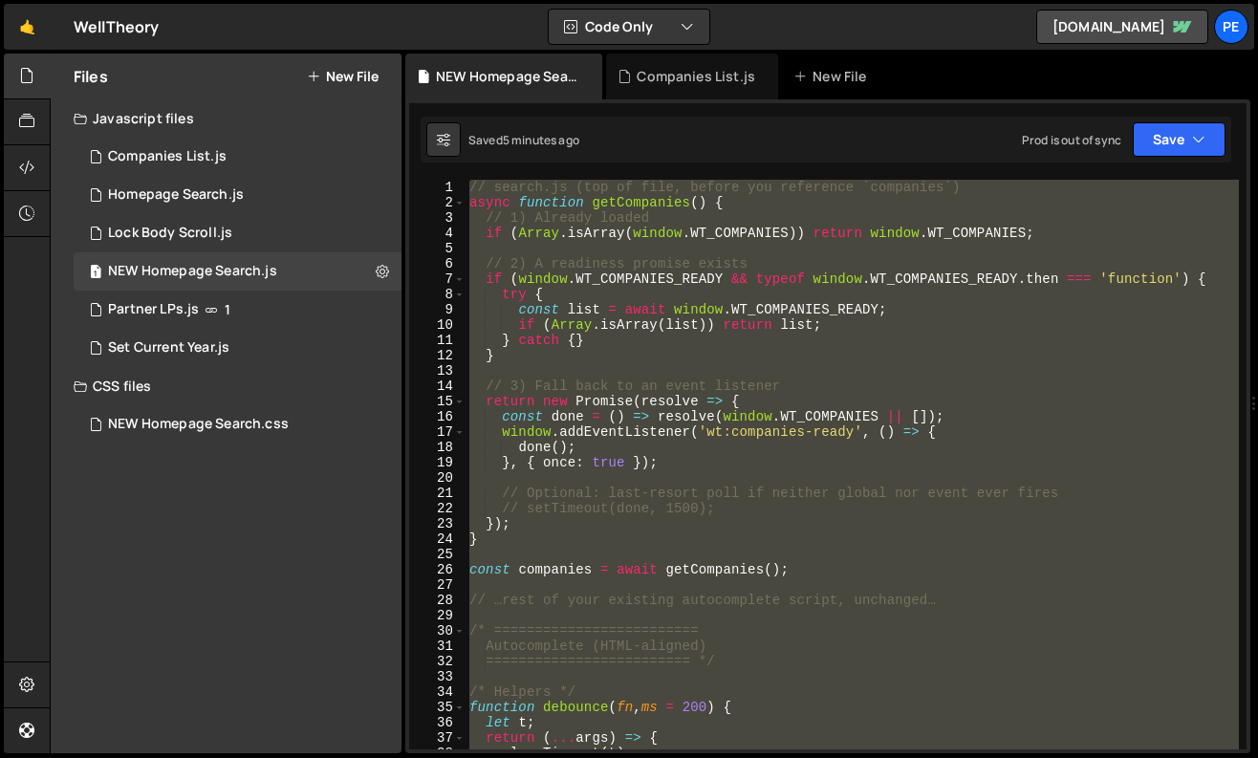
click at [731, 325] on div "// search.js (top of file, before you reference `companies`) async function get…" at bounding box center [853, 465] width 774 height 570
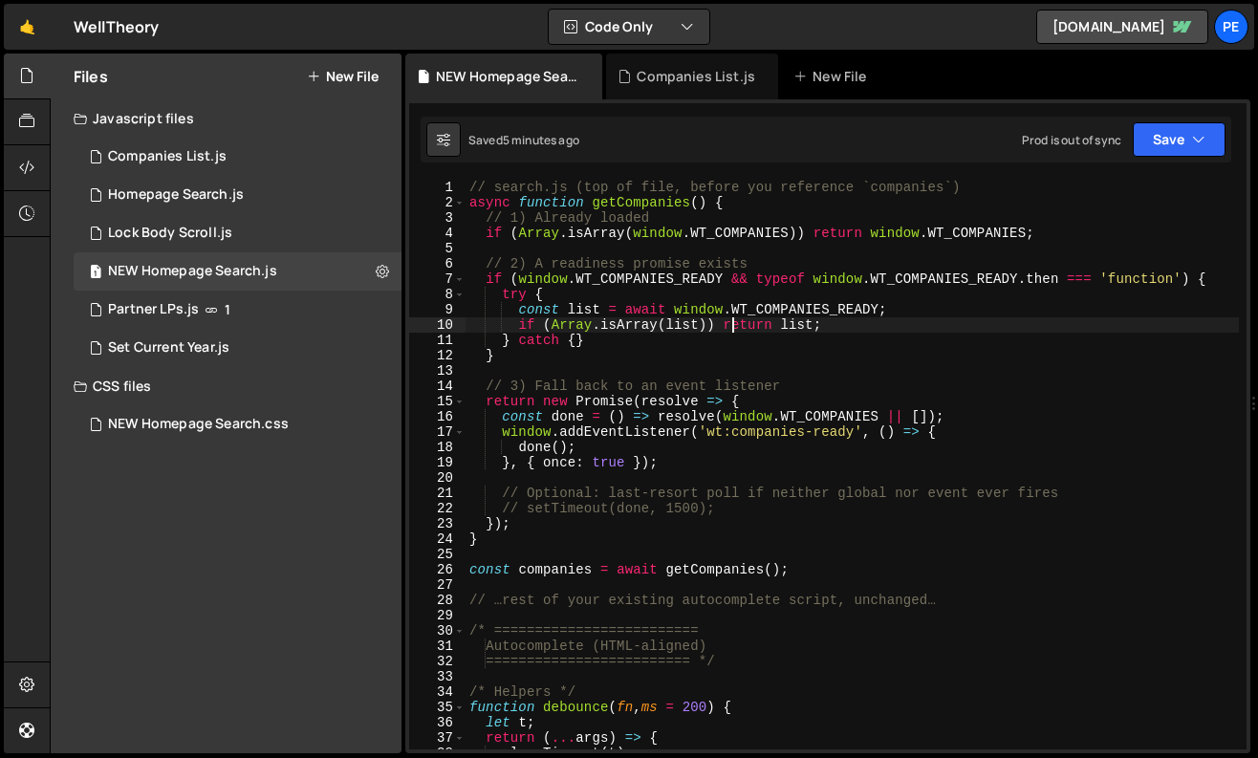
type textarea "document.querySelectorAll('.ac_component').forEach(setupAutocompleteForComponen…"
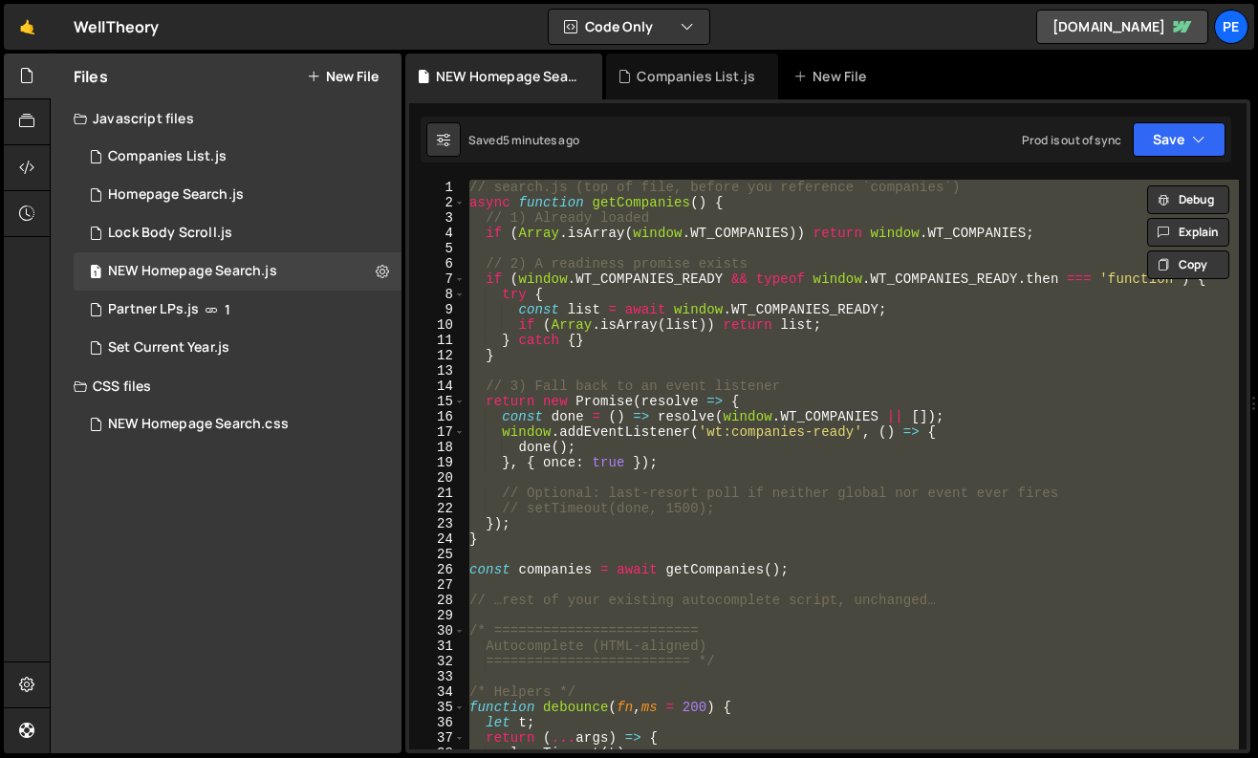
paste textarea
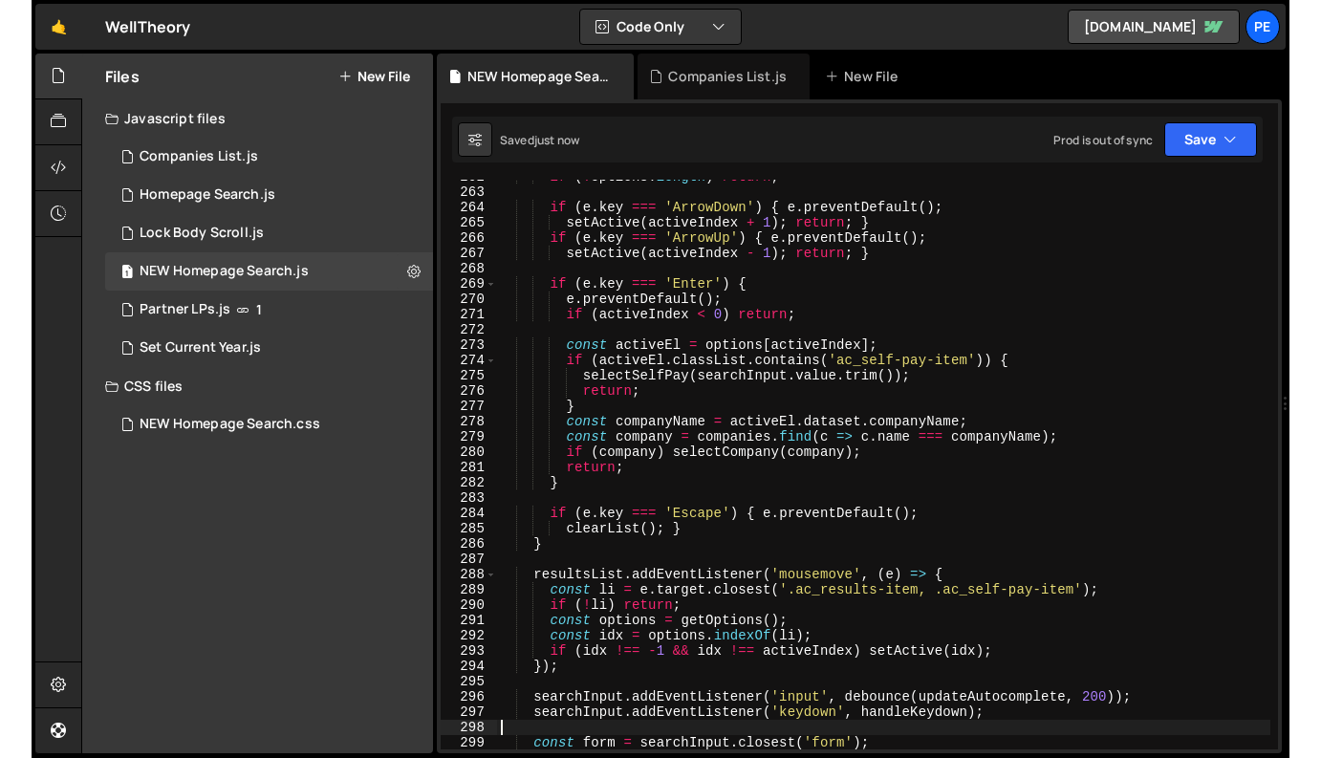
scroll to position [4065, 0]
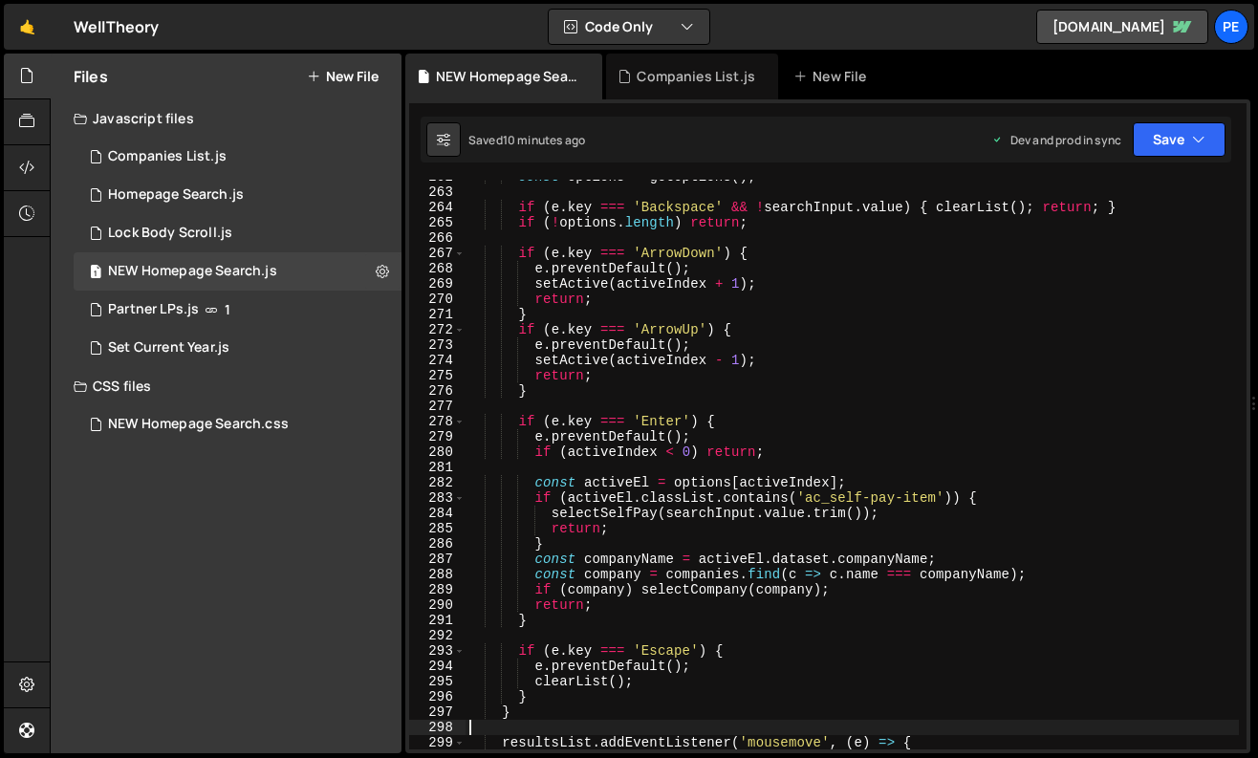
click at [857, 426] on div "const options = getOptions ( ) ; if ( e . key === 'Backspace' && ! searchInput …" at bounding box center [853, 469] width 774 height 601
type textarea "if (e.key === 'Enter') {"
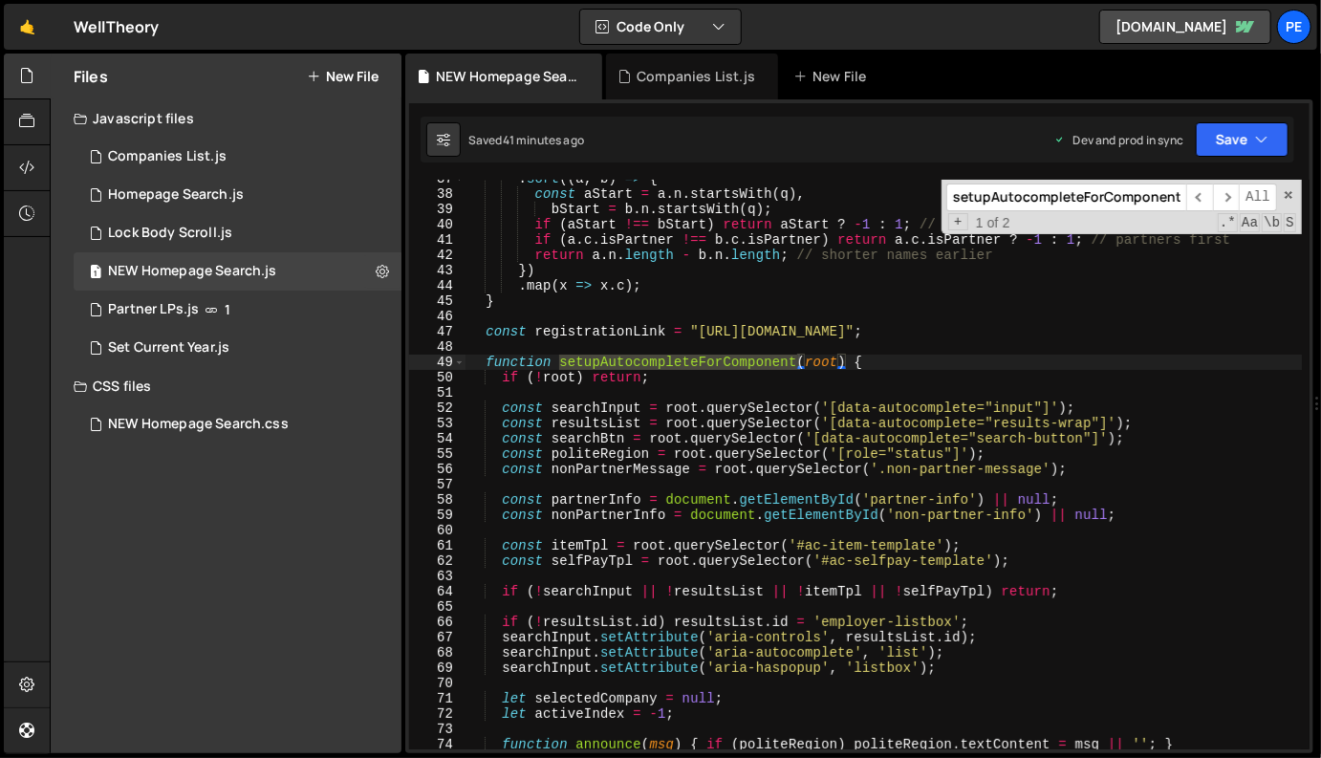
scroll to position [559, 0]
click at [1093, 200] on input "setupAutocompleteForComponent" at bounding box center [1067, 198] width 240 height 28
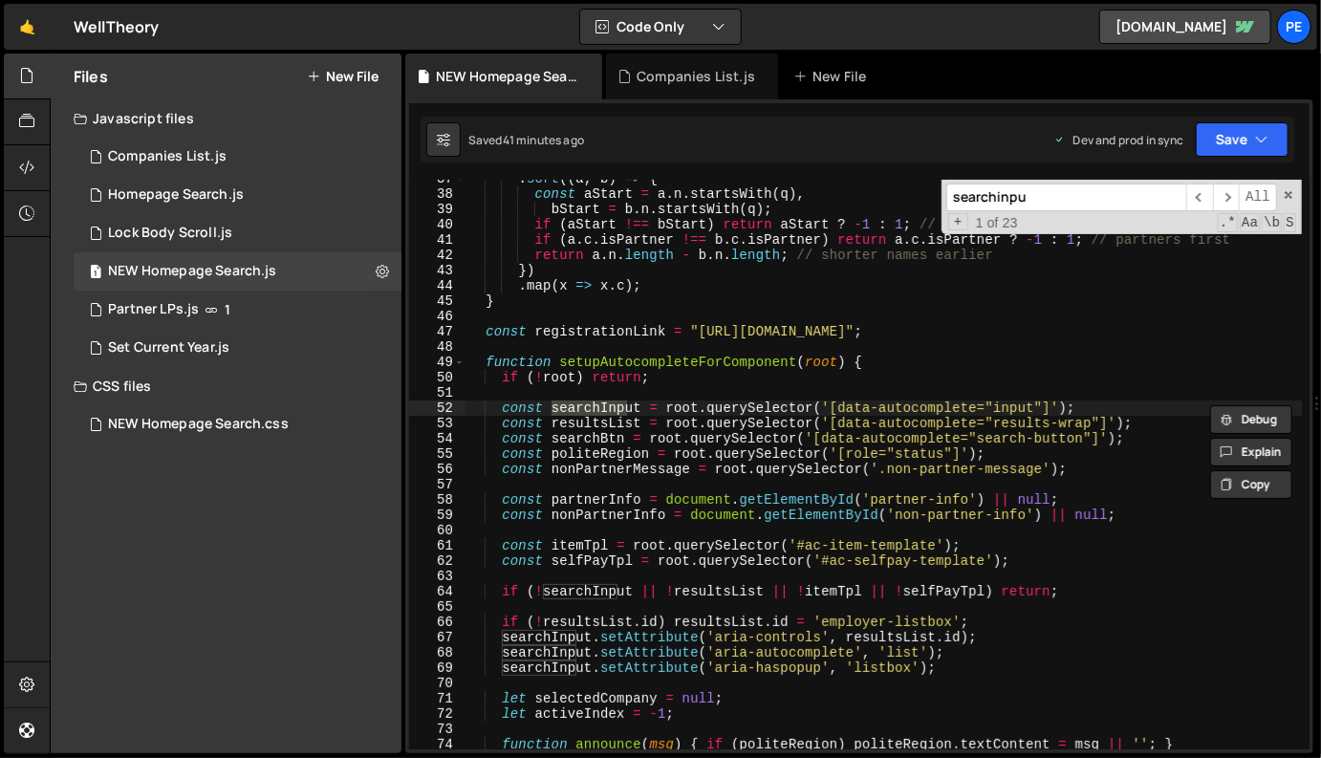
type input "searchinput"
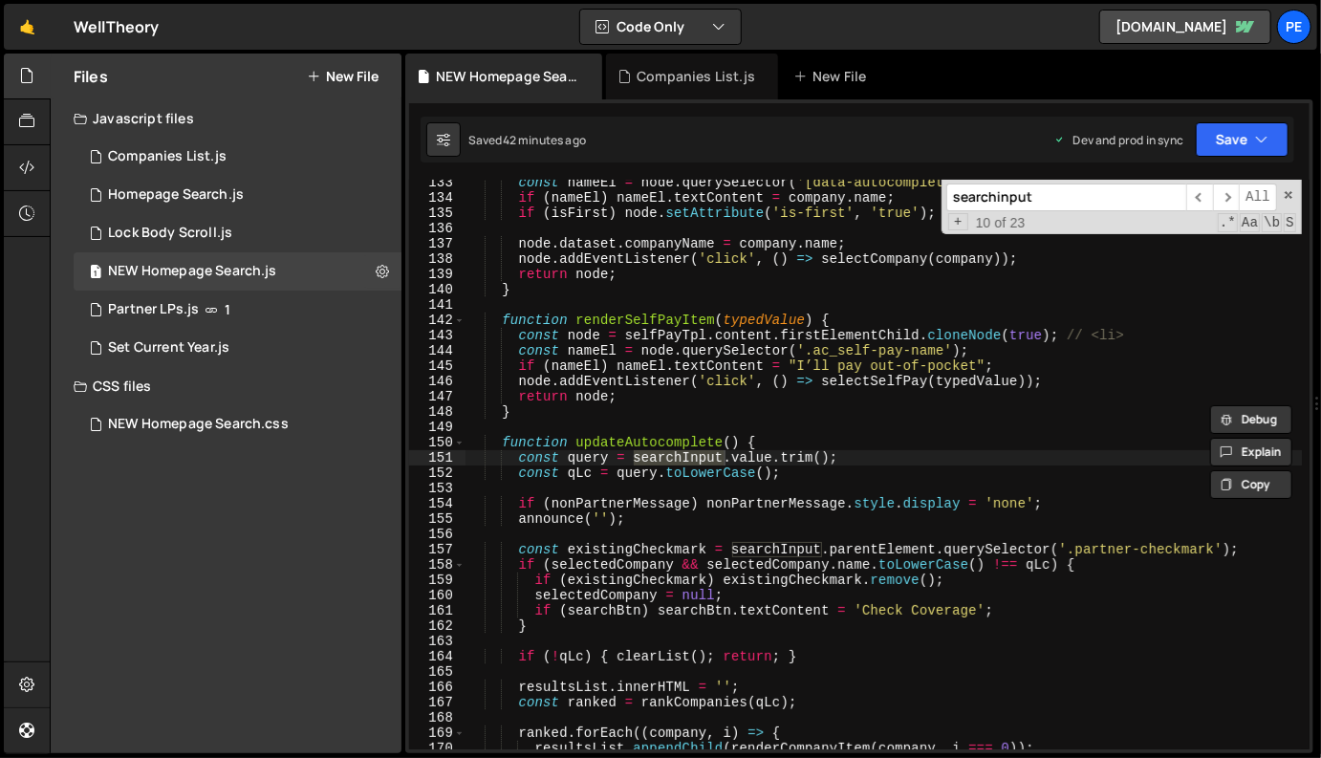
scroll to position [2024, 0]
paste input "setupAutocompleteForComponent"
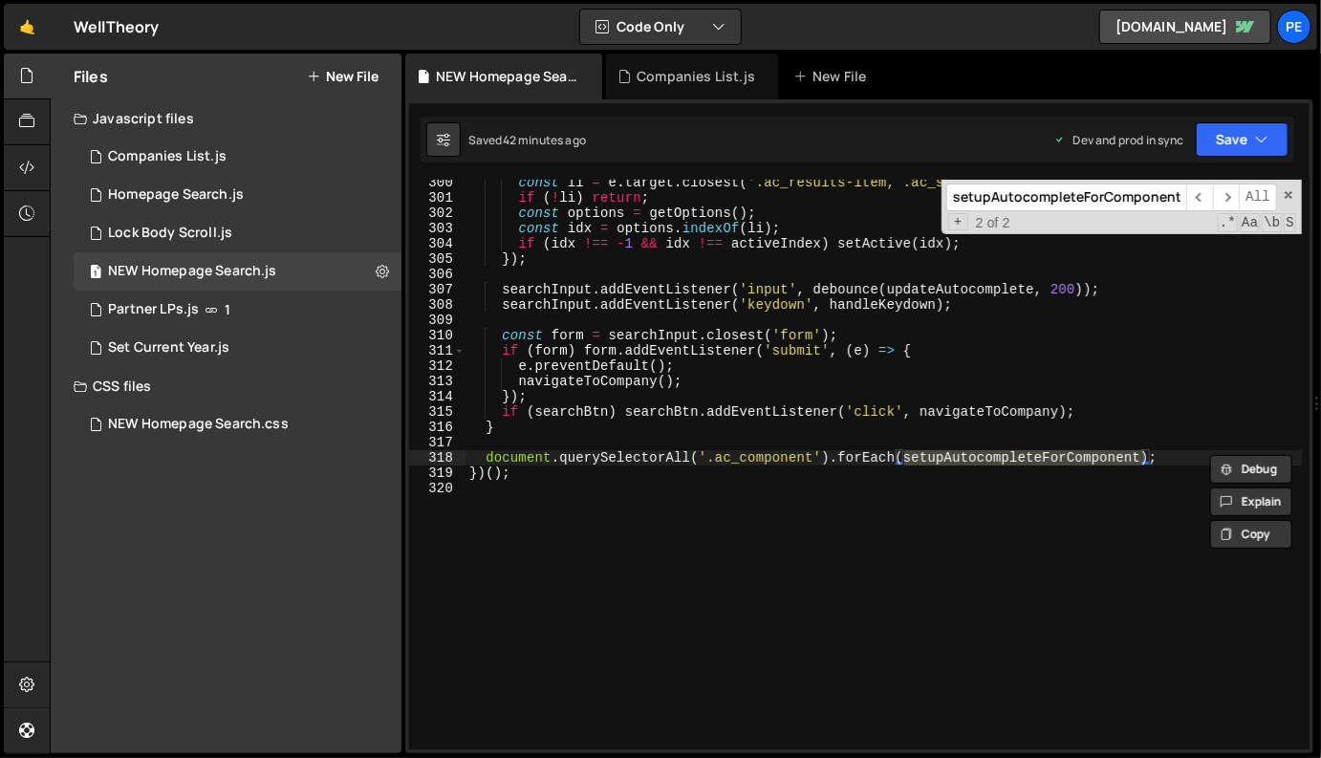
scroll to position [448, 0]
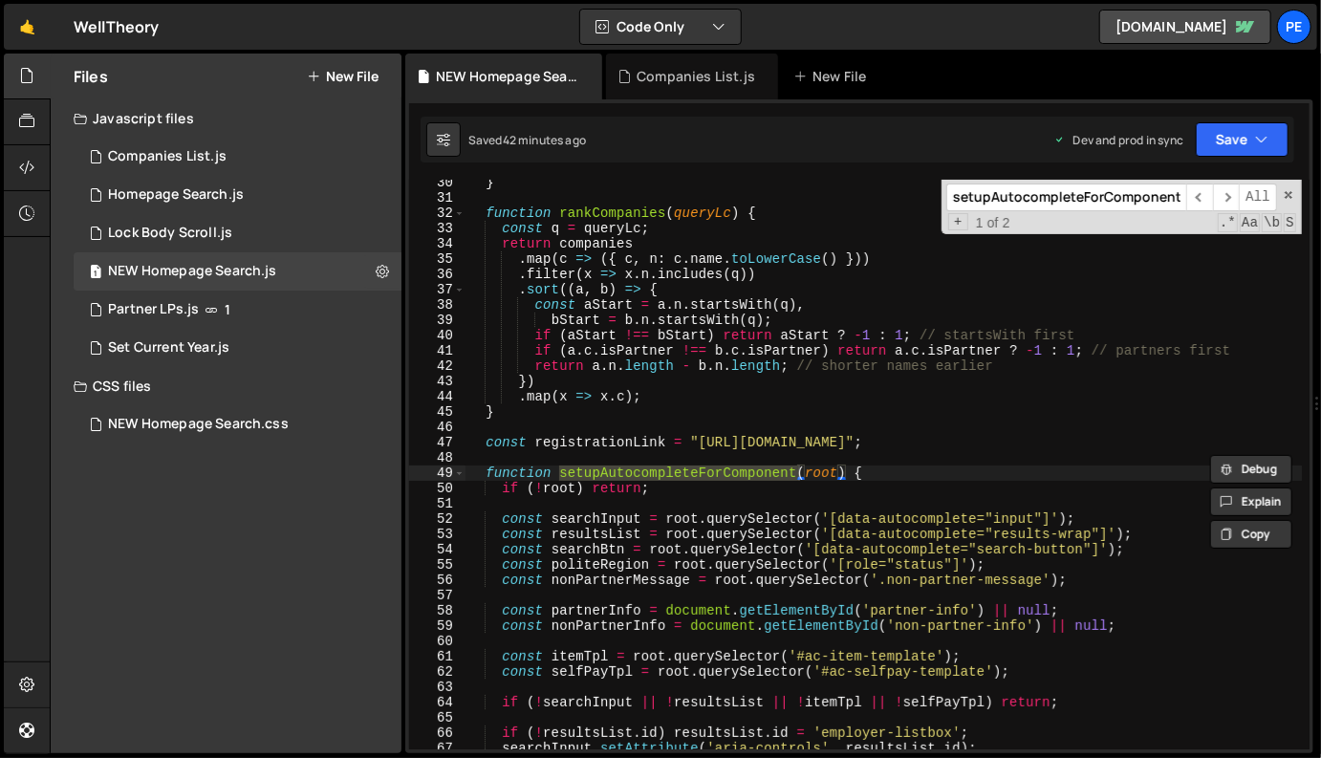
type input "setupAutocompleteForComponent"
click at [675, 401] on div "} function rankCompanies ( queryLc ) { const q = queryLc ; return companies . m…" at bounding box center [884, 475] width 837 height 601
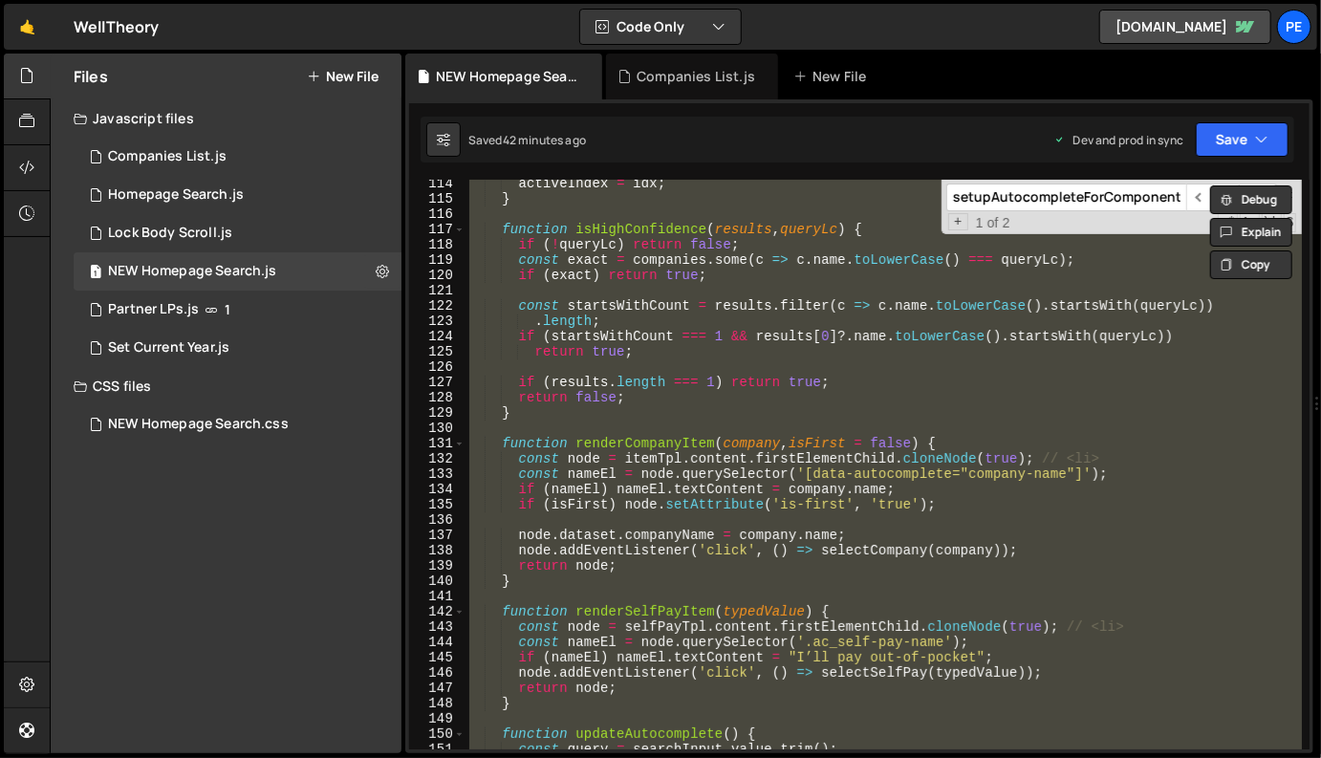
scroll to position [1732, 0]
click at [752, 342] on div "activeIndex = idx ; } function isHighConfidence ( results , queryLc ) { if ( ! …" at bounding box center [884, 476] width 837 height 601
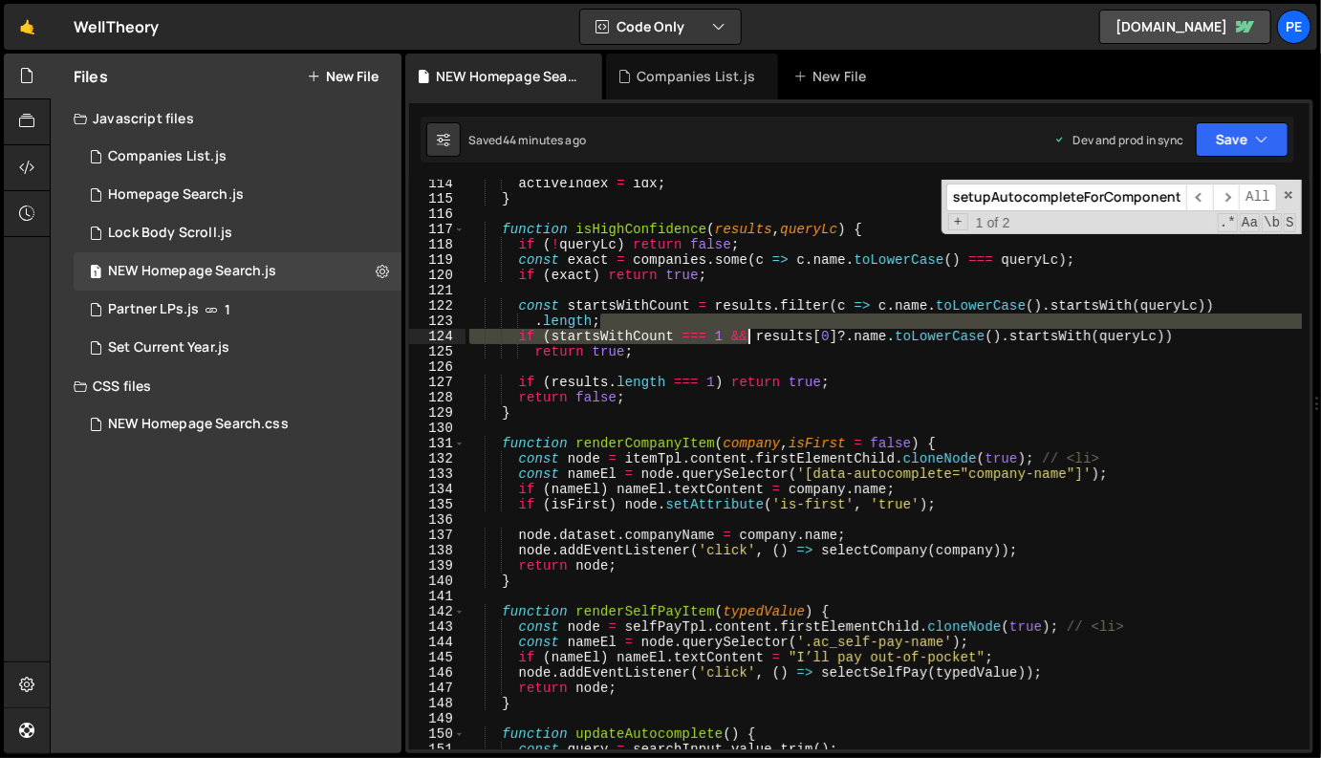
type textarea "})();"
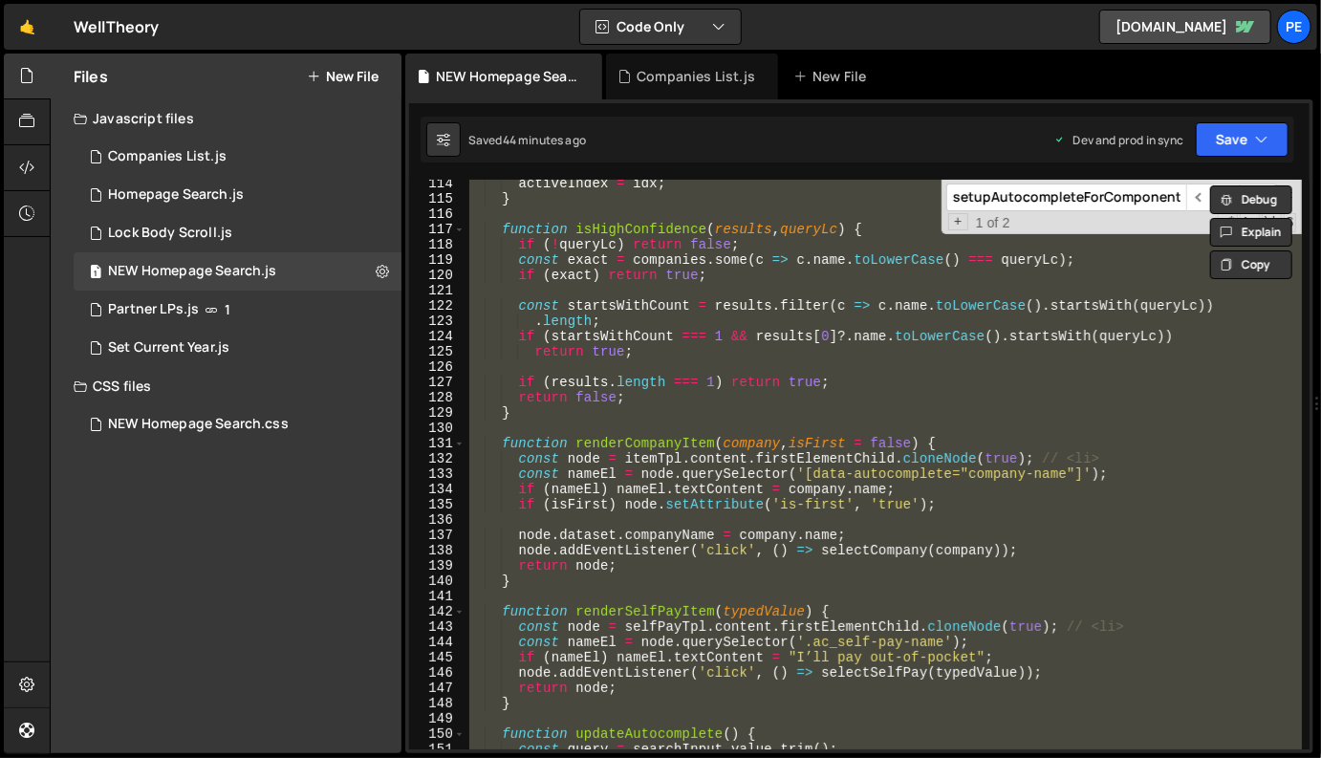
paste textarea
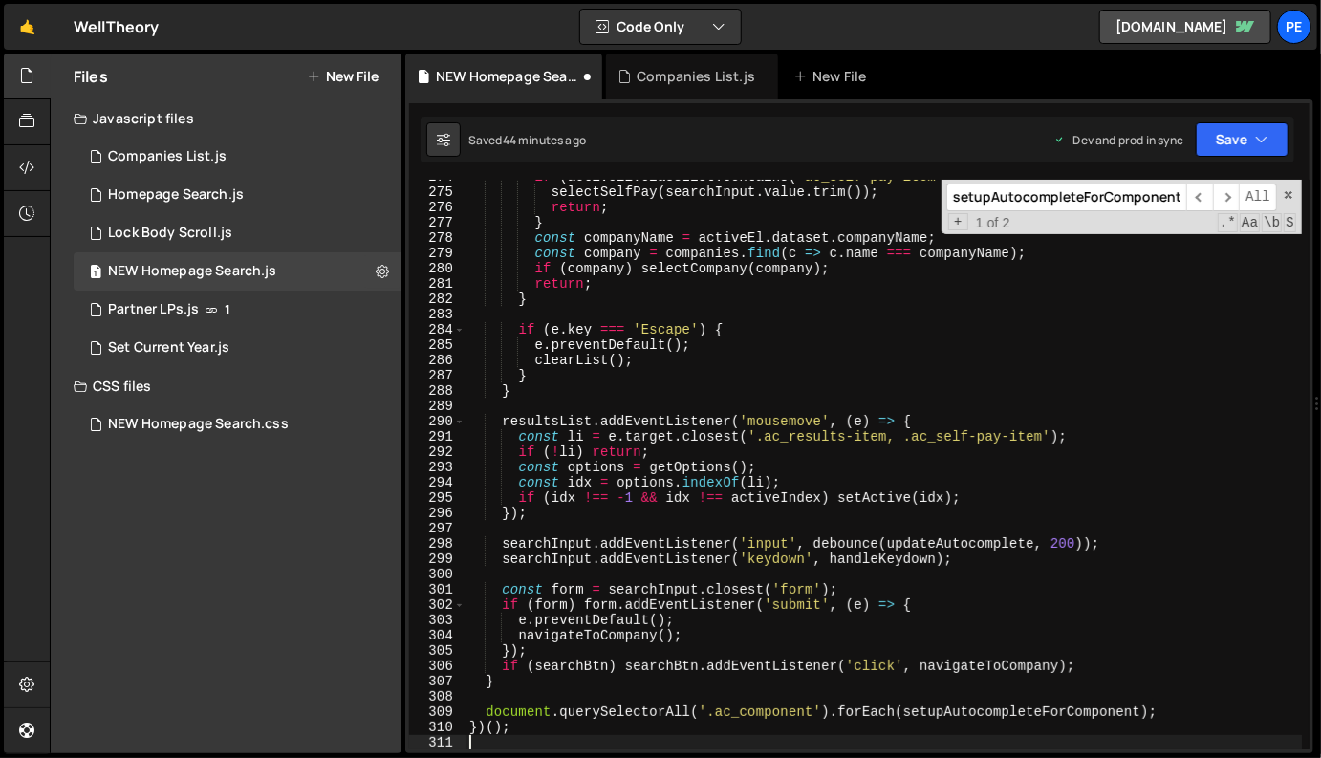
scroll to position [4186, 0]
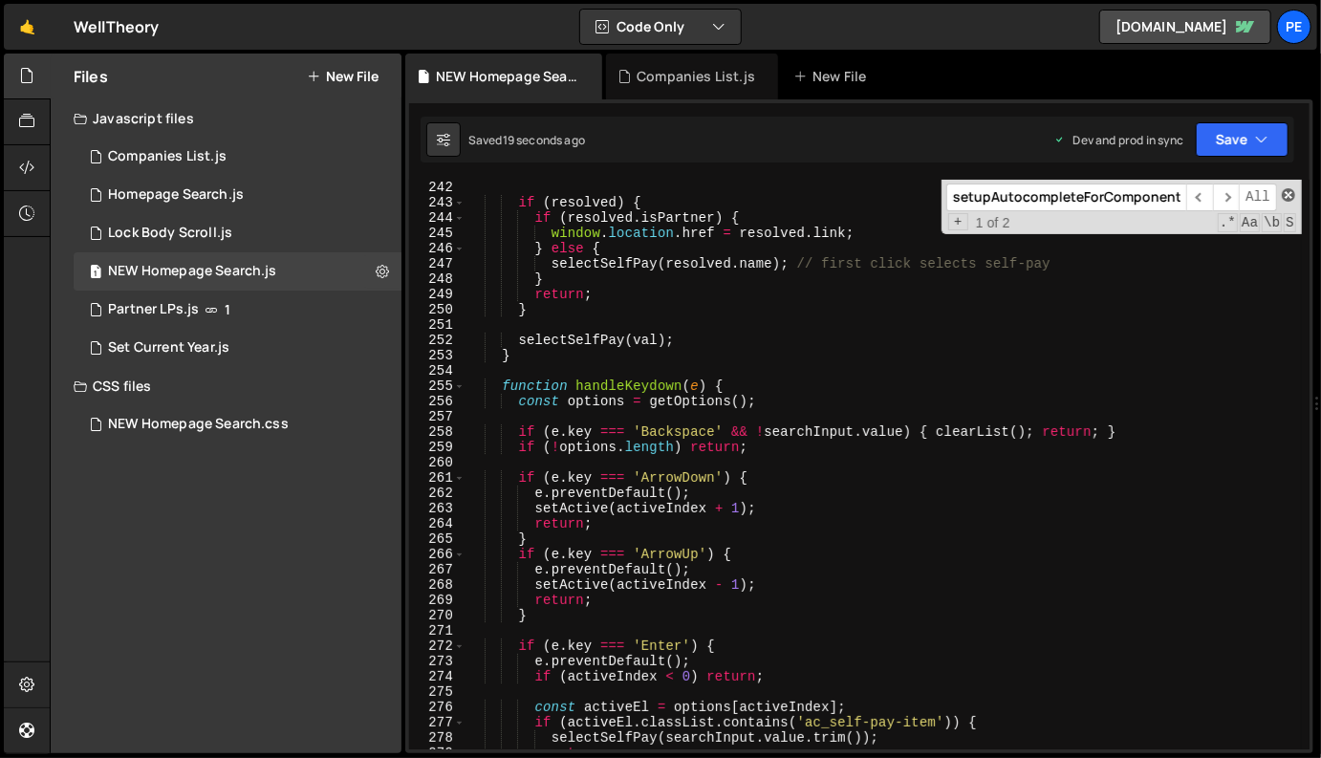
click at [1289, 189] on span at bounding box center [1288, 194] width 13 height 13
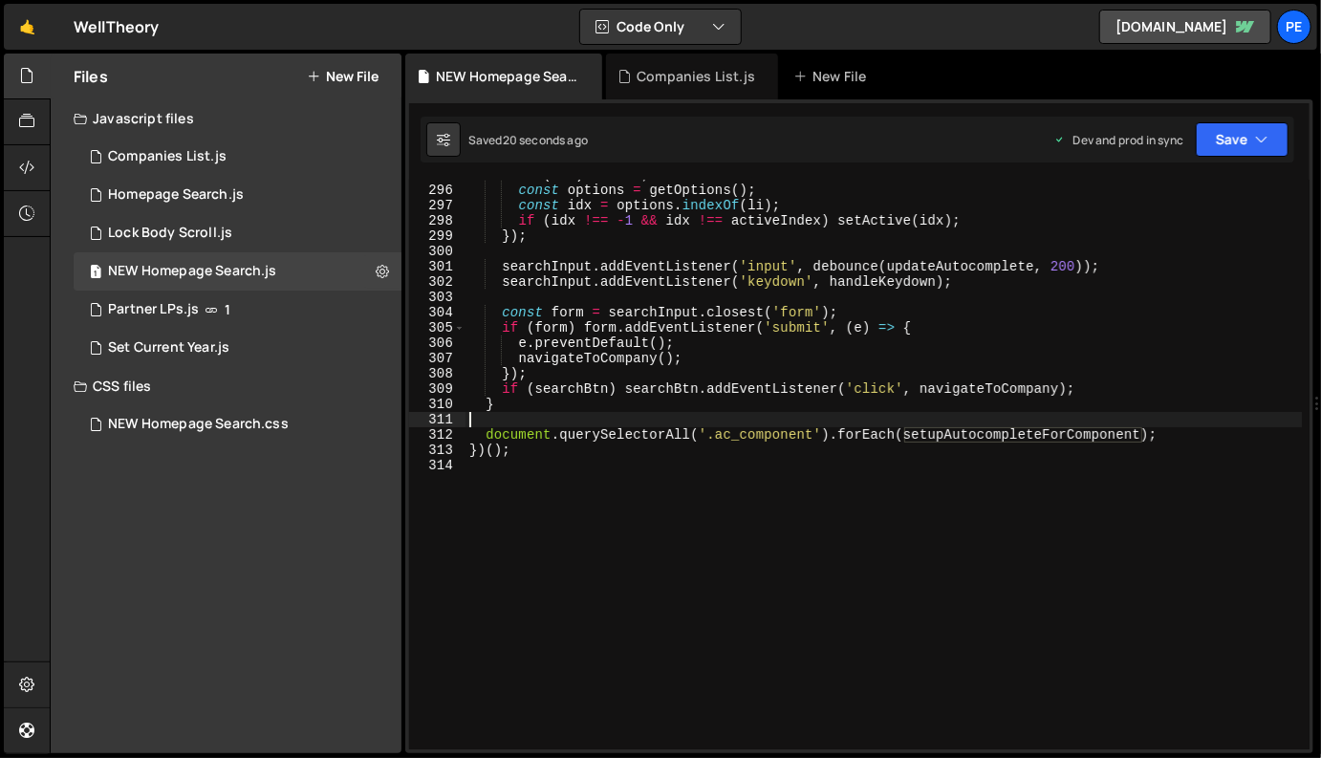
scroll to position [4510, 0]
click at [1127, 468] on div "if ( ! li ) return ; const options = getOptions ( ) ; const idx = options . ind…" at bounding box center [884, 467] width 837 height 601
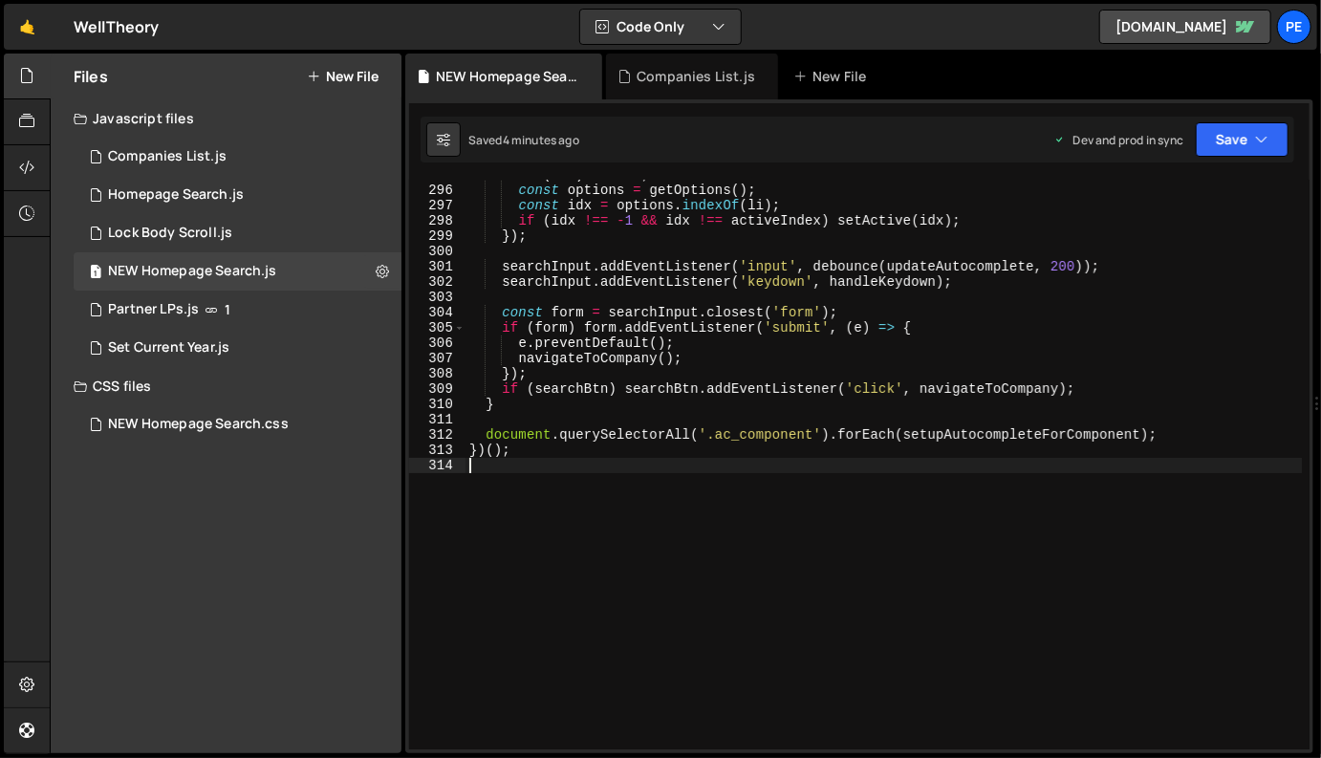
click at [681, 401] on div "if ( ! li ) return ; const options = getOptions ( ) ; const idx = options . ind…" at bounding box center [884, 467] width 837 height 601
type textarea "}"
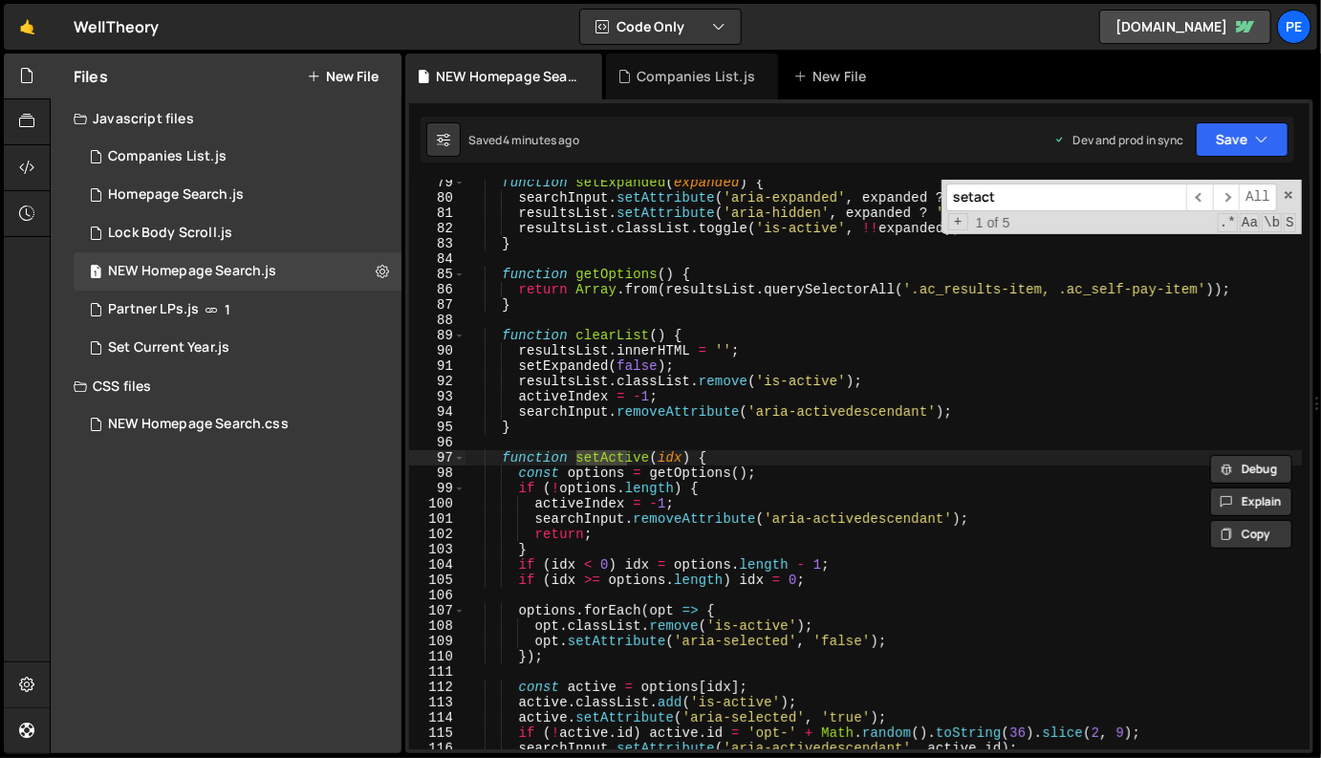
scroll to position [1198, 0]
type input "setactive"
click at [644, 522] on div "function setExpanded ( expanded ) { searchInput . setAttribute ( 'aria-expanded…" at bounding box center [884, 475] width 837 height 601
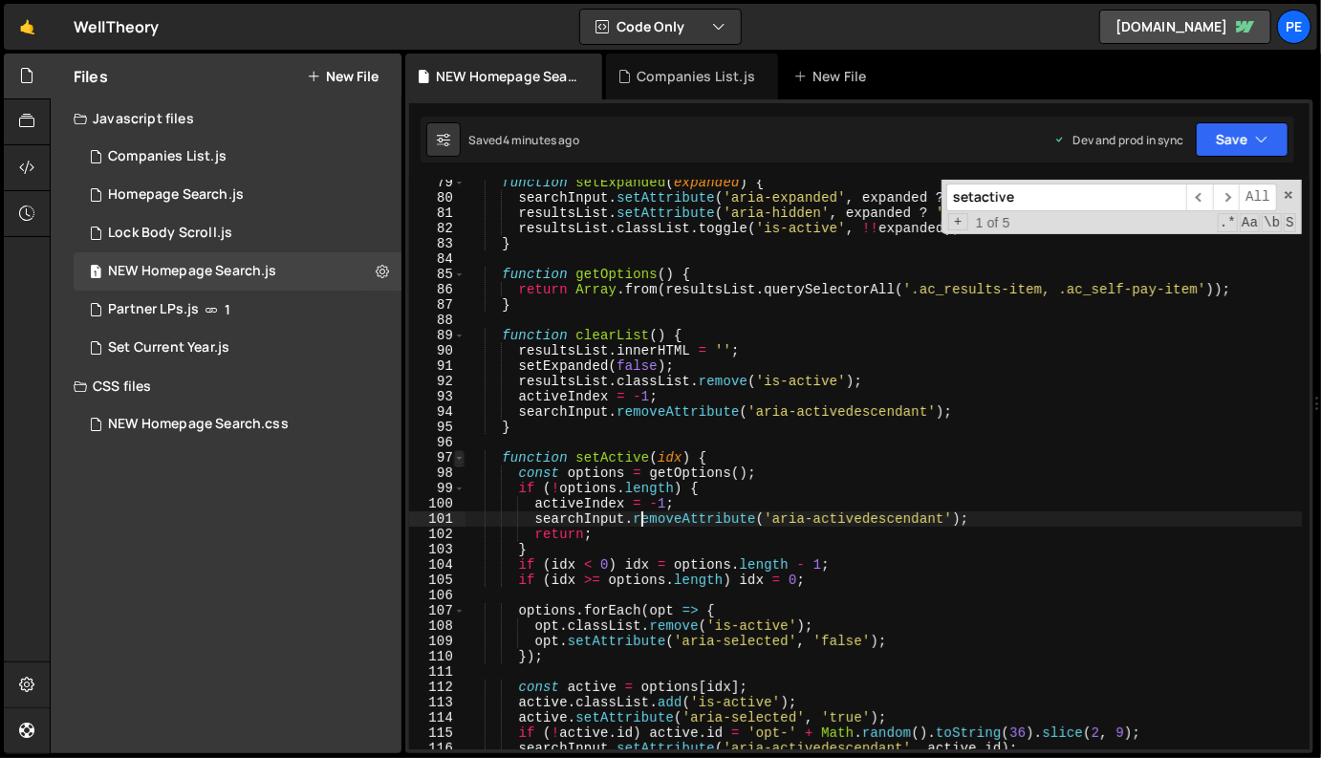
click at [454, 457] on span at bounding box center [459, 457] width 11 height 15
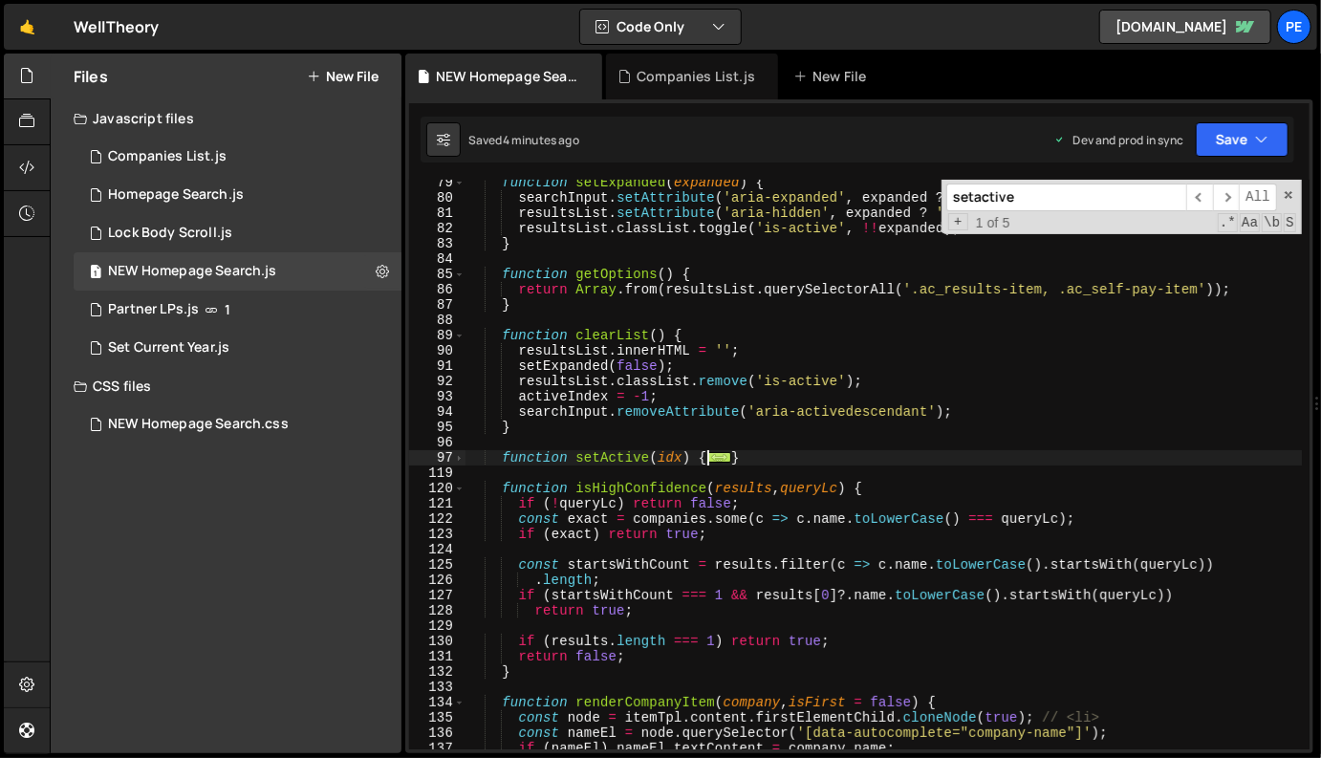
click at [498, 462] on div "function setExpanded ( expanded ) { searchInput . setAttribute ( 'aria-expanded…" at bounding box center [884, 475] width 837 height 601
click at [509, 461] on div "function setExpanded ( expanded ) { searchInput . setAttribute ( 'aria-expanded…" at bounding box center [884, 475] width 837 height 601
type textarea "activeIndex = idx; }"
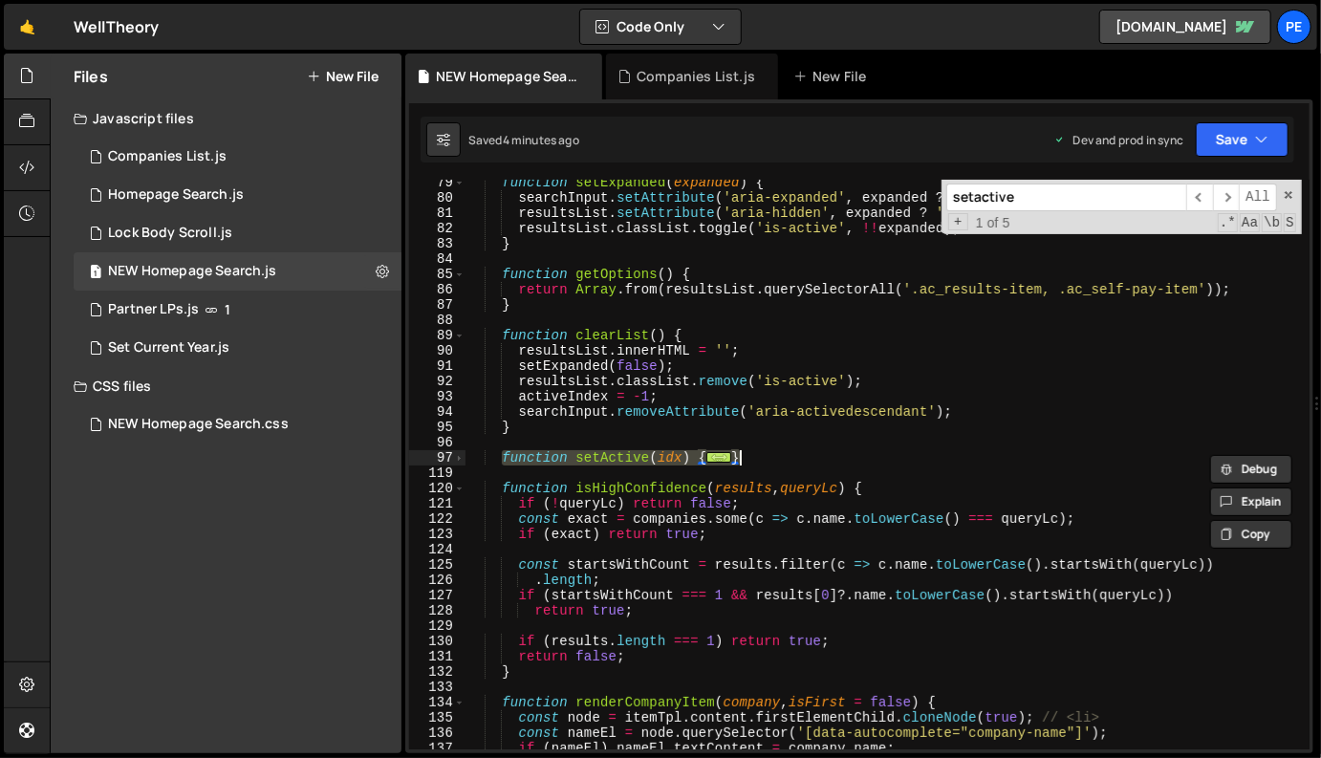
paste textarea
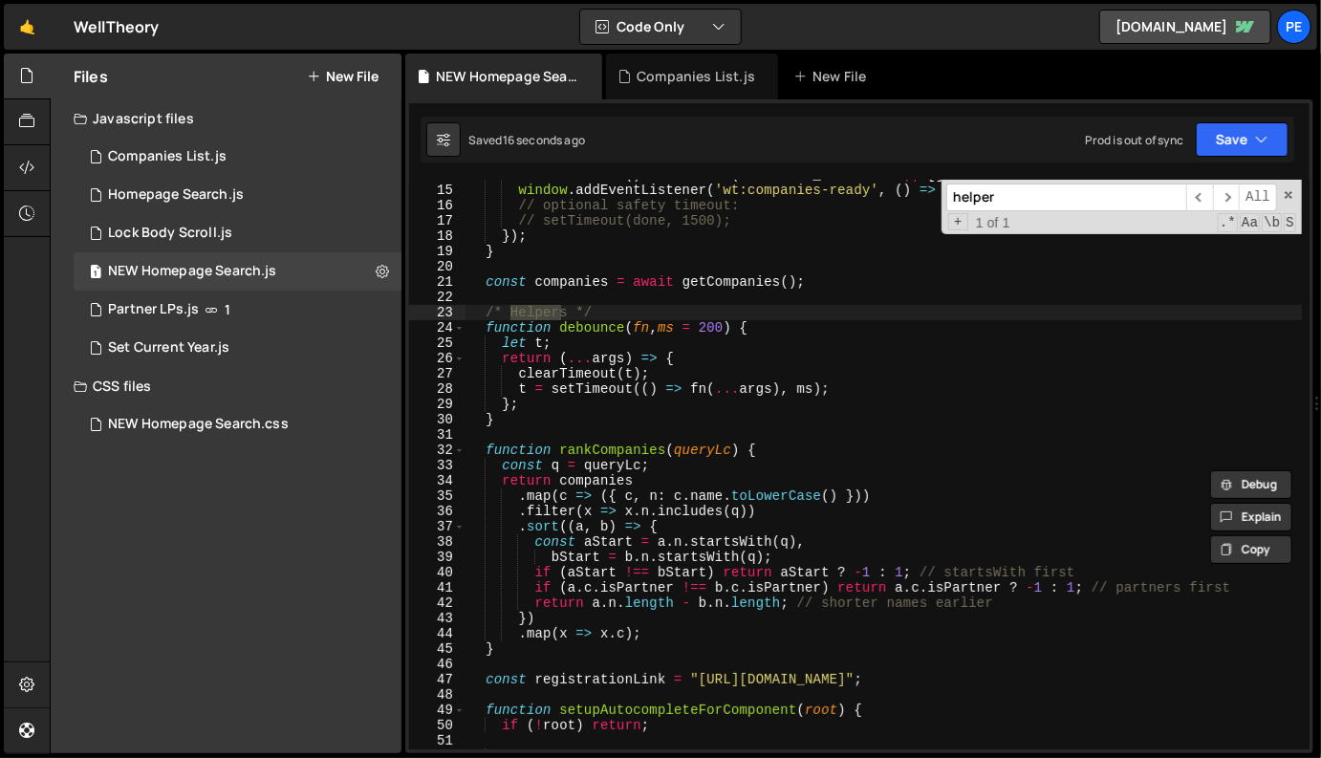
scroll to position [210, 0]
type input "helper"
type textarea "}"
click at [572, 420] on div "const done = ( ) => resolve ( window . WT_COMPANIES || [ ]) ; window . addEvent…" at bounding box center [884, 467] width 837 height 601
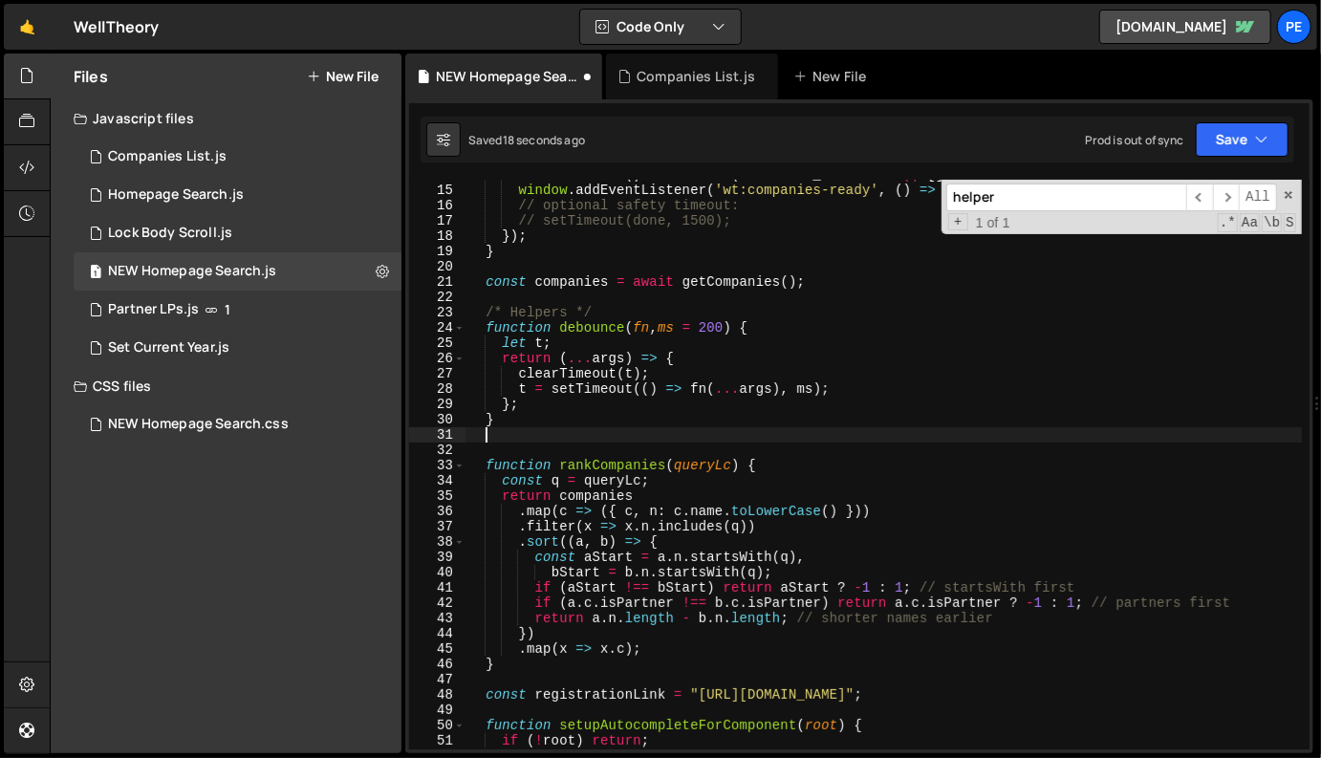
paste textarea
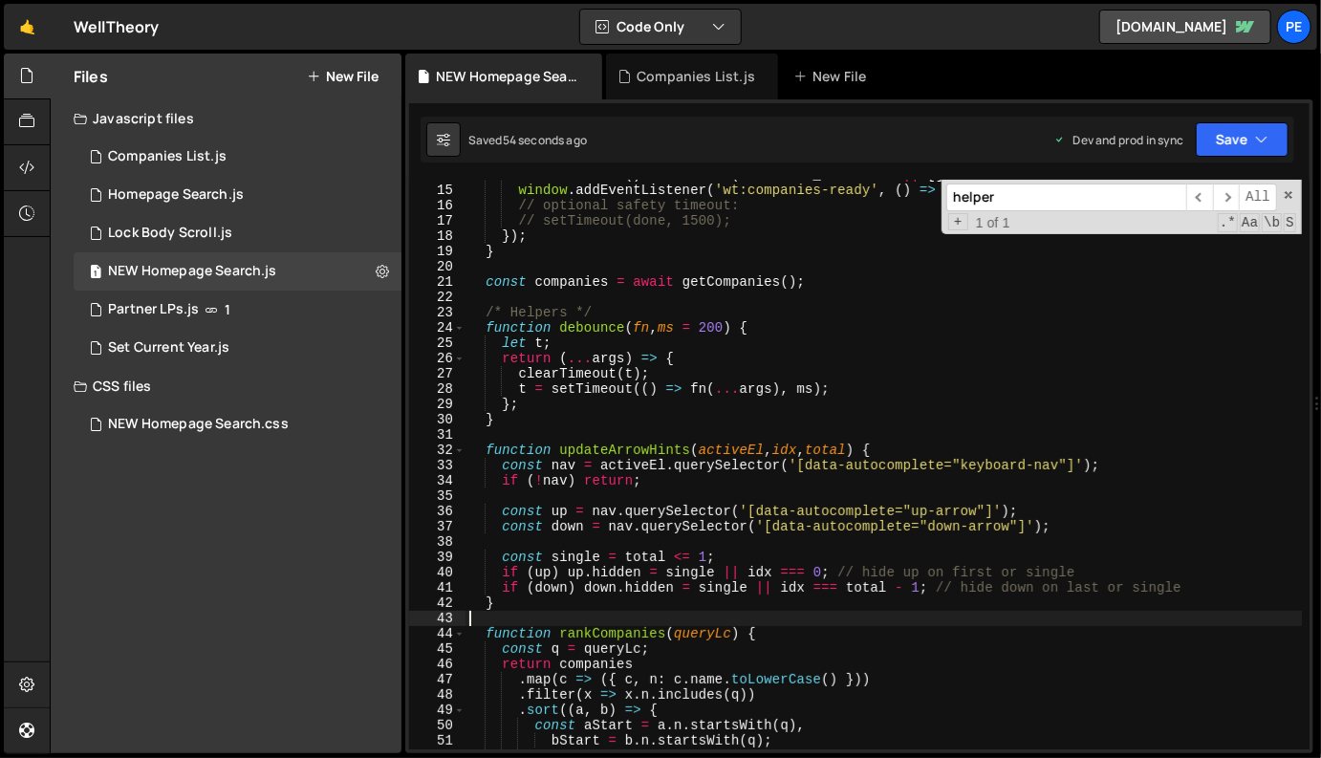
click at [878, 484] on div "const done = ( ) => resolve ( window . WT_COMPANIES || [ ]) ; window . addEvent…" at bounding box center [884, 467] width 837 height 601
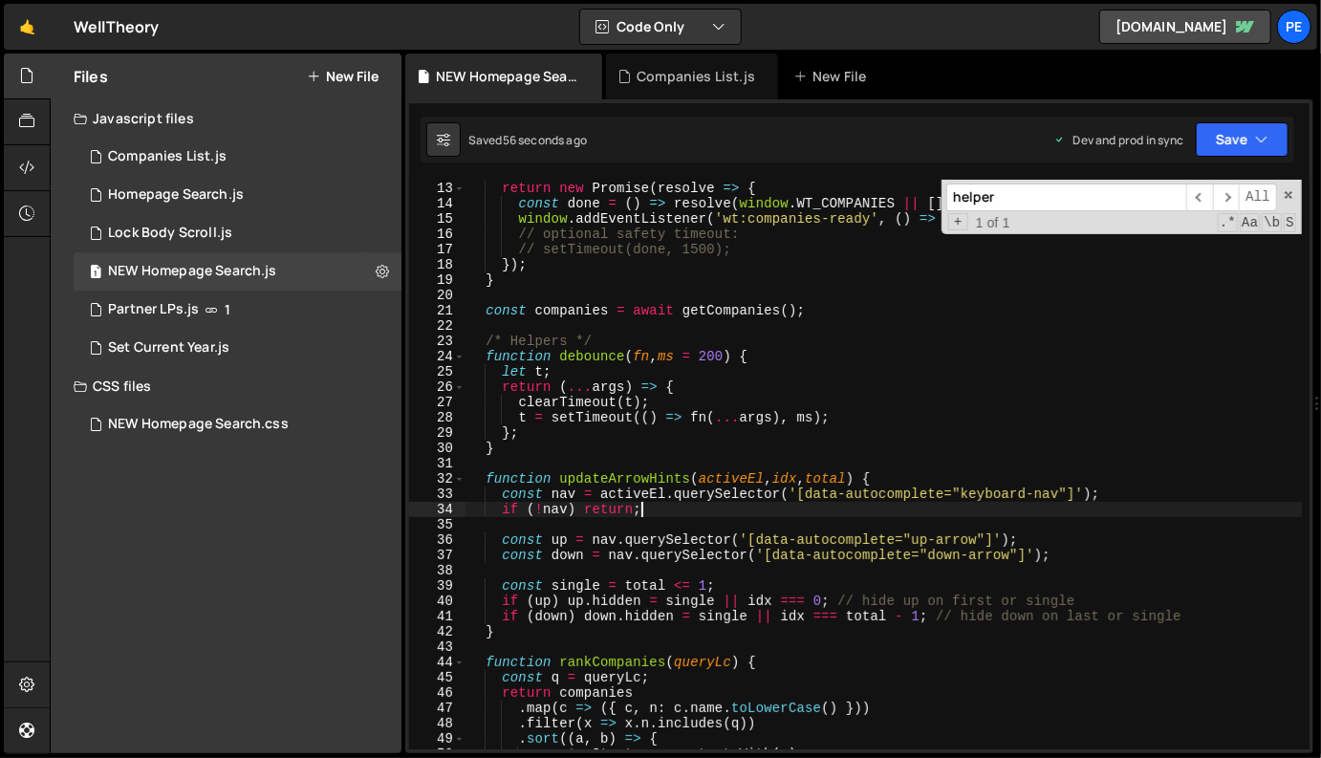
scroll to position [182, 0]
click at [852, 500] on div "return new Promise ( resolve => { const done = ( ) => resolve ( window . WT_COM…" at bounding box center [884, 465] width 837 height 601
click at [752, 434] on div "return new Promise ( resolve => { const done = ( ) => resolve ( window . WT_COM…" at bounding box center [884, 465] width 837 height 601
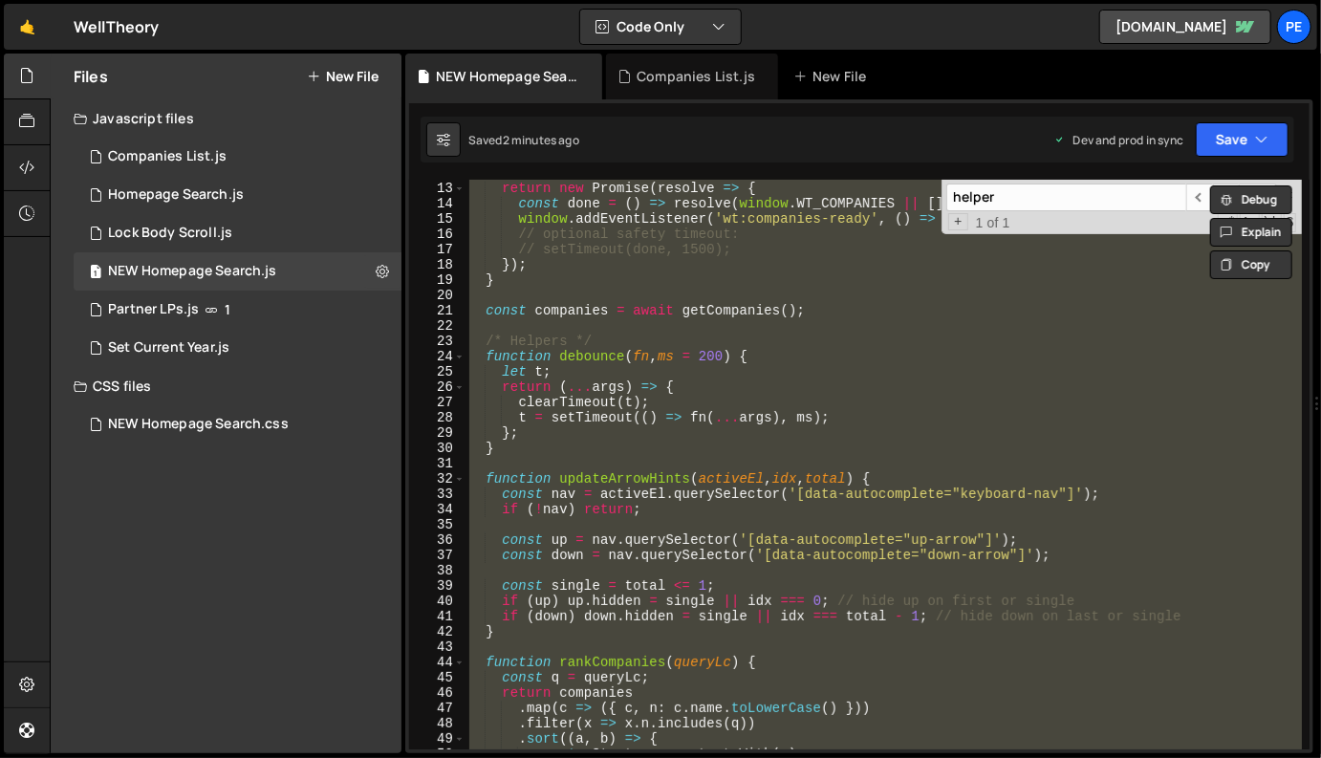
click at [803, 405] on div "return new Promise ( resolve => { const done = ( ) => resolve ( window . WT_COM…" at bounding box center [884, 465] width 837 height 570
type textarea "clearTimeout(t);"
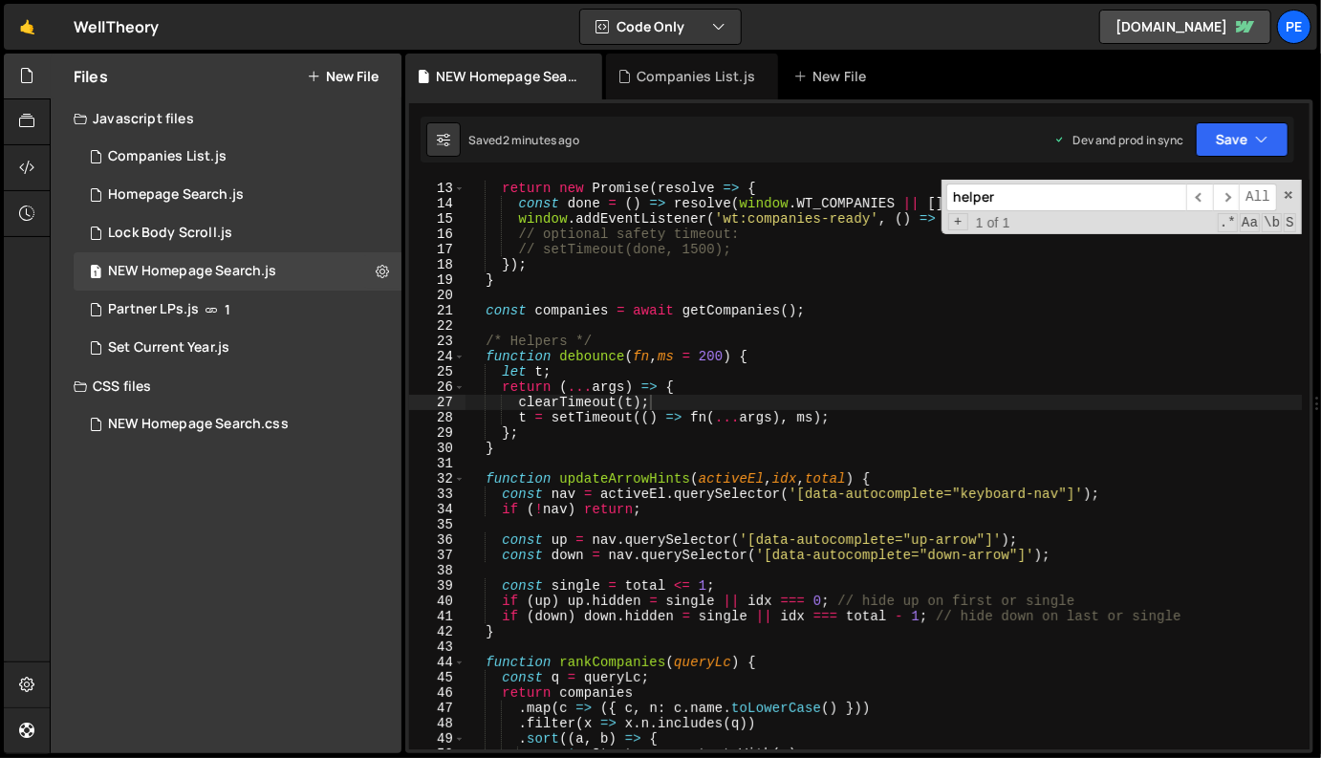
click at [1296, 188] on div "helper ​ ​ All Replace All + 1 of 1 .* Aa \b S" at bounding box center [1122, 207] width 360 height 55
click at [1283, 191] on span at bounding box center [1288, 194] width 13 height 13
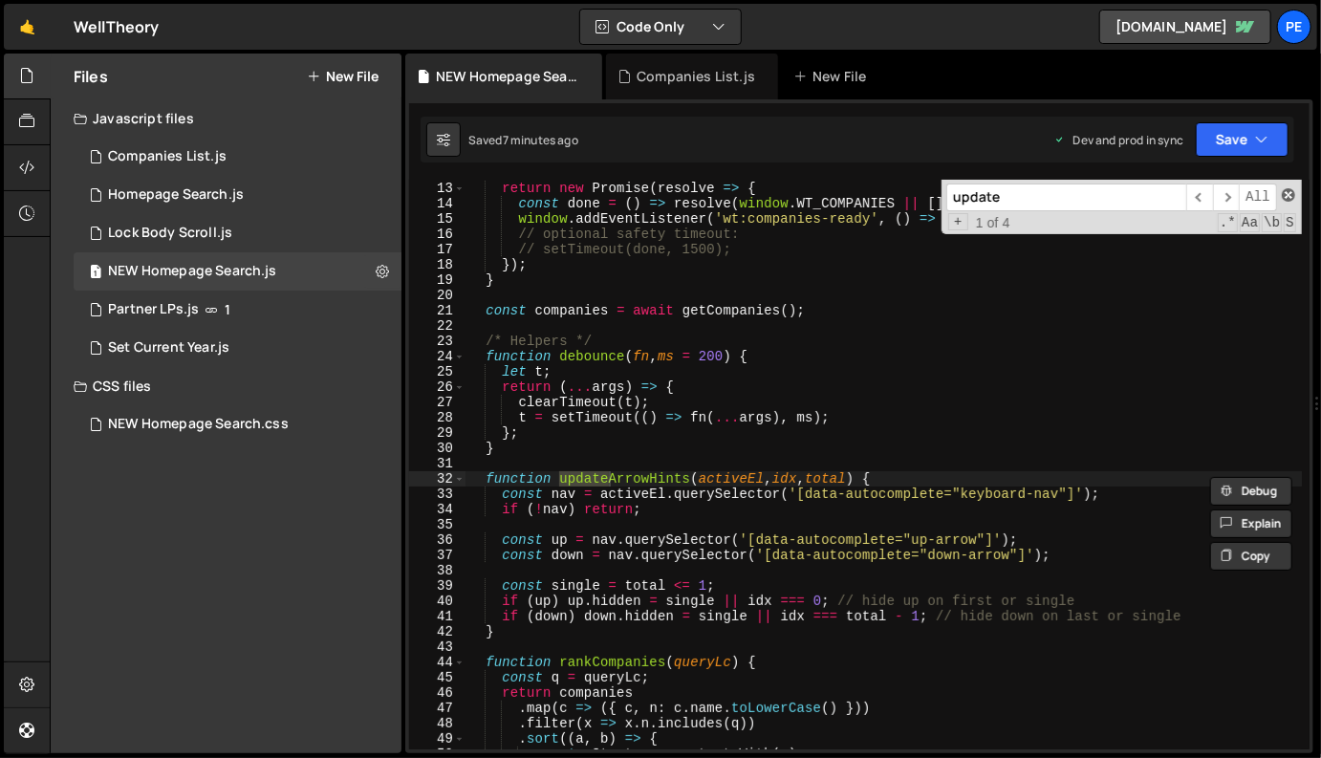
paste input "ArrowHints"
type input "updateArrowHints"
type textarea "}"
click at [688, 455] on div "return new Promise ( resolve => { const done = ( ) => resolve ( window . WT_COM…" at bounding box center [884, 465] width 837 height 601
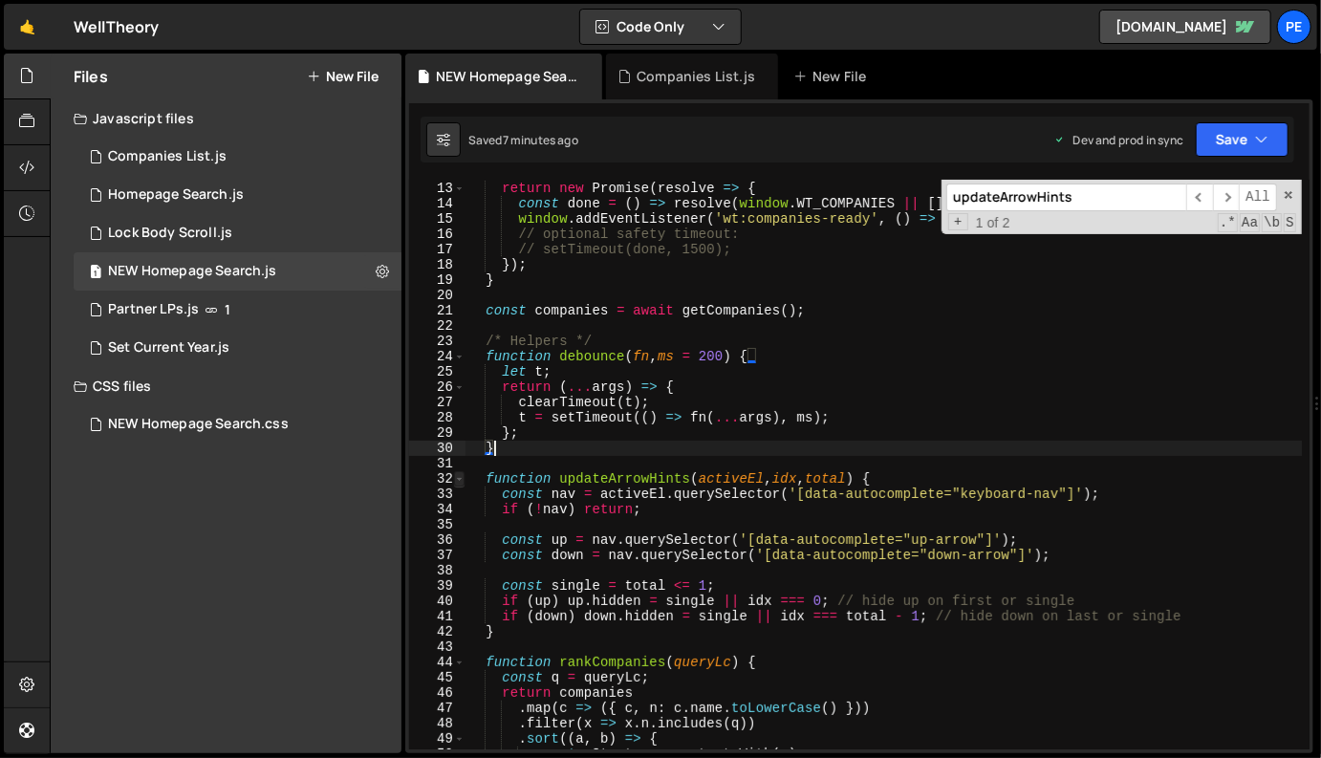
click at [457, 479] on span at bounding box center [459, 478] width 11 height 15
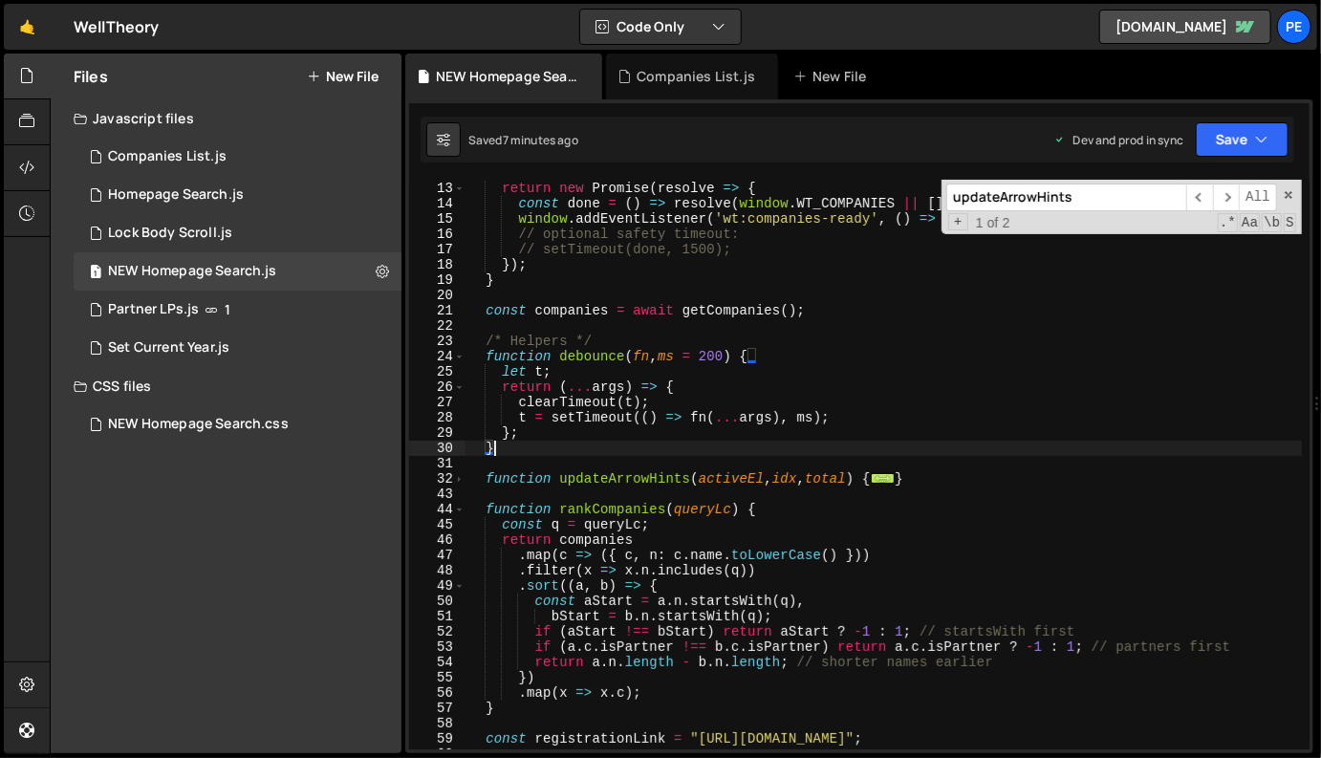
click at [957, 489] on div "return new Promise ( resolve => { const done = ( ) => resolve ( window . WT_COM…" at bounding box center [884, 465] width 837 height 601
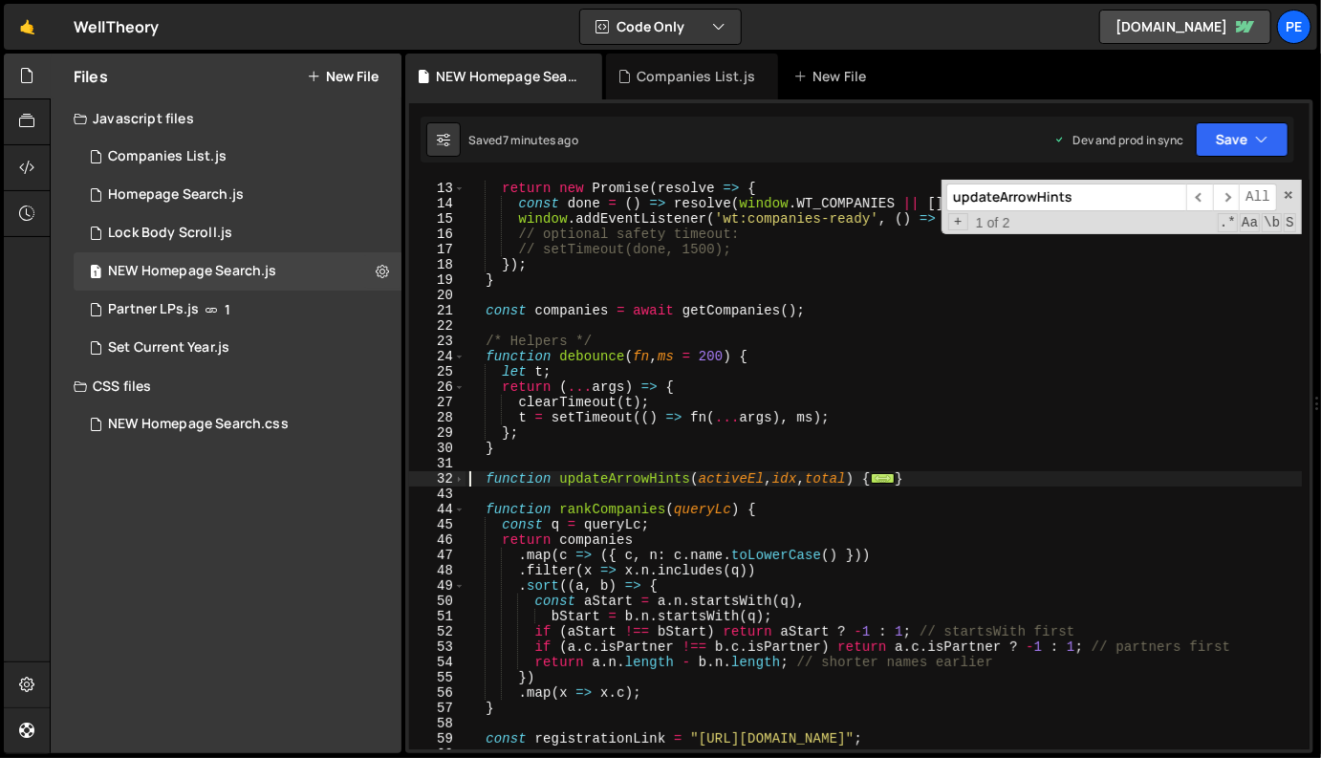
type textarea "if (down) down.hidden = single || idx === total - 1; // hide down on last or si…"
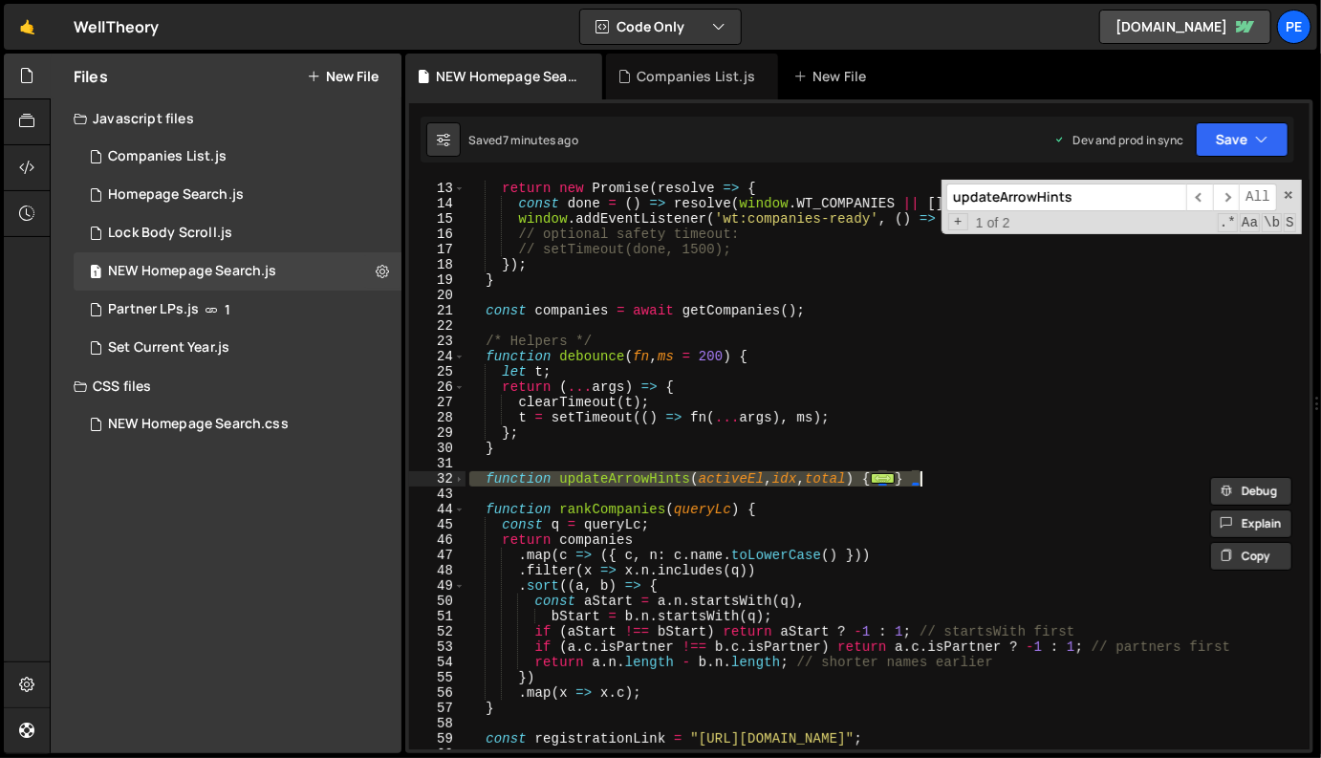
paste textarea
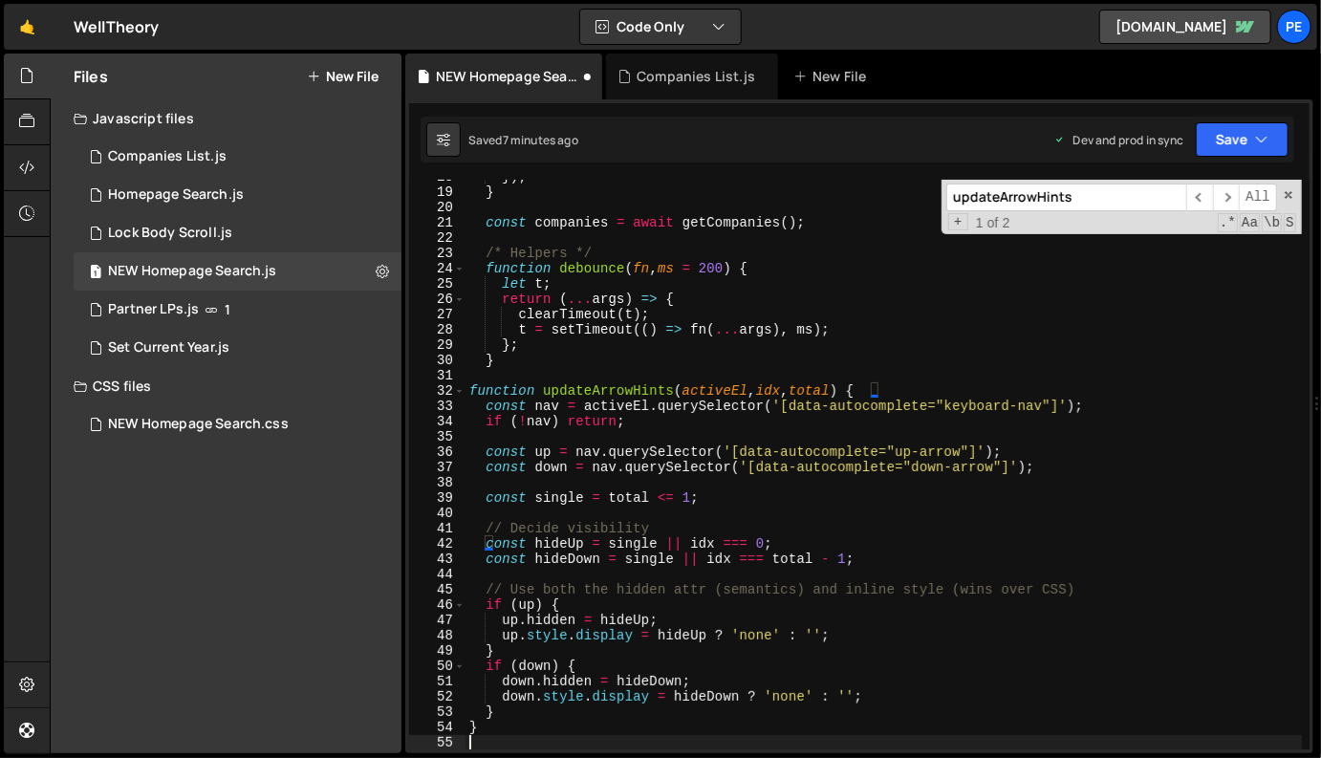
scroll to position [271, 0]
type textarea "})();"
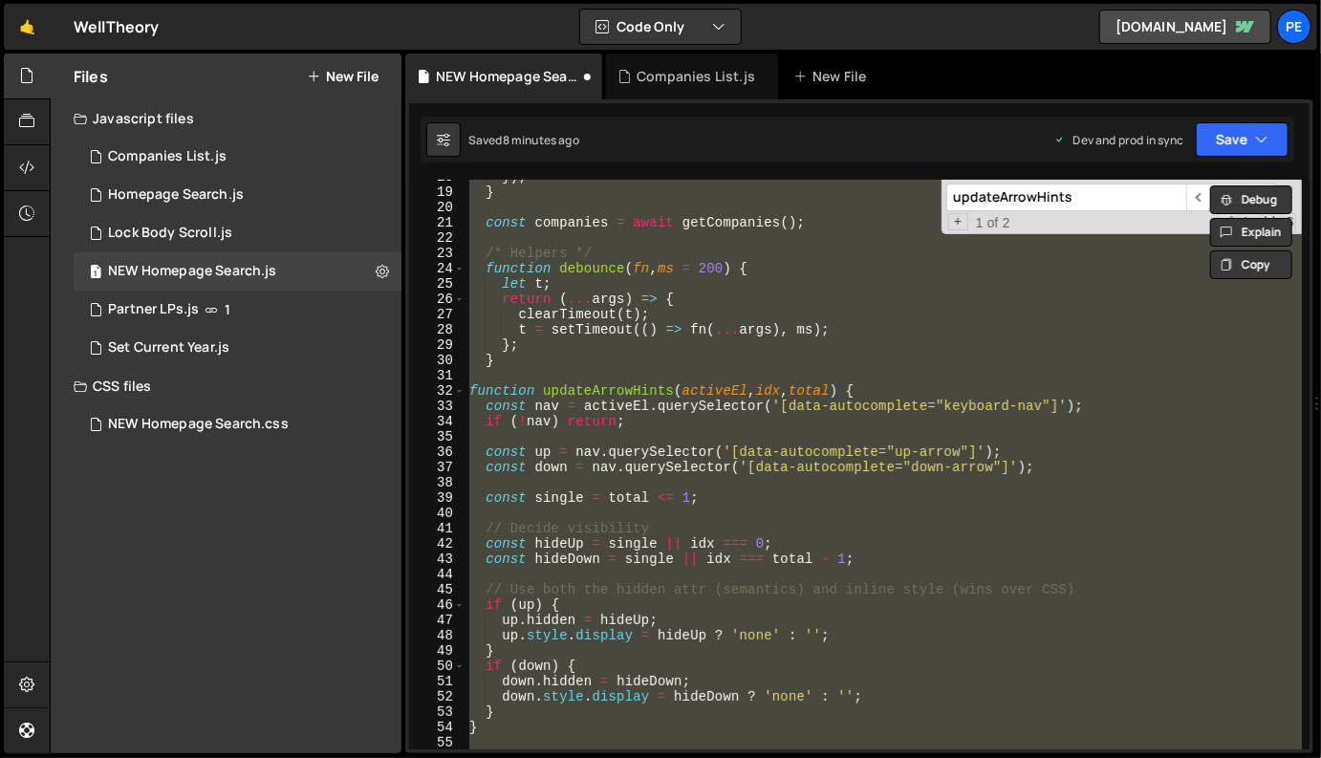
scroll to position [4916, 0]
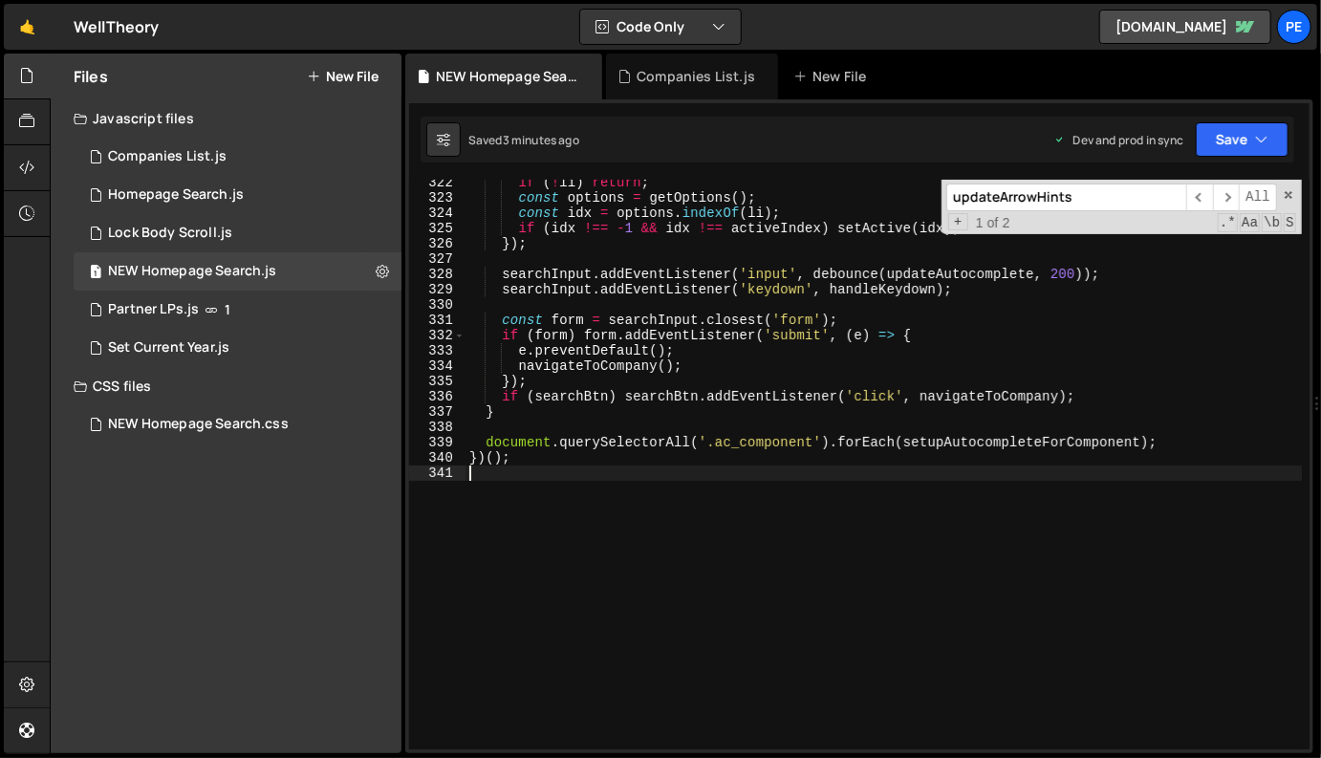
click at [702, 307] on div "if ( ! li ) return ; const options = getOptions ( ) ; const idx = options . ind…" at bounding box center [884, 475] width 837 height 601
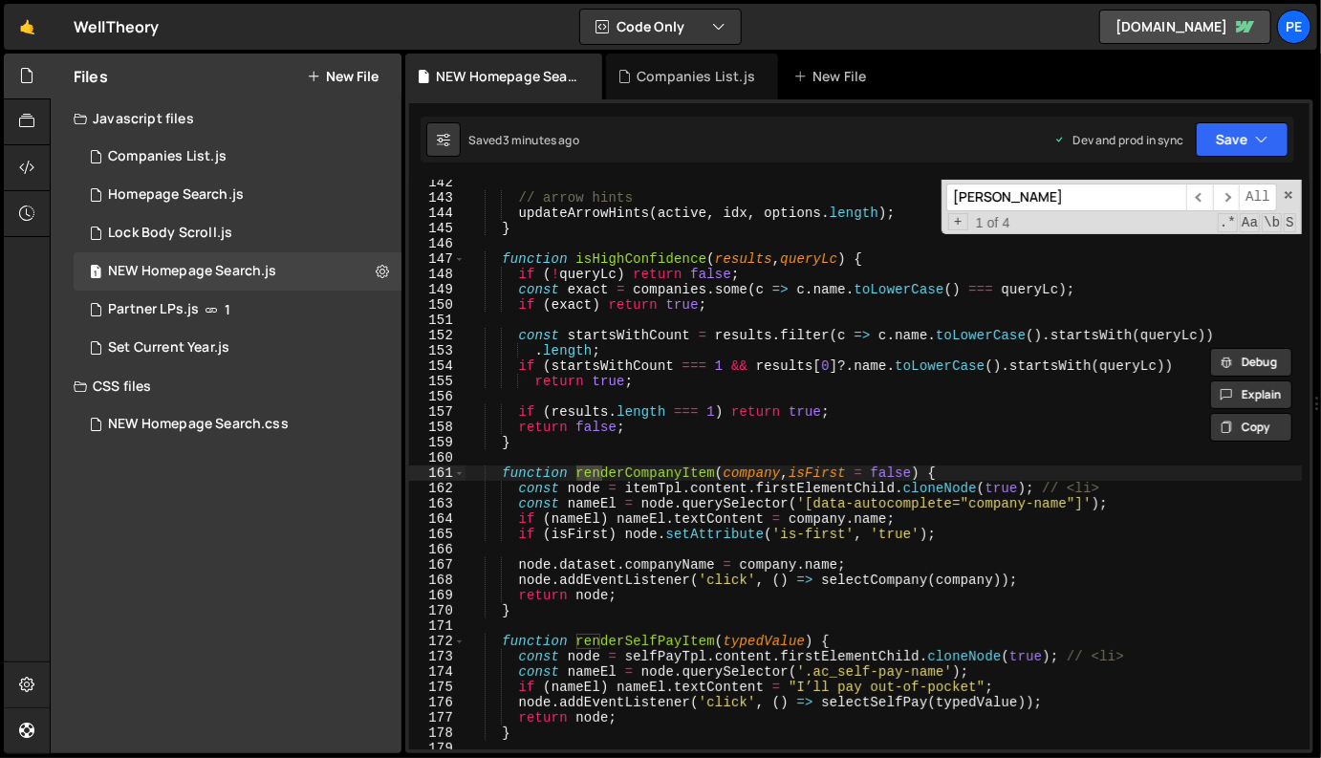
scroll to position [2162, 0]
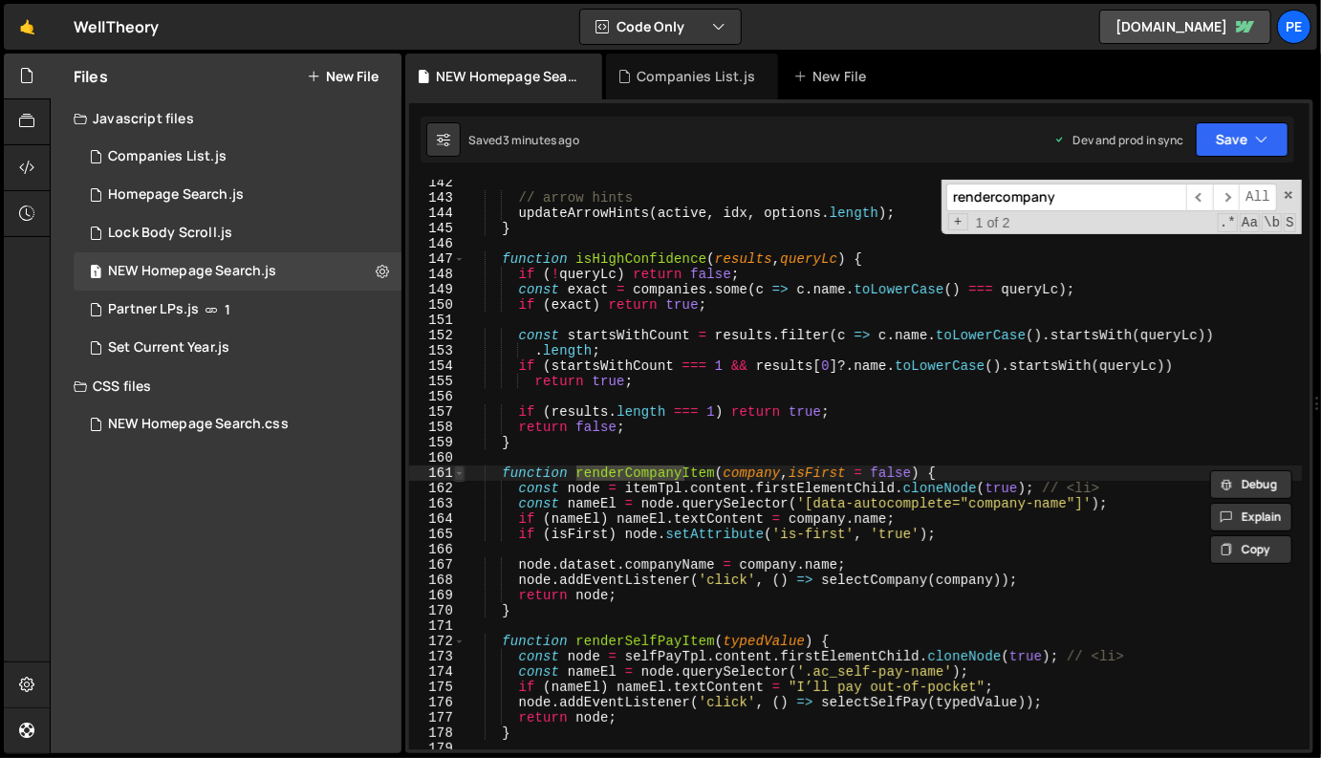
type input "rendercompany"
click at [458, 474] on span at bounding box center [459, 473] width 11 height 15
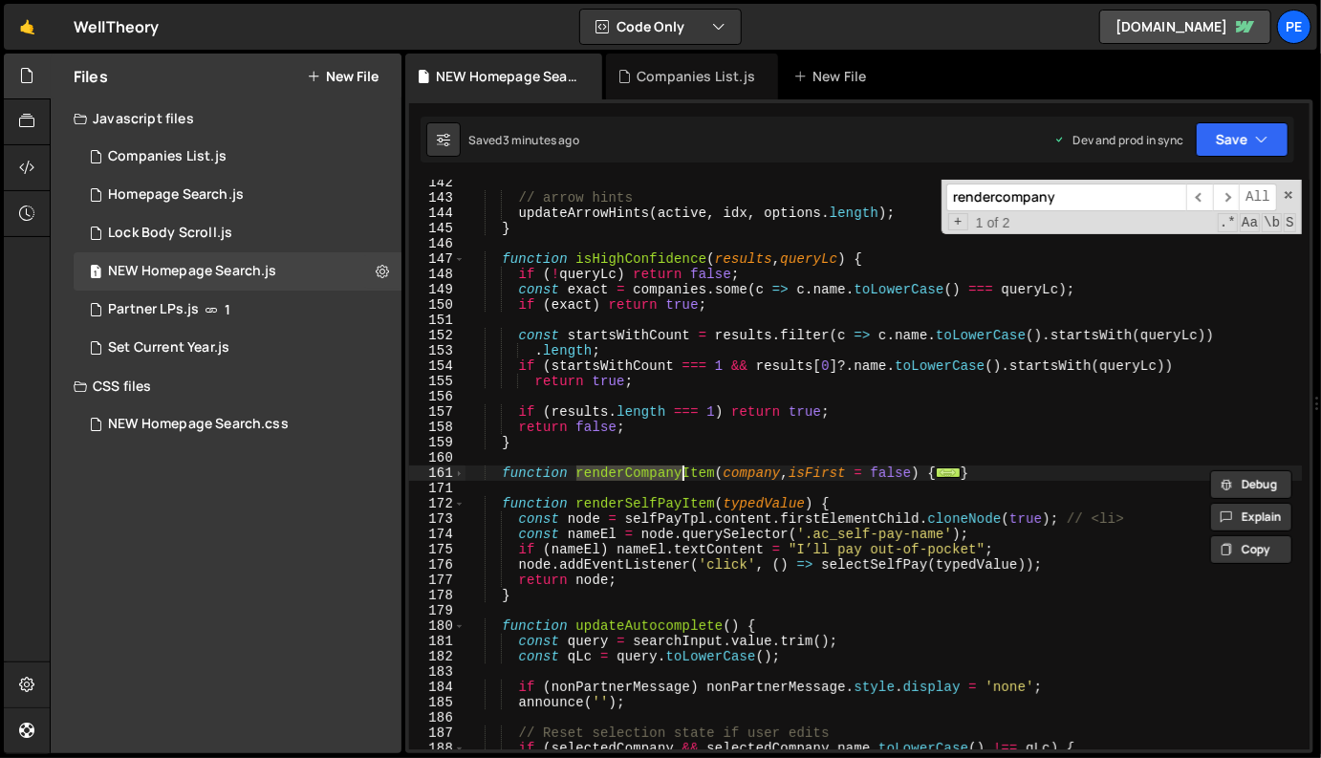
click at [535, 475] on div "// arrow hints updateArrowHints ( active , idx , options . length ) ; } functio…" at bounding box center [884, 475] width 837 height 601
type textarea "function renderCompanyItem(company, isFirst = false) { const node = itemTpl.con…"
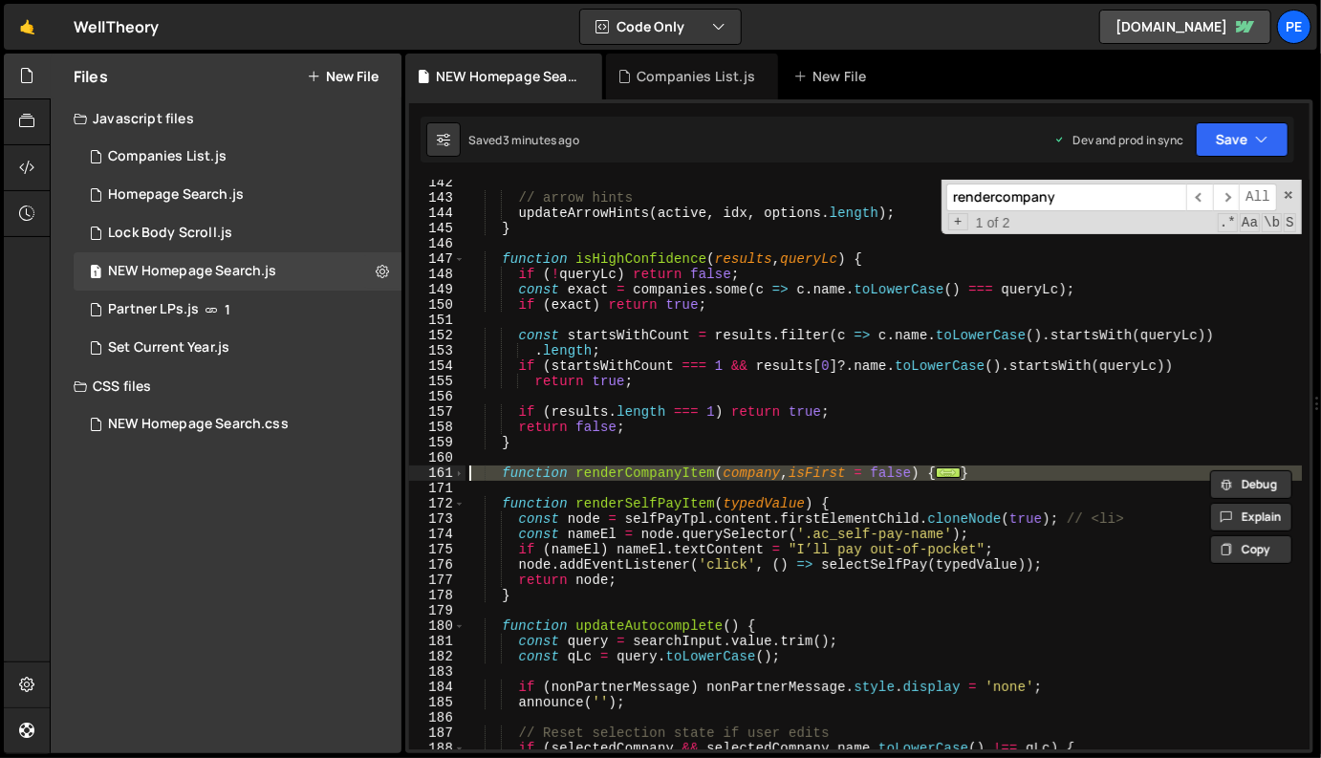
paste textarea
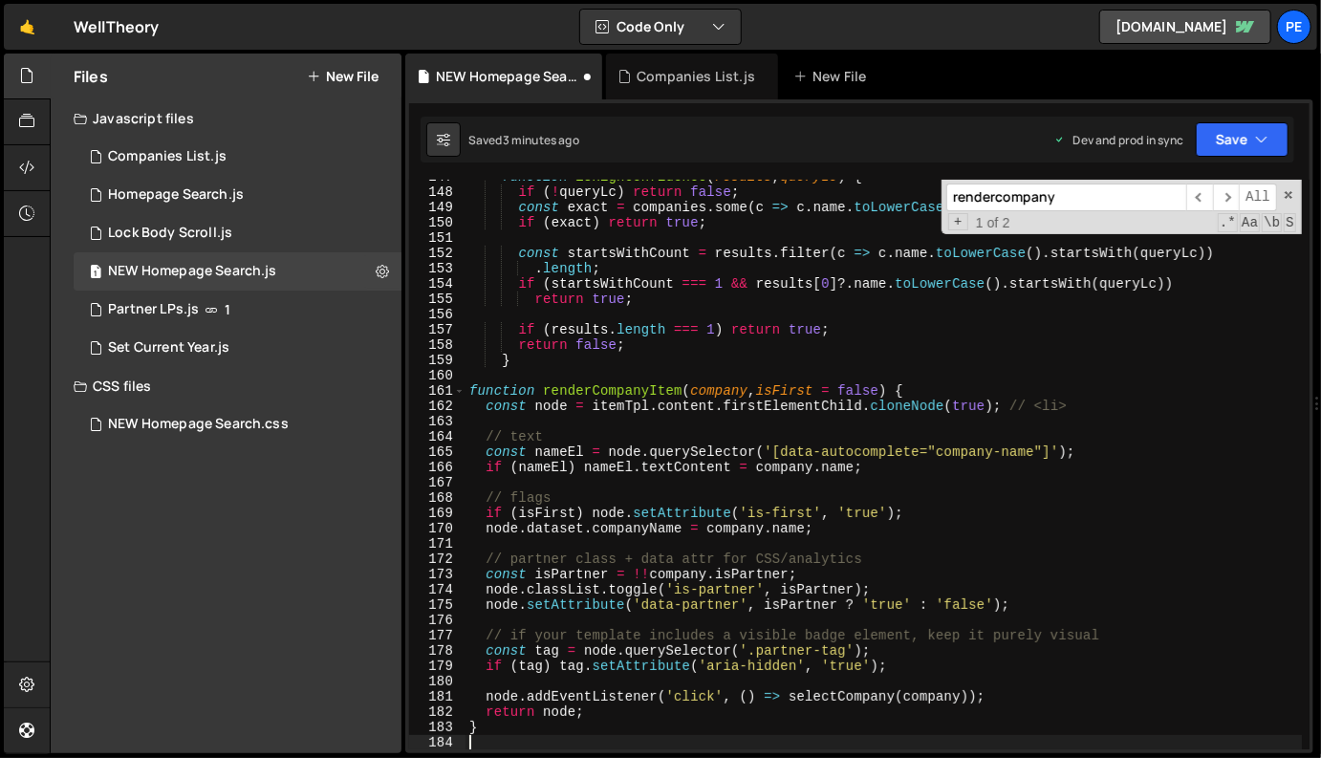
scroll to position [2244, 0]
type textarea "})();"
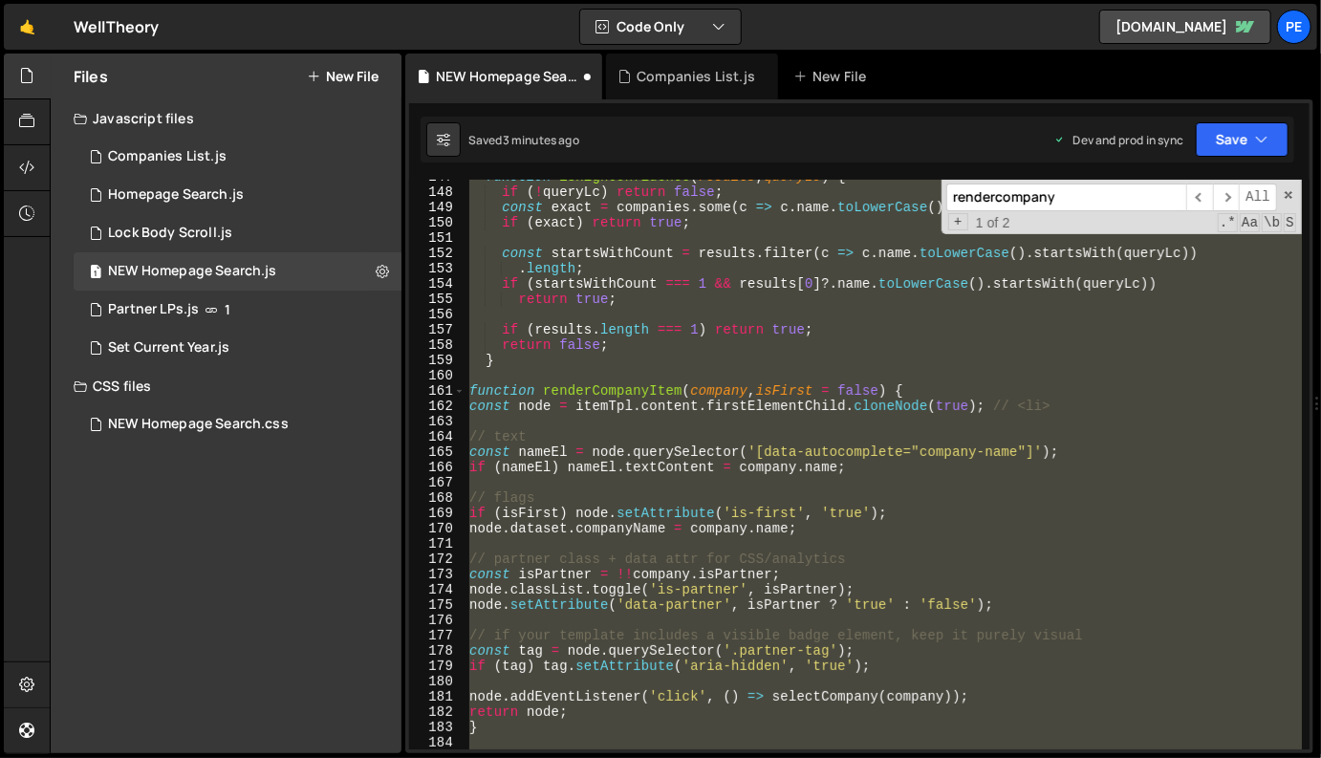
scroll to position [5115, 0]
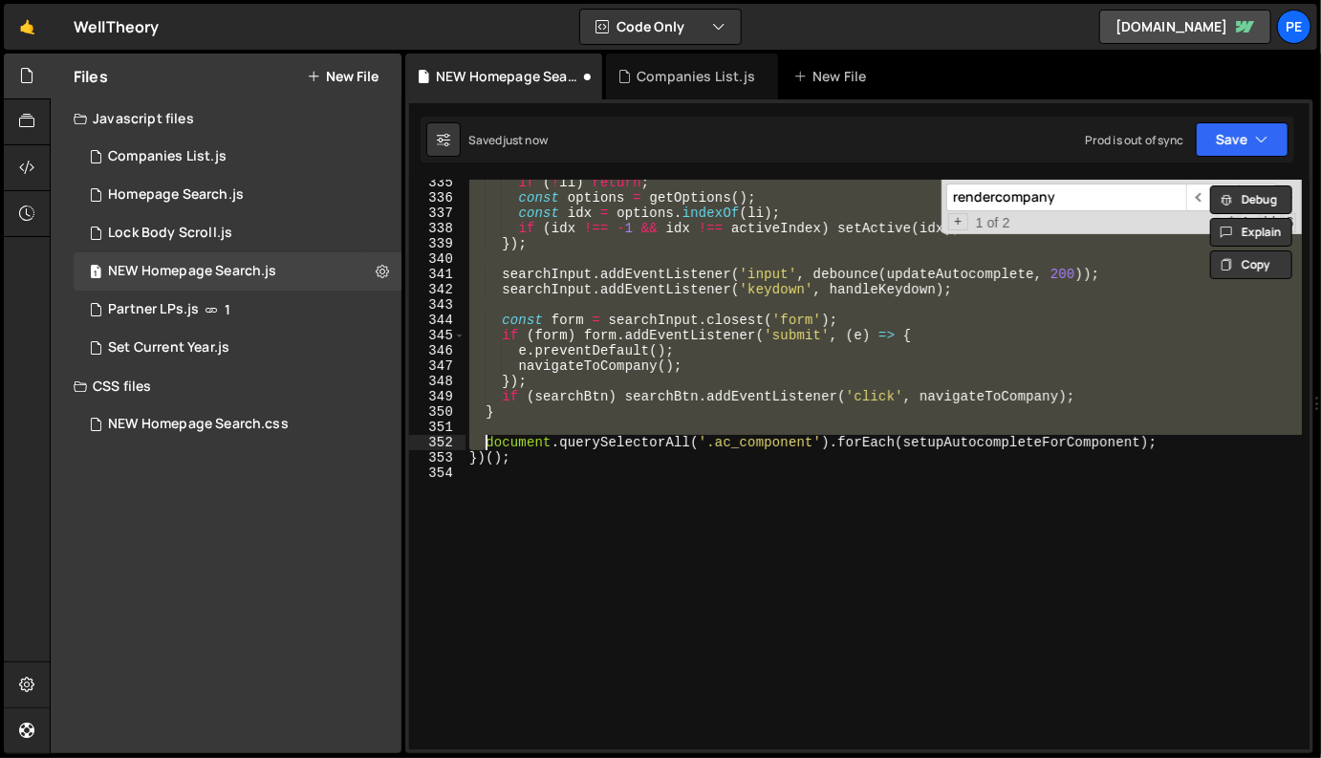
type textarea "}"
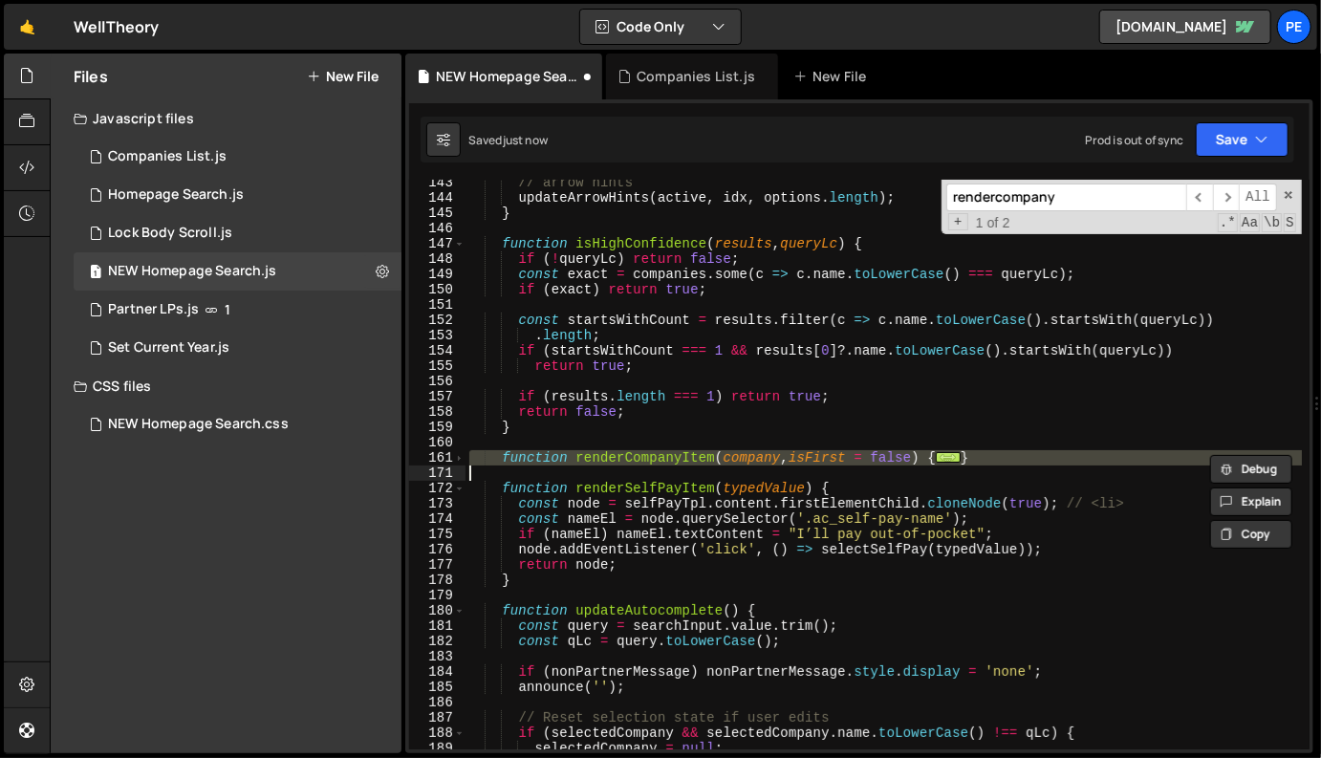
paste textarea
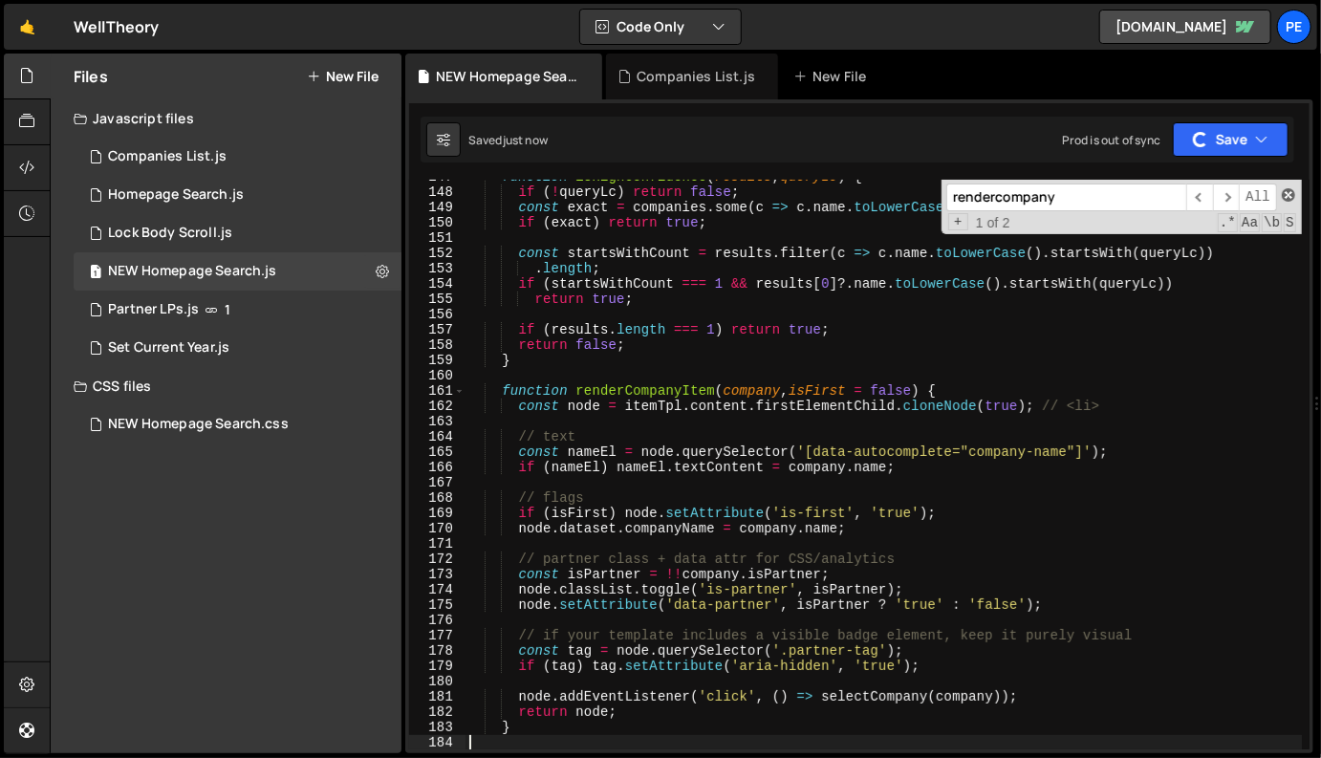
click at [1293, 194] on span at bounding box center [1288, 194] width 13 height 13
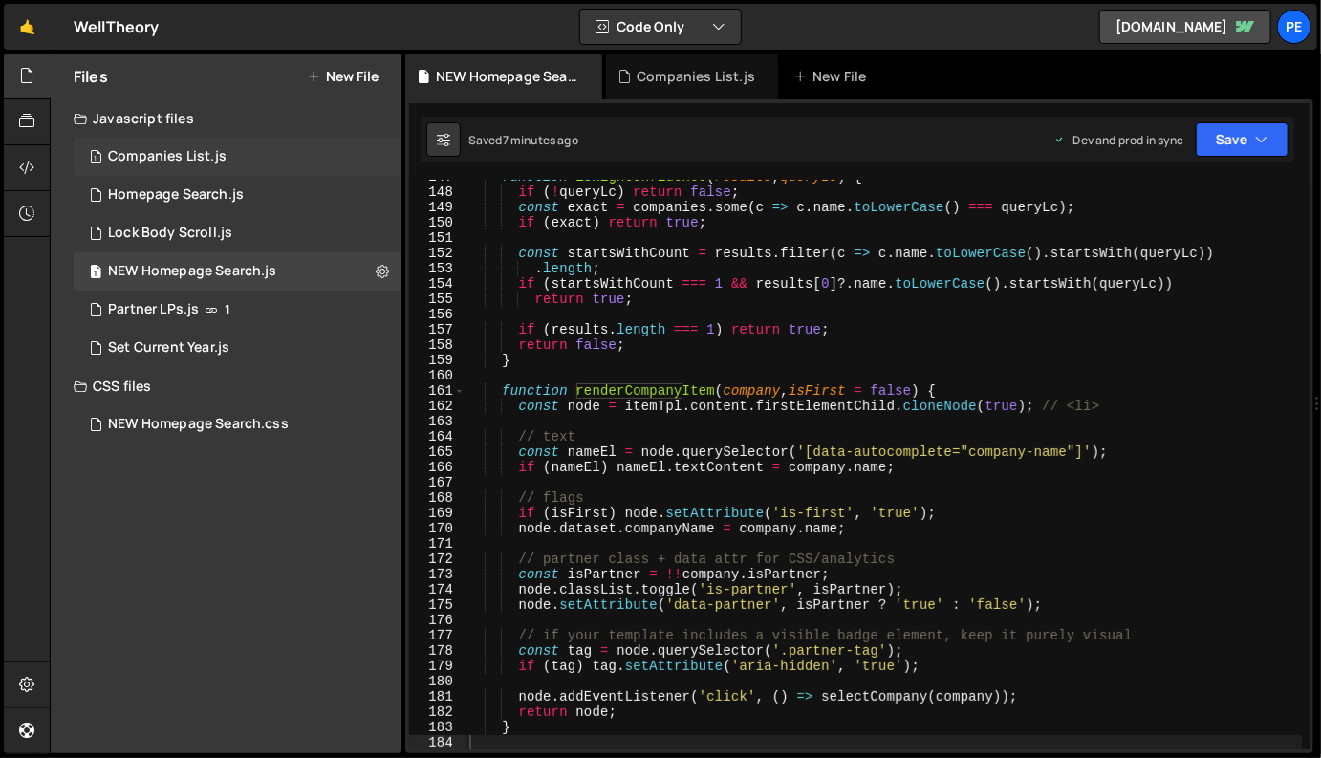
click at [215, 155] on div "Companies List.js" at bounding box center [167, 156] width 119 height 17
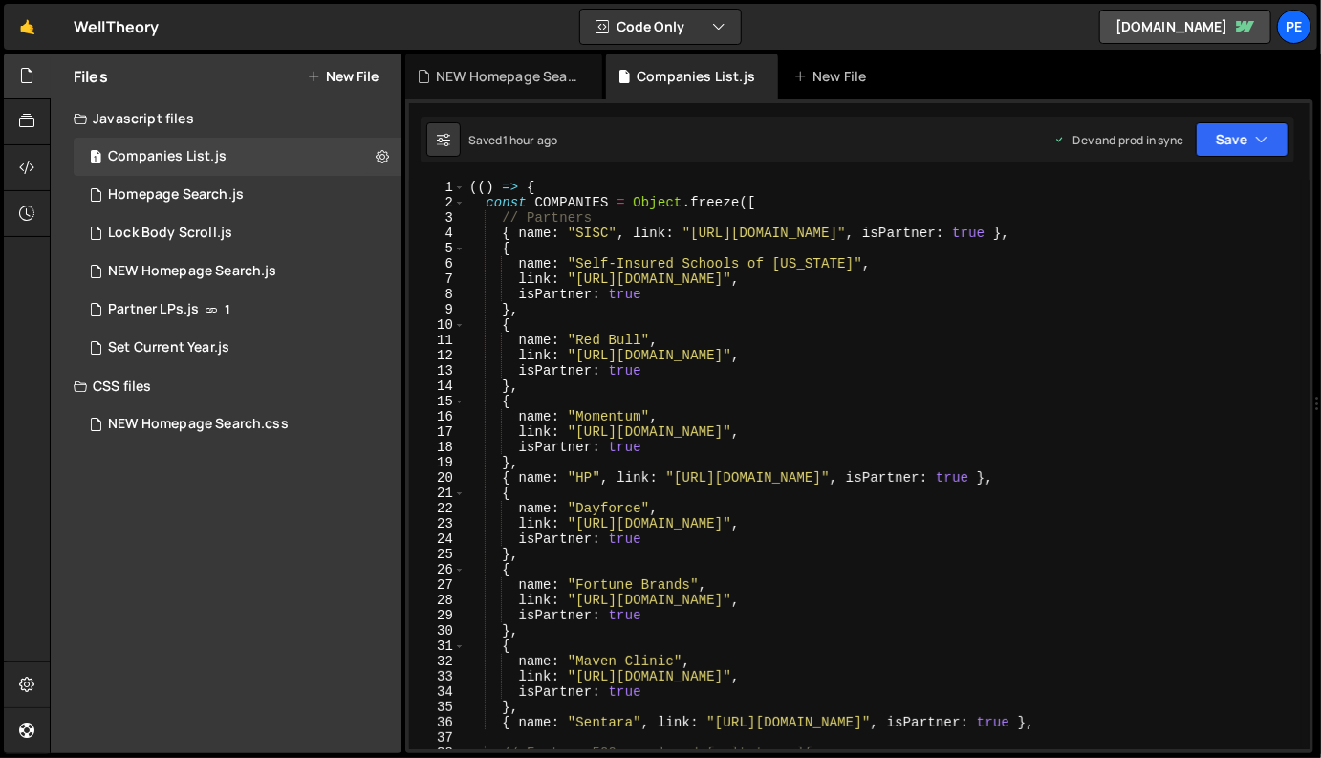
scroll to position [0, 0]
click at [745, 289] on div "(( ) => { const COMPANIES = Object . freeze ([ // Partners { name : "SISC" , li…" at bounding box center [884, 480] width 837 height 601
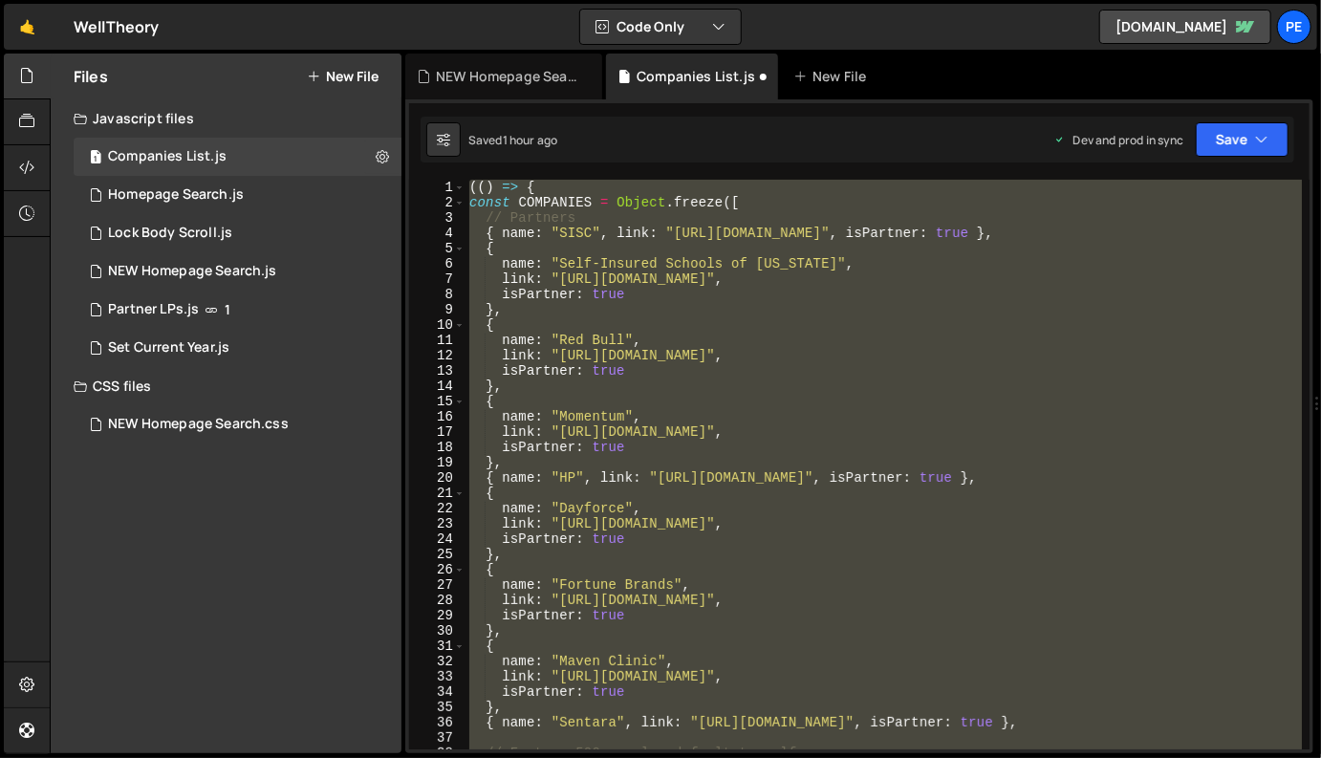
click at [1184, 237] on div "(( ) => { const COMPANIES = Object . freeze ([ // Partners { name : "SISC" , li…" at bounding box center [884, 465] width 837 height 570
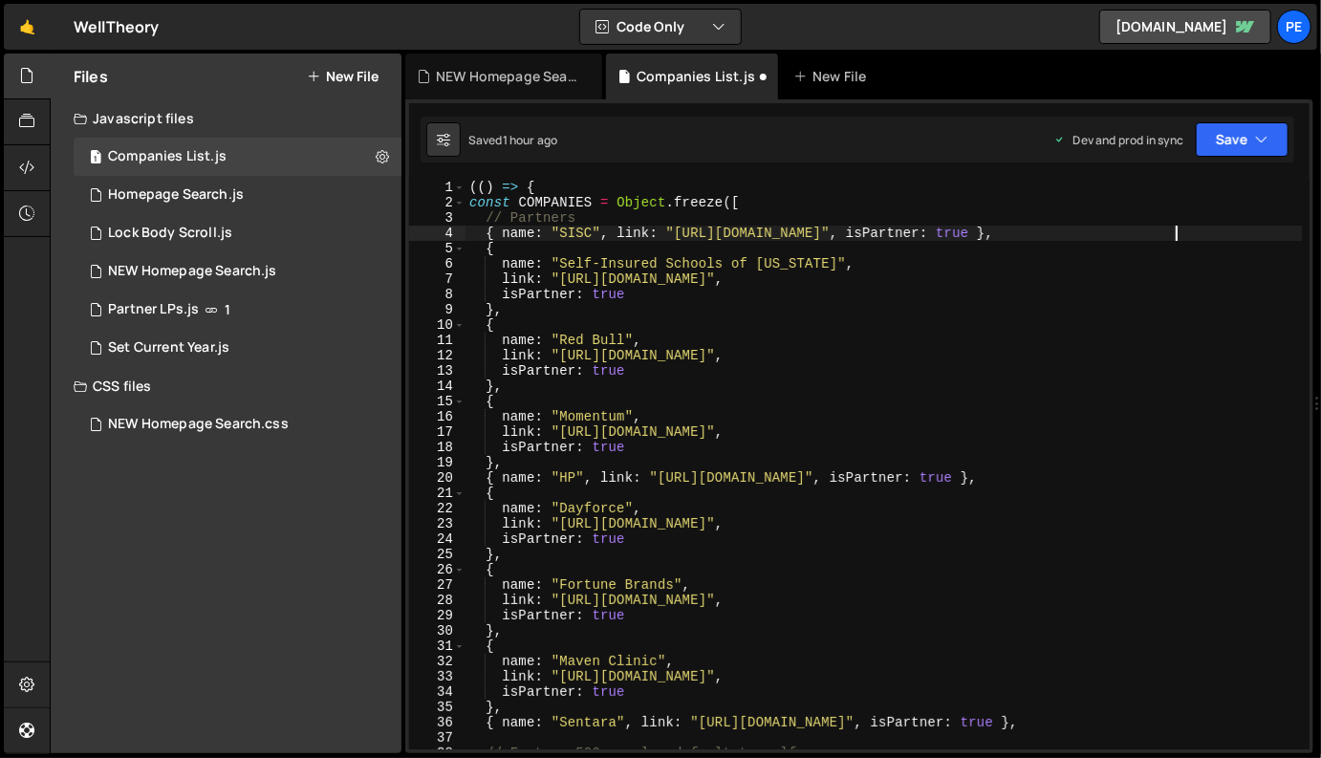
click at [618, 229] on div "(( ) => { const COMPANIES = Object . freeze ([ // Partners { name : "SISC" , li…" at bounding box center [884, 480] width 837 height 601
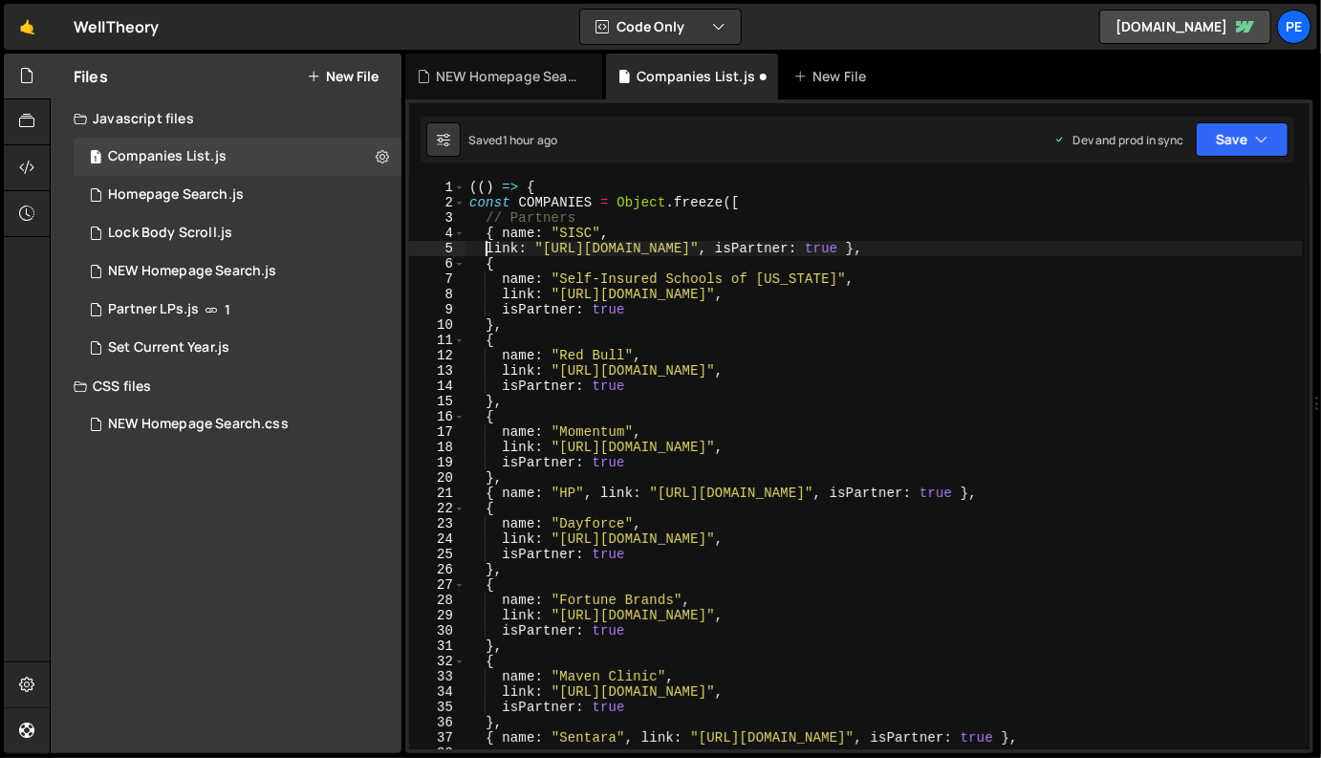
click at [900, 249] on div "(( ) => { const COMPANIES = Object . freeze ([ // Partners { name : "SISC" , li…" at bounding box center [884, 480] width 837 height 601
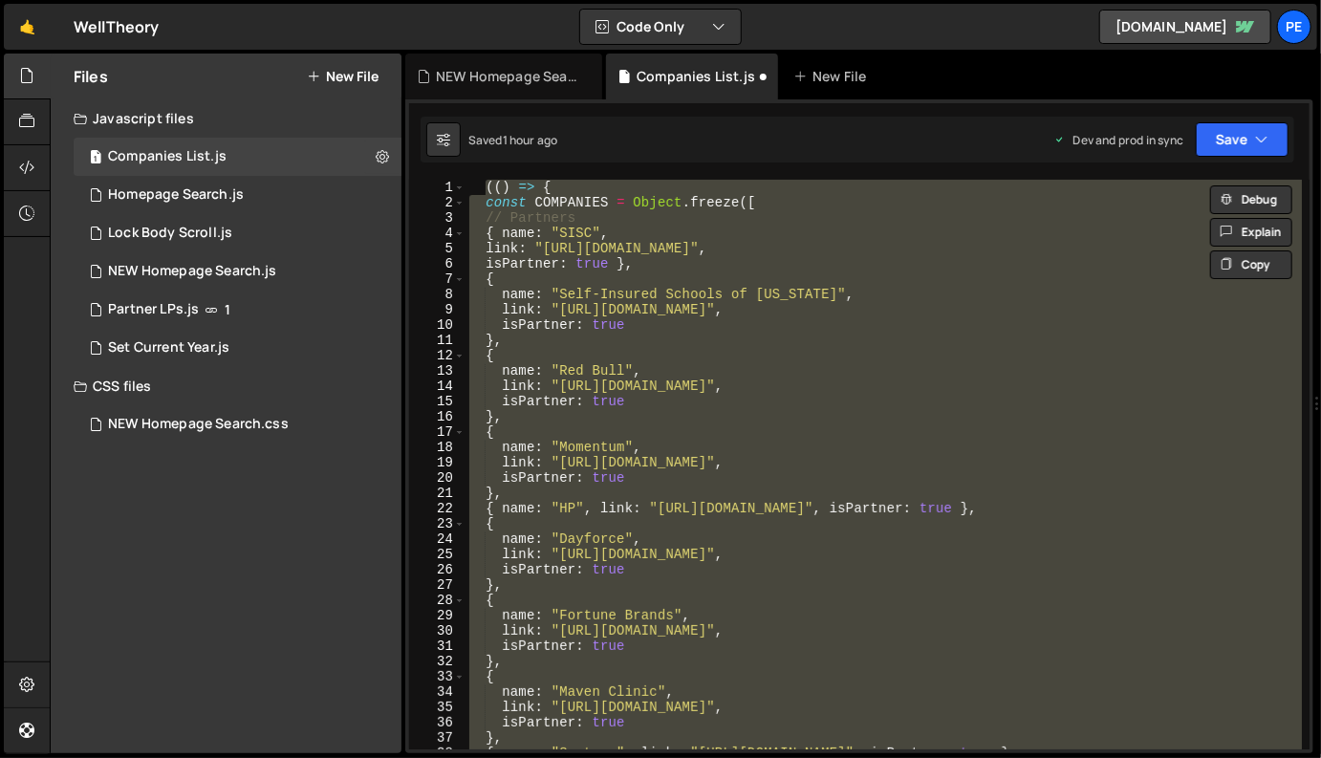
click at [784, 341] on div "(( ) => { const COMPANIES = Object . freeze ([ // Partners { name : "SISC" , li…" at bounding box center [884, 465] width 837 height 570
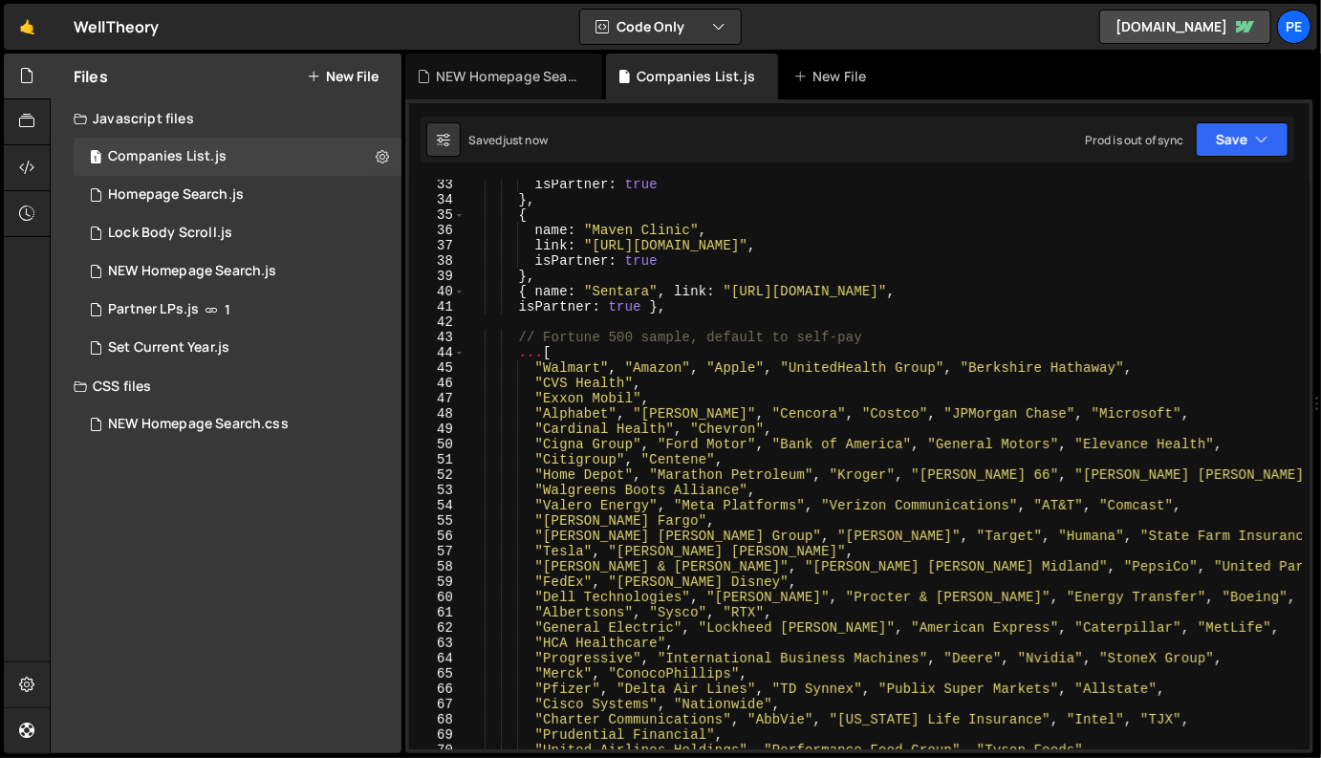
scroll to position [492, 0]
click at [702, 314] on div "isPartner : true } , { name : "Maven Clinic" , link : "[URL][DOMAIN_NAME]" , is…" at bounding box center [884, 477] width 837 height 601
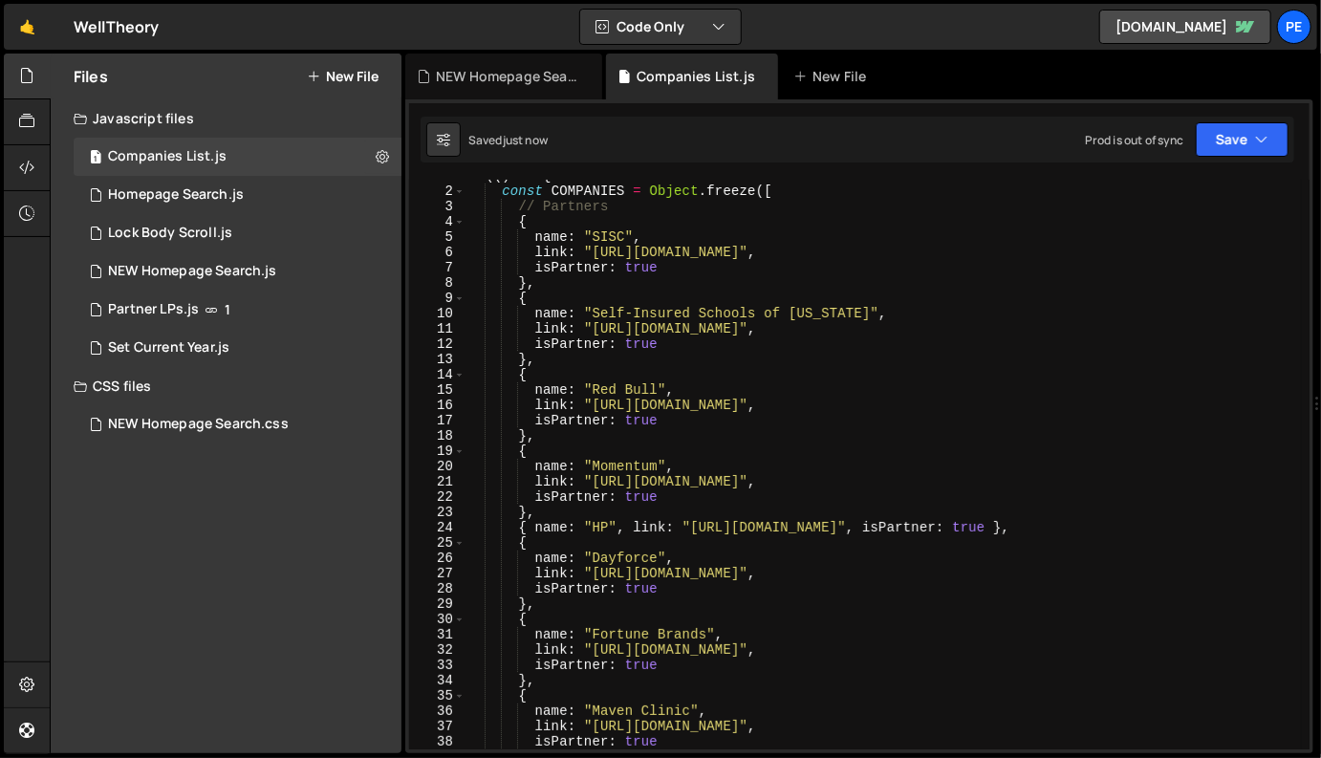
scroll to position [58, 0]
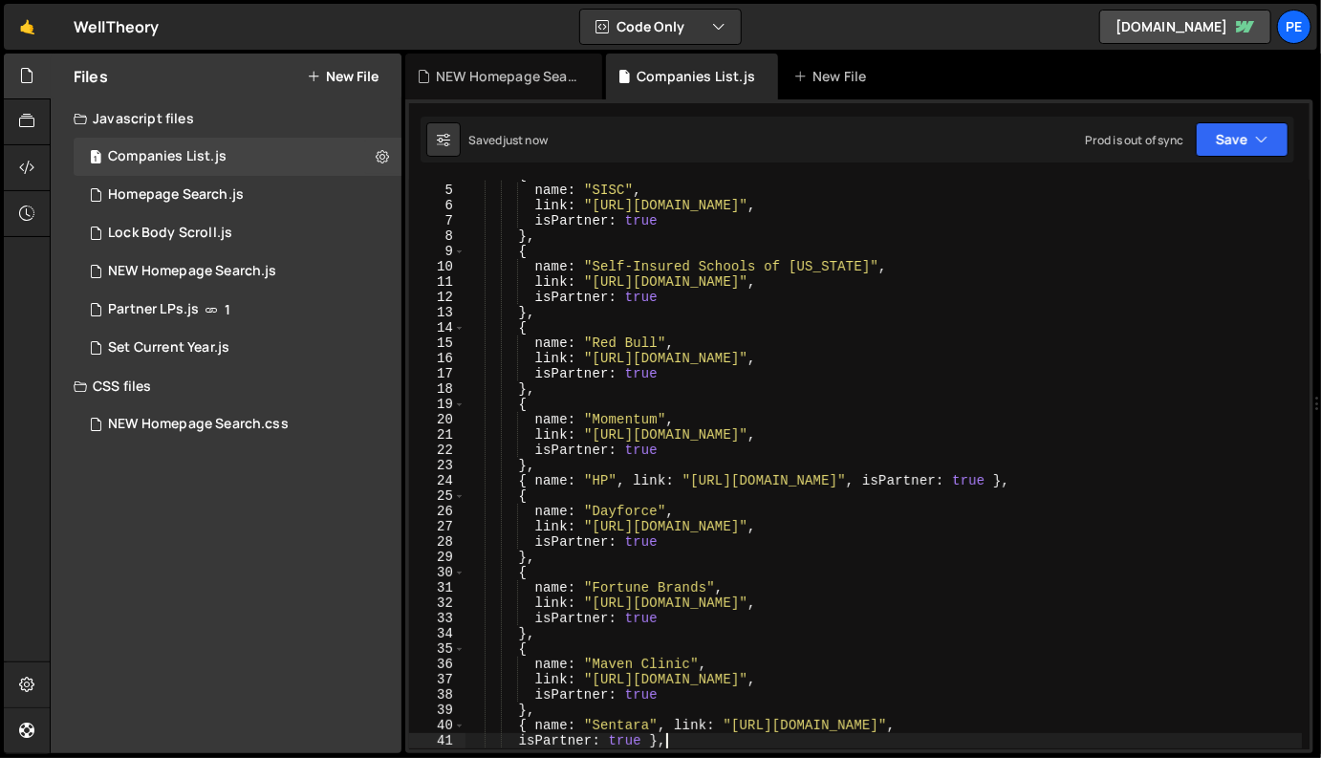
click at [634, 491] on div "{ name : "SISC" , link : "[URL][DOMAIN_NAME]" , isPartner : true } , { name : "…" at bounding box center [884, 467] width 837 height 601
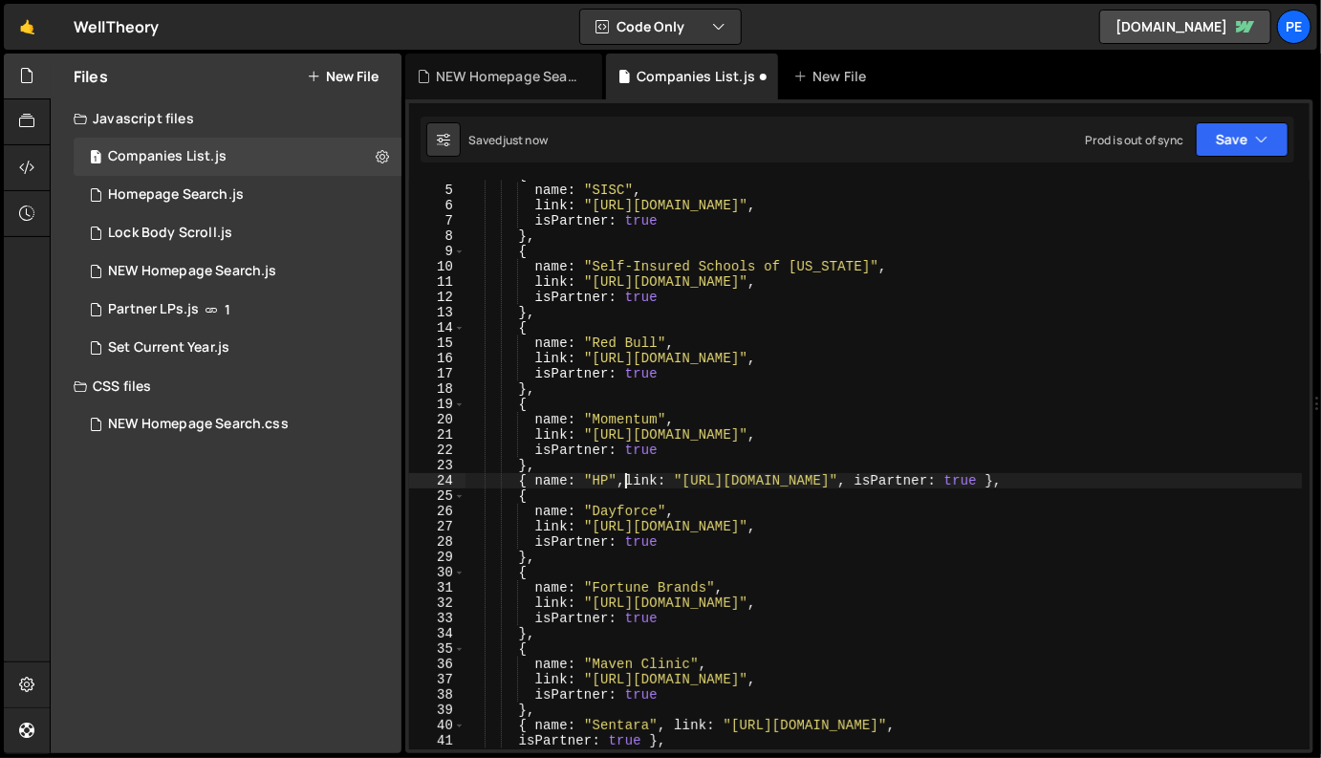
scroll to position [0, 3]
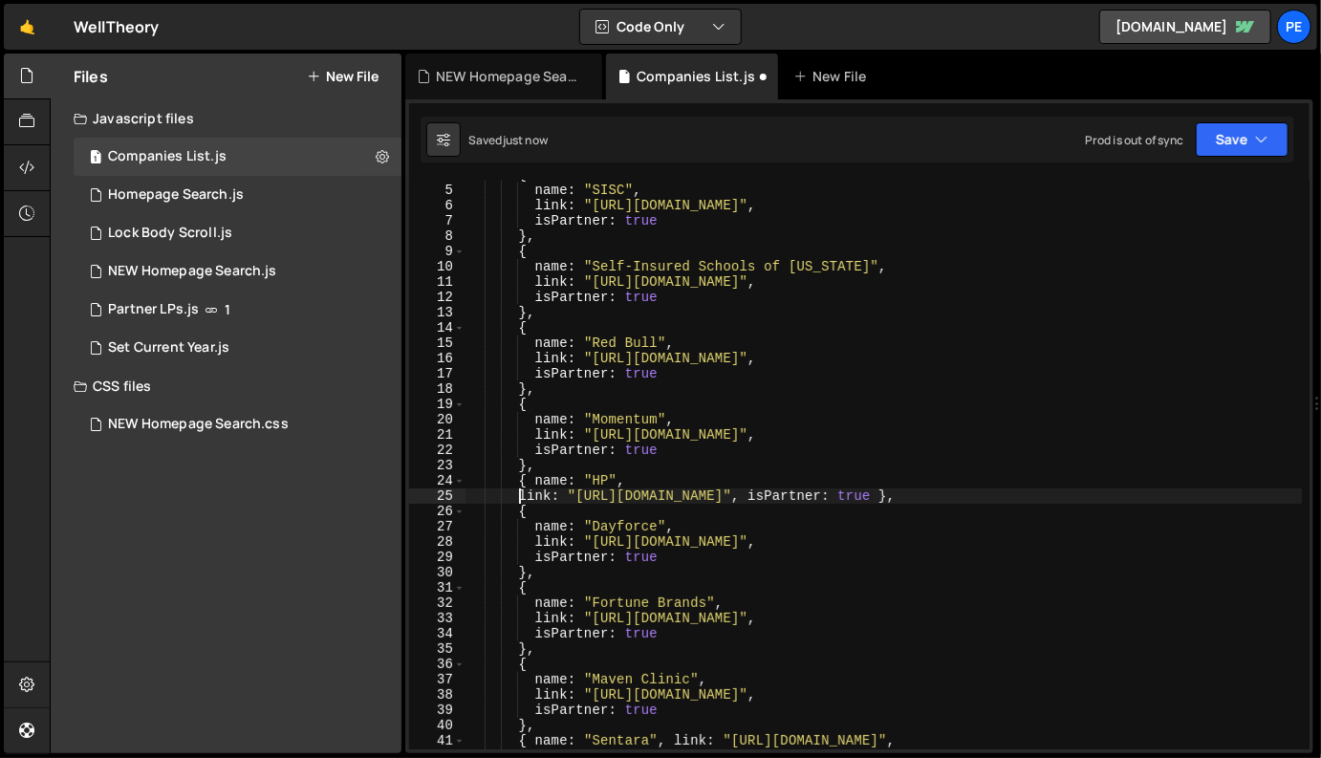
click at [906, 499] on div "{ name : "SISC" , link : "[URL][DOMAIN_NAME]" , isPartner : true } , { name : "…" at bounding box center [884, 467] width 837 height 601
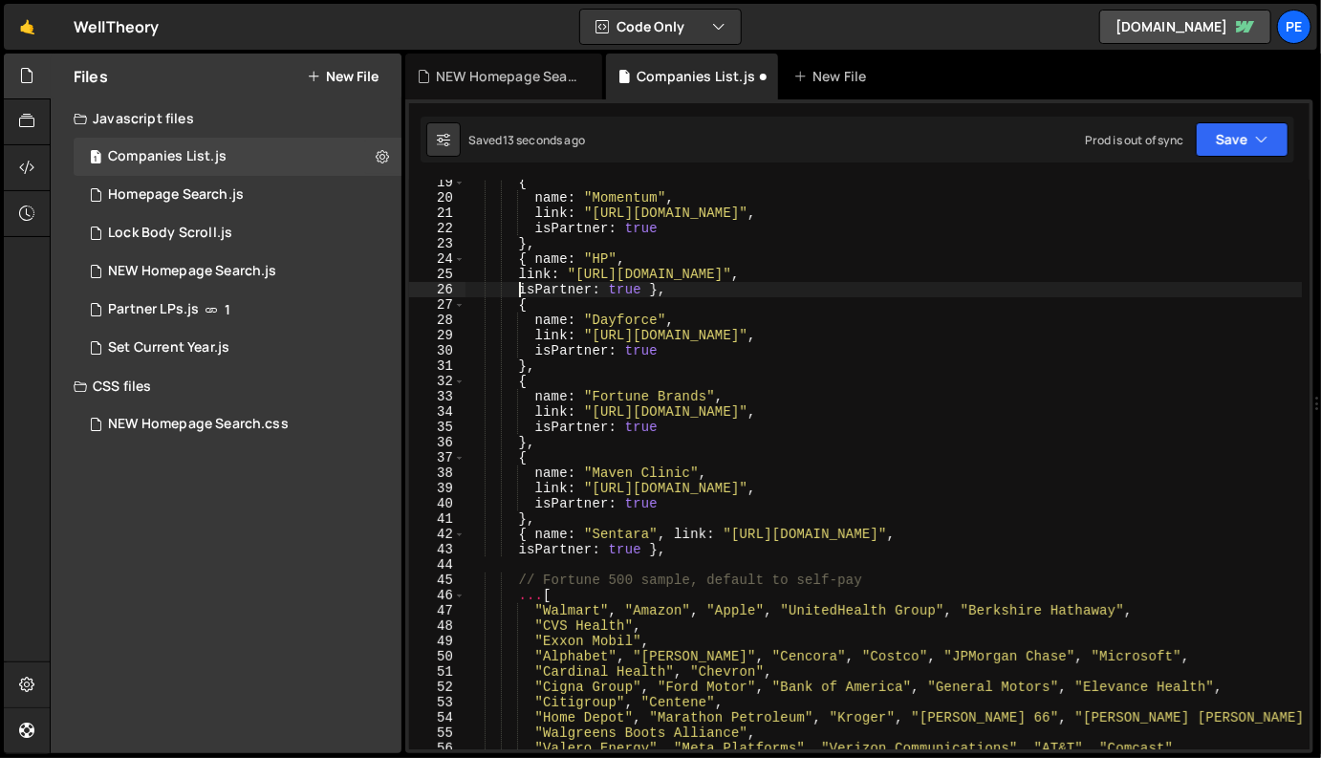
scroll to position [287, 0]
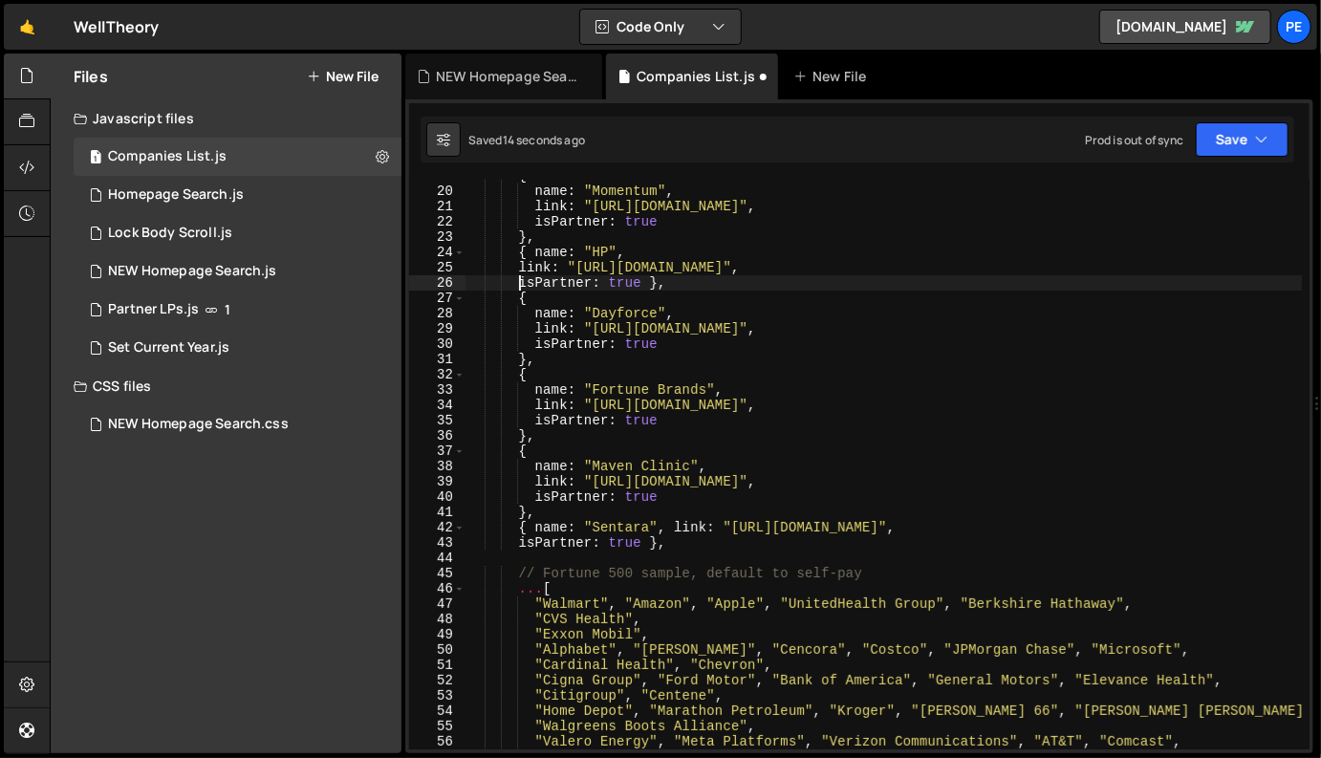
click at [674, 532] on div "{ name : "Momentum" , link : "[URL][DOMAIN_NAME]" , isPartner : true } , { name…" at bounding box center [884, 468] width 837 height 601
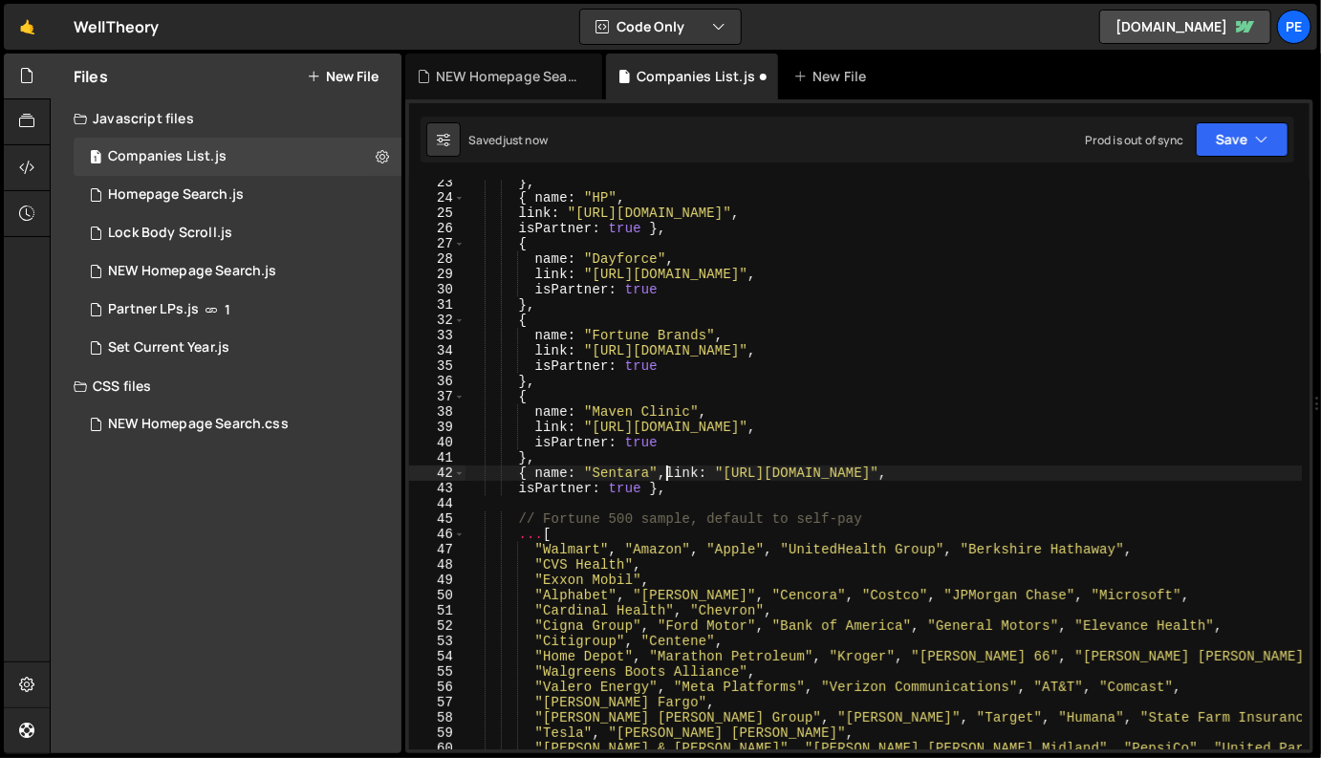
scroll to position [0, 3]
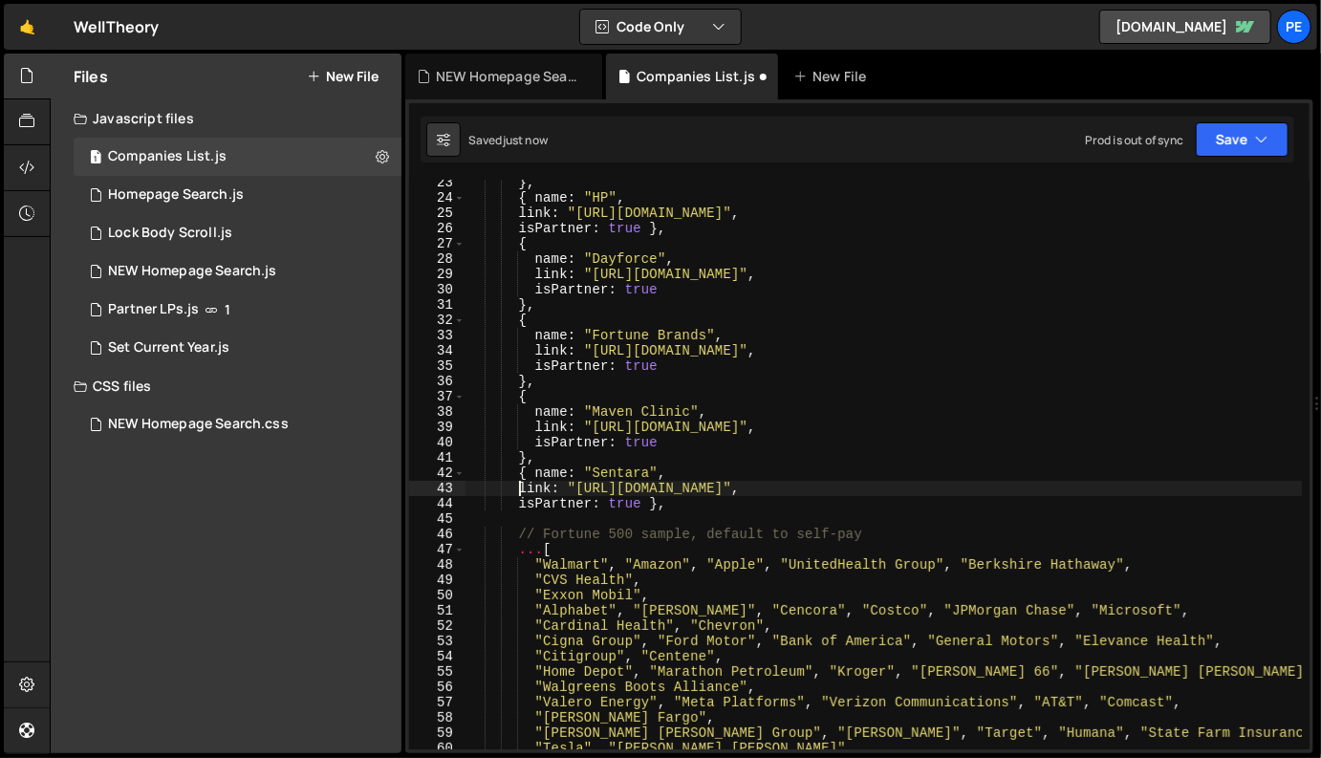
click at [801, 494] on div "} , { name : "HP" , link : "[URL][DOMAIN_NAME]" , isPartner : true } , { name :…" at bounding box center [884, 475] width 837 height 601
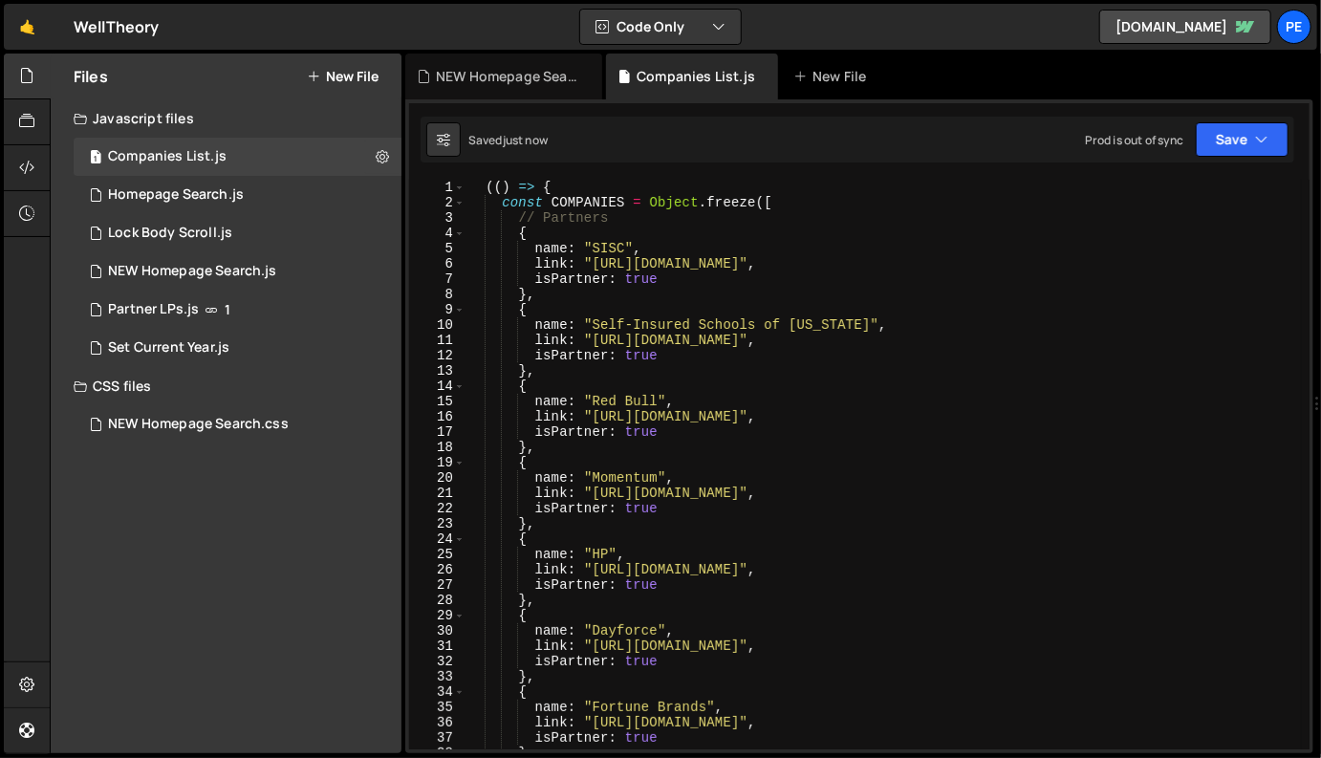
scroll to position [0, 0]
type textarea "},"
click at [229, 286] on div "1 NEW Homepage Search.js 0" at bounding box center [238, 271] width 328 height 38
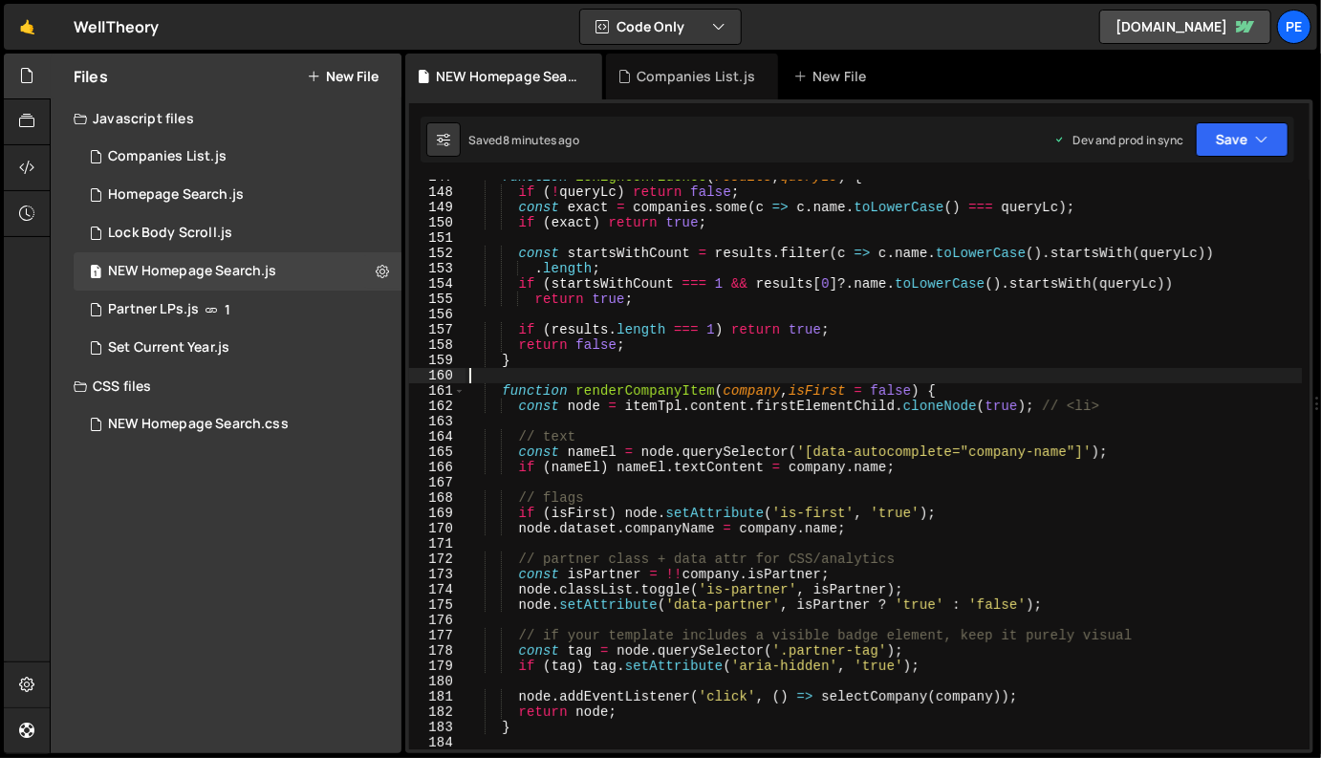
click at [594, 371] on div "function isHighConfidence ( results , queryLc ) { if ( ! queryLc ) return false…" at bounding box center [884, 469] width 837 height 601
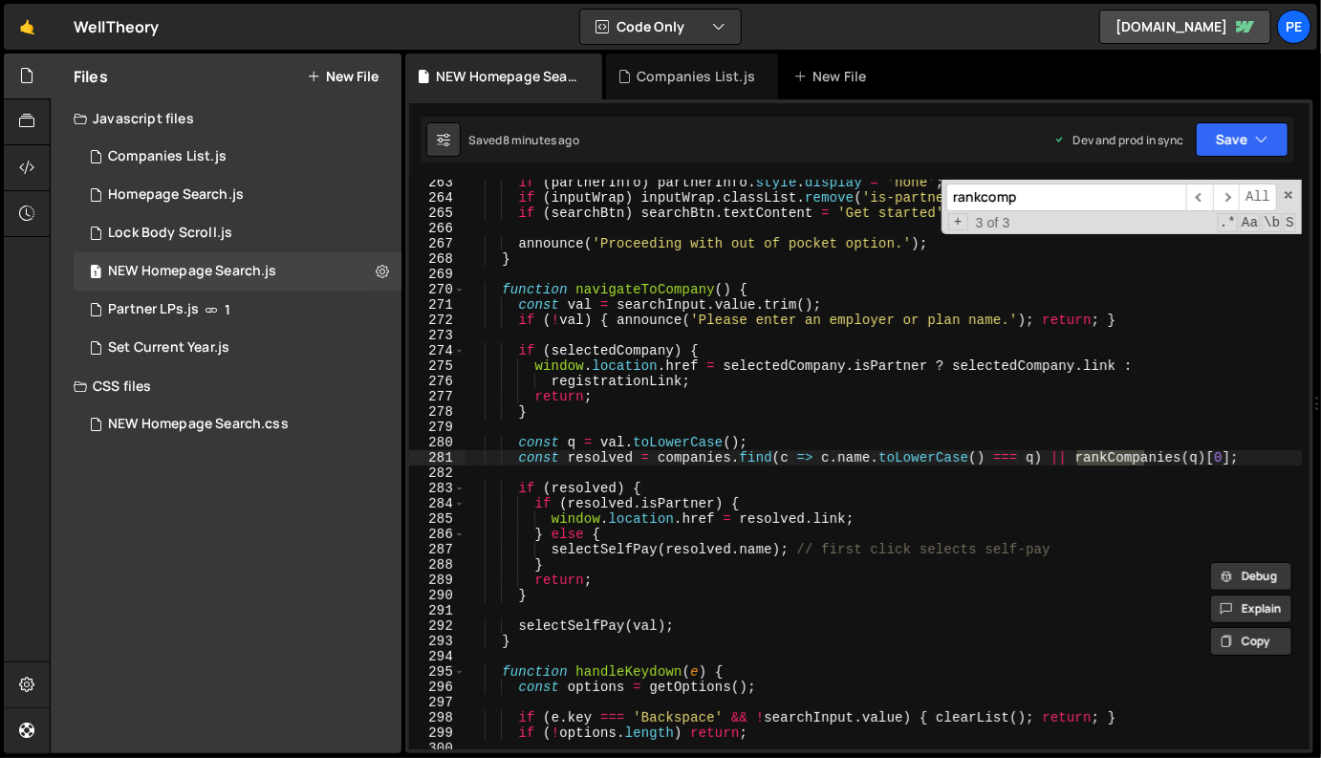
scroll to position [556, 0]
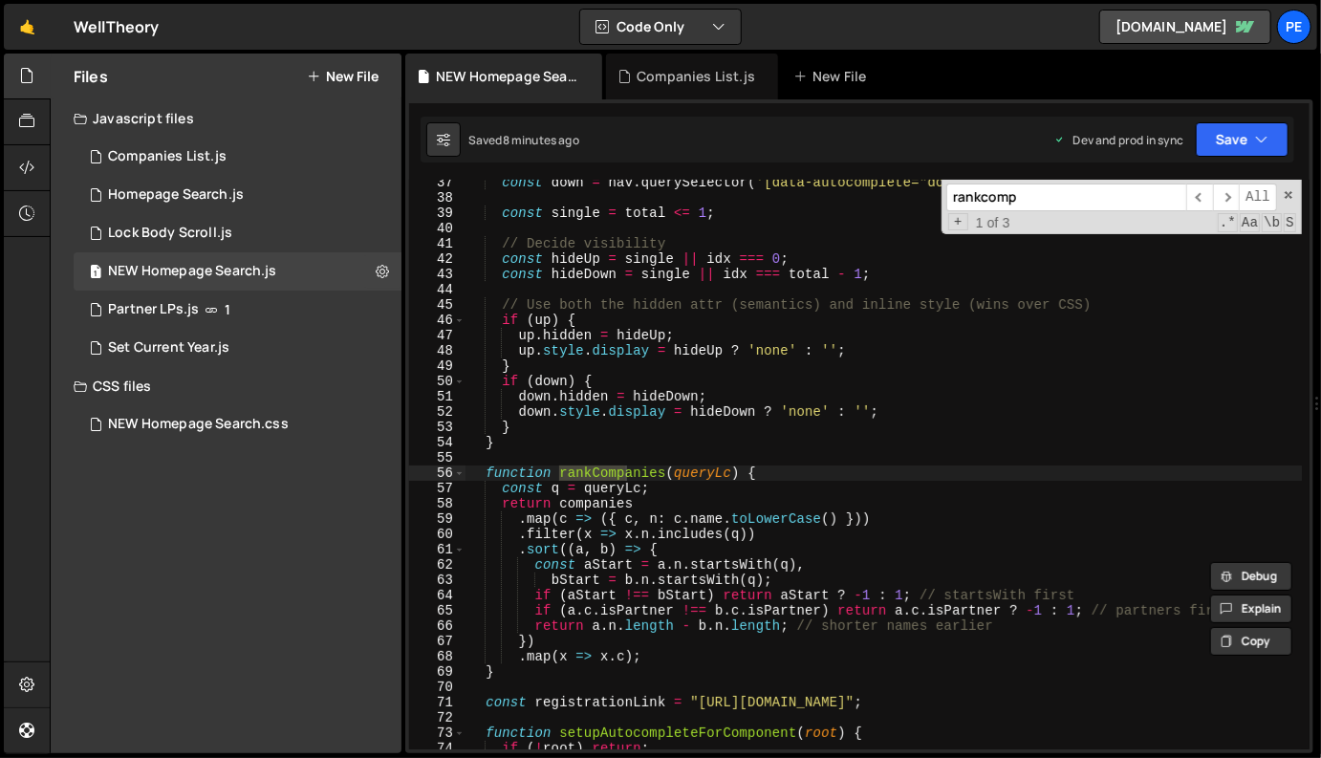
type input "rankcomp"
click at [567, 452] on div "const down = nav . querySelector ( '[data-autocomplete="down-arrow"]' ) ; const…" at bounding box center [884, 475] width 837 height 601
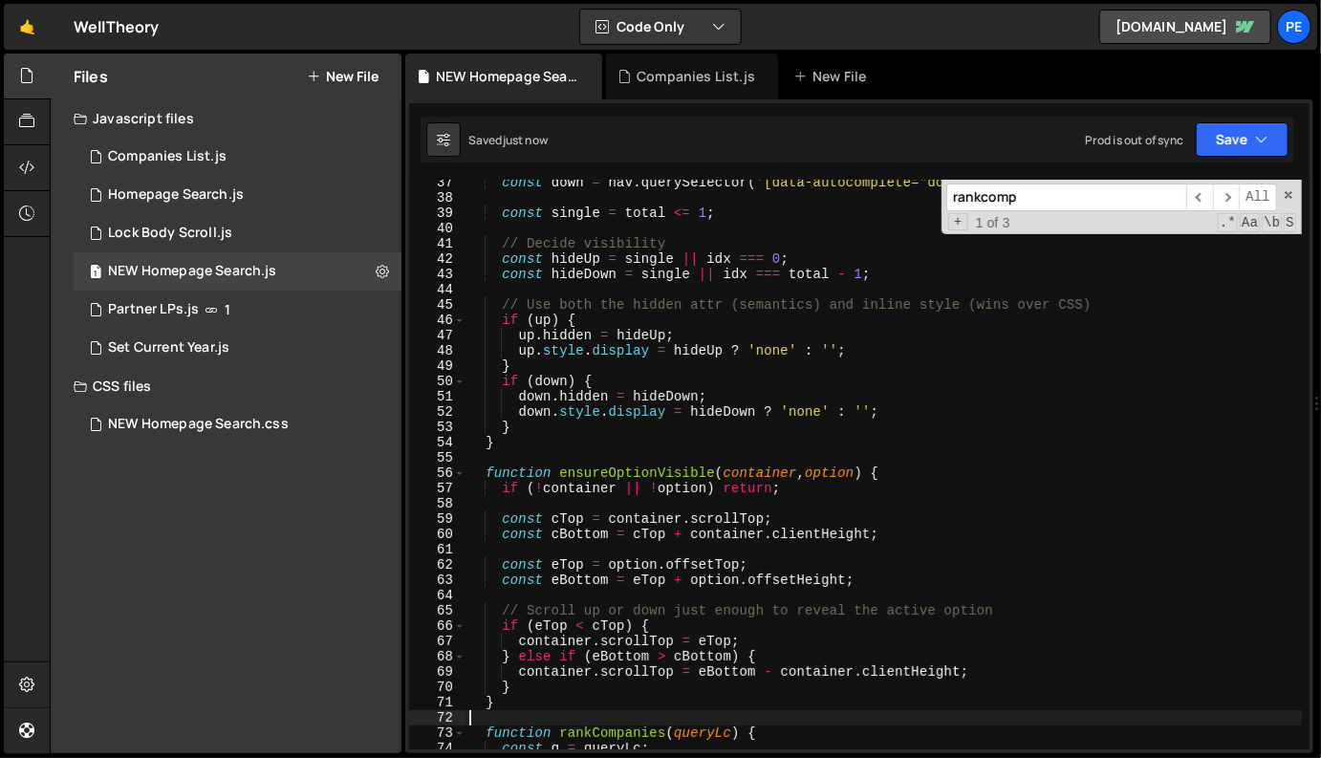
click at [755, 361] on div "const down = nav . querySelector ( '[data-autocomplete="down-arrow"]' ) ; const…" at bounding box center [884, 475] width 837 height 601
type textarea "}"
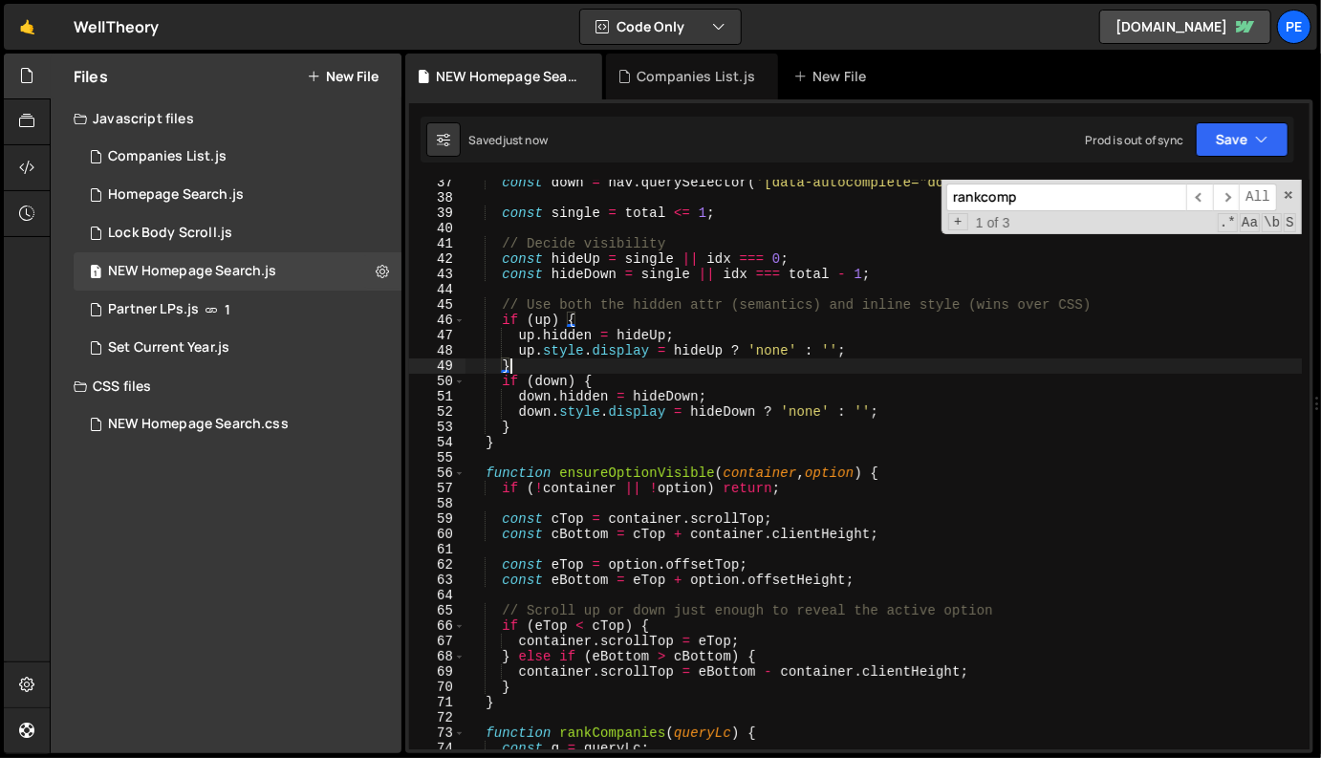
click at [994, 208] on input "rankcomp" at bounding box center [1067, 198] width 240 height 28
paste input "setActive"
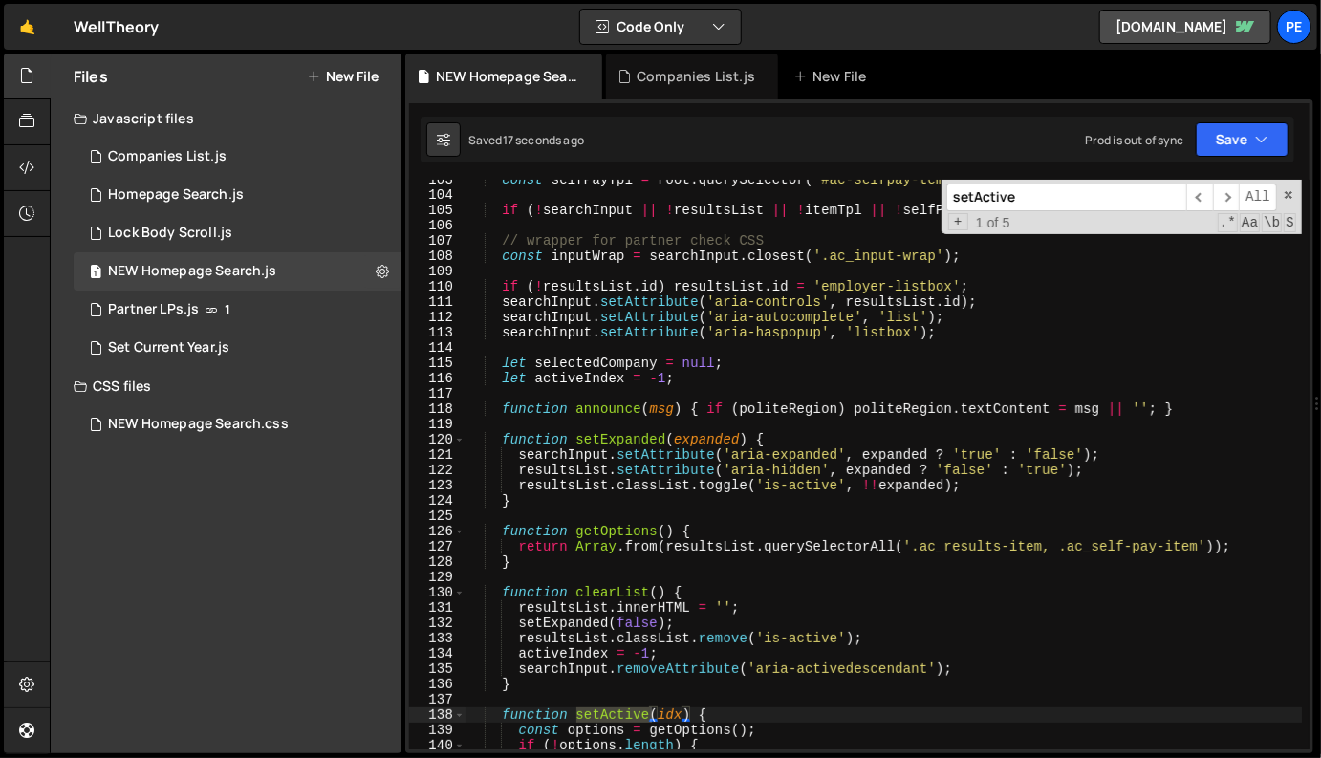
scroll to position [1568, 0]
click at [1029, 191] on input "setActive" at bounding box center [1067, 198] width 240 height 28
paste input "upAutocompleteForComponent"
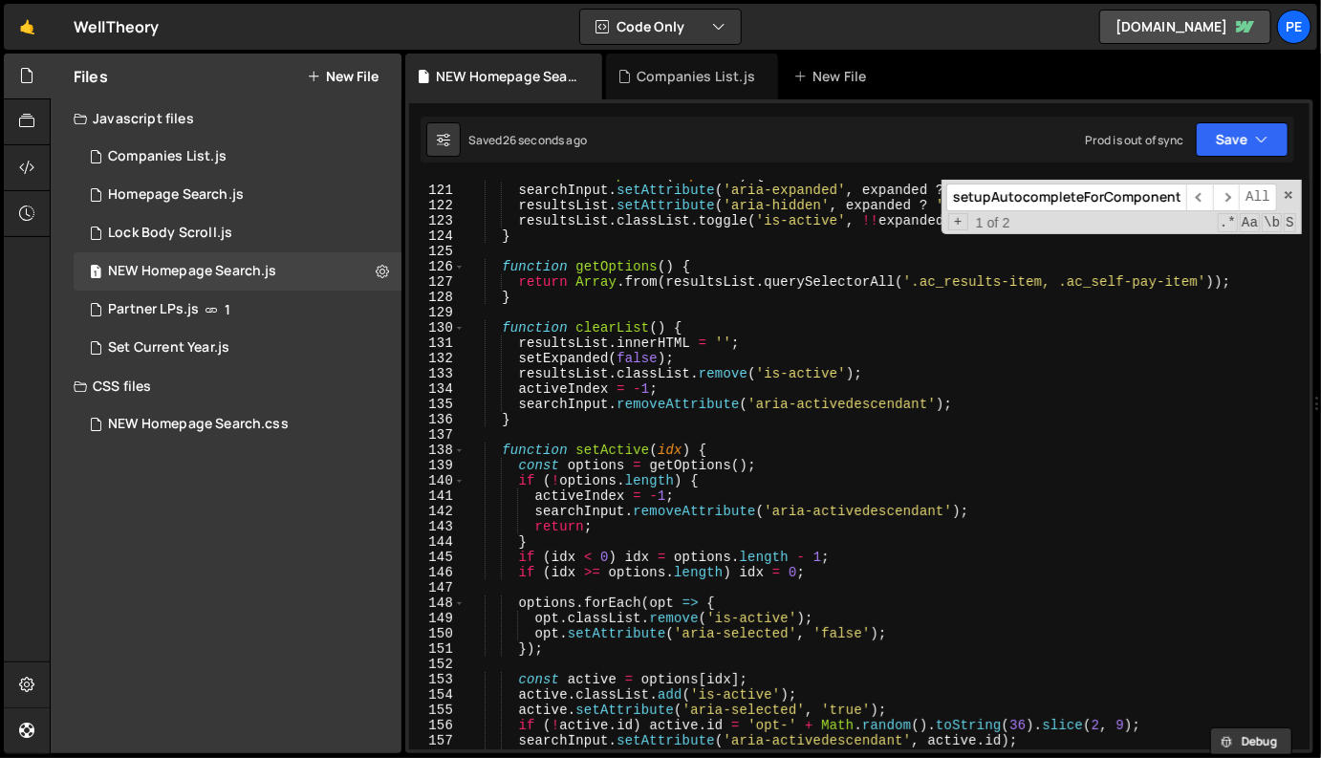
scroll to position [1841, 0]
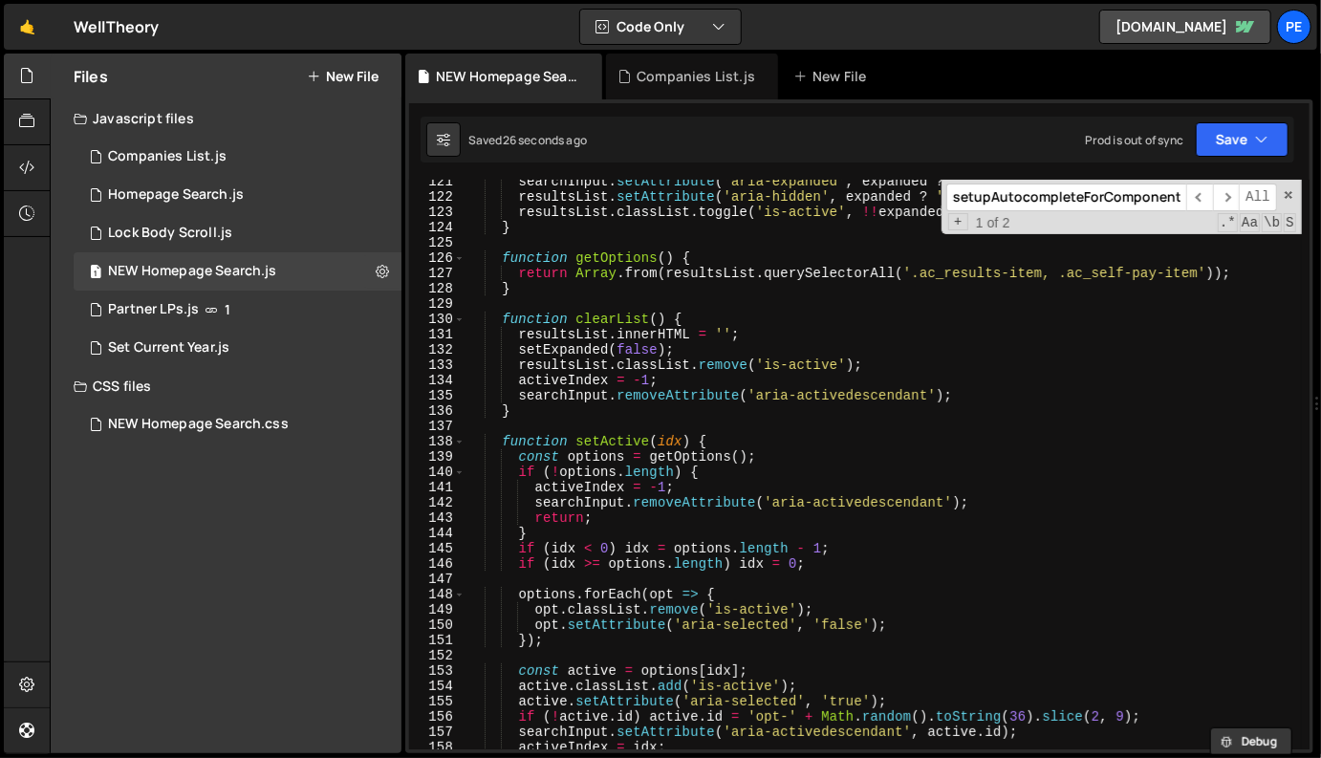
type input "setupAutocompleteForComponent"
click at [753, 591] on div "searchInput . setAttribute ( 'aria-expanded' , expanded ? 'true' : 'false' ) ; …" at bounding box center [884, 474] width 837 height 601
click at [499, 443] on div "searchInput . setAttribute ( 'aria-expanded' , expanded ? 'true' : 'false' ) ; …" at bounding box center [884, 474] width 837 height 601
click at [461, 443] on span at bounding box center [459, 441] width 11 height 15
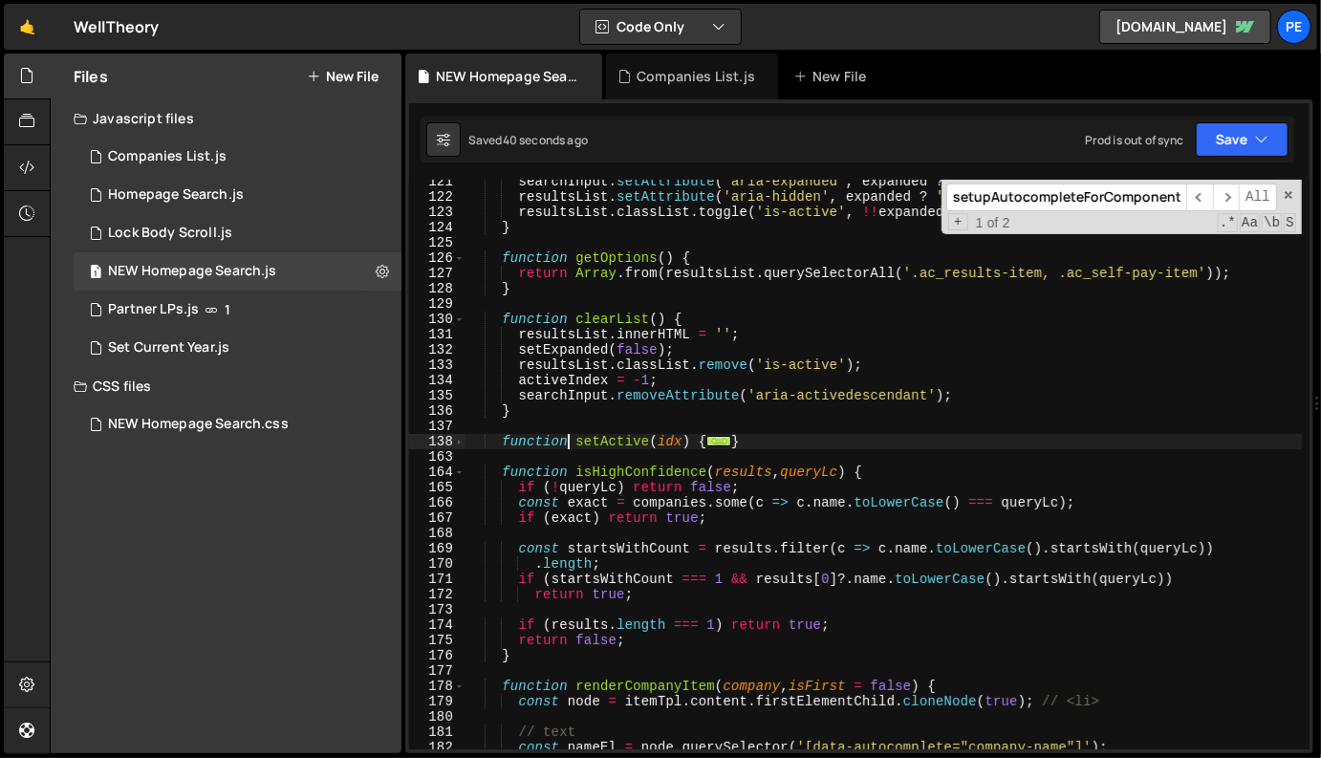
click at [567, 446] on div "searchInput . setAttribute ( 'aria-expanded' , expanded ? 'true' : 'false' ) ; …" at bounding box center [884, 474] width 837 height 601
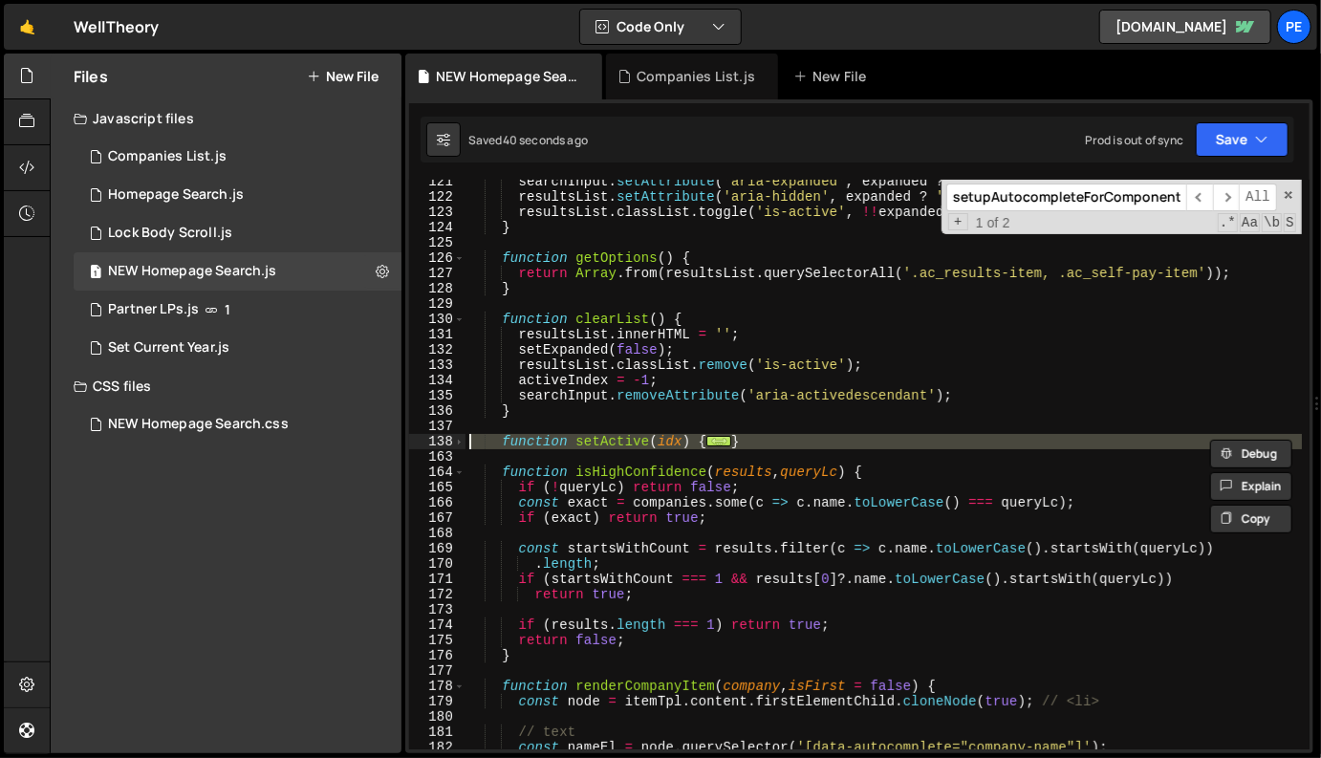
click at [567, 446] on div "searchInput . setAttribute ( 'aria-expanded' , expanded ? 'true' : 'false' ) ; …" at bounding box center [884, 474] width 837 height 601
type textarea "function setActive(idx) { const options = getOptions();"
paste textarea
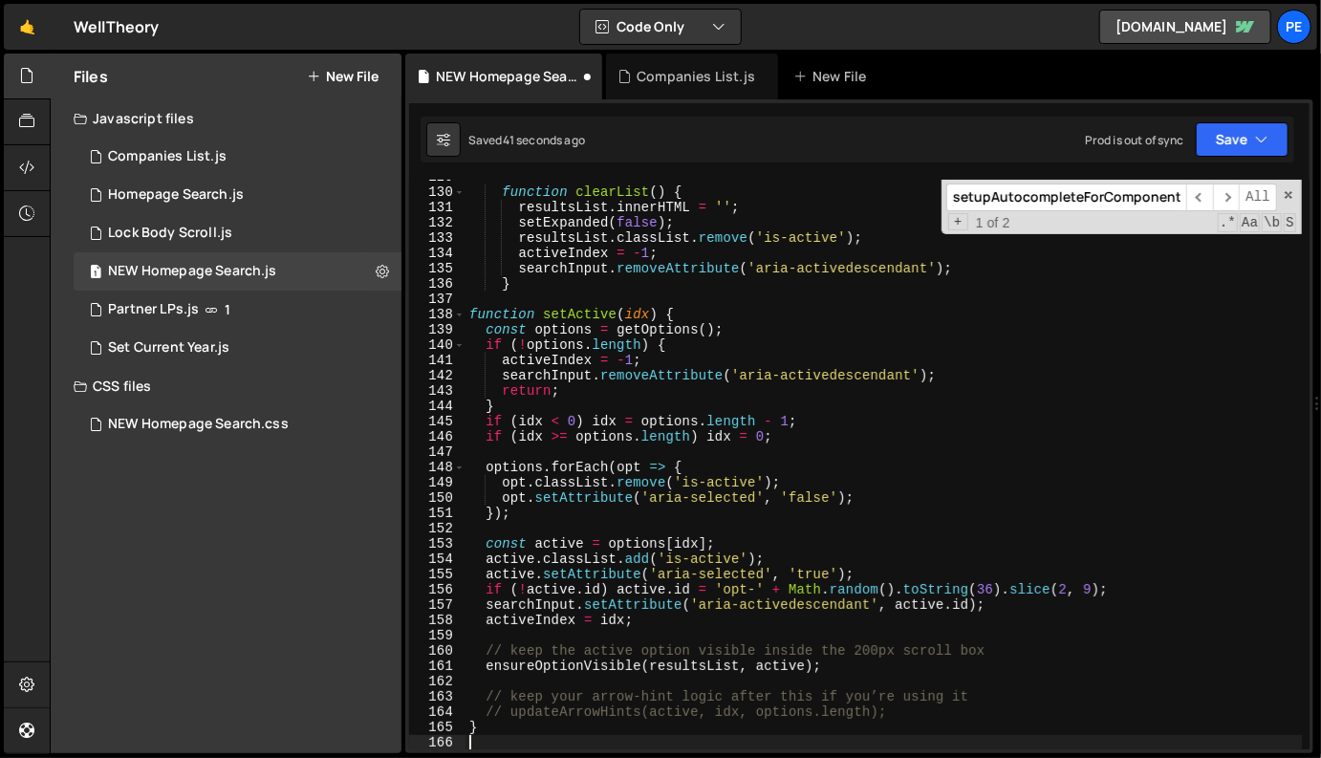
scroll to position [1969, 0]
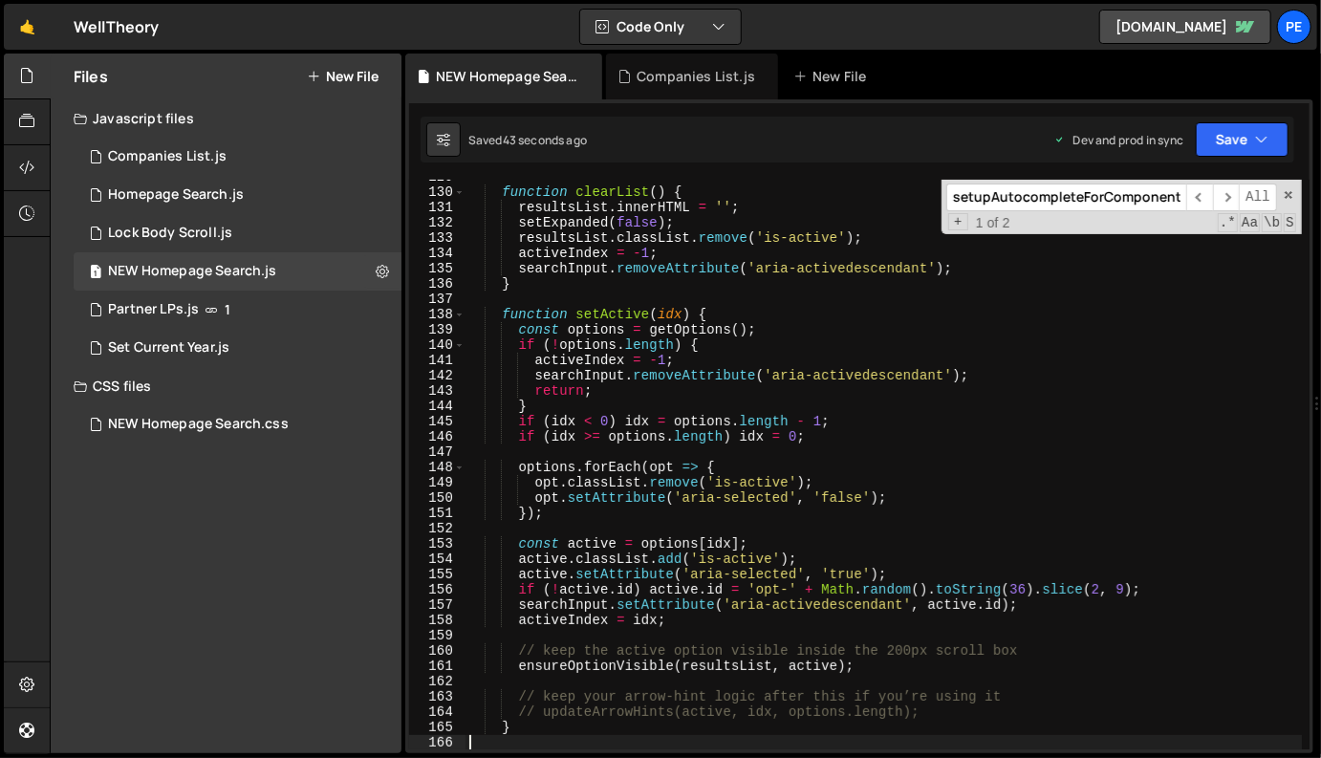
click at [831, 292] on div "function clearList ( ) { resultsList . innerHTML = '' ; setExpanded ( false ) ;…" at bounding box center [884, 469] width 837 height 601
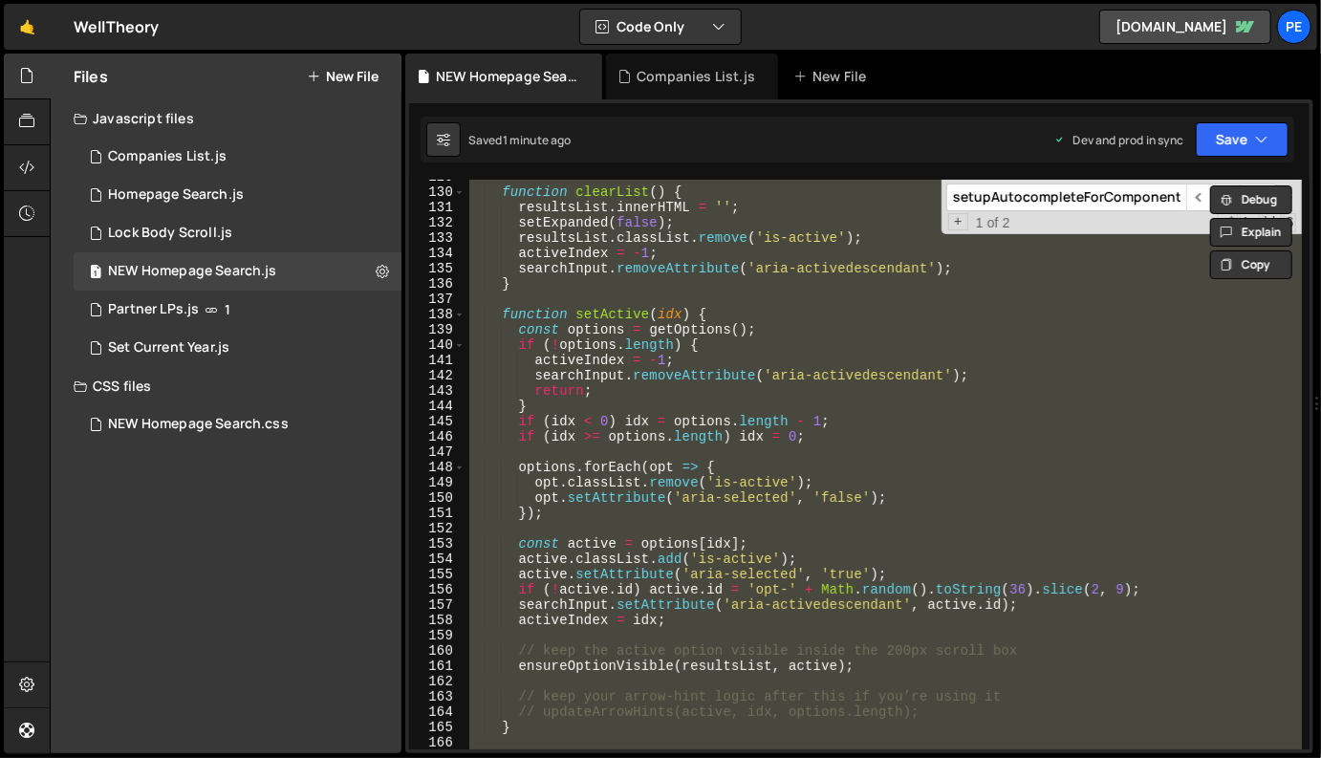
click at [812, 388] on div "function clearList ( ) { resultsList . innerHTML = '' ; setExpanded ( false ) ;…" at bounding box center [884, 465] width 837 height 570
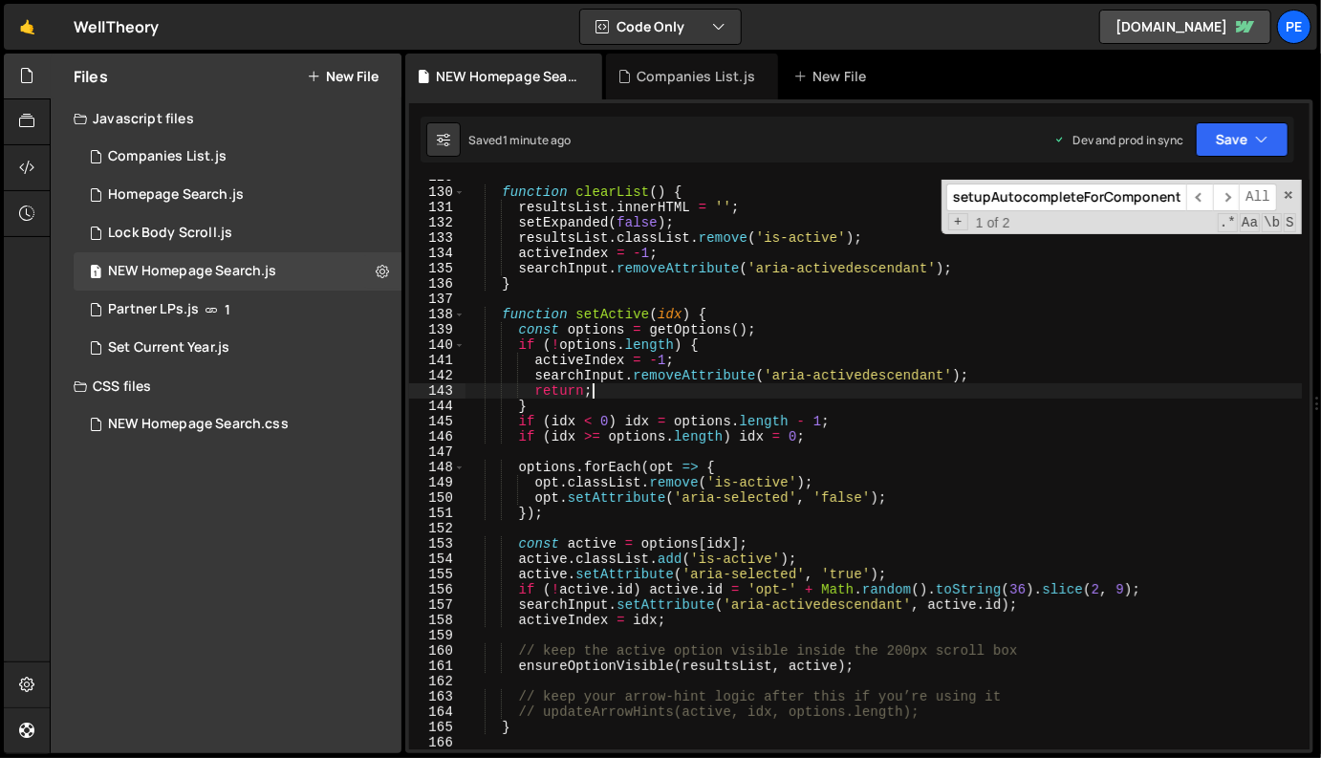
click at [749, 501] on div "function clearList ( ) { resultsList . innerHTML = '' ; setExpanded ( false ) ;…" at bounding box center [884, 469] width 837 height 601
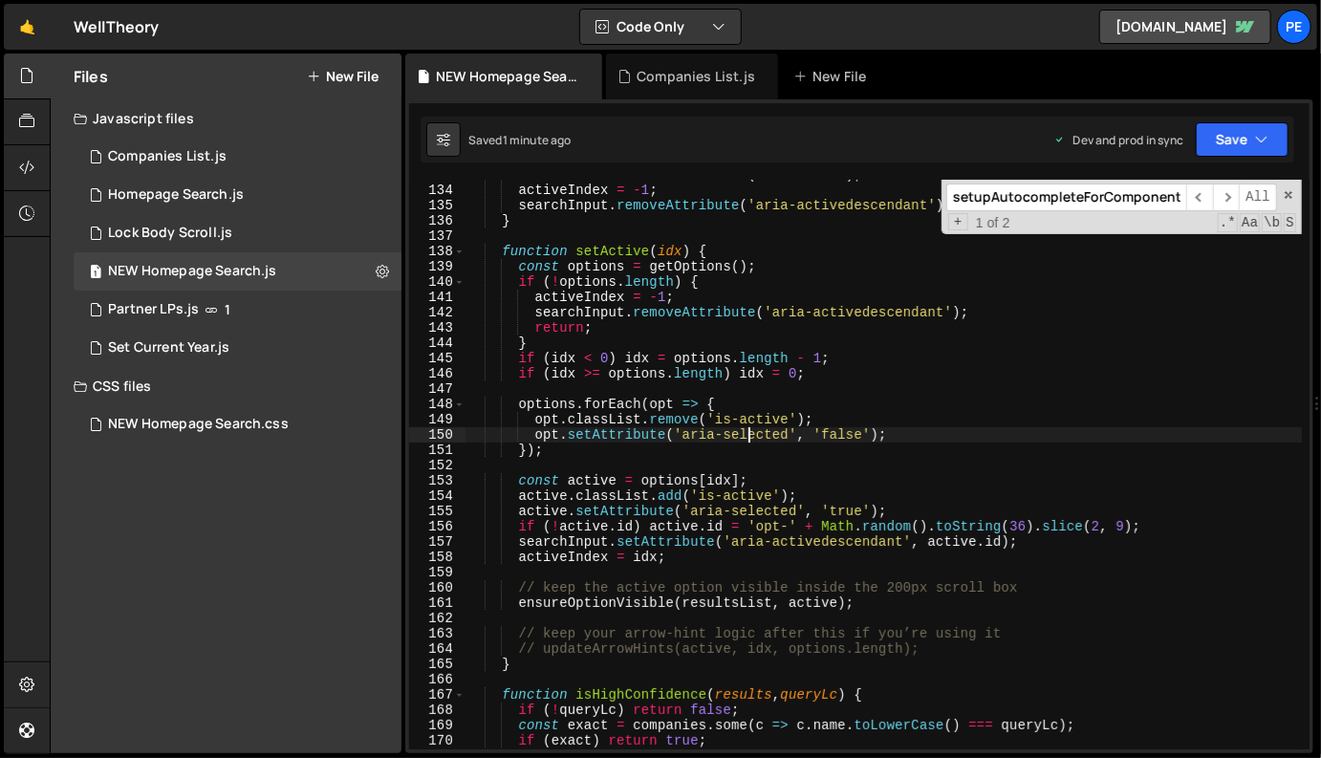
scroll to position [2032, 0]
click at [671, 640] on div "resultsList . classList . remove ( 'is-active' ) ; activeIndex = - 1 ; searchIn…" at bounding box center [884, 467] width 837 height 601
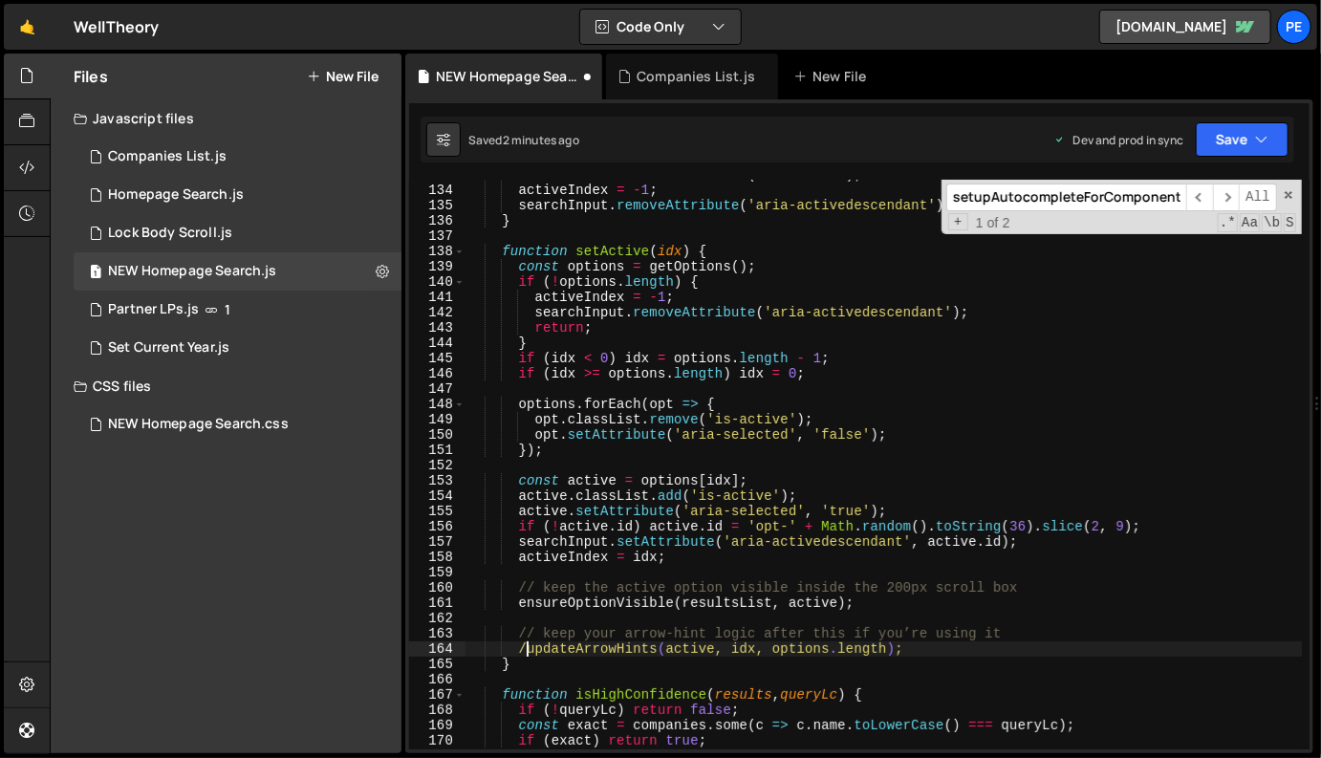
type textarea "updateArrowHints(active, idx, options.length);"
